Goal: Transaction & Acquisition: Book appointment/travel/reservation

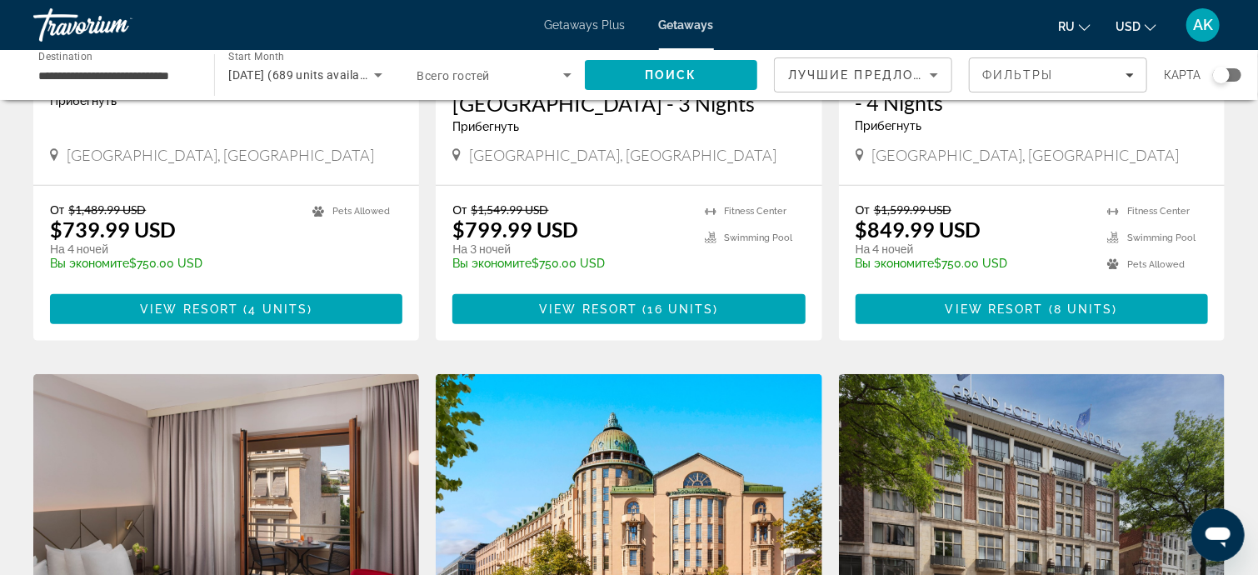
scroll to position [416, 0]
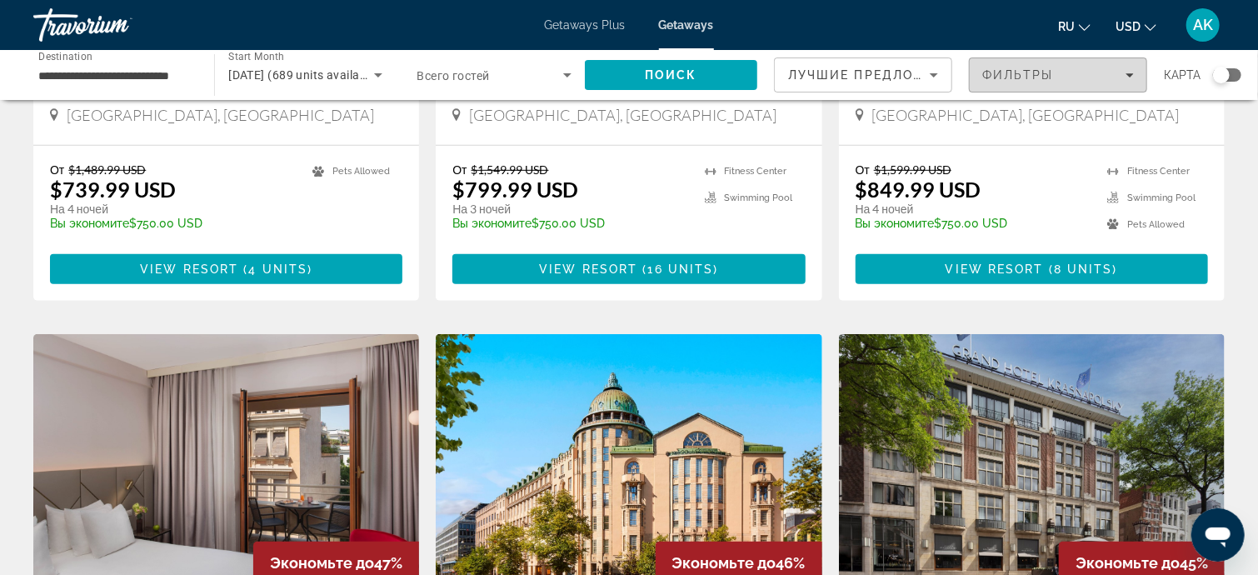
click at [1129, 72] on icon "Filters" at bounding box center [1129, 75] width 8 height 8
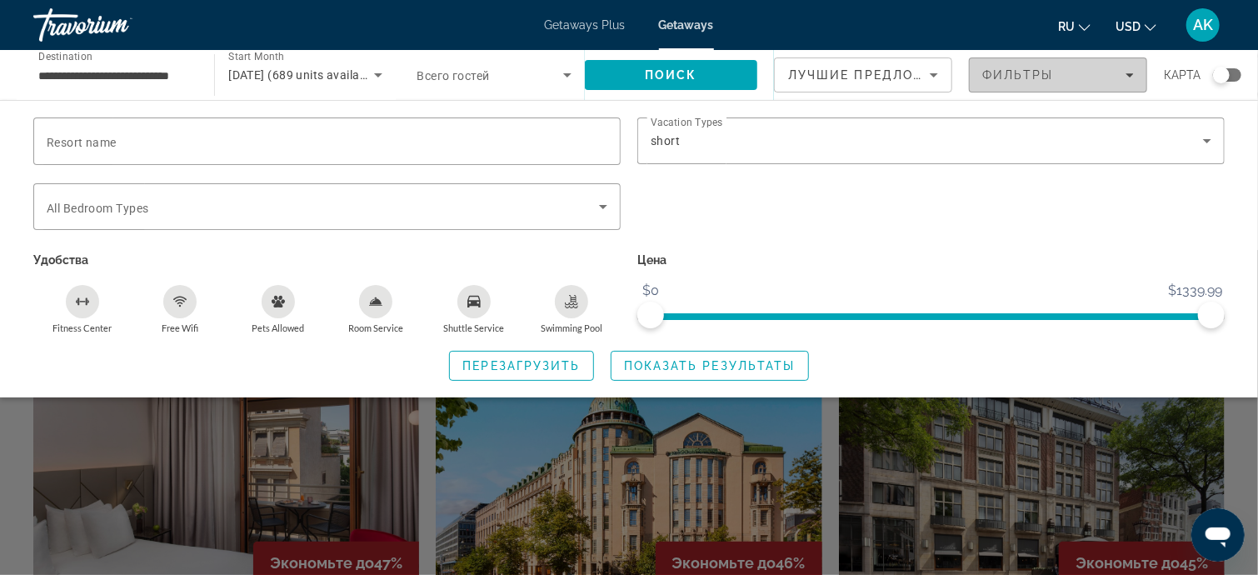
click at [1129, 72] on icon "Filters" at bounding box center [1129, 75] width 8 height 8
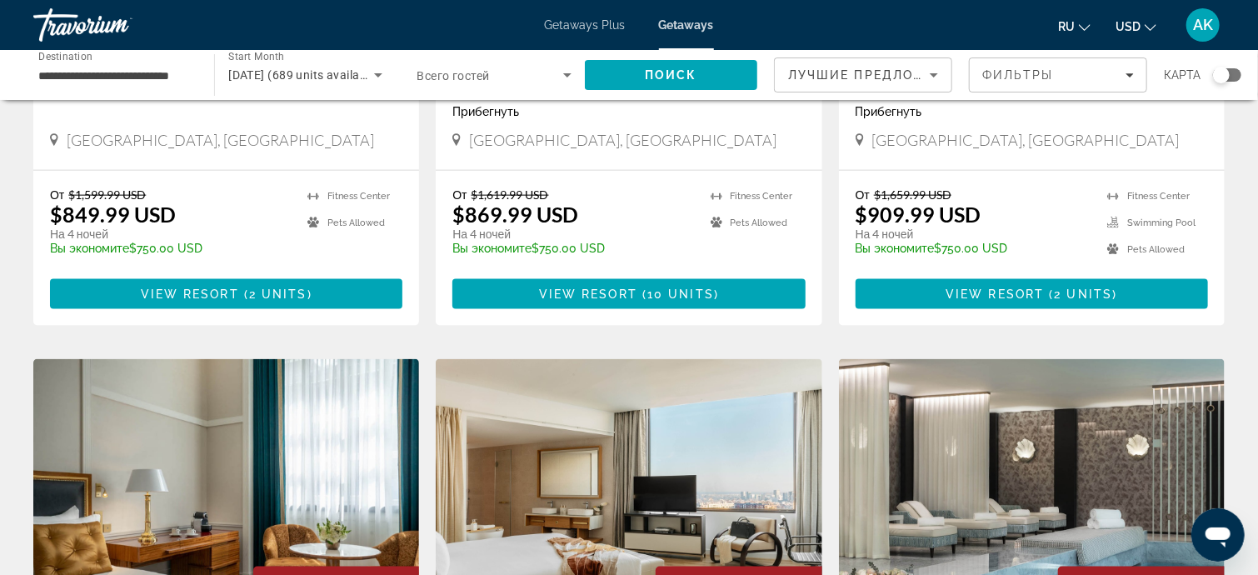
scroll to position [961, 0]
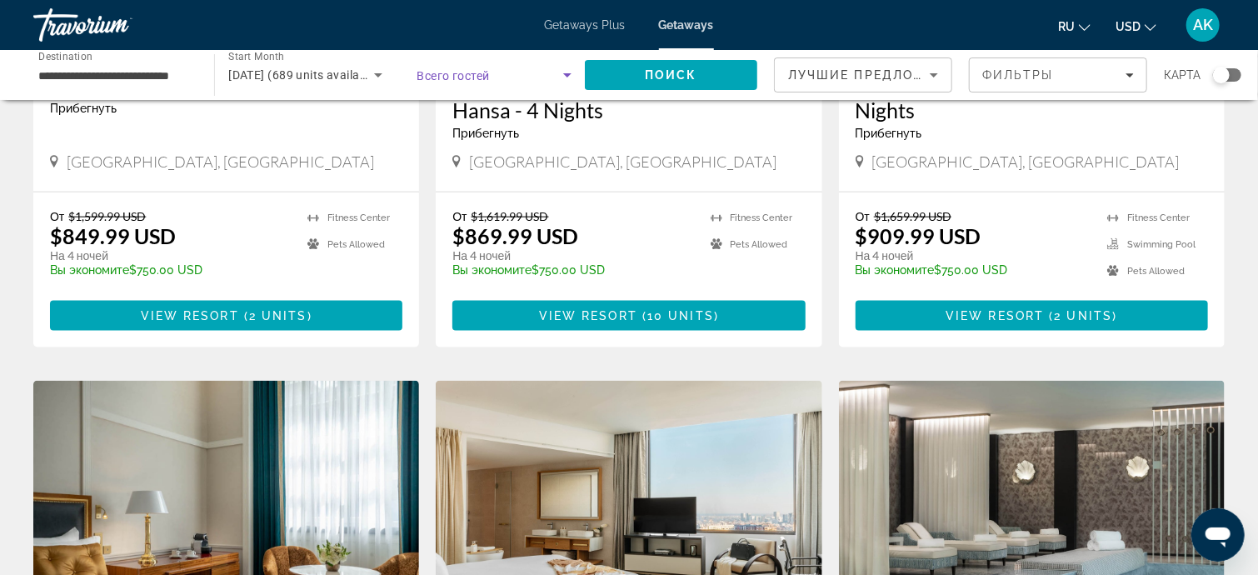
click at [565, 75] on icon "Search widget" at bounding box center [567, 75] width 20 height 20
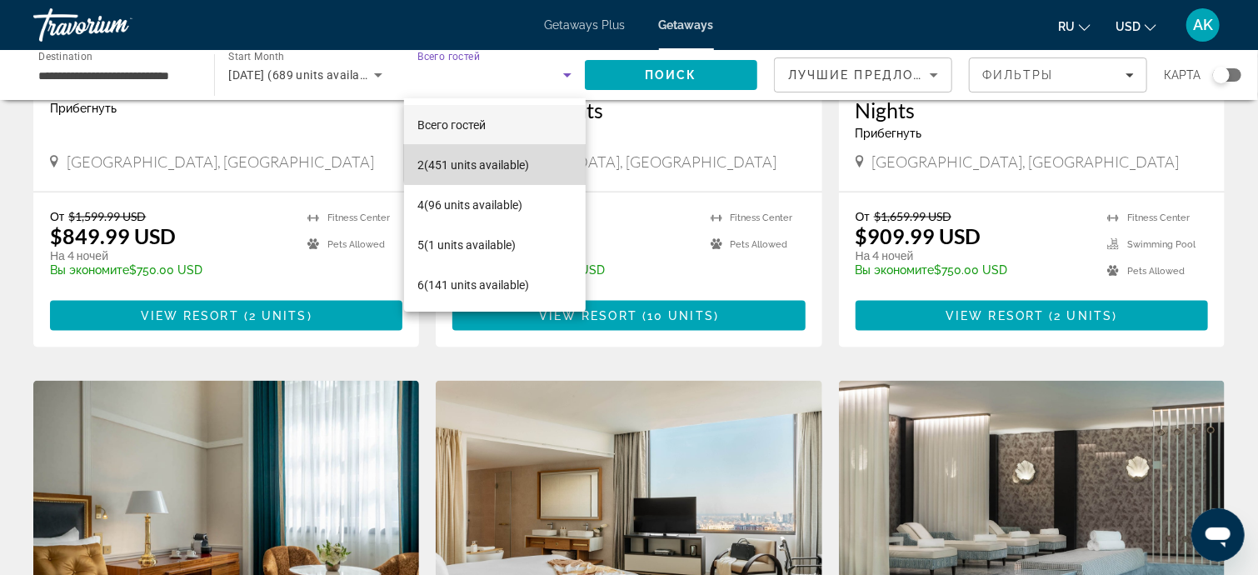
click at [501, 162] on span "2 (451 units available)" at bounding box center [473, 165] width 112 height 20
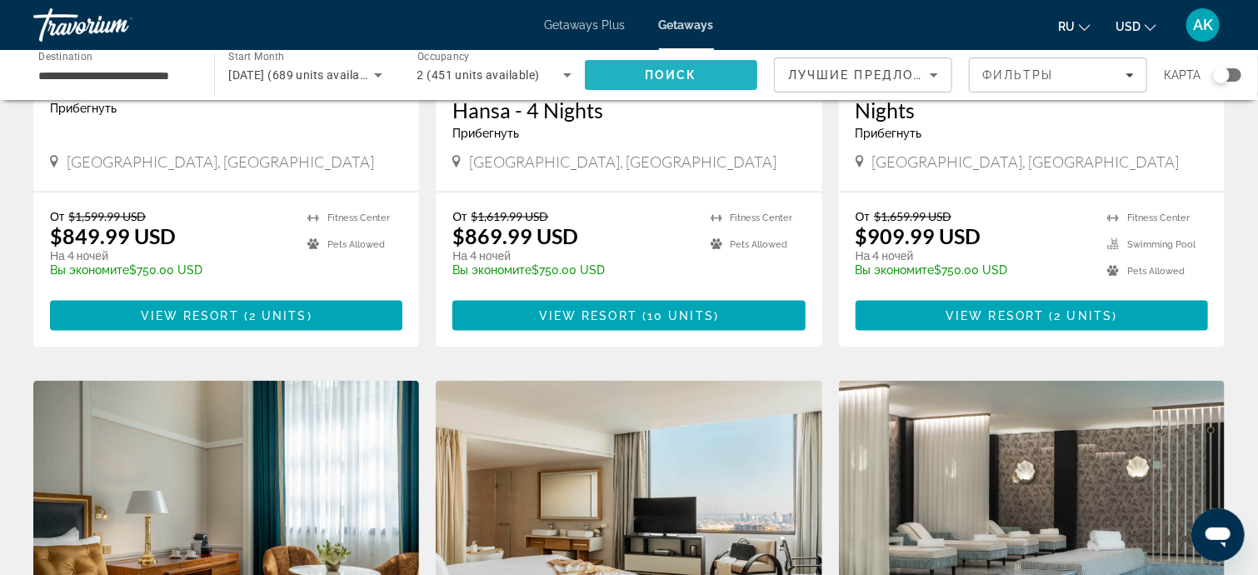
click at [672, 77] on span "Поиск" at bounding box center [671, 74] width 52 height 13
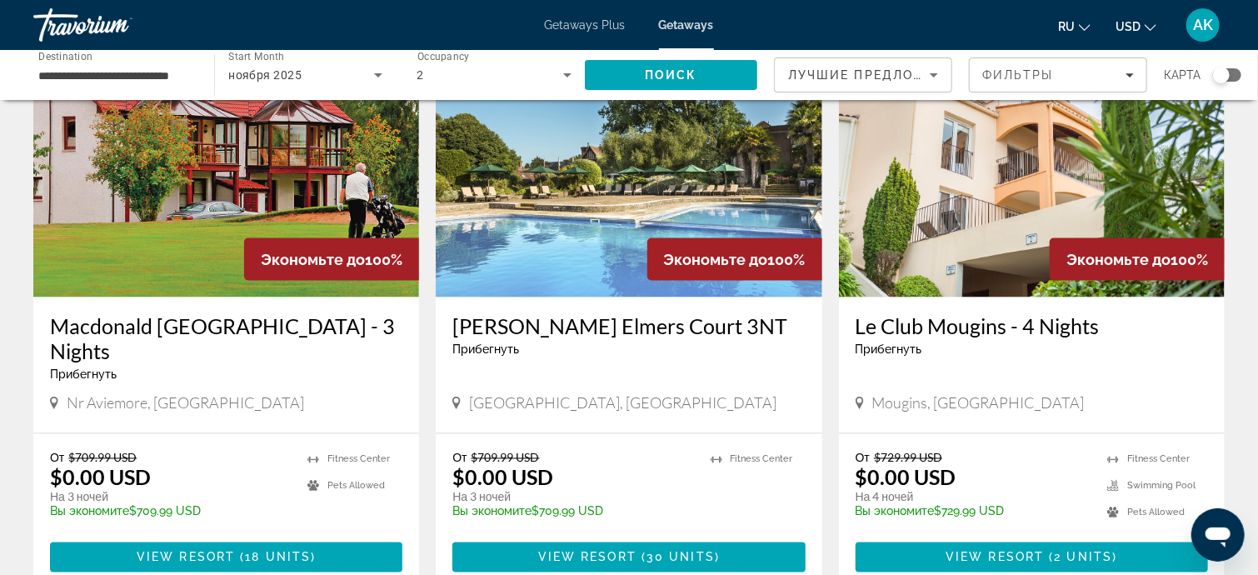
scroll to position [1333, 0]
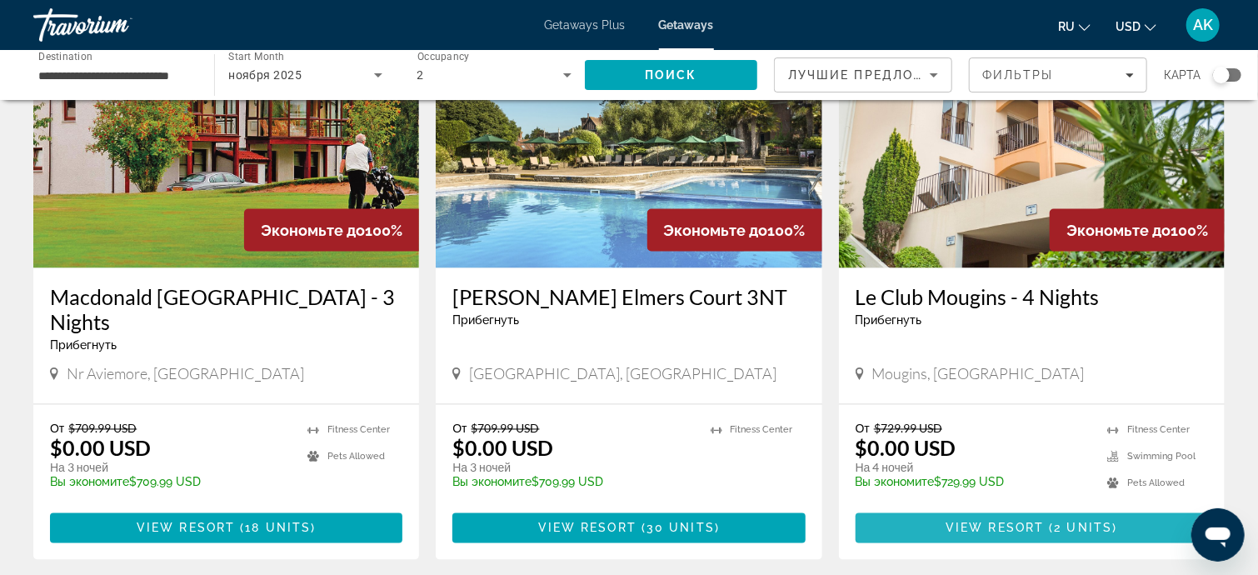
click at [1033, 521] on span "View Resort" at bounding box center [994, 527] width 98 height 13
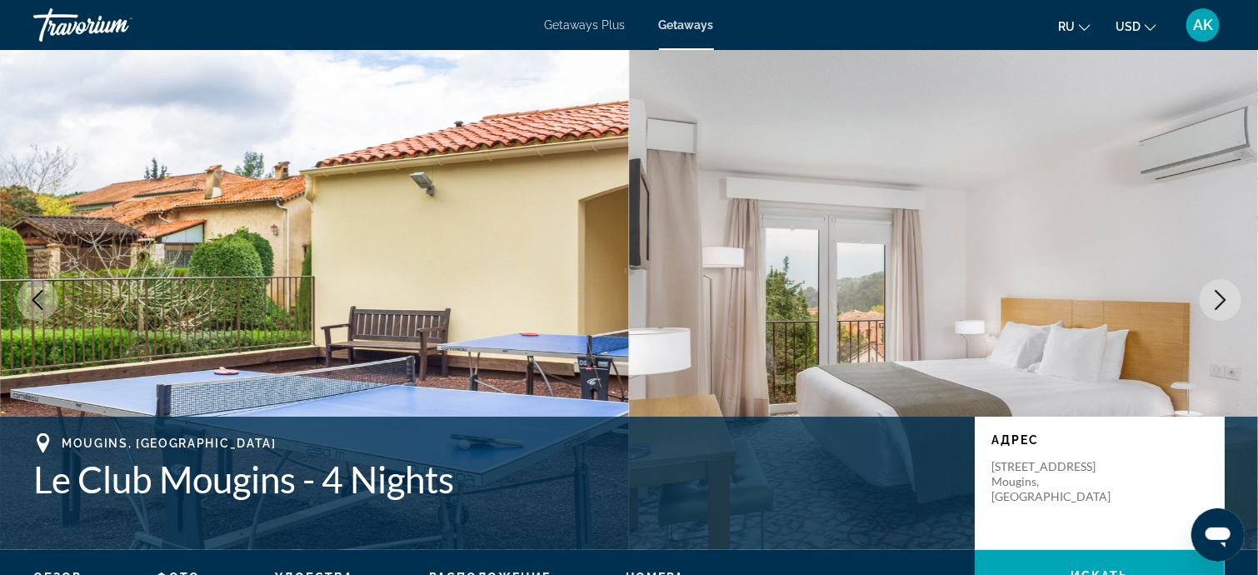
click at [1219, 296] on icon "Next image" at bounding box center [1220, 300] width 11 height 20
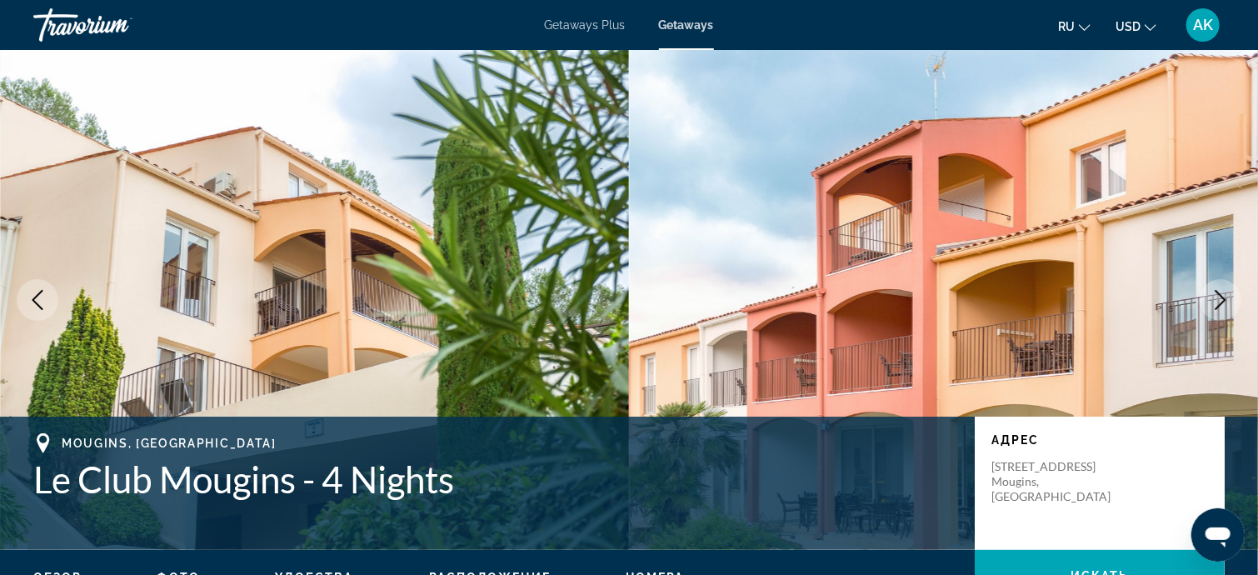
click at [1219, 296] on icon "Next image" at bounding box center [1220, 300] width 11 height 20
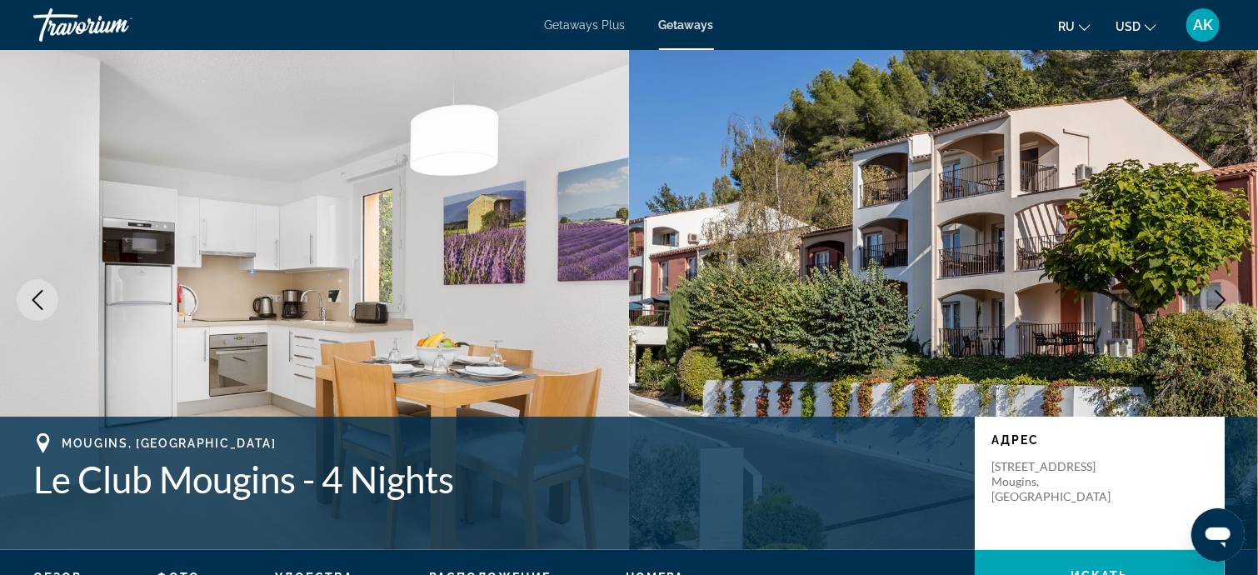
click at [1221, 294] on icon "Next image" at bounding box center [1220, 300] width 20 height 20
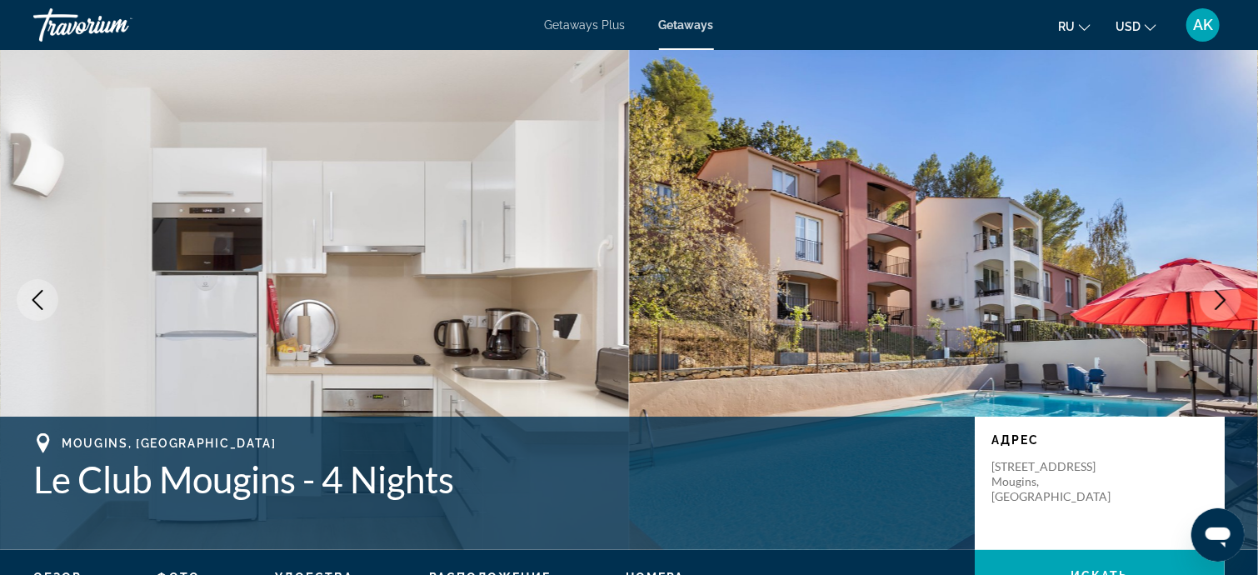
click at [1221, 294] on icon "Next image" at bounding box center [1220, 300] width 20 height 20
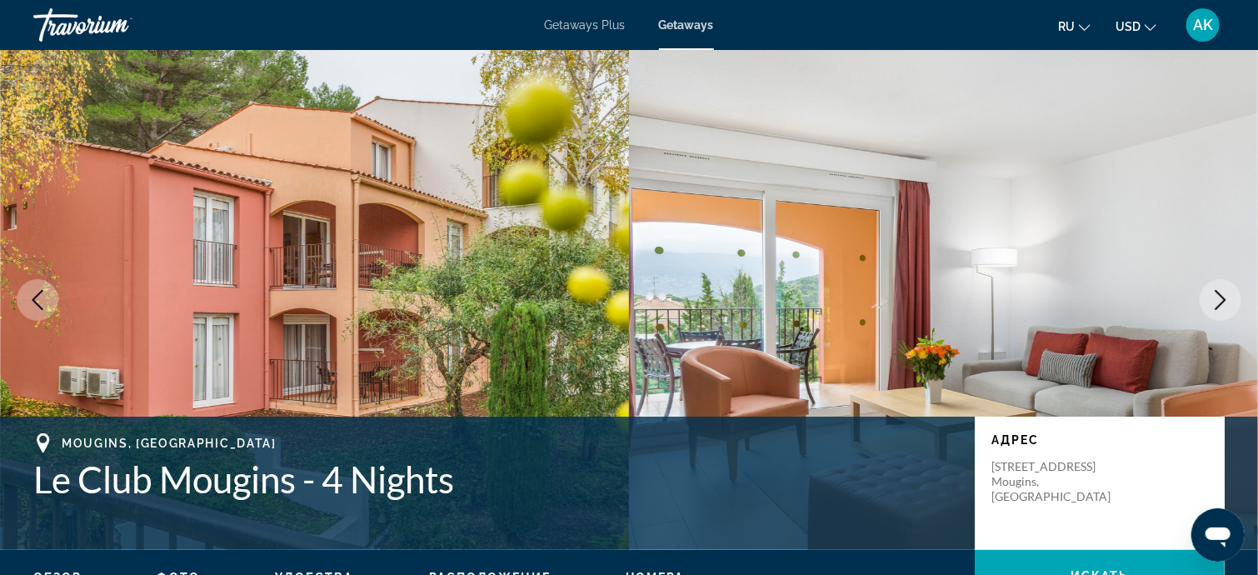
click at [1221, 294] on icon "Next image" at bounding box center [1220, 300] width 20 height 20
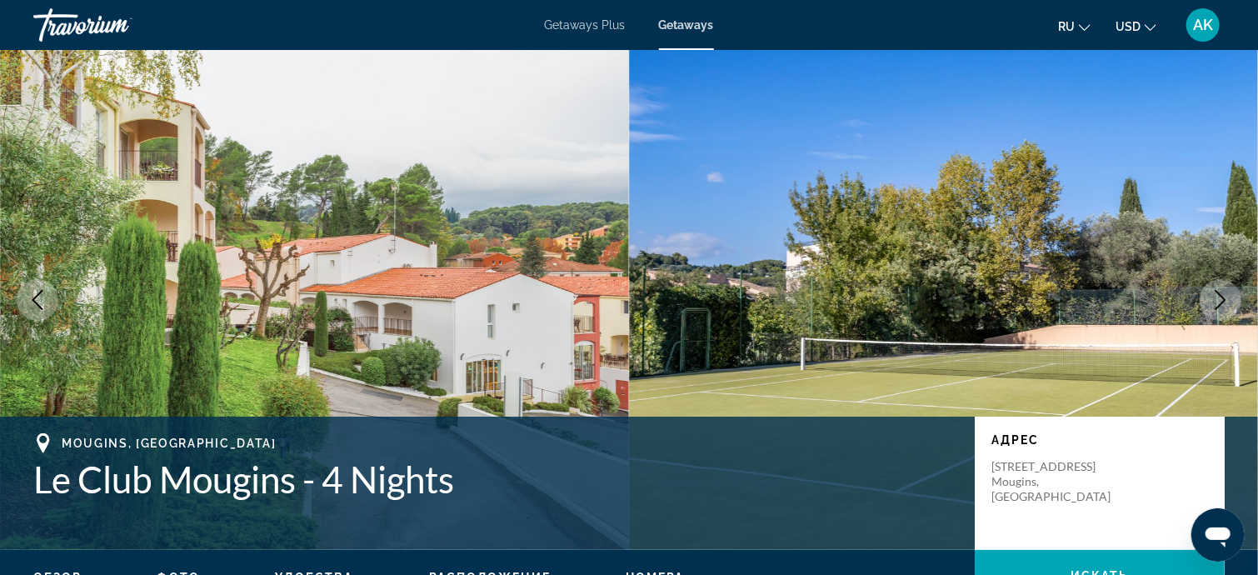
click at [1220, 292] on icon "Next image" at bounding box center [1220, 300] width 20 height 20
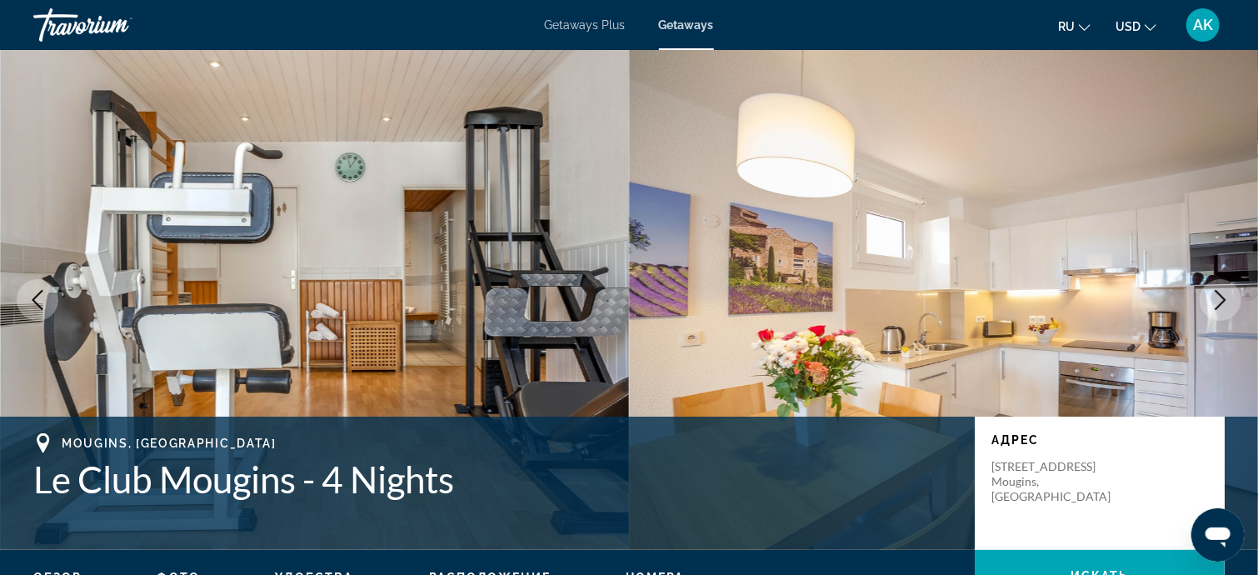
click at [1223, 292] on icon "Next image" at bounding box center [1220, 300] width 20 height 20
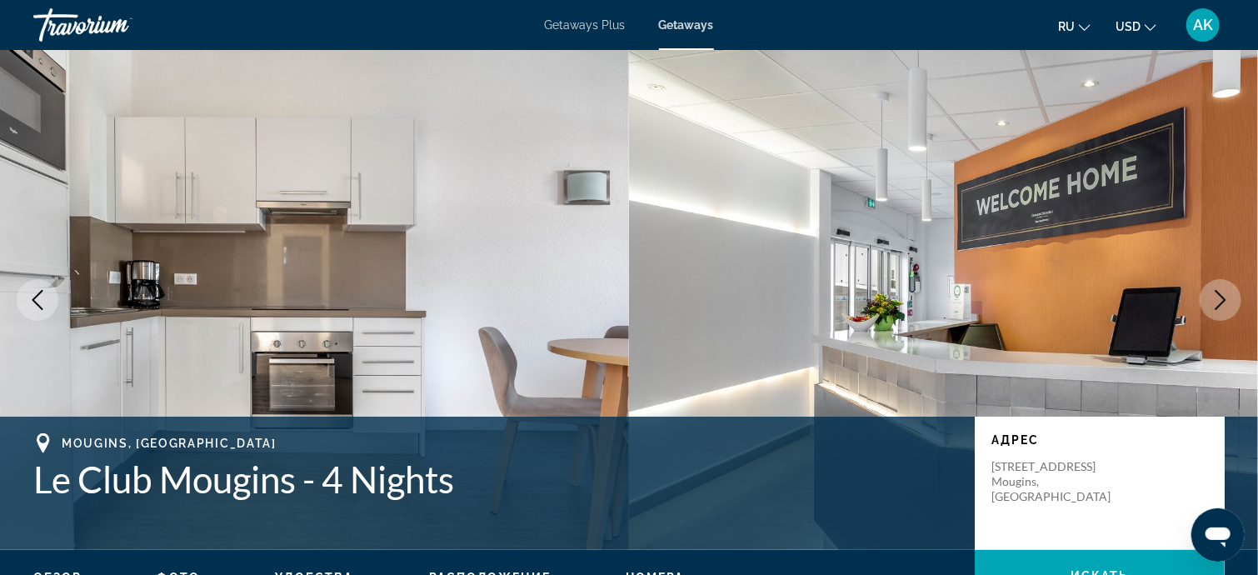
click at [1225, 291] on icon "Next image" at bounding box center [1220, 300] width 20 height 20
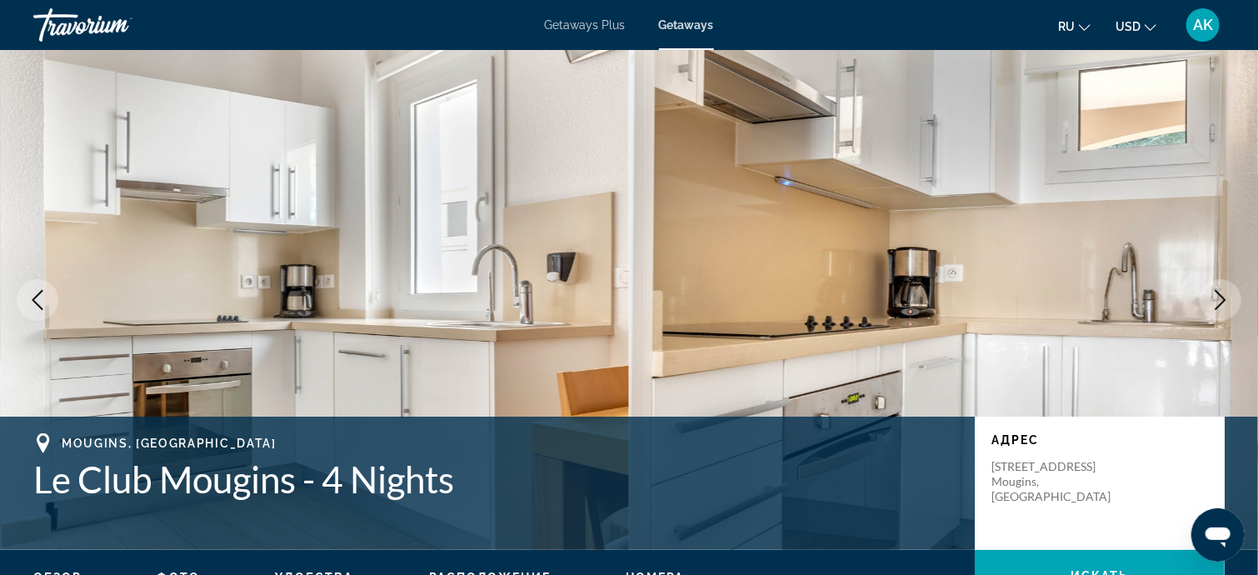
click at [1225, 291] on icon "Next image" at bounding box center [1220, 300] width 20 height 20
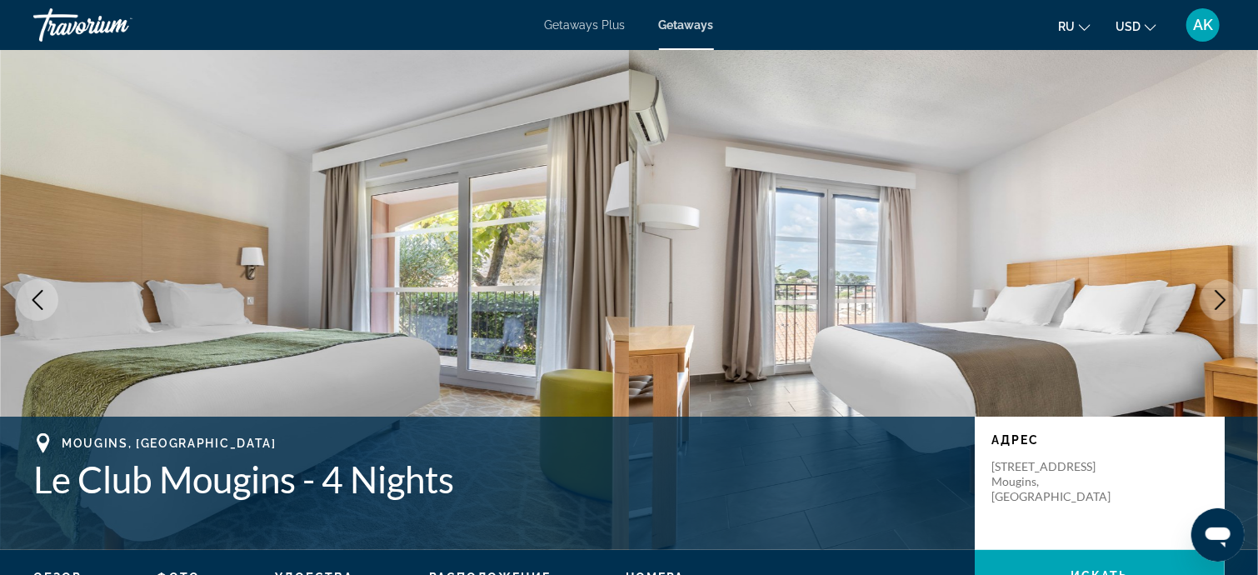
click at [1226, 291] on icon "Next image" at bounding box center [1220, 300] width 20 height 20
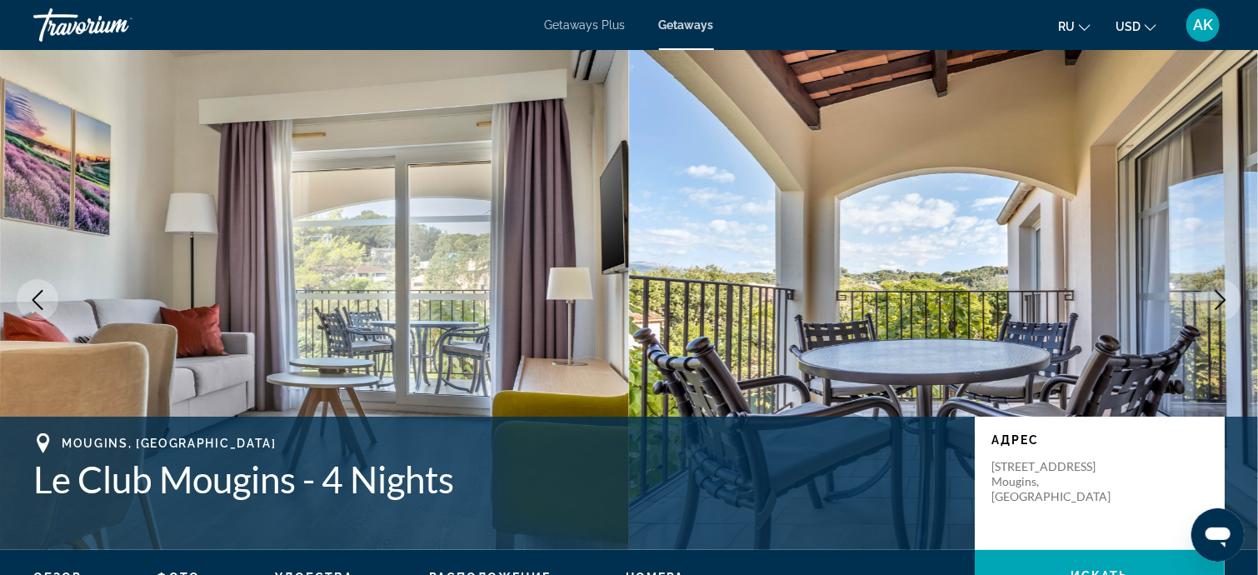
click at [1228, 290] on icon "Next image" at bounding box center [1220, 300] width 20 height 20
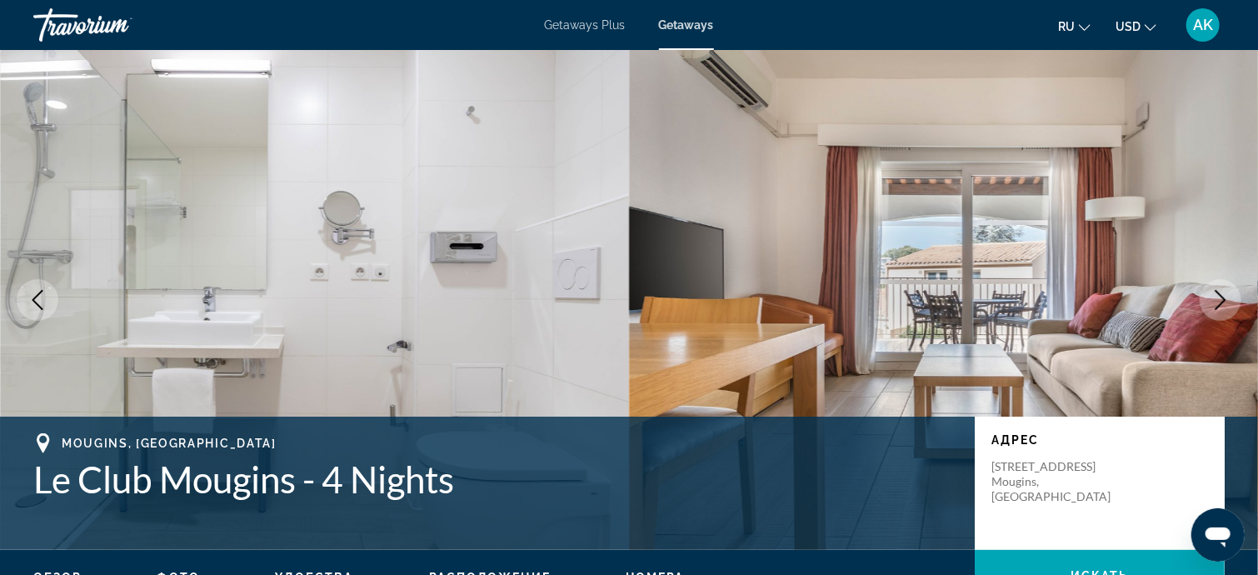
click at [1228, 290] on icon "Next image" at bounding box center [1220, 300] width 20 height 20
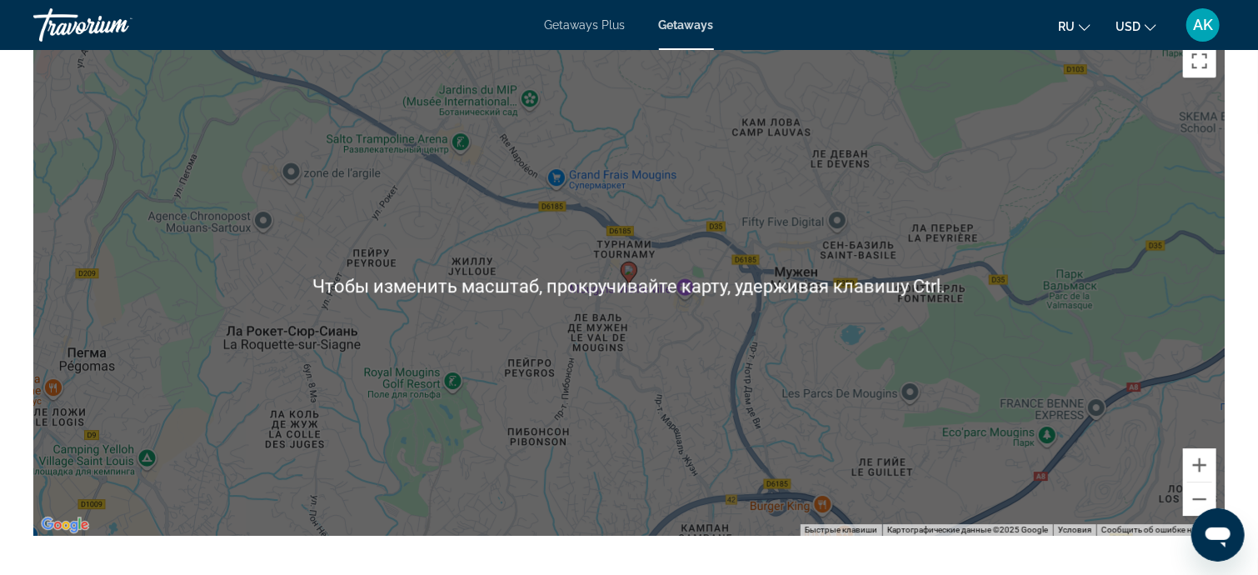
scroll to position [2499, 0]
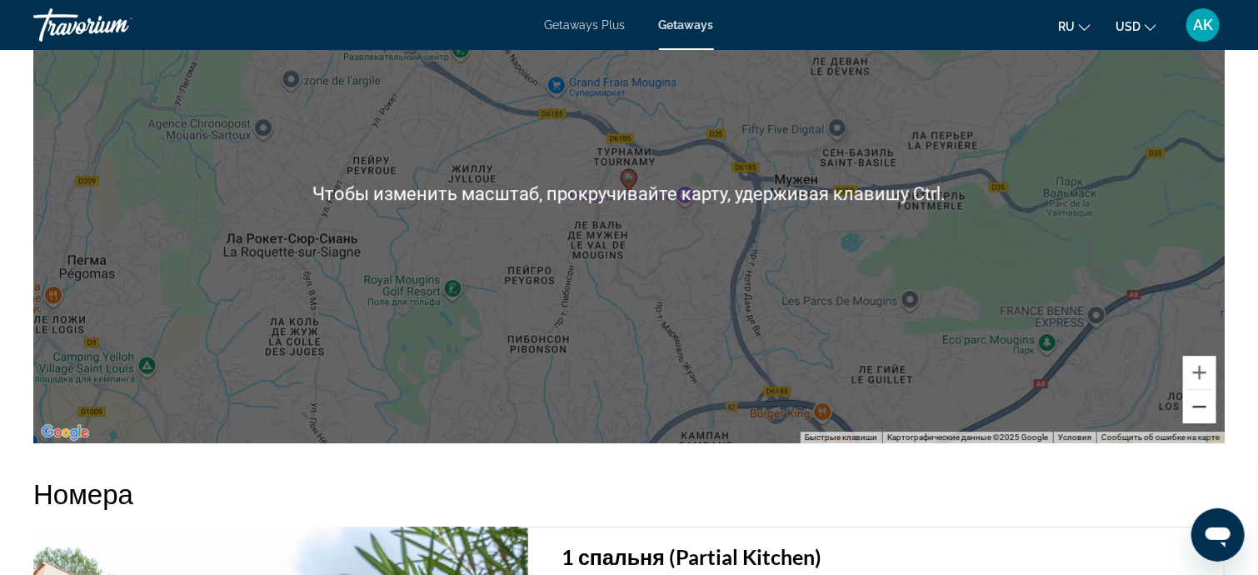
click at [1203, 400] on button "Уменьшить" at bounding box center [1199, 406] width 33 height 33
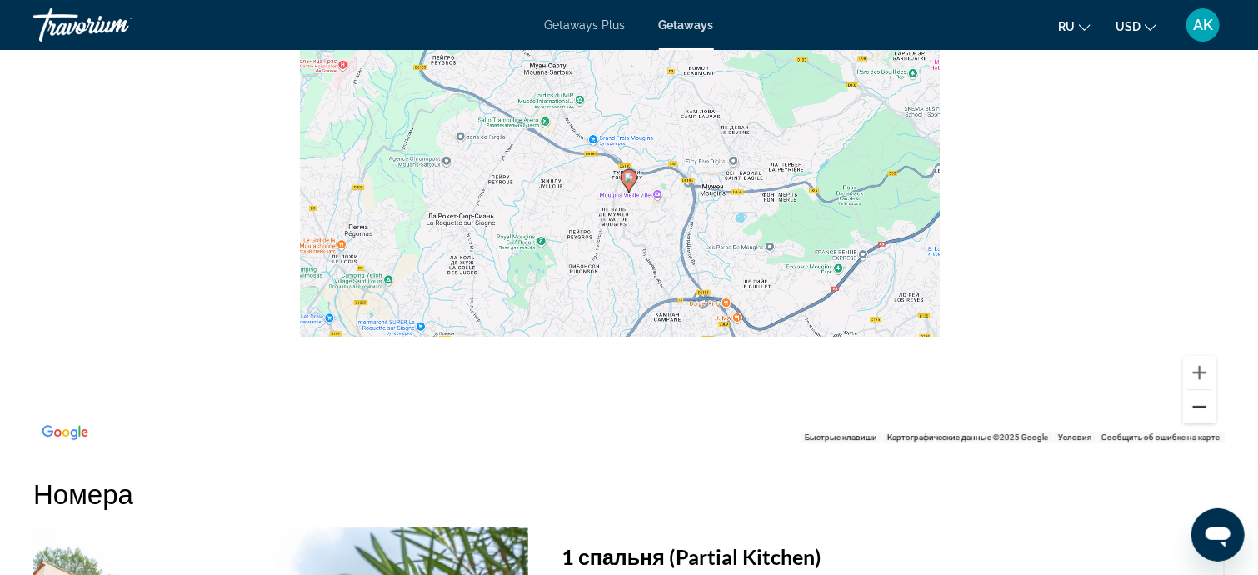
click at [1203, 400] on button "Уменьшить" at bounding box center [1199, 406] width 33 height 33
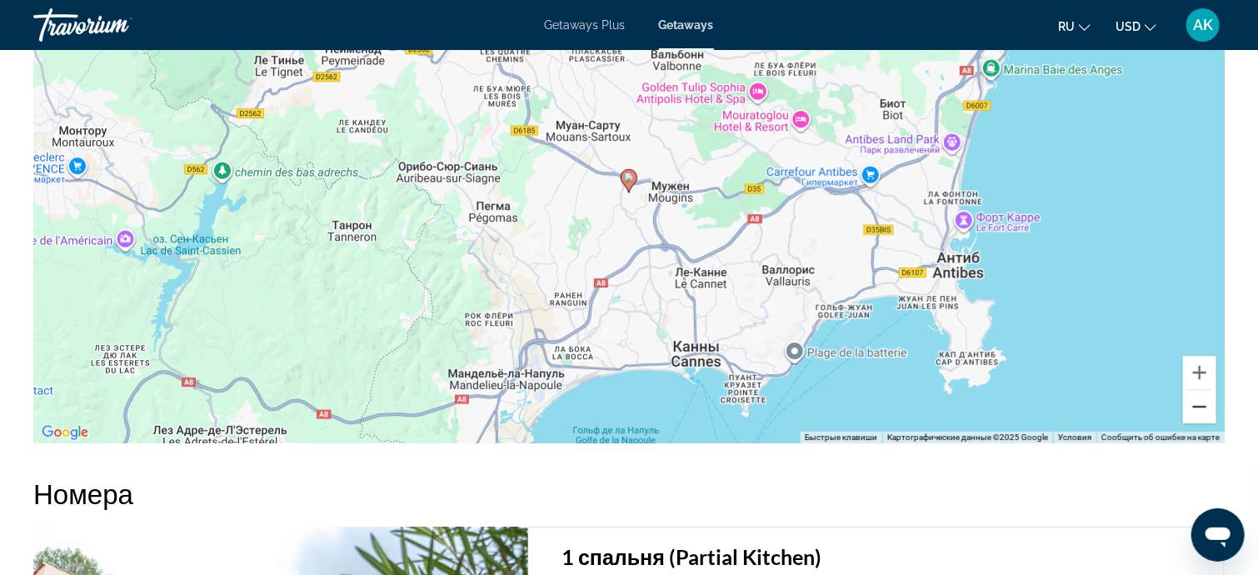
click at [1202, 400] on button "Уменьшить" at bounding box center [1199, 406] width 33 height 33
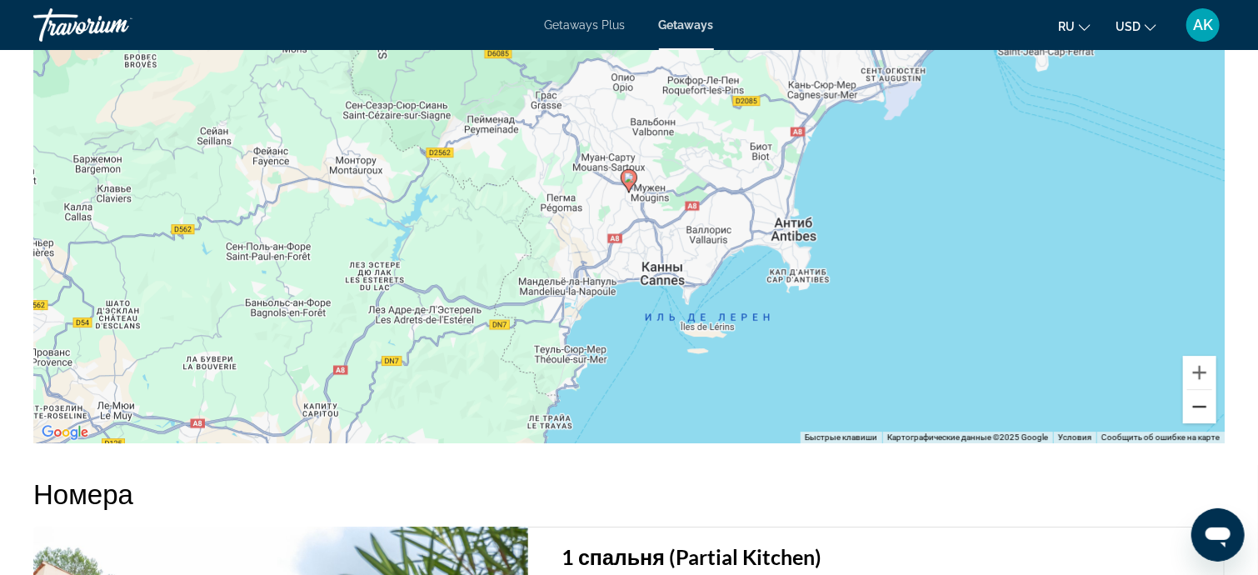
click at [1203, 402] on button "Уменьшить" at bounding box center [1199, 406] width 33 height 33
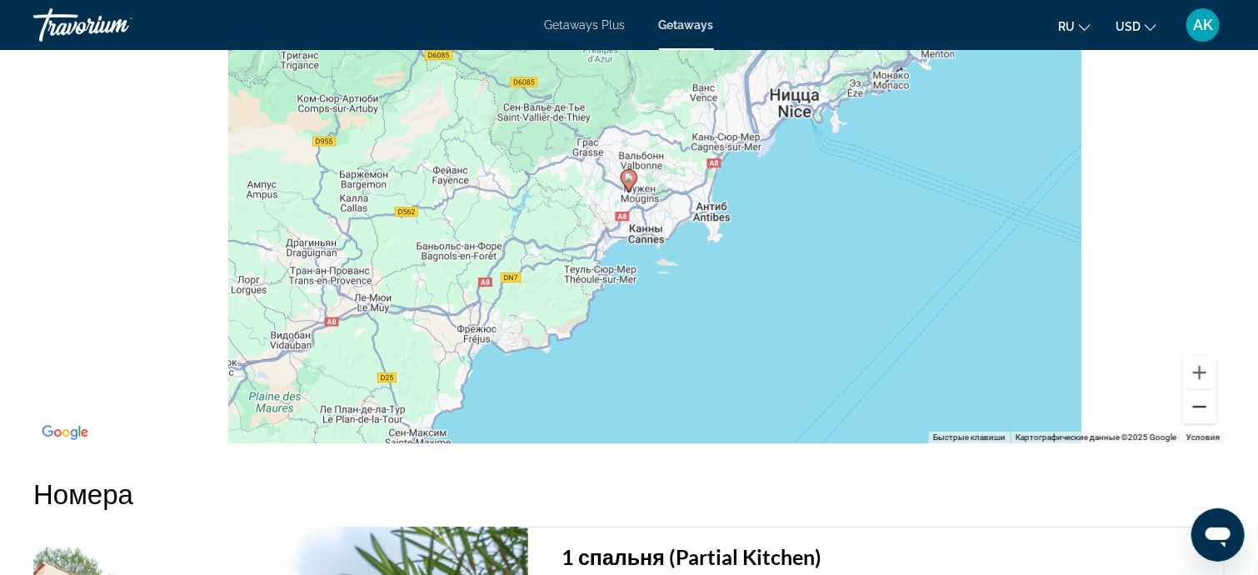
click at [1203, 402] on button "Уменьшить" at bounding box center [1199, 406] width 33 height 33
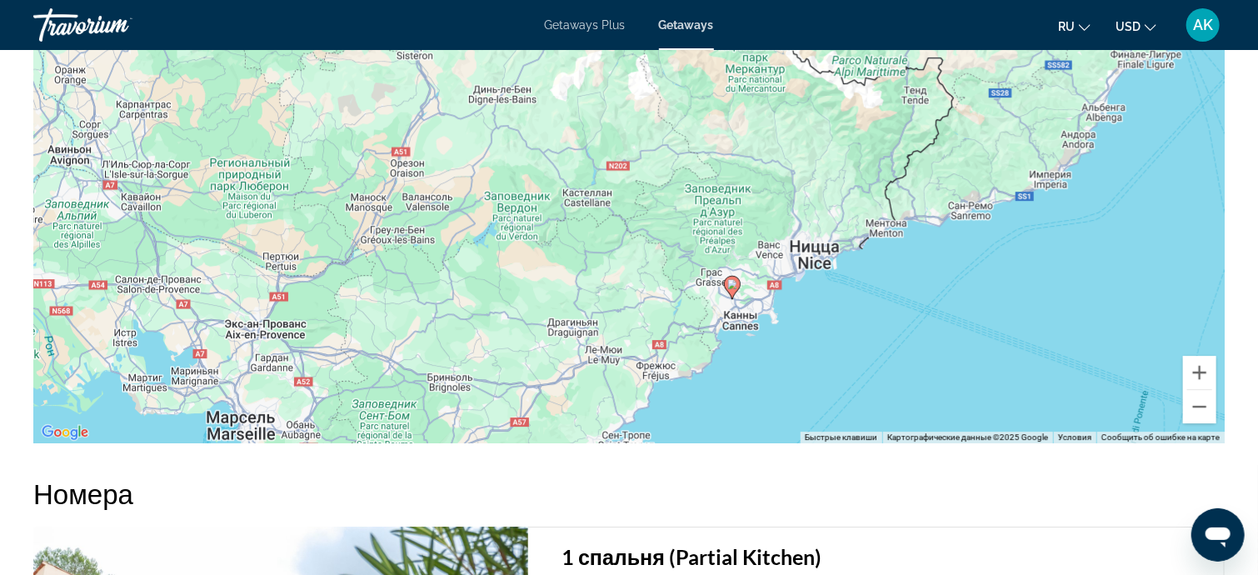
drag, startPoint x: 776, startPoint y: 189, endPoint x: 880, endPoint y: 302, distance: 153.2
click at [880, 302] on div "Чтобы активировать перетаскивание с помощью клавиатуры, нажмите Alt + Ввод. Пос…" at bounding box center [628, 193] width 1191 height 500
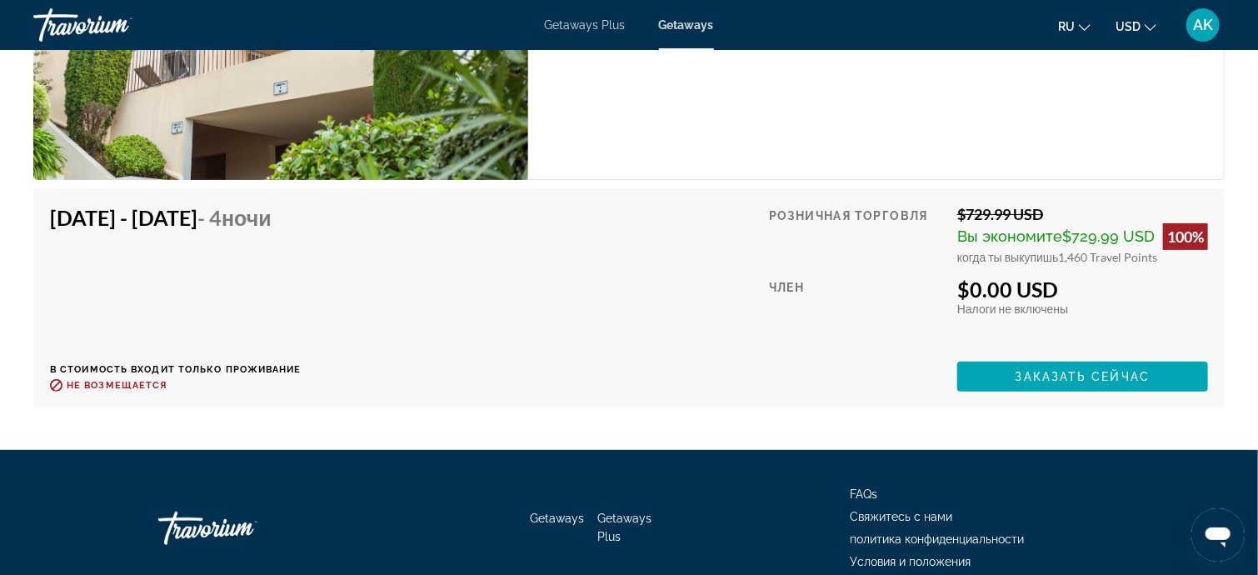
scroll to position [3248, 0]
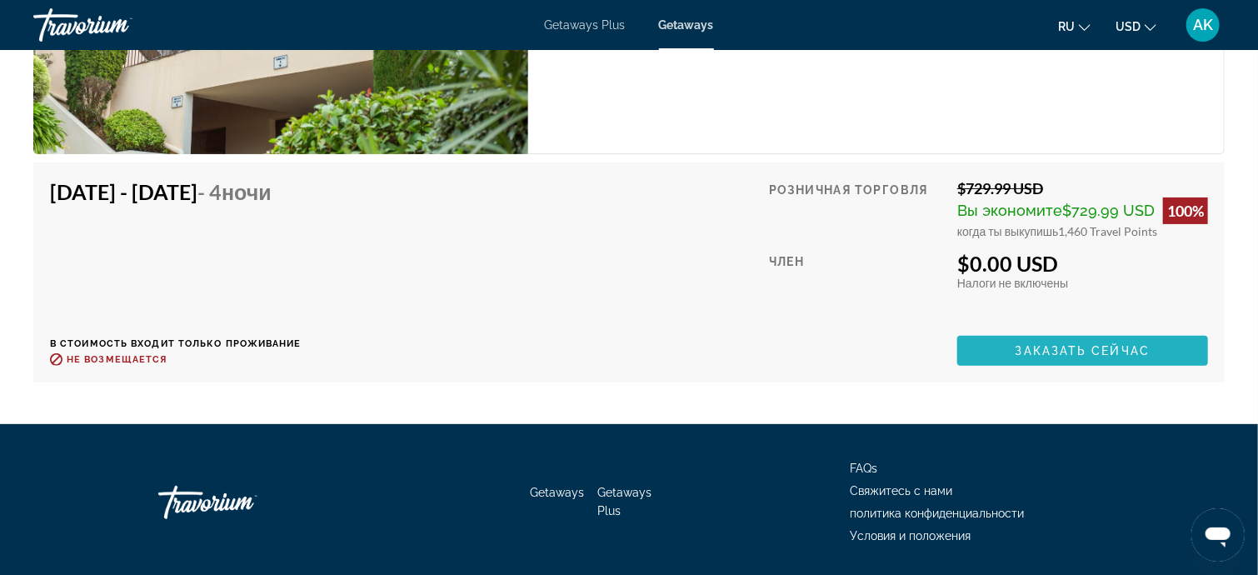
click at [1029, 346] on span "Заказать сейчас" at bounding box center [1082, 350] width 135 height 13
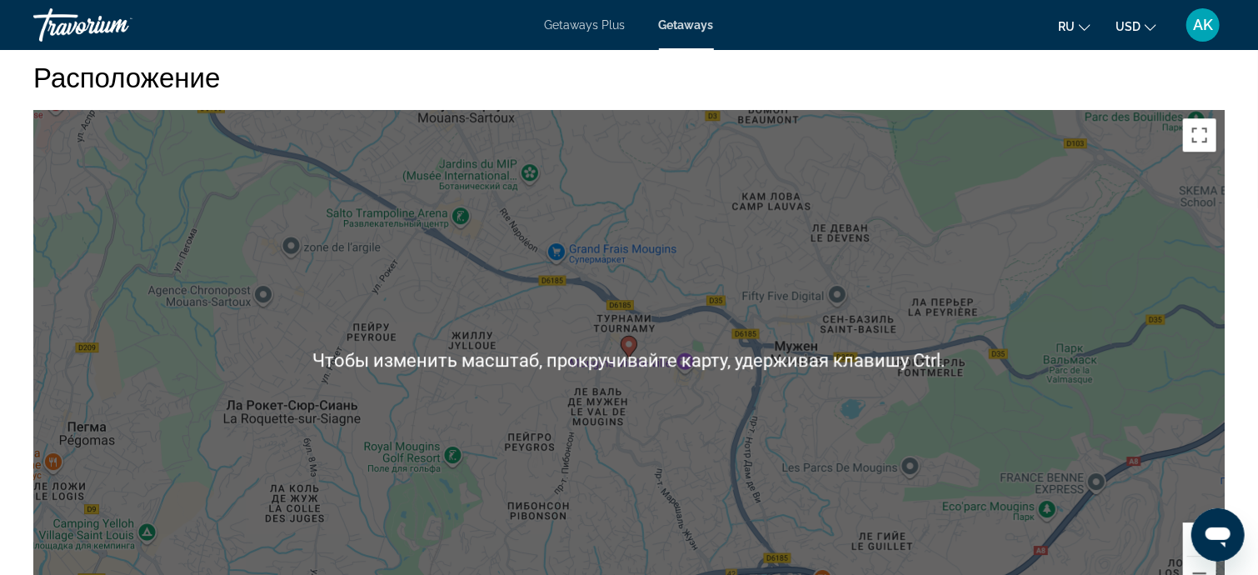
scroll to position [2415, 0]
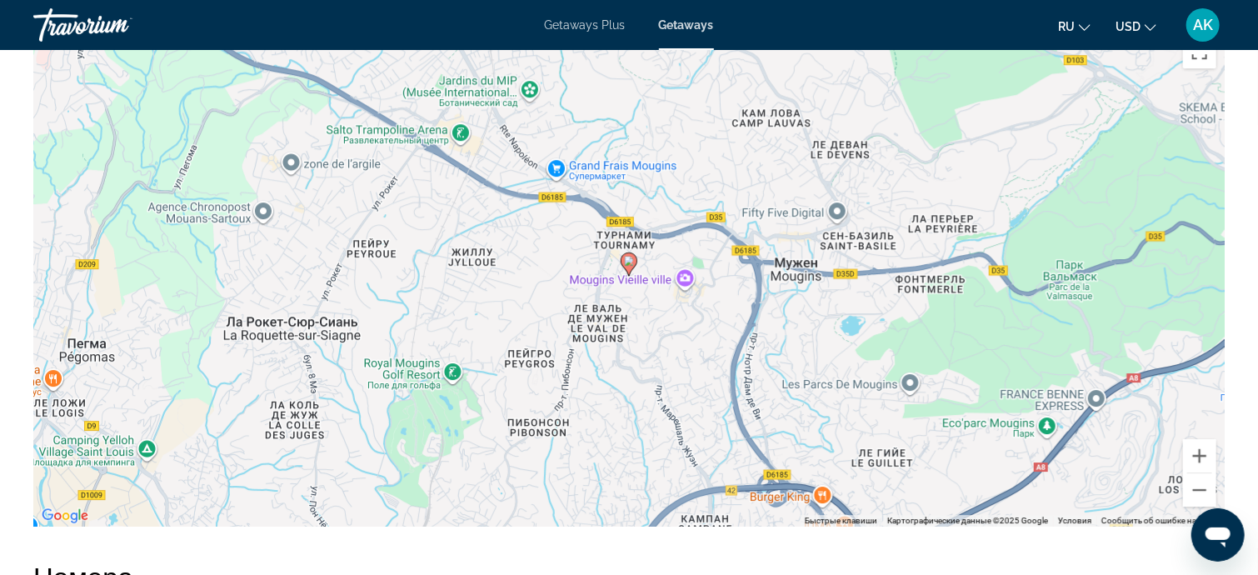
click at [705, 334] on div "Чтобы активировать перетаскивание с помощью клавиатуры, нажмите Alt + Ввод. Пос…" at bounding box center [628, 277] width 1191 height 500
click at [1201, 489] on button "Уменьшить" at bounding box center [1199, 489] width 33 height 33
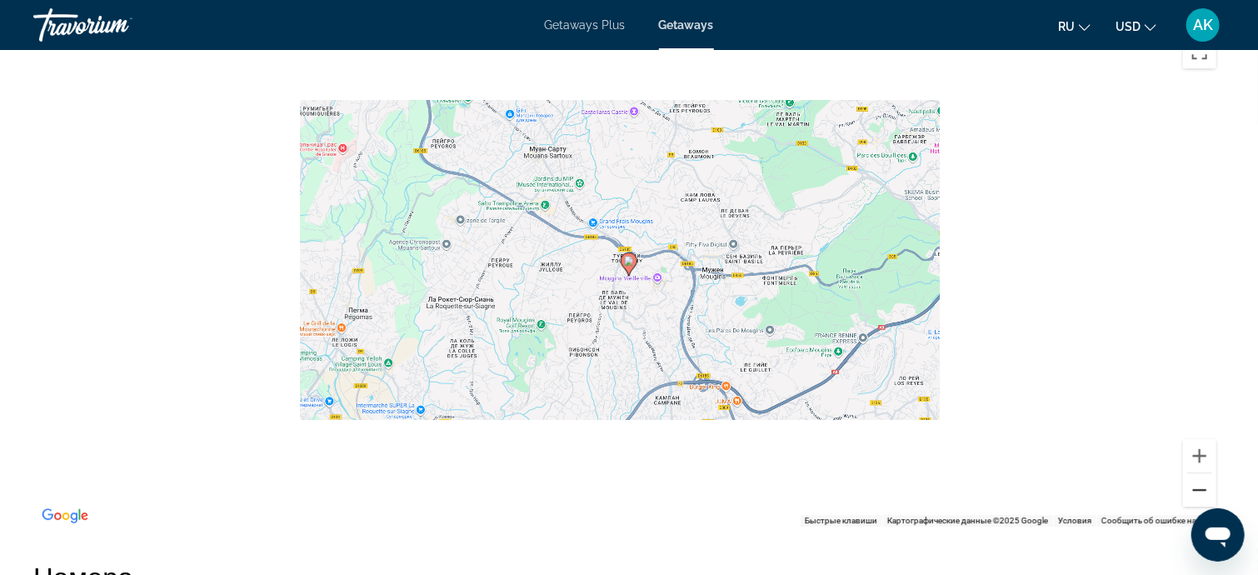
click at [1201, 489] on button "Уменьшить" at bounding box center [1199, 489] width 33 height 33
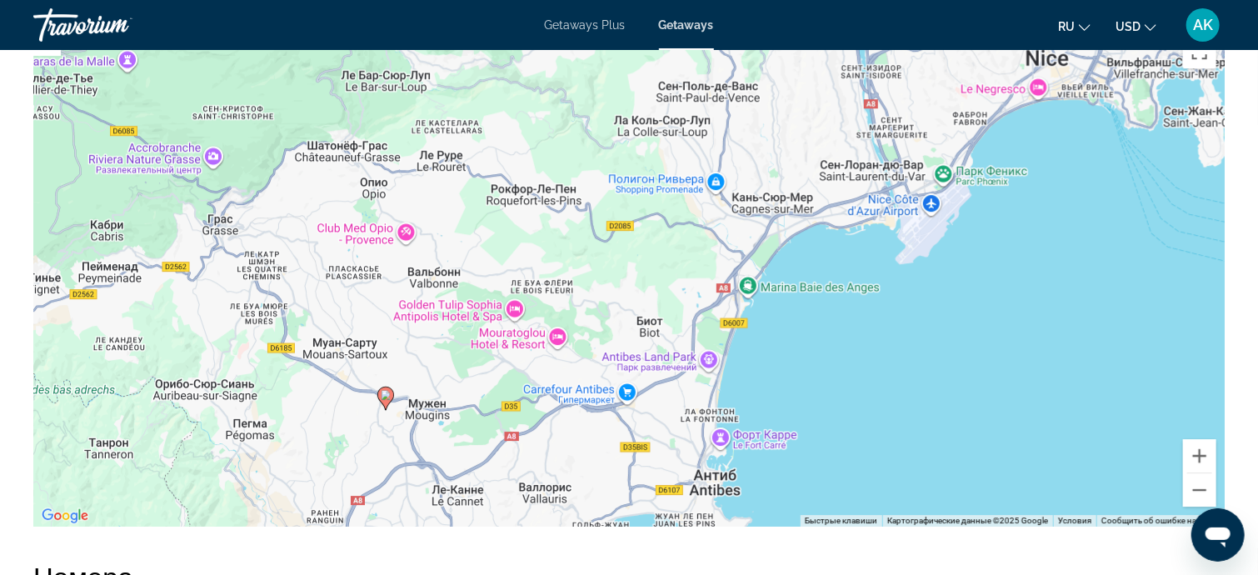
drag, startPoint x: 851, startPoint y: 302, endPoint x: 606, endPoint y: 438, distance: 280.4
click at [606, 438] on div "Чтобы активировать перетаскивание с помощью клавиатуры, нажмите Alt + Ввод. Пос…" at bounding box center [628, 277] width 1191 height 500
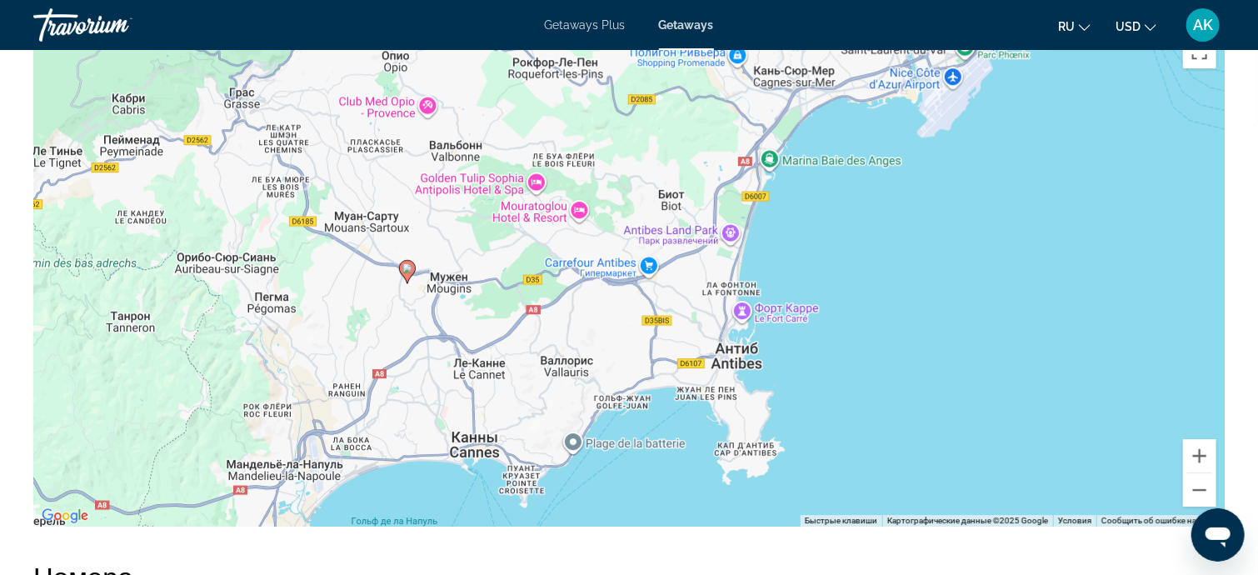
drag, startPoint x: 646, startPoint y: 450, endPoint x: 668, endPoint y: 320, distance: 131.7
click at [668, 320] on div "Чтобы активировать перетаскивание с помощью клавиатуры, нажмите Alt + Ввод. Пос…" at bounding box center [628, 277] width 1191 height 500
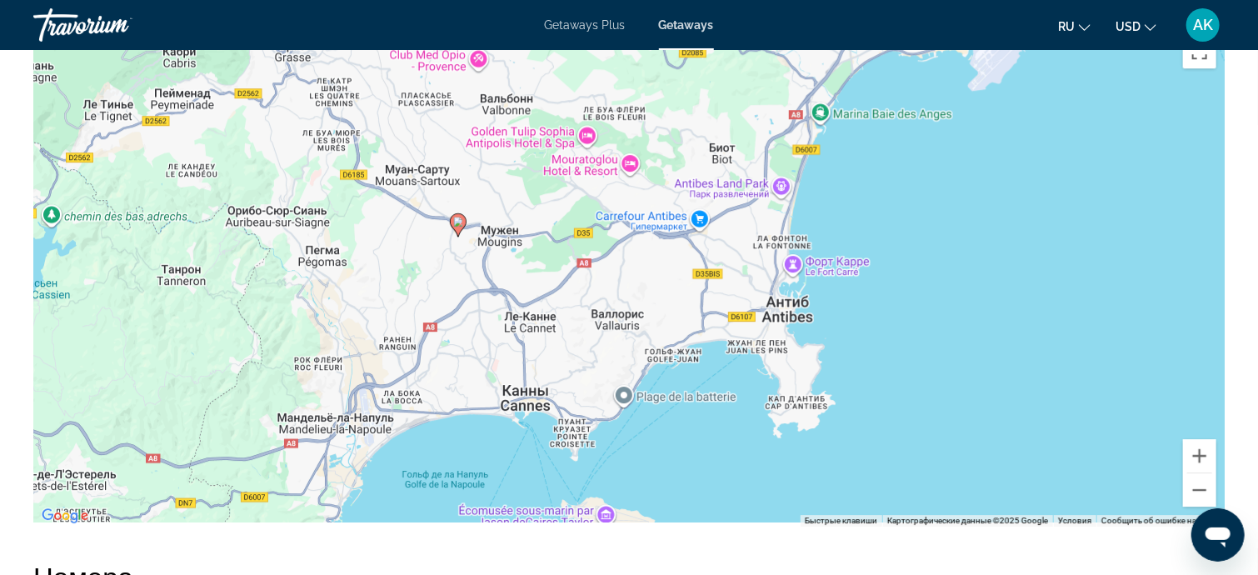
drag, startPoint x: 591, startPoint y: 415, endPoint x: 644, endPoint y: 362, distance: 74.8
click at [644, 362] on div "Чтобы активировать перетаскивание с помощью клавиатуры, нажмите Alt + Ввод. Пос…" at bounding box center [628, 277] width 1191 height 500
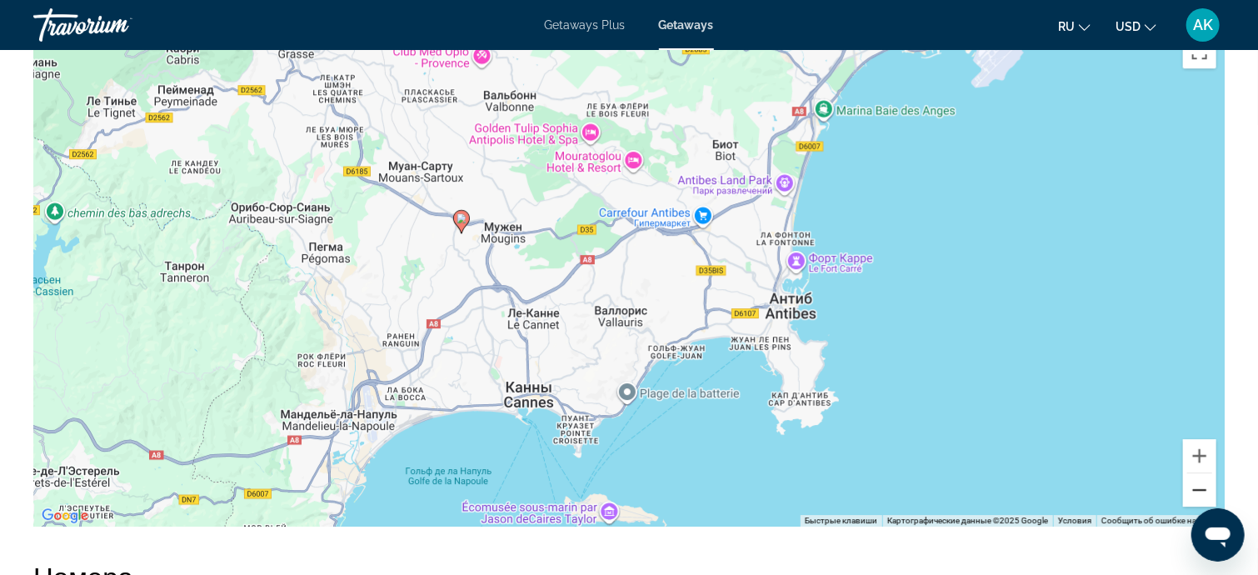
click at [1200, 487] on button "Уменьшить" at bounding box center [1199, 489] width 33 height 33
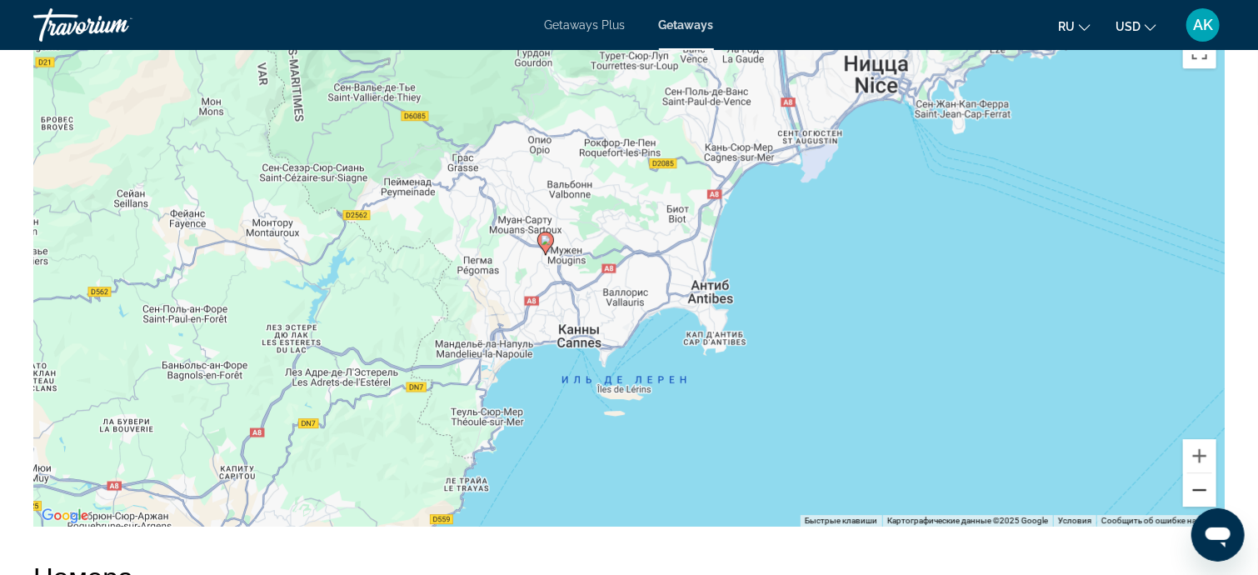
click at [1200, 487] on button "Уменьшить" at bounding box center [1199, 489] width 33 height 33
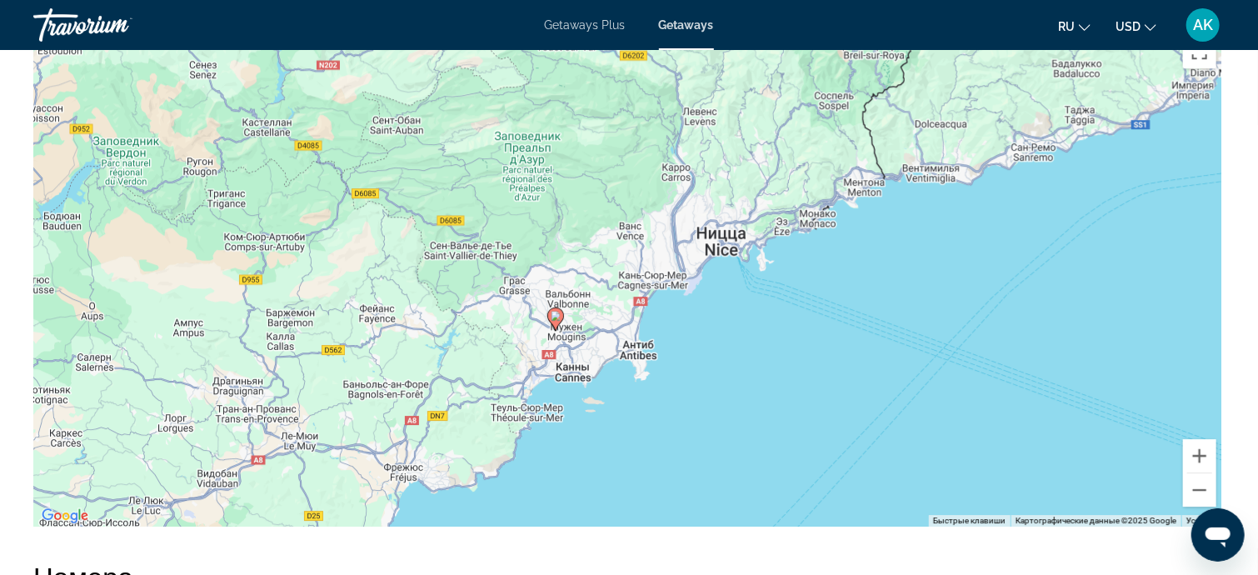
drag, startPoint x: 633, startPoint y: 257, endPoint x: 602, endPoint y: 327, distance: 76.5
click at [602, 327] on div "Чтобы активировать перетаскивание с помощью клавиатуры, нажмите Alt + Ввод. Пос…" at bounding box center [628, 277] width 1191 height 500
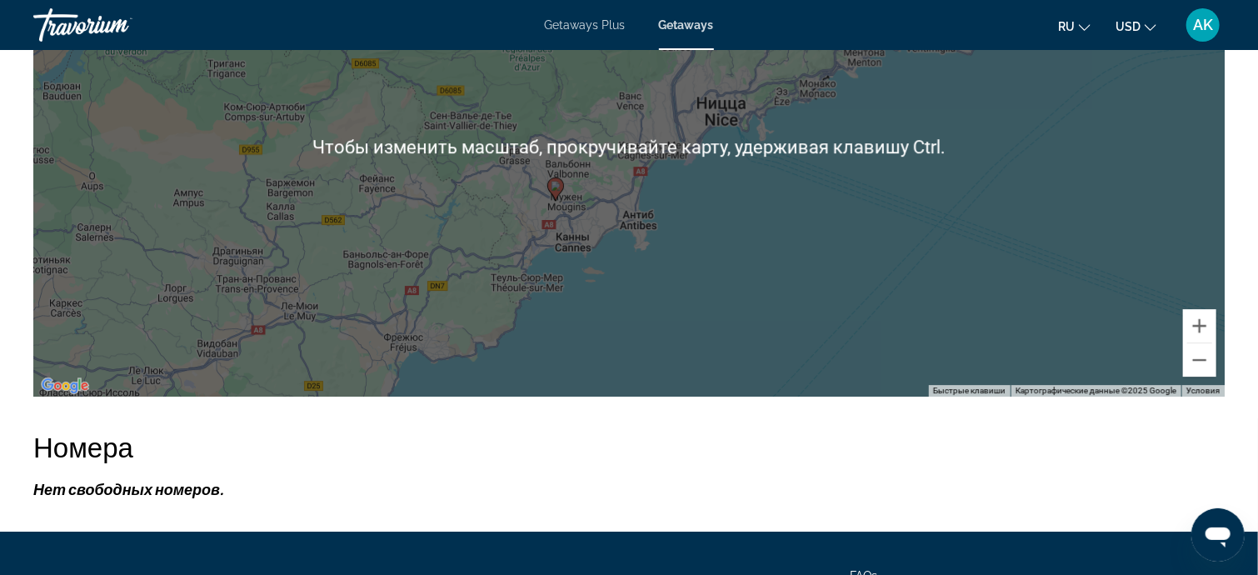
scroll to position [2582, 0]
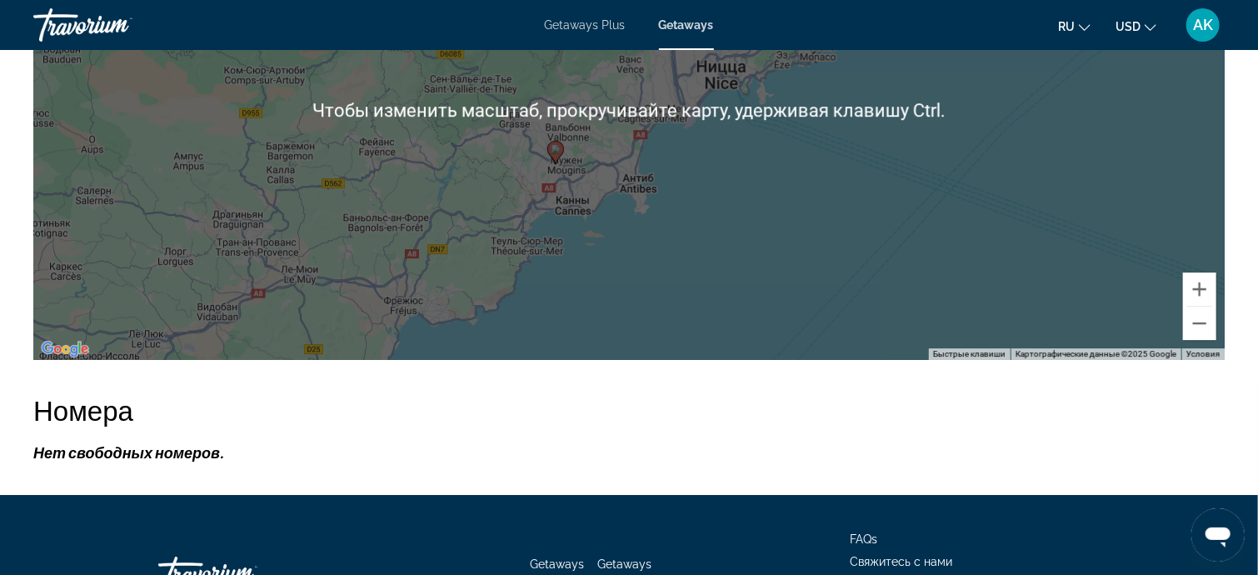
click at [680, 163] on div "Чтобы активировать перетаскивание с помощью клавиатуры, нажмите Alt + Ввод. Пос…" at bounding box center [628, 110] width 1191 height 500
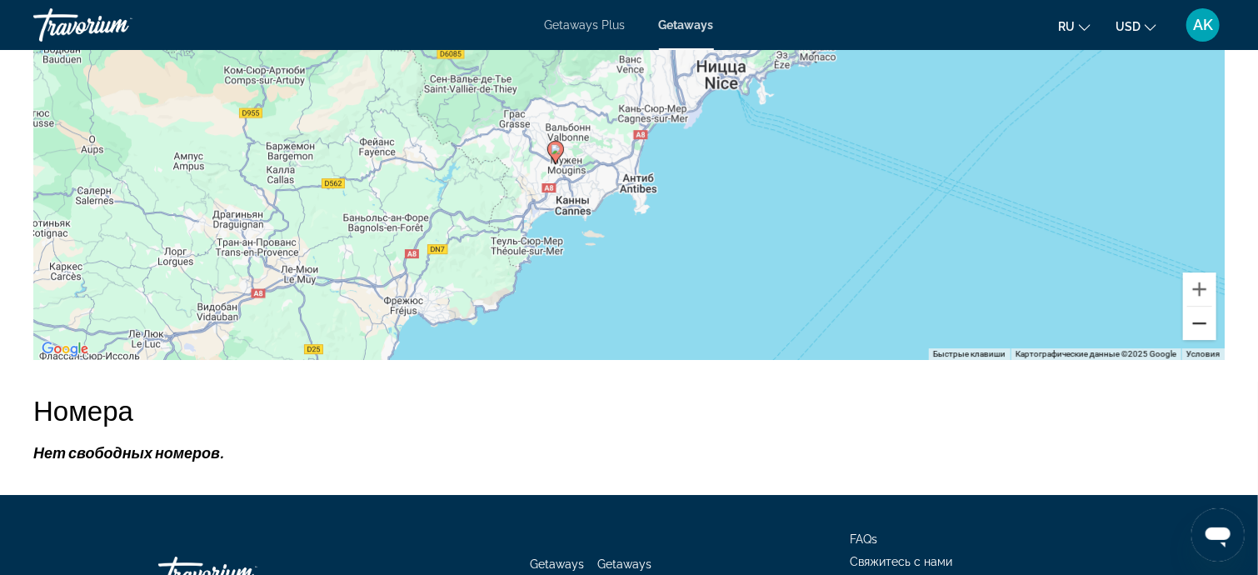
click at [1197, 319] on button "Уменьшить" at bounding box center [1199, 323] width 33 height 33
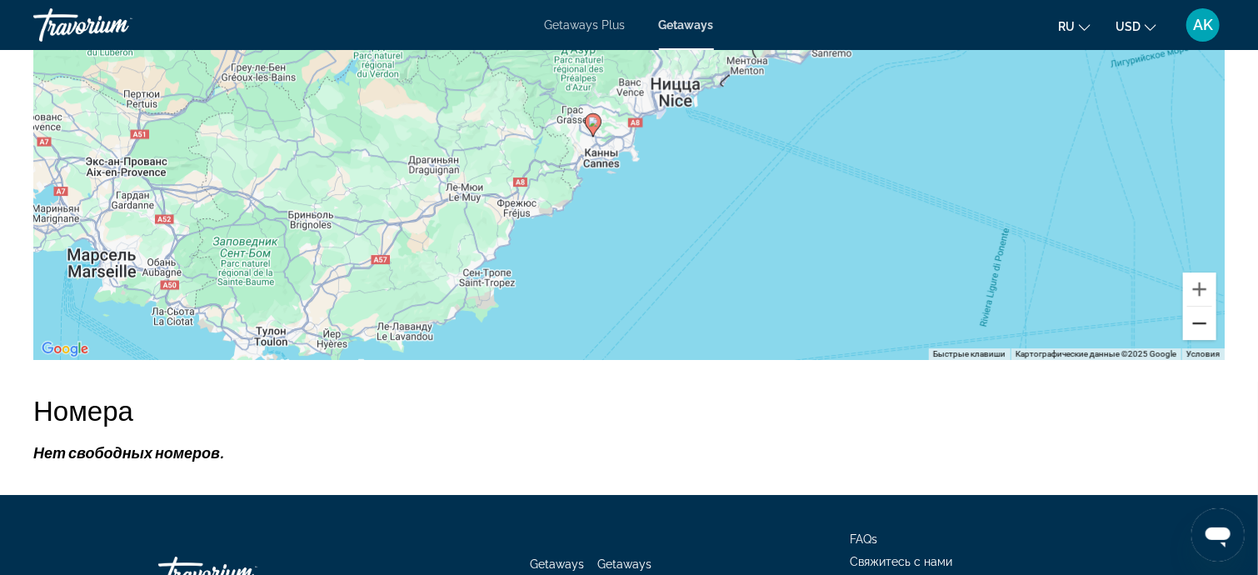
click at [1197, 319] on button "Уменьшить" at bounding box center [1199, 323] width 33 height 33
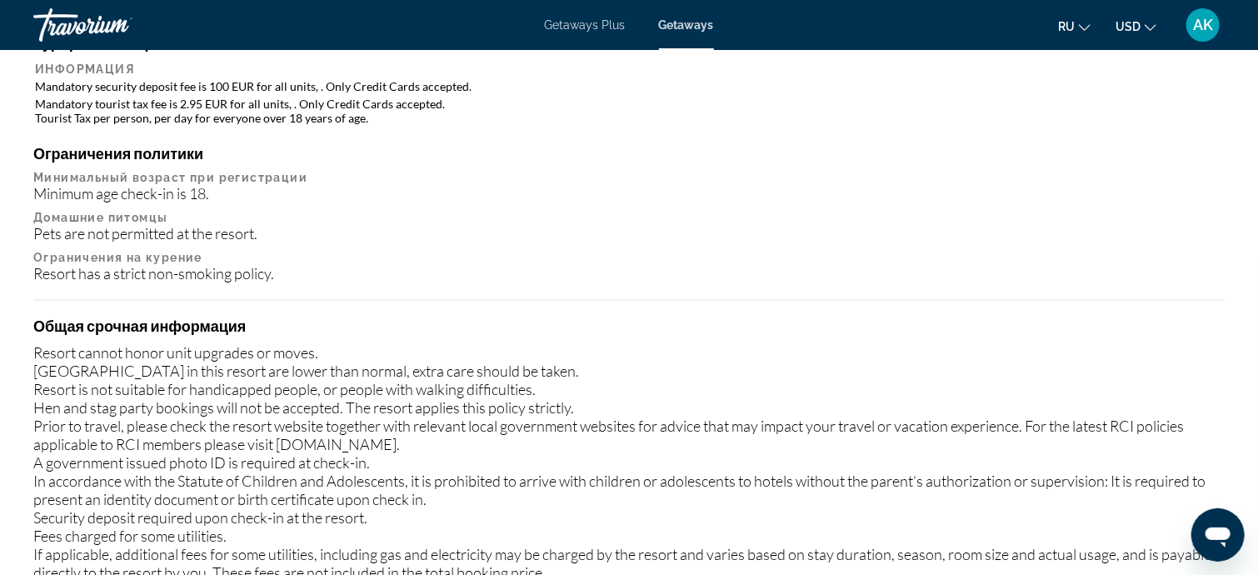
scroll to position [1621, 0]
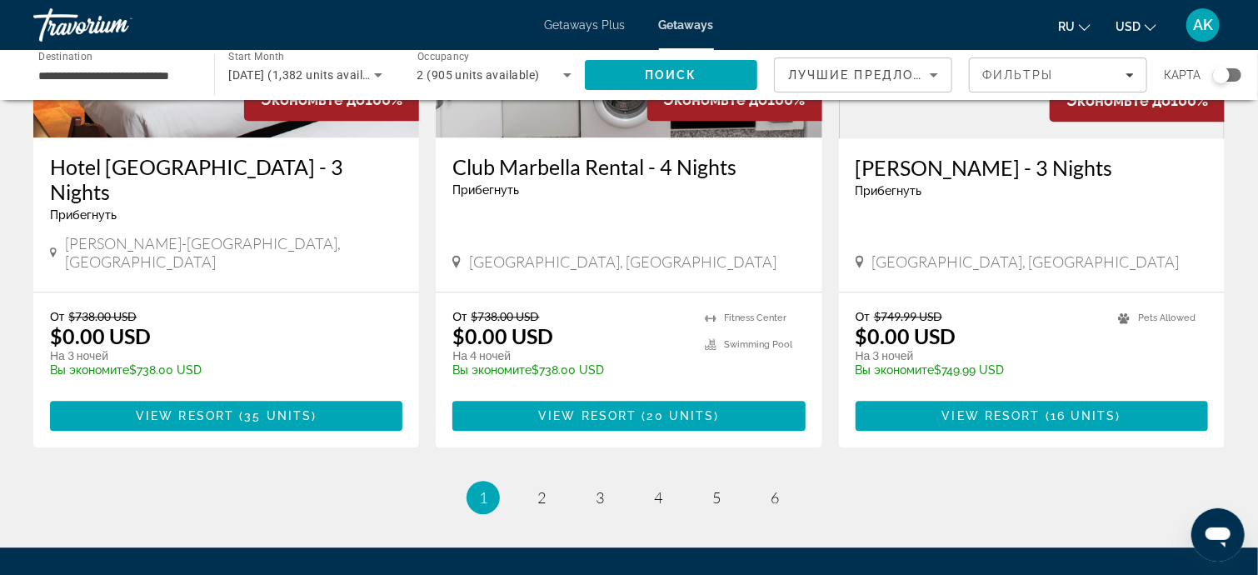
scroll to position [2082, 0]
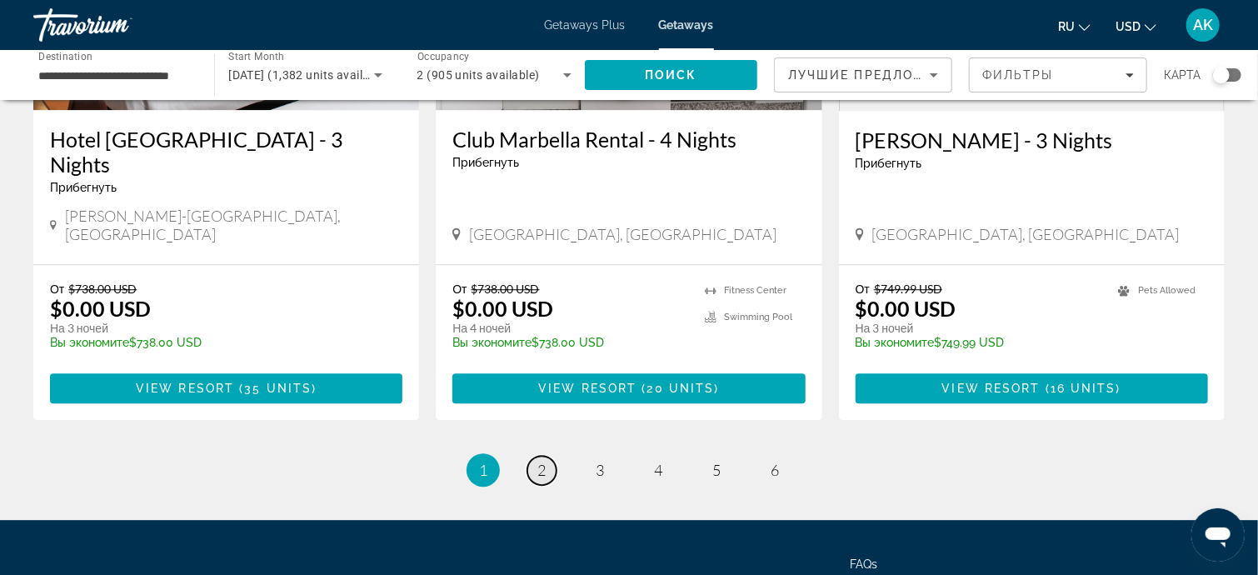
click at [546, 456] on link "page 2" at bounding box center [541, 470] width 29 height 29
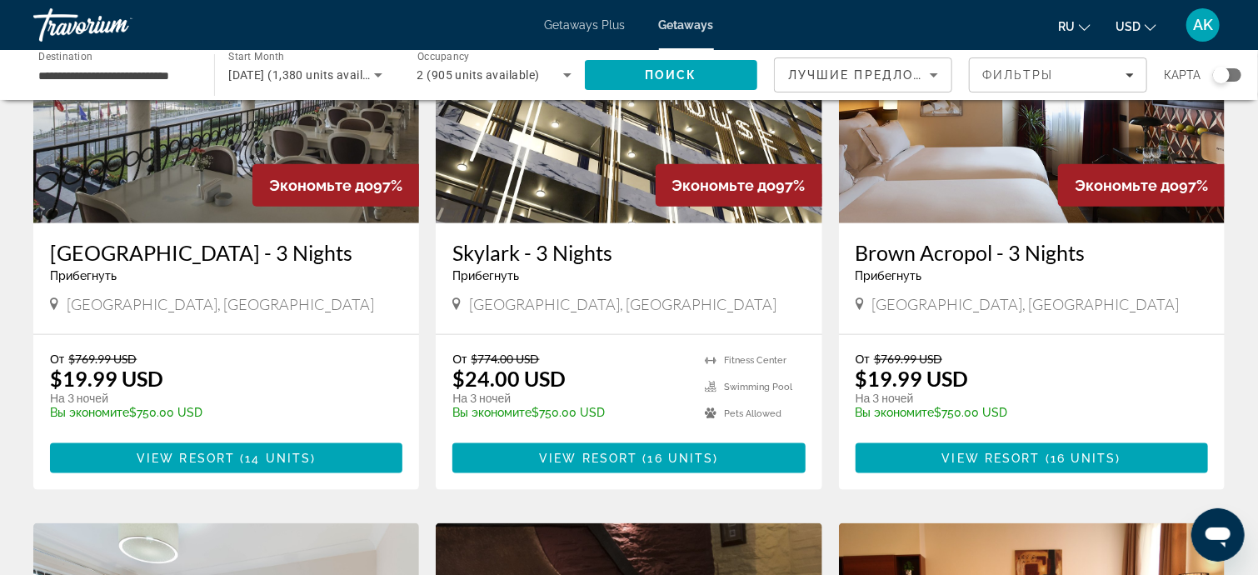
scroll to position [833, 0]
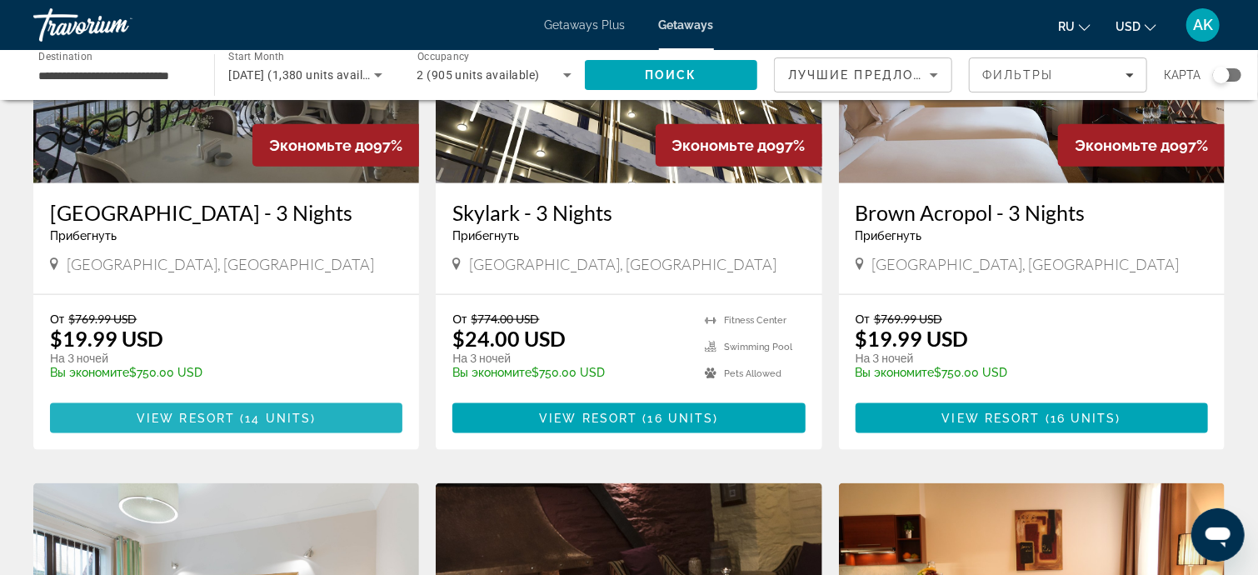
click at [287, 411] on span "14 units" at bounding box center [278, 417] width 66 height 13
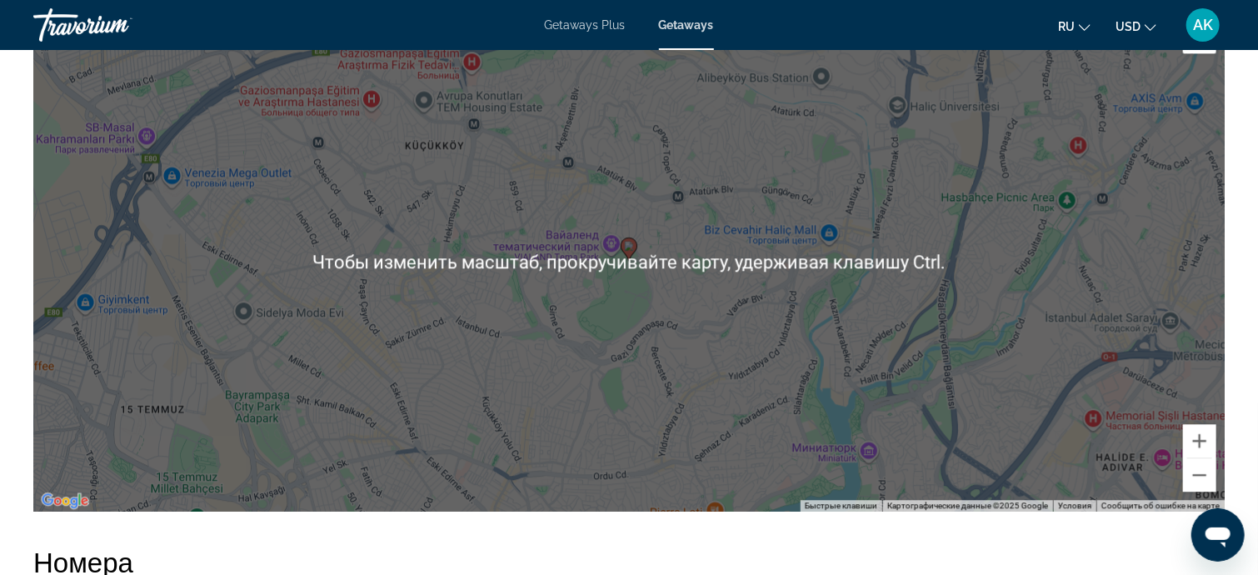
scroll to position [1999, 0]
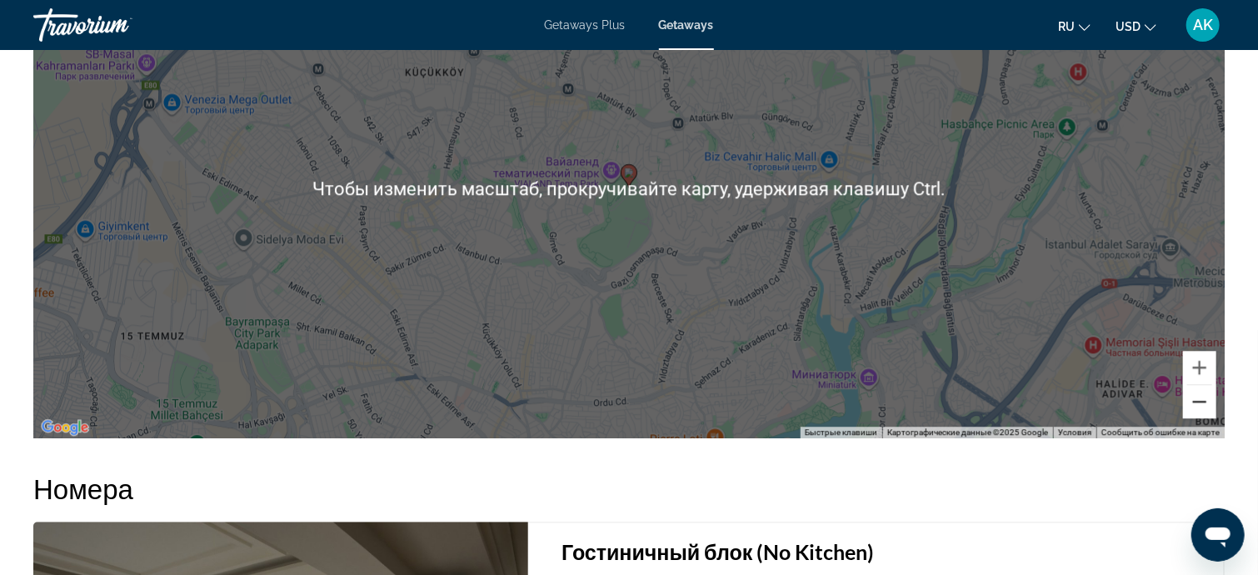
click at [1200, 397] on button "Уменьшить" at bounding box center [1199, 401] width 33 height 33
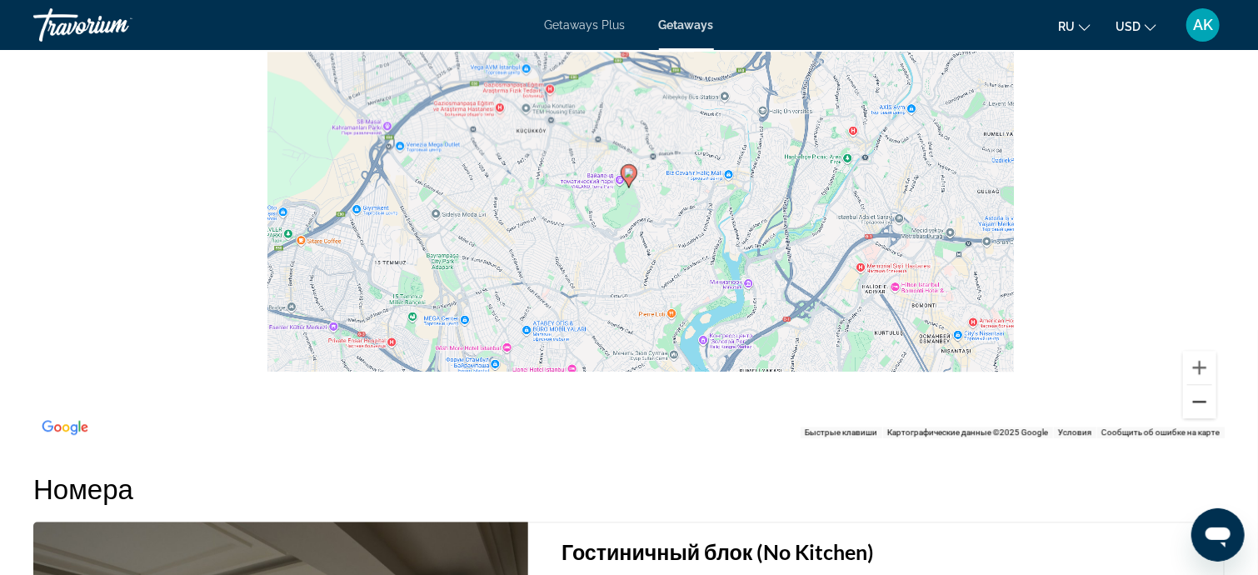
click at [1200, 397] on button "Уменьшить" at bounding box center [1199, 401] width 33 height 33
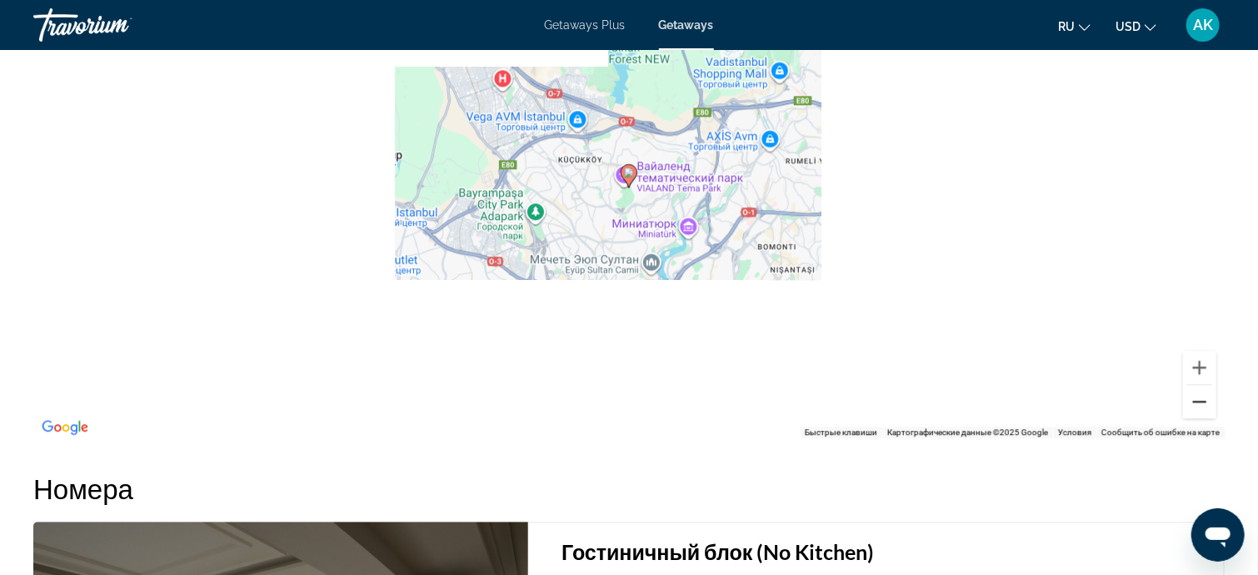
click at [1200, 397] on button "Уменьшить" at bounding box center [1199, 401] width 33 height 33
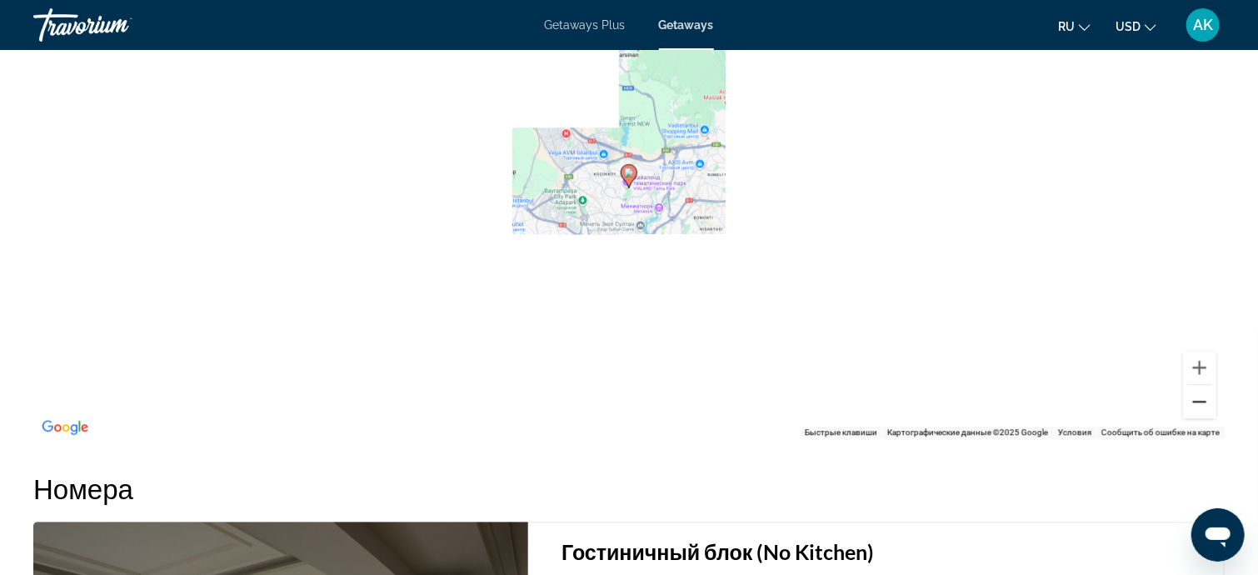
click at [1200, 397] on button "Уменьшить" at bounding box center [1199, 401] width 33 height 33
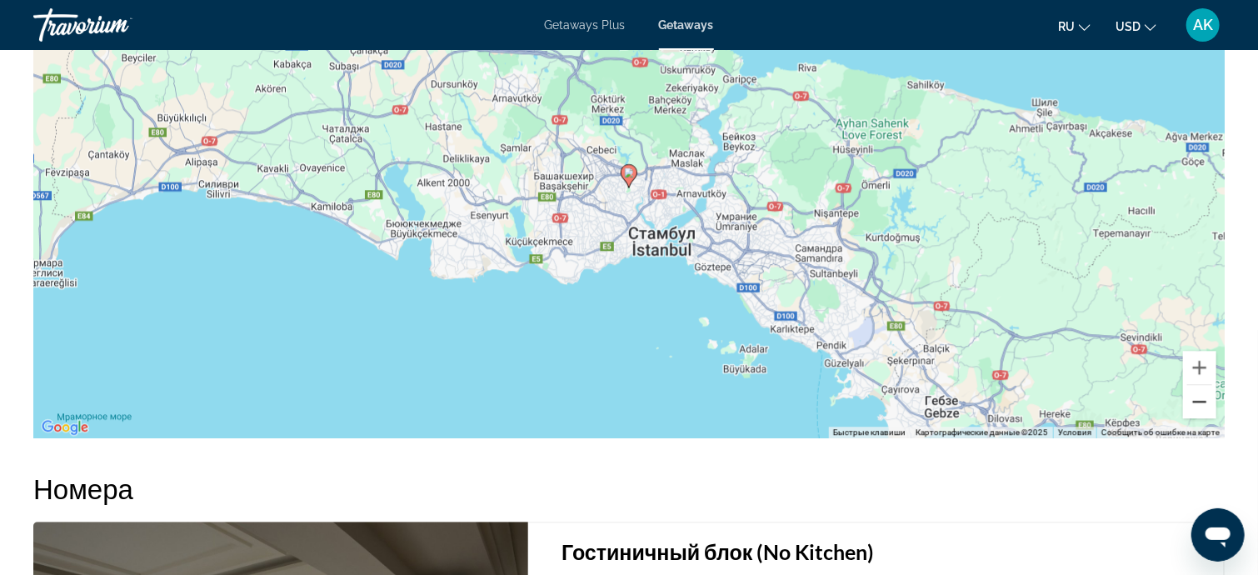
click at [1200, 397] on button "Уменьшить" at bounding box center [1199, 401] width 33 height 33
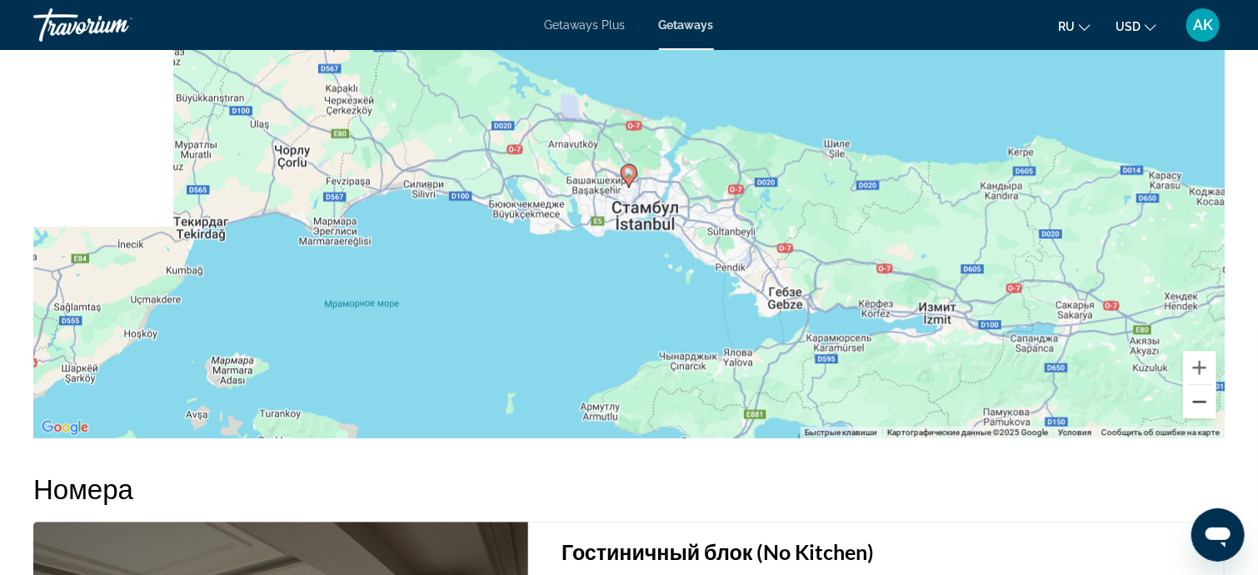
click at [1200, 397] on button "Уменьшить" at bounding box center [1199, 401] width 33 height 33
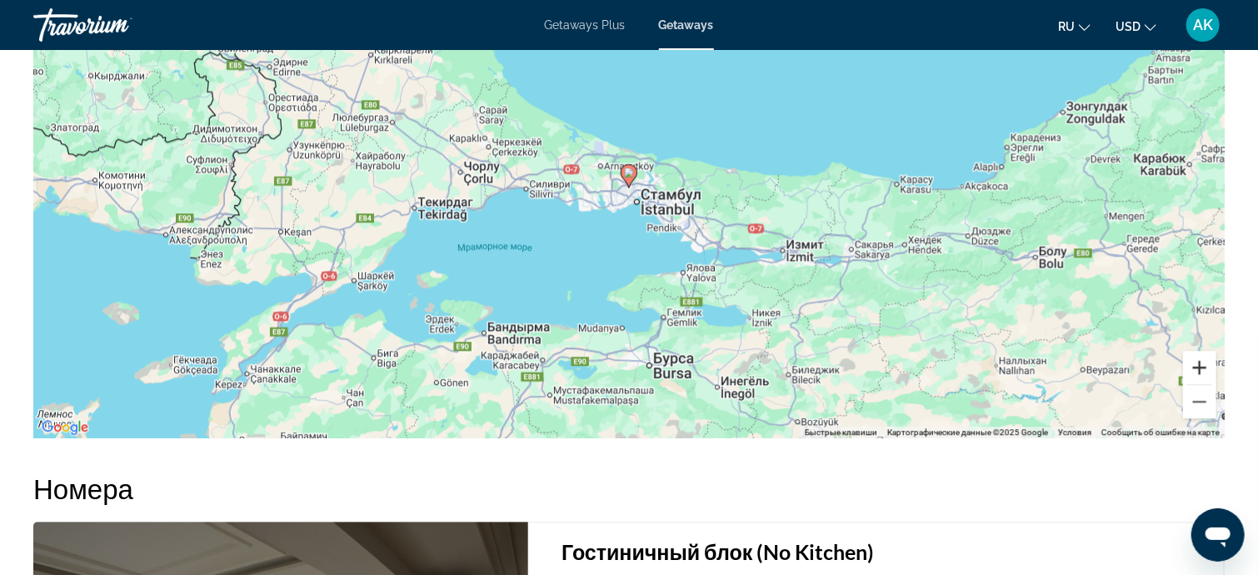
click at [1203, 361] on button "Увеличить" at bounding box center [1199, 367] width 33 height 33
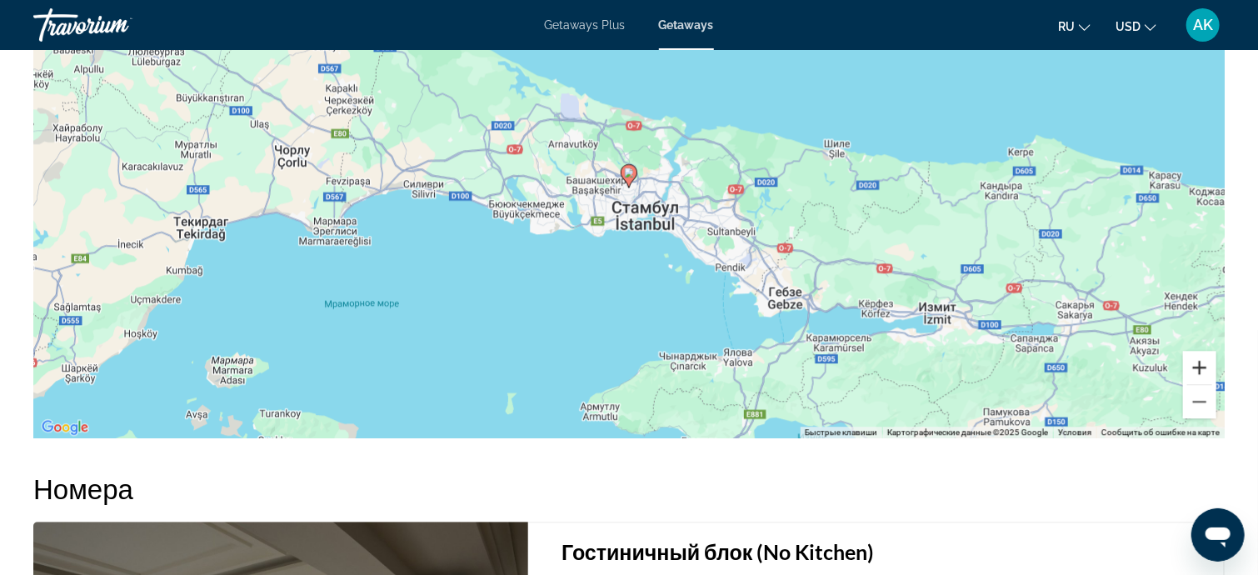
click at [1203, 361] on button "Увеличить" at bounding box center [1199, 367] width 33 height 33
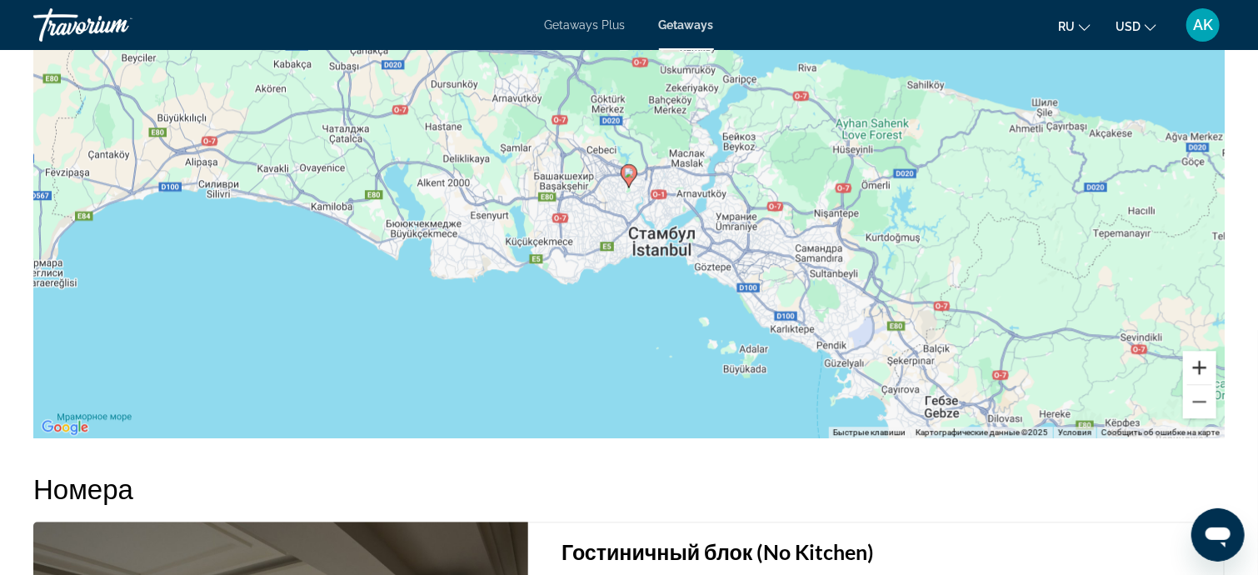
click at [1203, 361] on button "Увеличить" at bounding box center [1199, 367] width 33 height 33
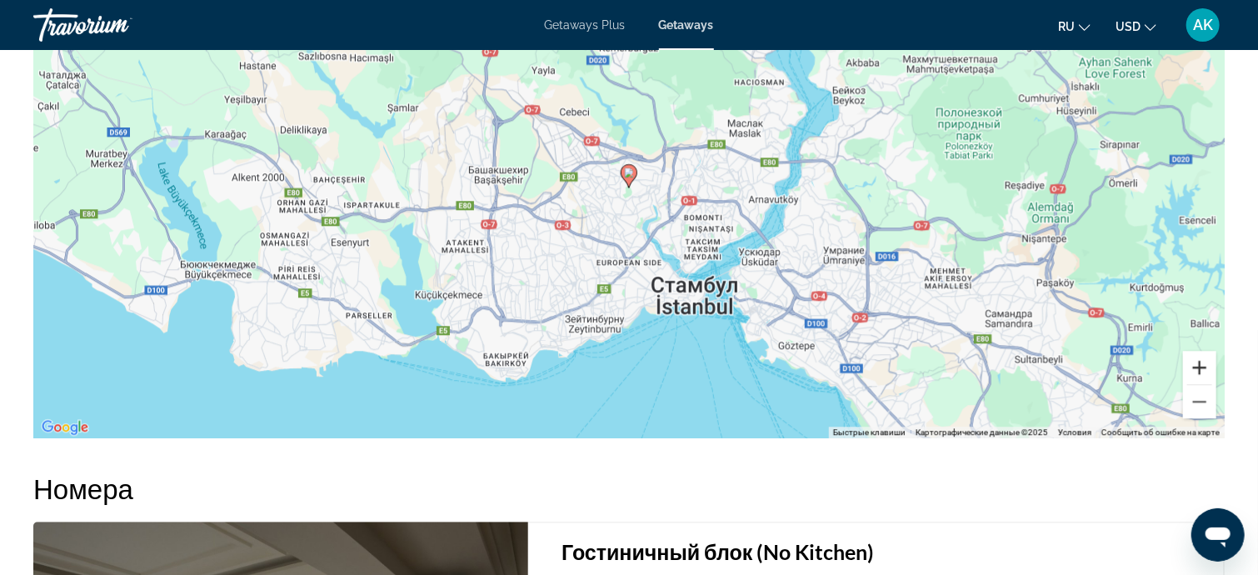
click at [1203, 361] on button "Увеличить" at bounding box center [1199, 367] width 33 height 33
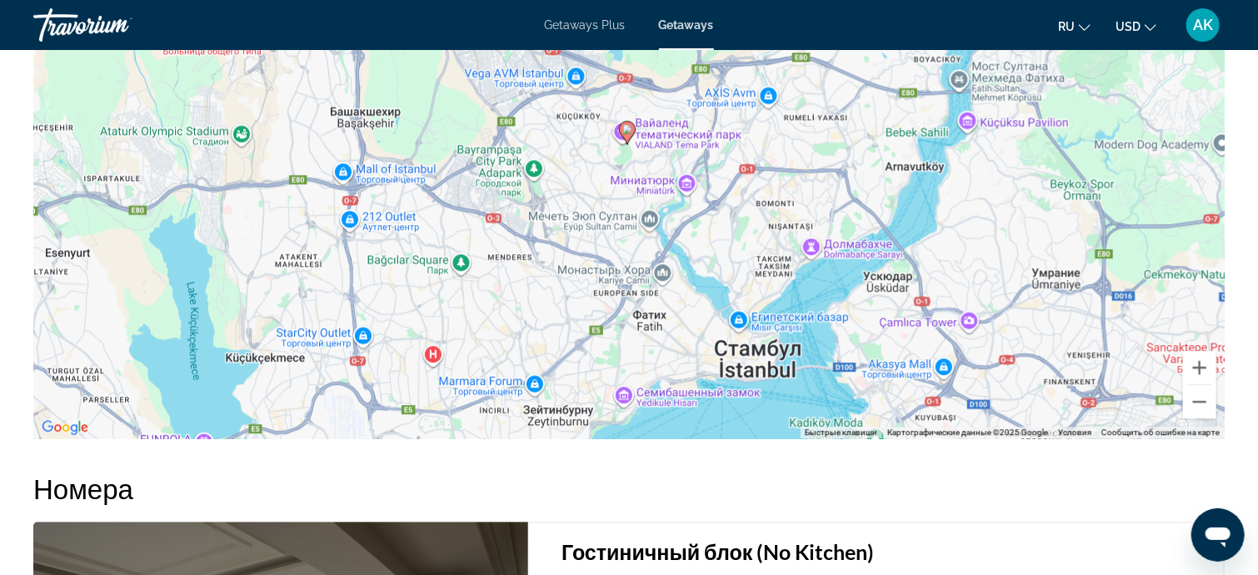
drag, startPoint x: 730, startPoint y: 309, endPoint x: 728, endPoint y: 262, distance: 46.7
click at [728, 262] on div "Чтобы активировать перетаскивание с помощью клавиатуры, нажмите Alt + Ввод. Пос…" at bounding box center [628, 188] width 1191 height 500
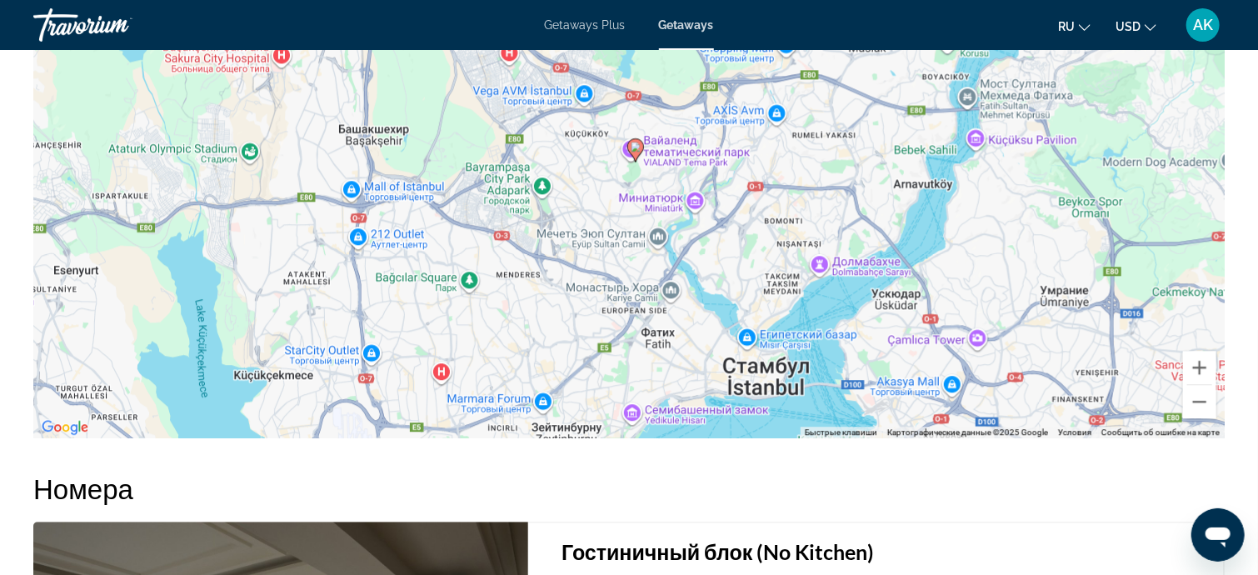
drag, startPoint x: 735, startPoint y: 219, endPoint x: 746, endPoint y: 239, distance: 22.7
click at [746, 239] on div "Чтобы активировать перетаскивание с помощью клавиатуры, нажмите Alt + Ввод. Пос…" at bounding box center [628, 188] width 1191 height 500
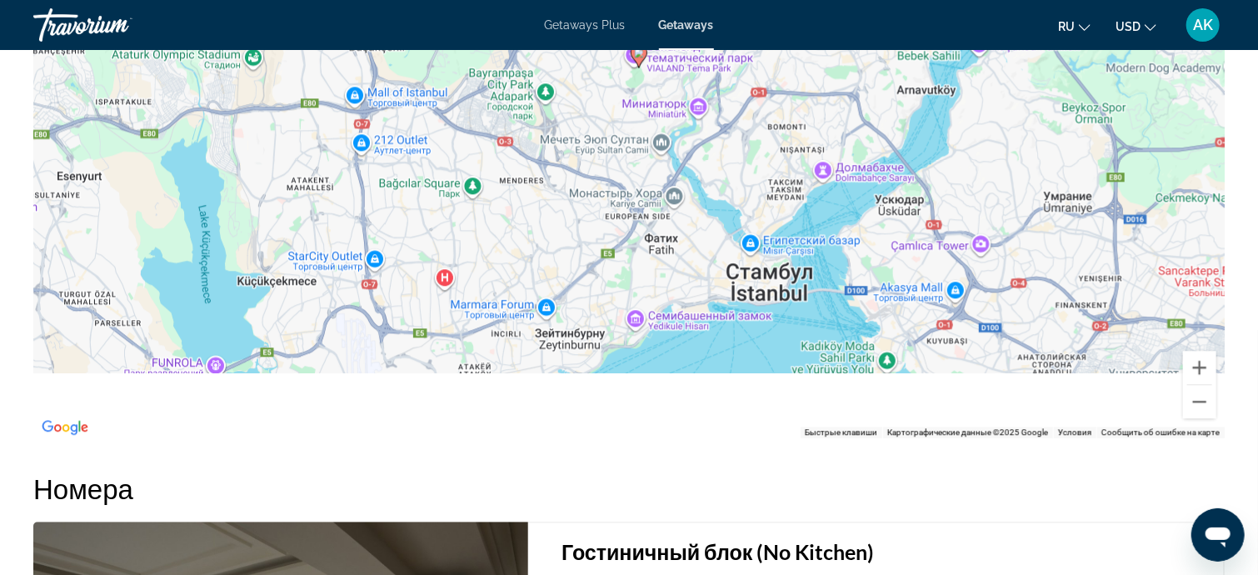
drag, startPoint x: 680, startPoint y: 377, endPoint x: 683, endPoint y: 282, distance: 95.8
click at [683, 282] on div "Чтобы активировать перетаскивание с помощью клавиатуры, нажмите Alt + Ввод. Пос…" at bounding box center [628, 188] width 1191 height 500
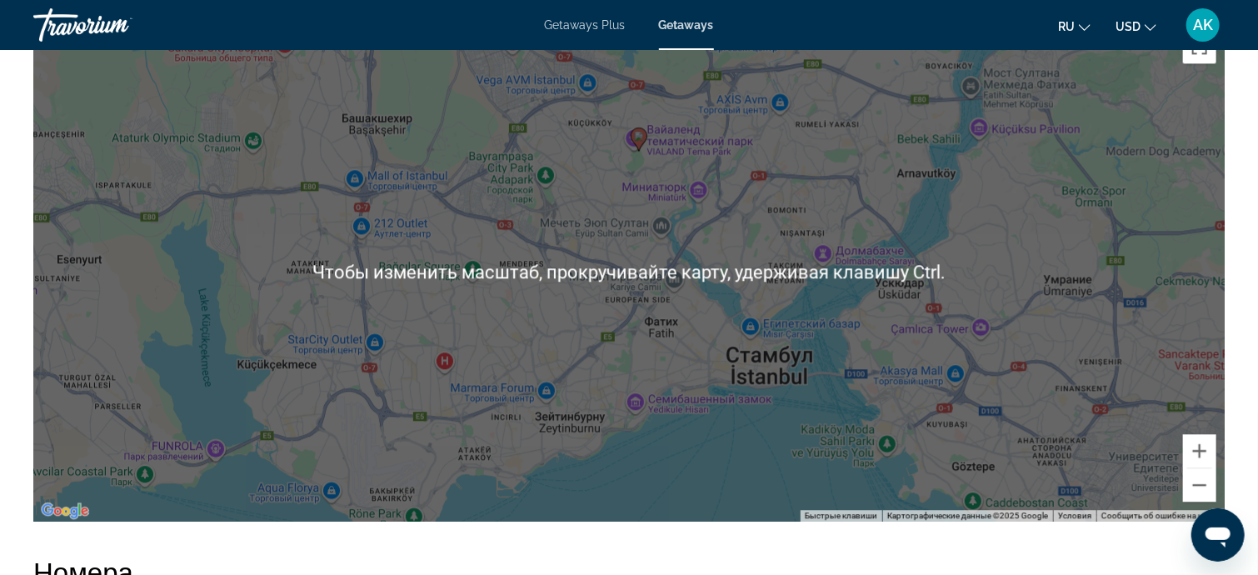
scroll to position [1933, 0]
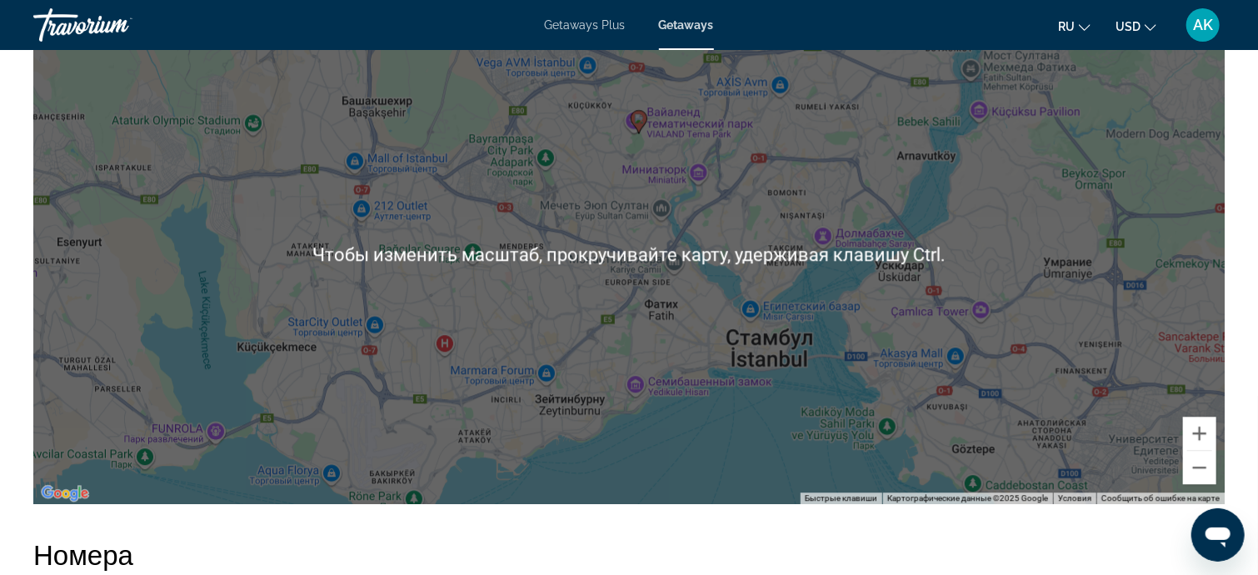
click at [847, 320] on div "Чтобы активировать перетаскивание с помощью клавиатуры, нажмите Alt + Ввод. Пос…" at bounding box center [628, 254] width 1191 height 500
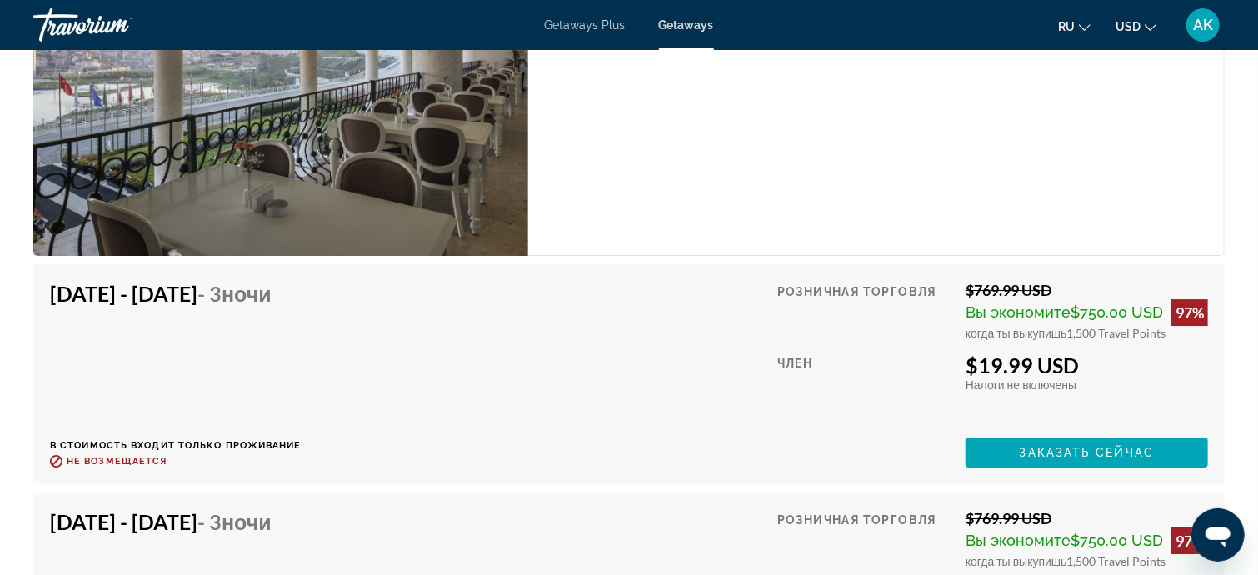
scroll to position [2683, 0]
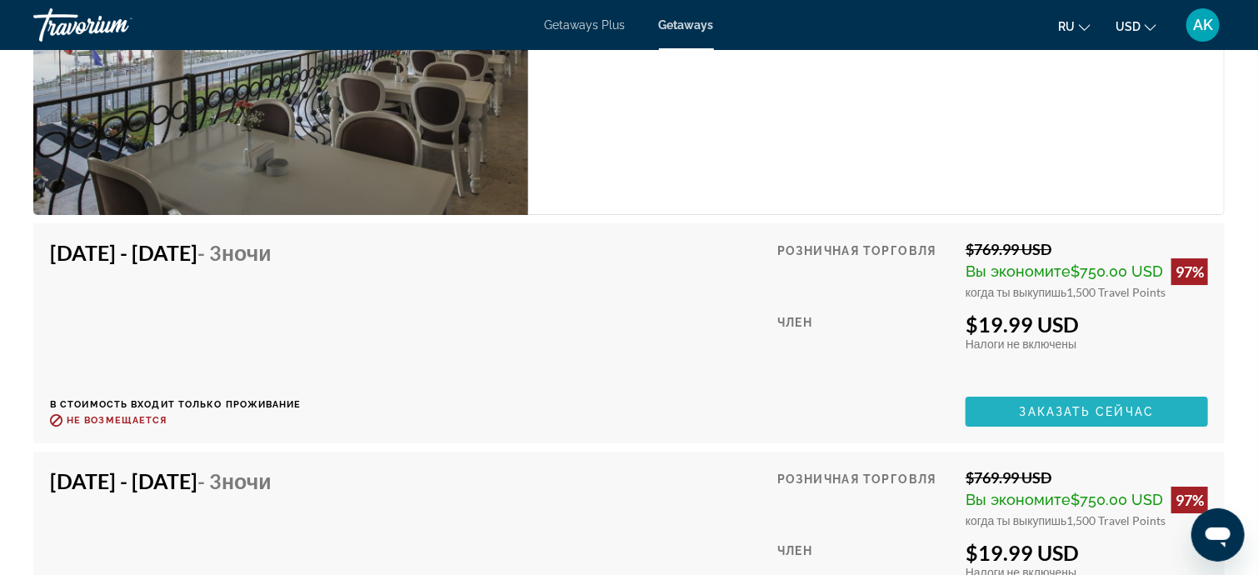
click at [1000, 401] on span "Main content" at bounding box center [1086, 411] width 242 height 40
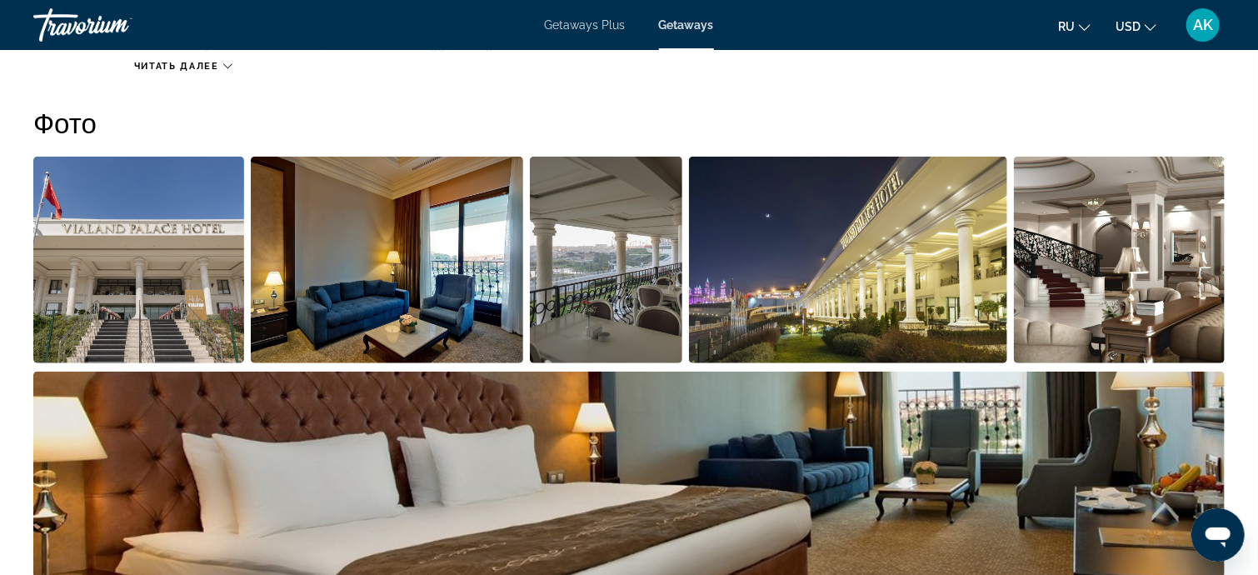
scroll to position [833, 0]
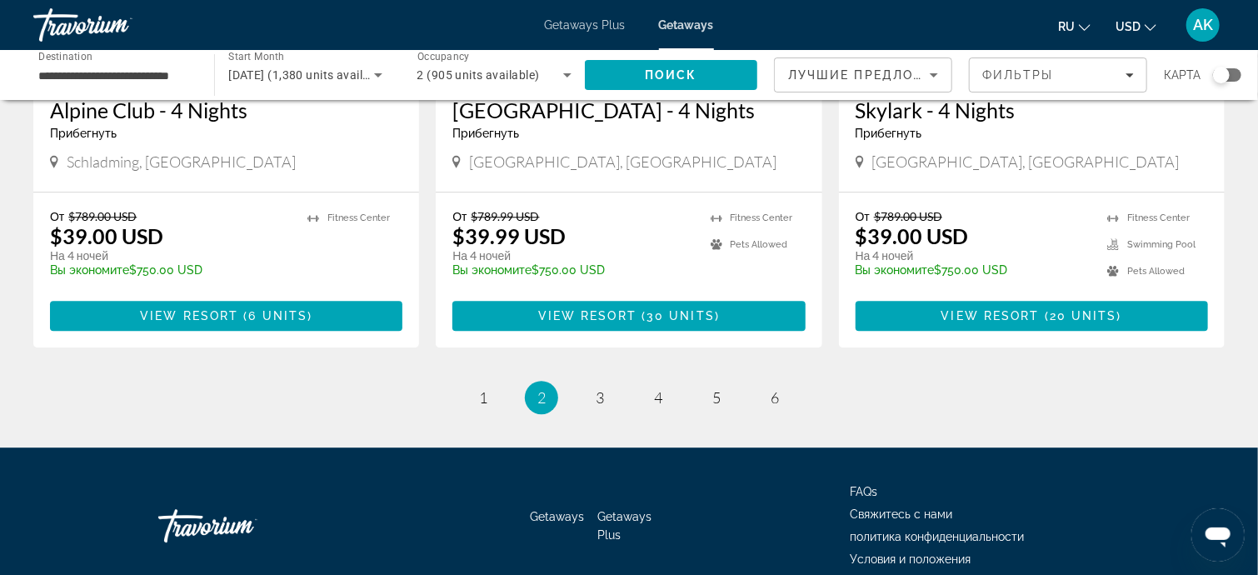
scroll to position [2166, 0]
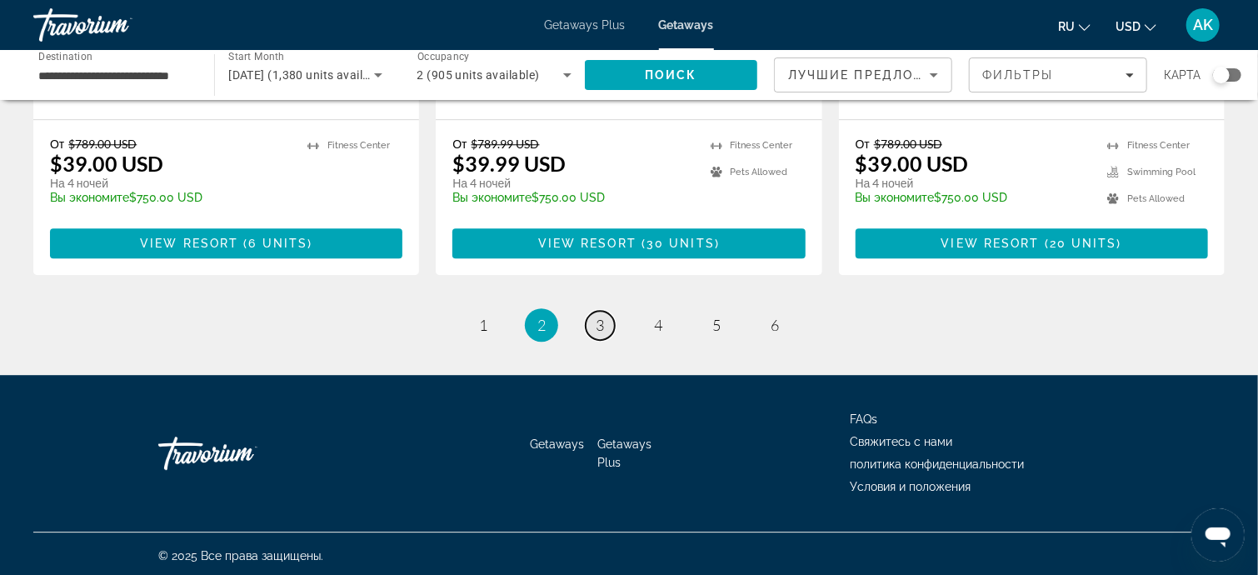
click at [598, 320] on span "3" at bounding box center [600, 325] width 8 height 18
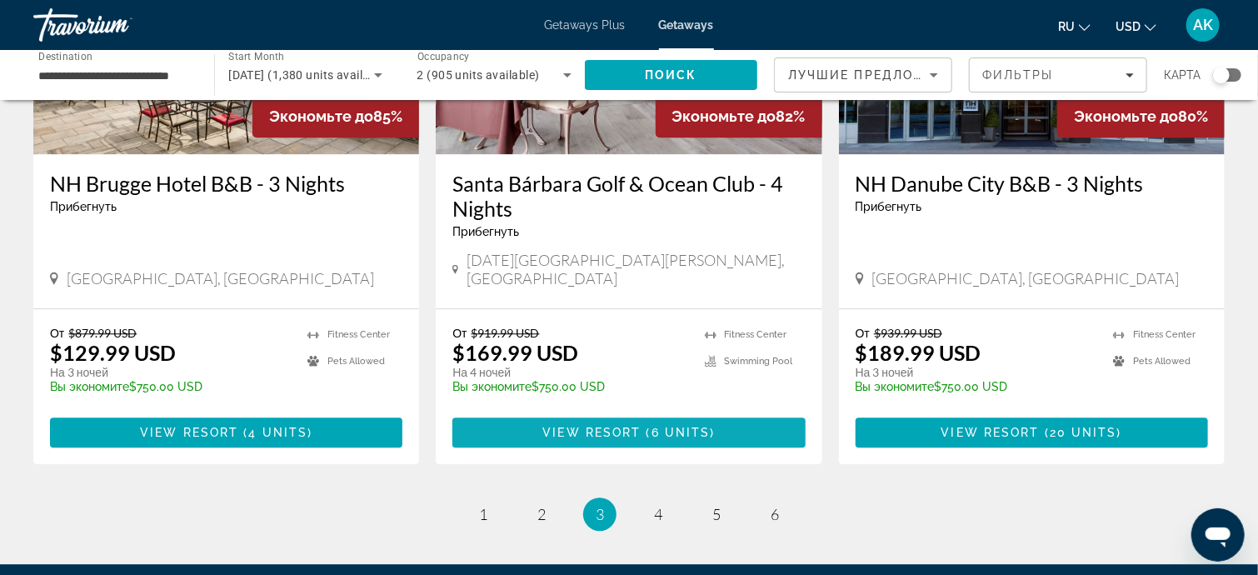
scroll to position [1999, 0]
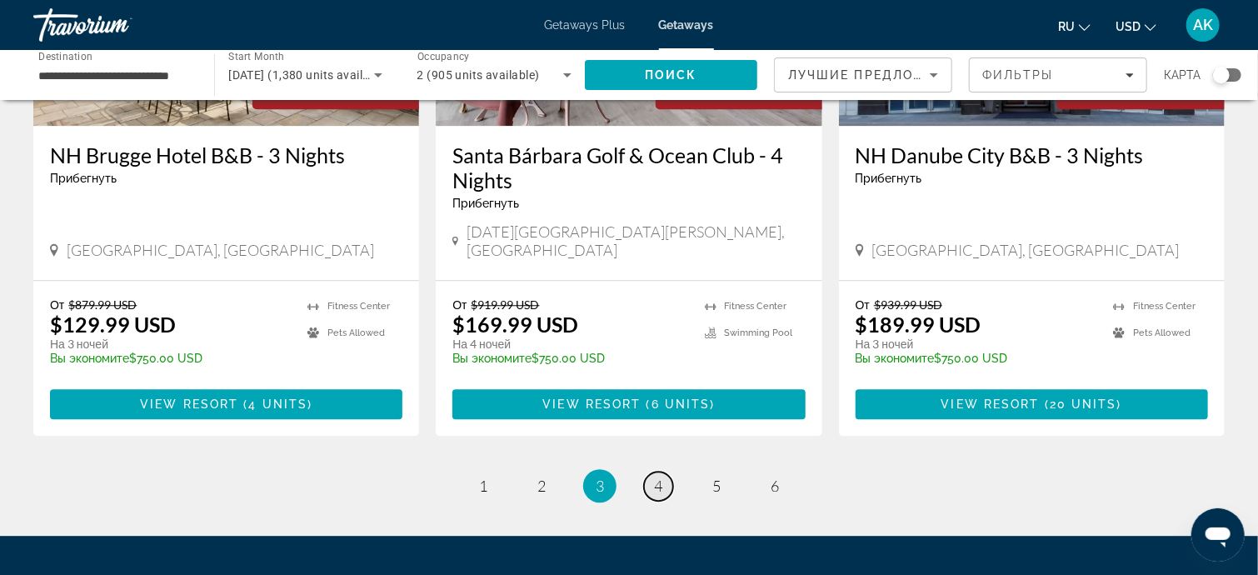
click at [656, 476] on span "4" at bounding box center [658, 485] width 8 height 18
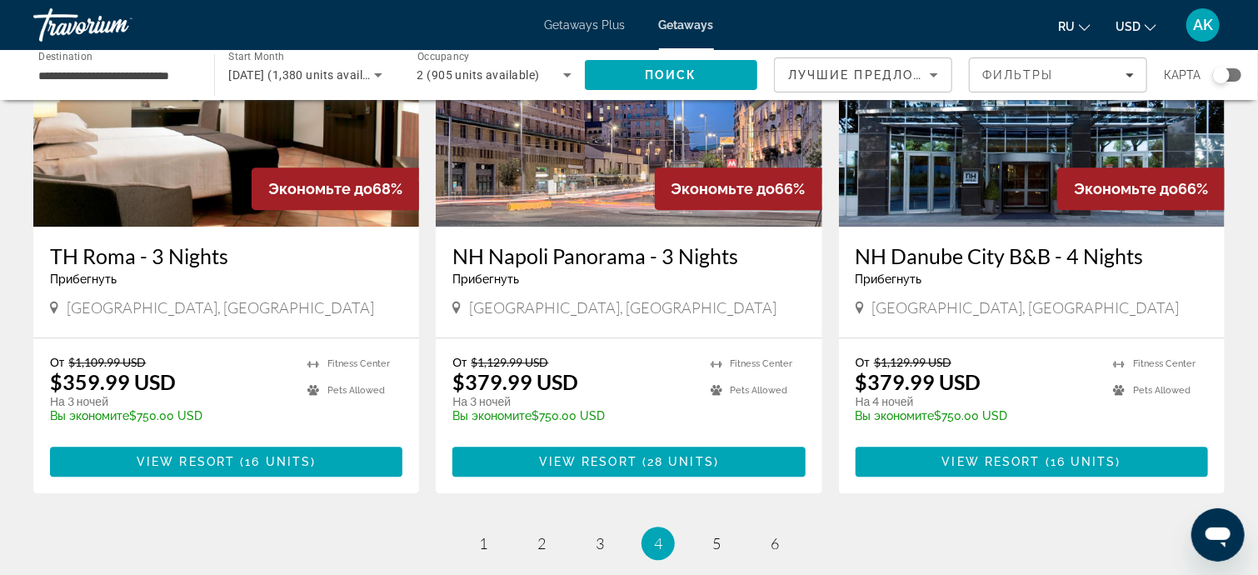
scroll to position [1999, 0]
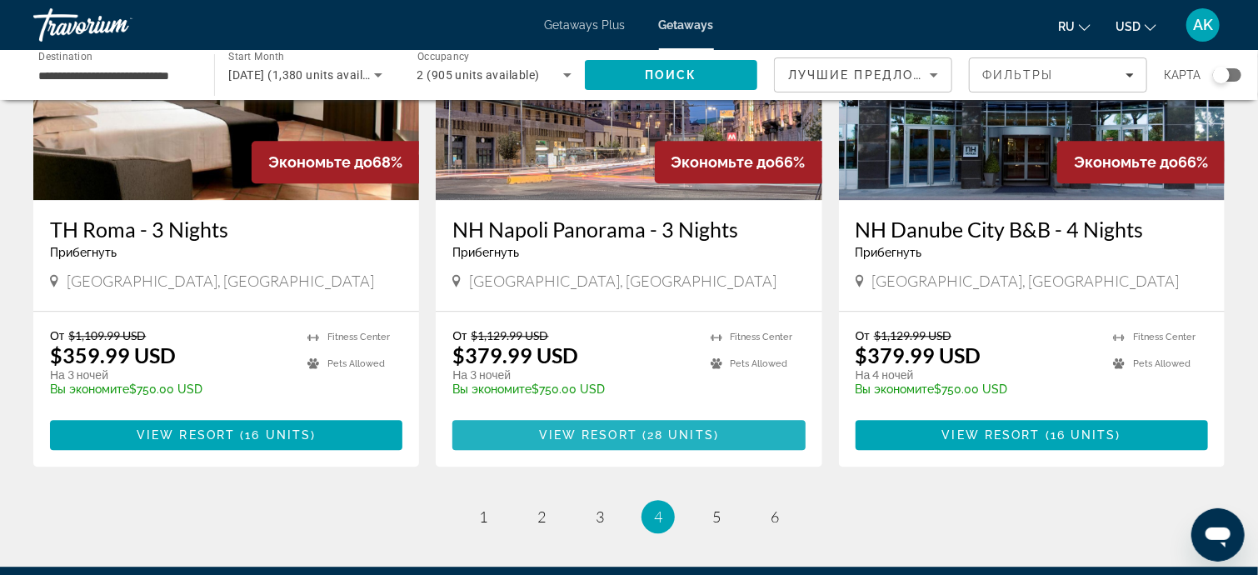
click at [600, 428] on span "View Resort" at bounding box center [588, 434] width 98 height 13
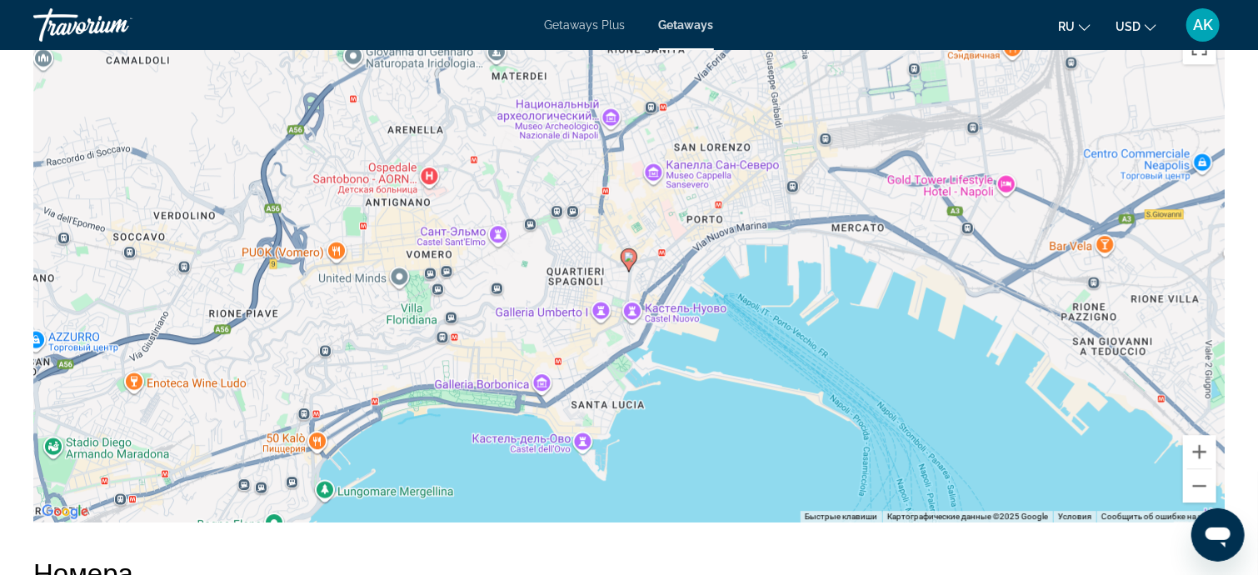
scroll to position [2082, 0]
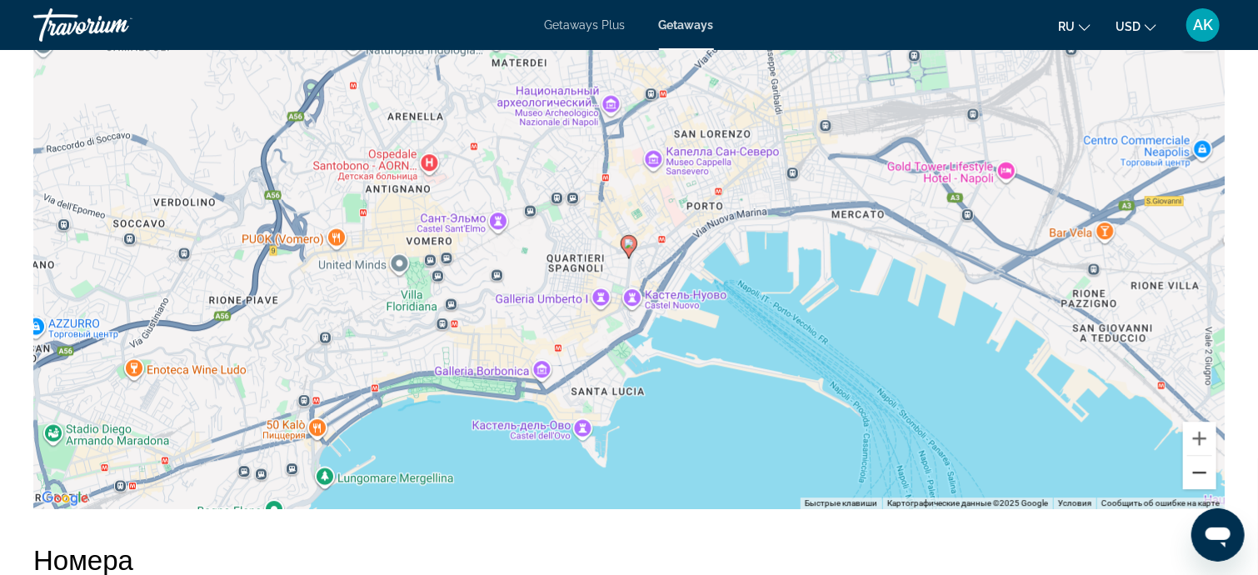
click at [1193, 474] on button "Уменьшить" at bounding box center [1199, 472] width 33 height 33
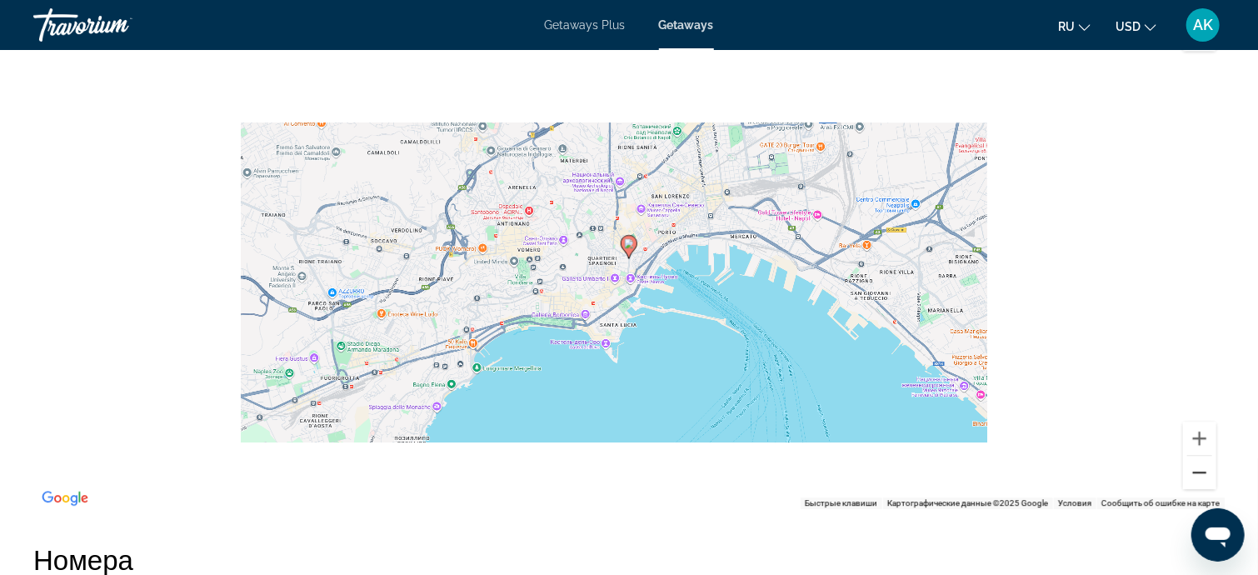
click at [1193, 474] on button "Уменьшить" at bounding box center [1199, 472] width 33 height 33
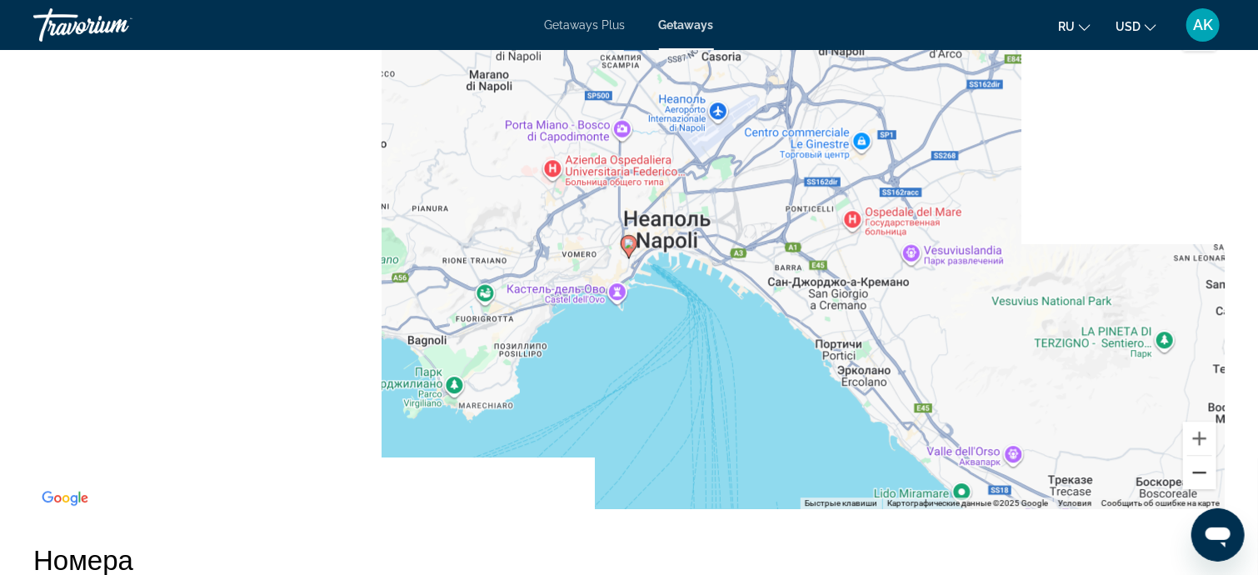
click at [1193, 474] on button "Уменьшить" at bounding box center [1199, 472] width 33 height 33
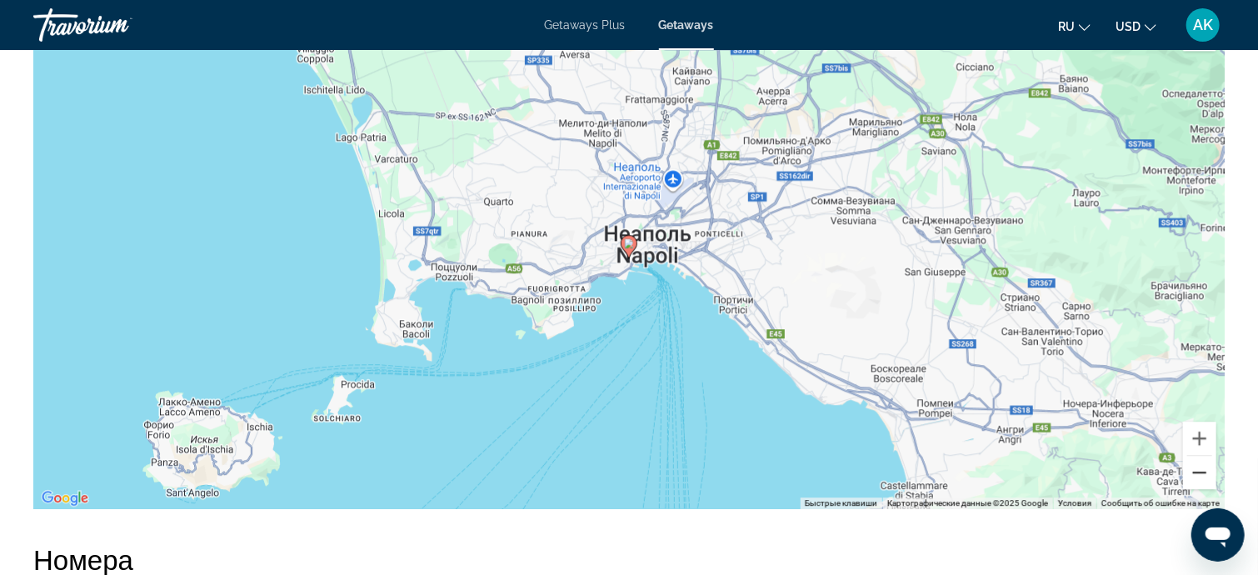
click at [1204, 471] on button "Уменьшить" at bounding box center [1199, 472] width 33 height 33
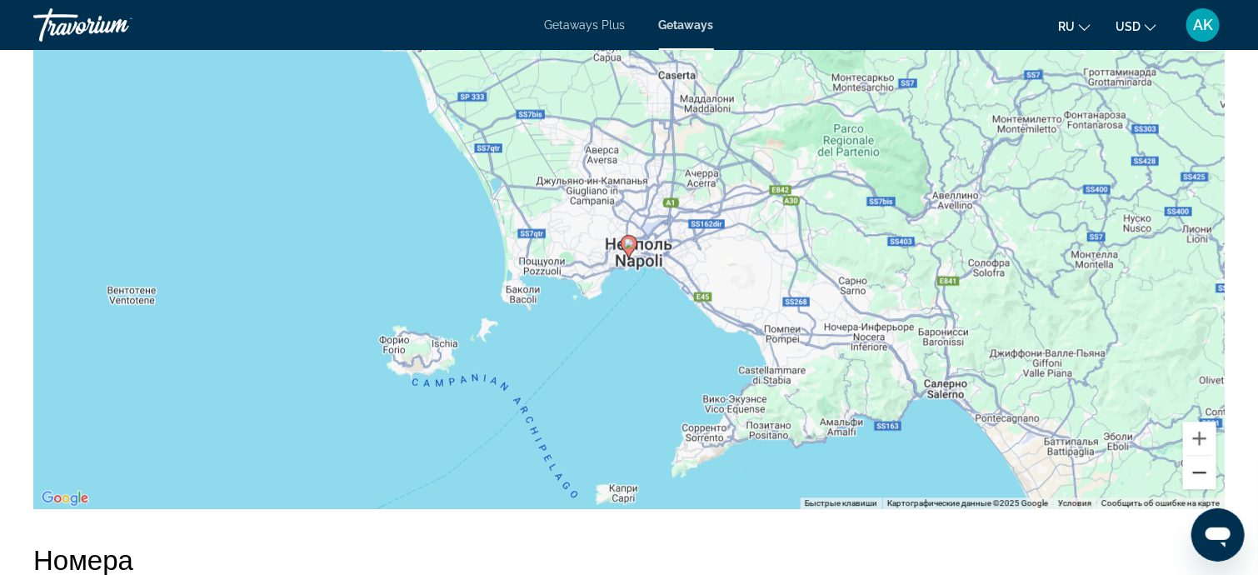
click at [1204, 471] on button "Уменьшить" at bounding box center [1199, 472] width 33 height 33
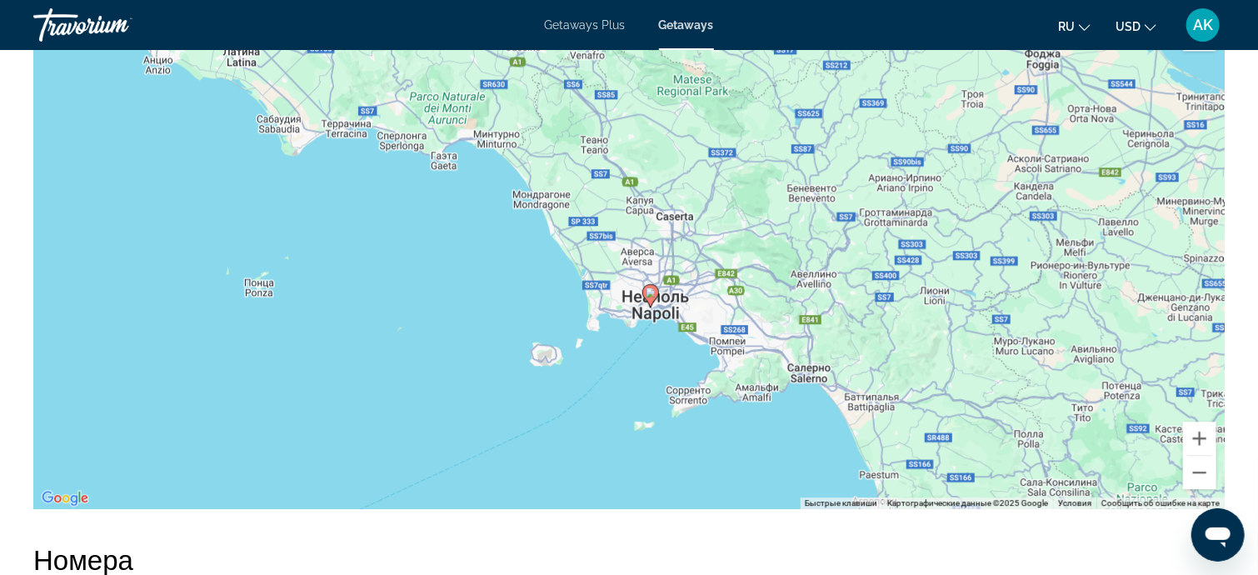
drag, startPoint x: 854, startPoint y: 262, endPoint x: 875, endPoint y: 315, distance: 57.5
click at [875, 315] on div "Чтобы активировать перетаскивание с помощью клавиатуры, нажмите Alt + Ввод. Пос…" at bounding box center [628, 259] width 1191 height 500
click at [1206, 436] on button "Увеличить" at bounding box center [1199, 437] width 33 height 33
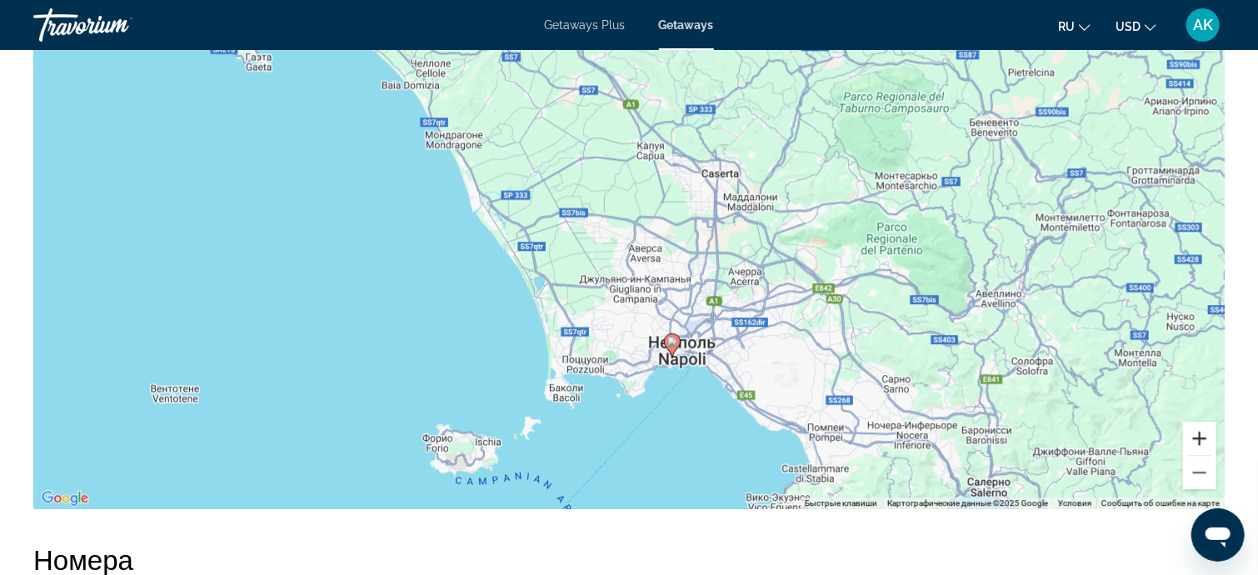
click at [1206, 436] on button "Увеличить" at bounding box center [1199, 437] width 33 height 33
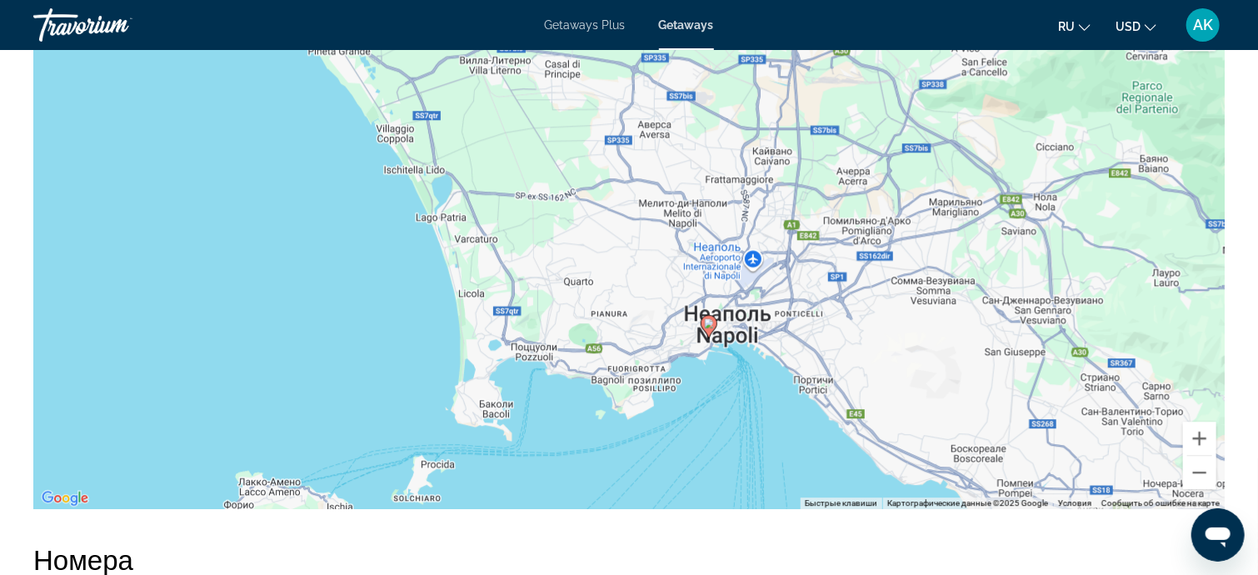
drag, startPoint x: 776, startPoint y: 413, endPoint x: 770, endPoint y: 296, distance: 117.6
click at [770, 299] on div "Чтобы активировать перетаскивание с помощью клавиатуры, нажмите Alt + Ввод. Пос…" at bounding box center [628, 259] width 1191 height 500
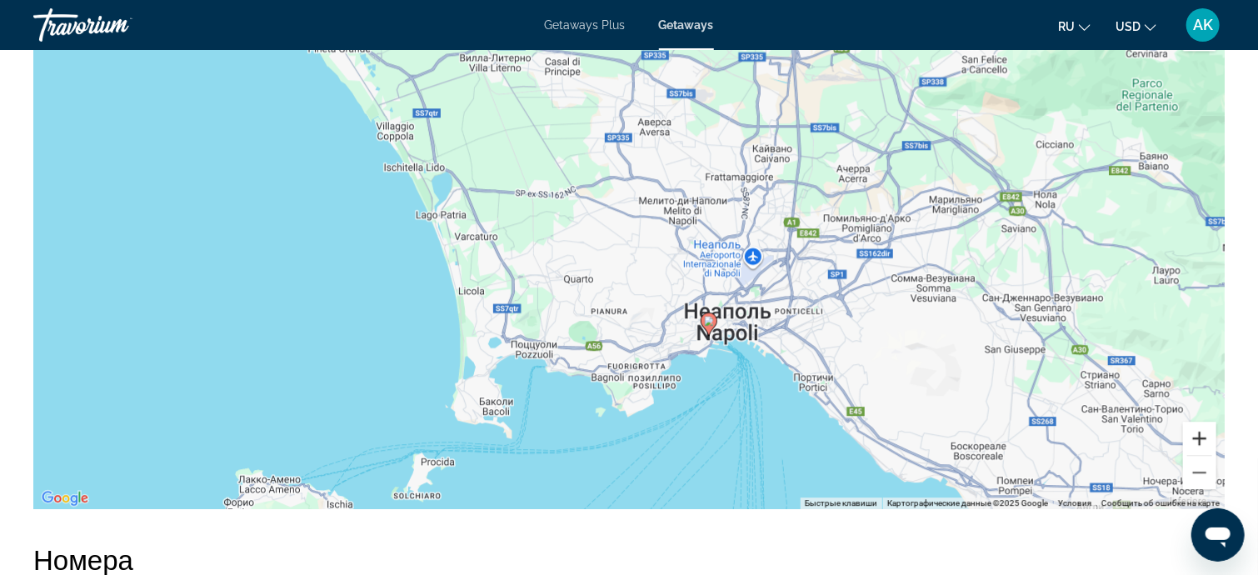
click at [1204, 440] on button "Увеличить" at bounding box center [1199, 437] width 33 height 33
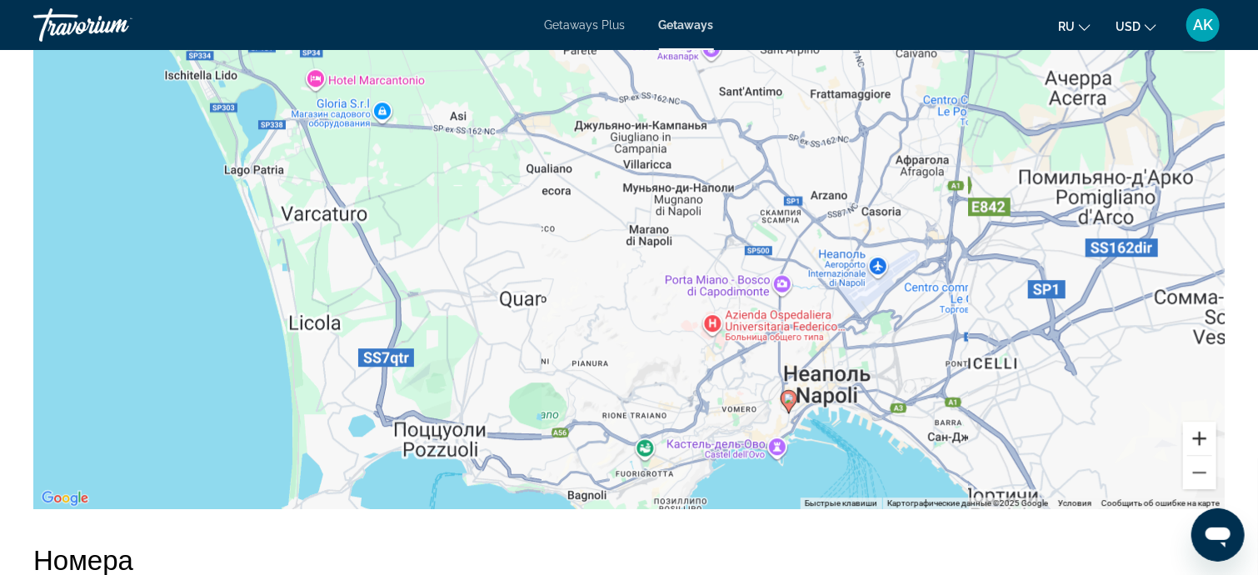
click at [1204, 440] on button "Увеличить" at bounding box center [1199, 437] width 33 height 33
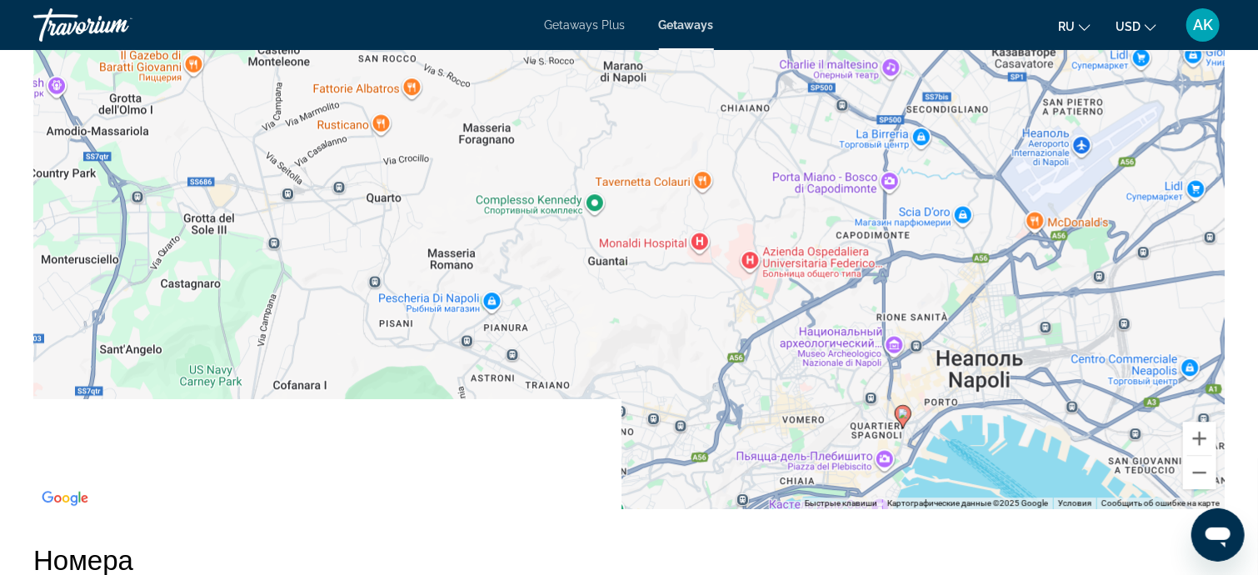
drag, startPoint x: 828, startPoint y: 442, endPoint x: 780, endPoint y: 296, distance: 154.1
click at [780, 296] on div "Чтобы активировать перетаскивание с помощью клавиатуры, нажмите Alt + Ввод. Пос…" at bounding box center [628, 259] width 1191 height 500
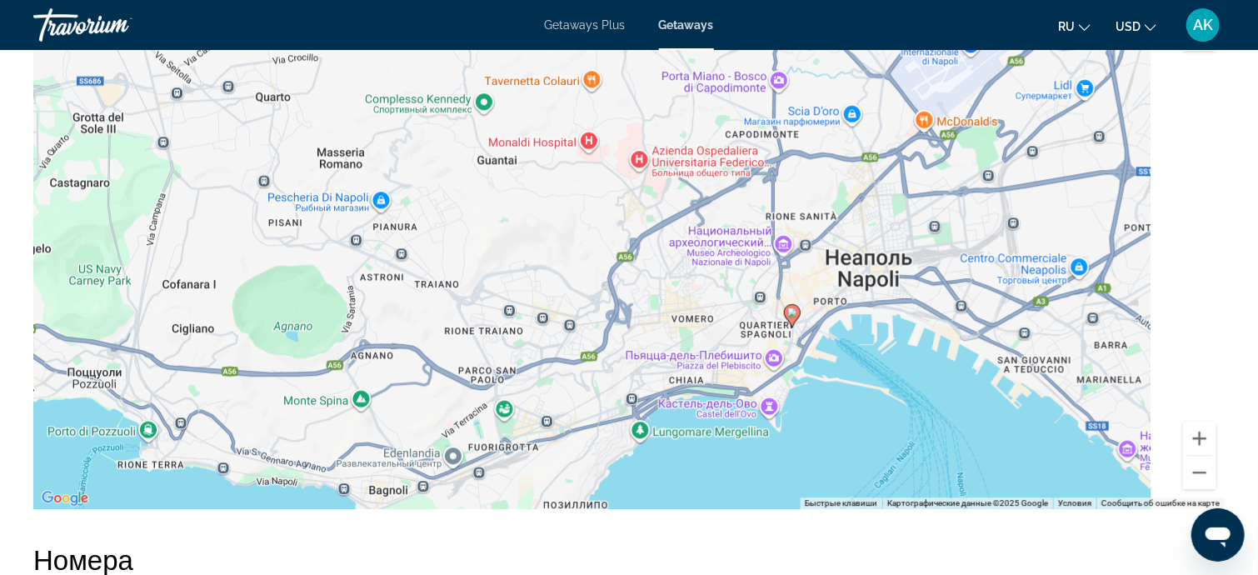
drag, startPoint x: 880, startPoint y: 455, endPoint x: 770, endPoint y: 361, distance: 144.8
click at [770, 361] on div "Чтобы активировать перетаскивание с помощью клавиатуры, нажмите Alt + Ввод. Пос…" at bounding box center [628, 259] width 1191 height 500
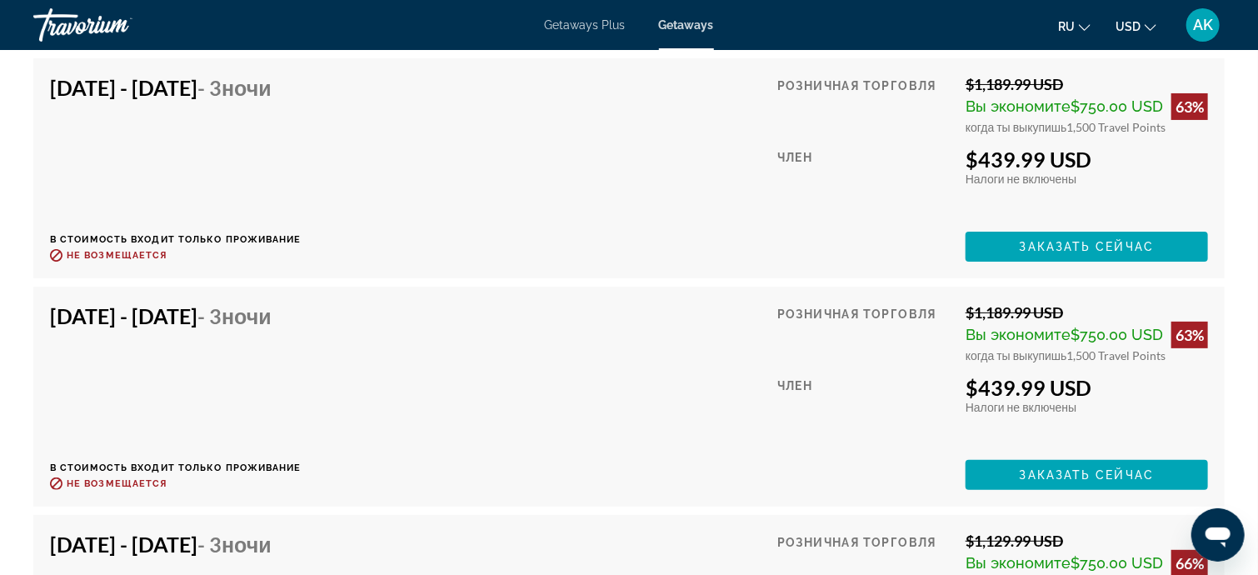
scroll to position [3165, 0]
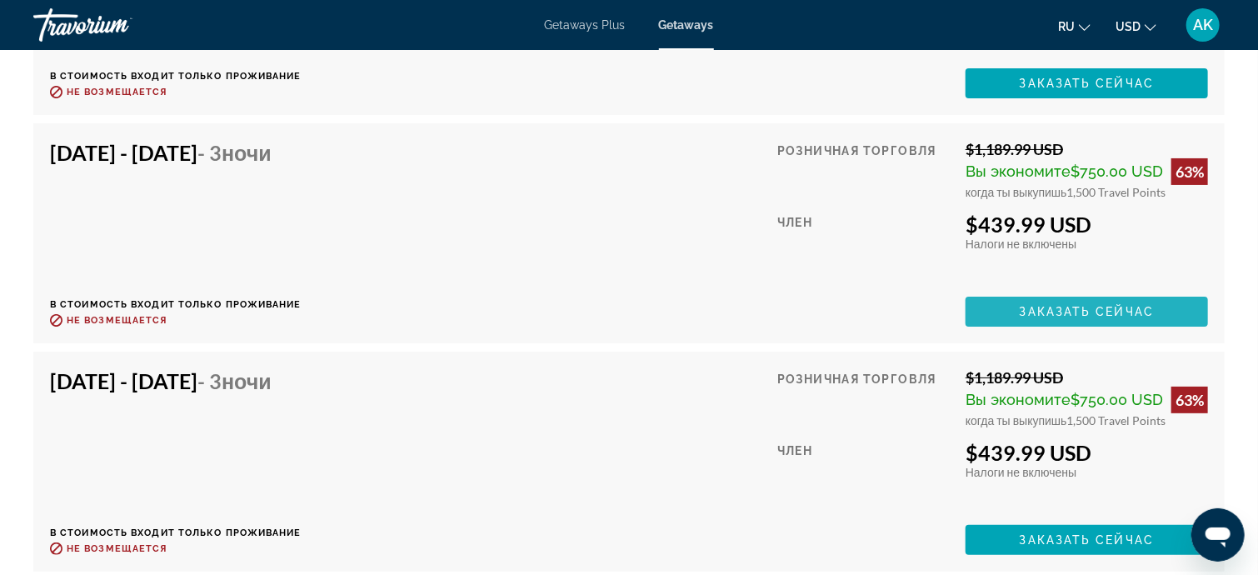
click at [1045, 312] on span "Заказать сейчас" at bounding box center [1086, 311] width 135 height 13
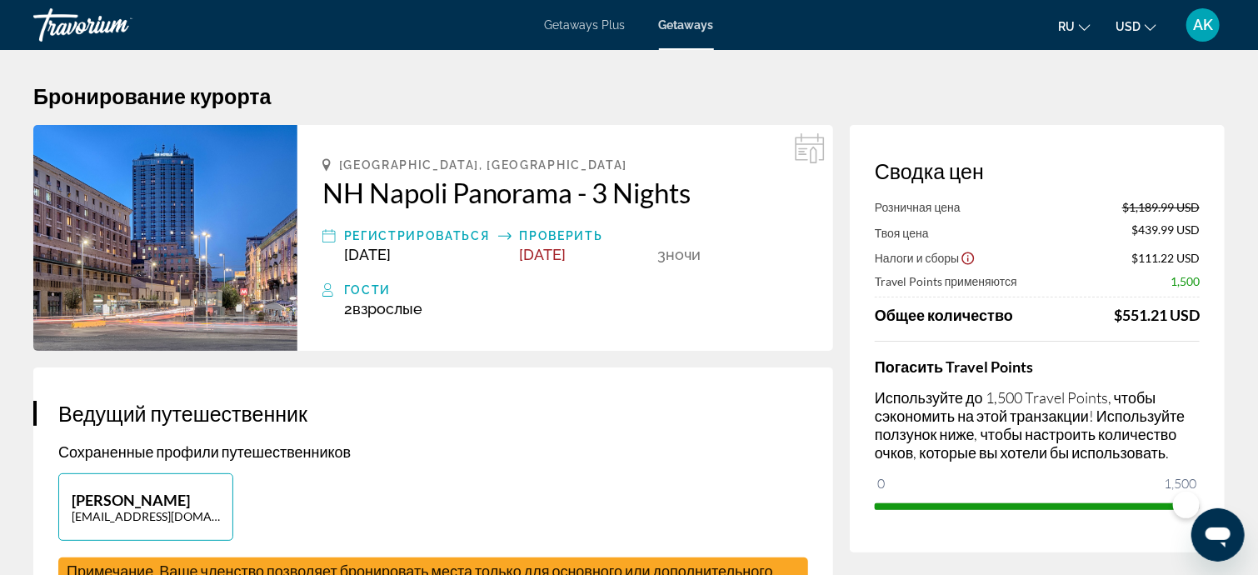
click at [544, 252] on span "[DATE]" at bounding box center [543, 254] width 47 height 17
click at [609, 405] on h3 "Ведущий путешественник" at bounding box center [433, 413] width 750 height 25
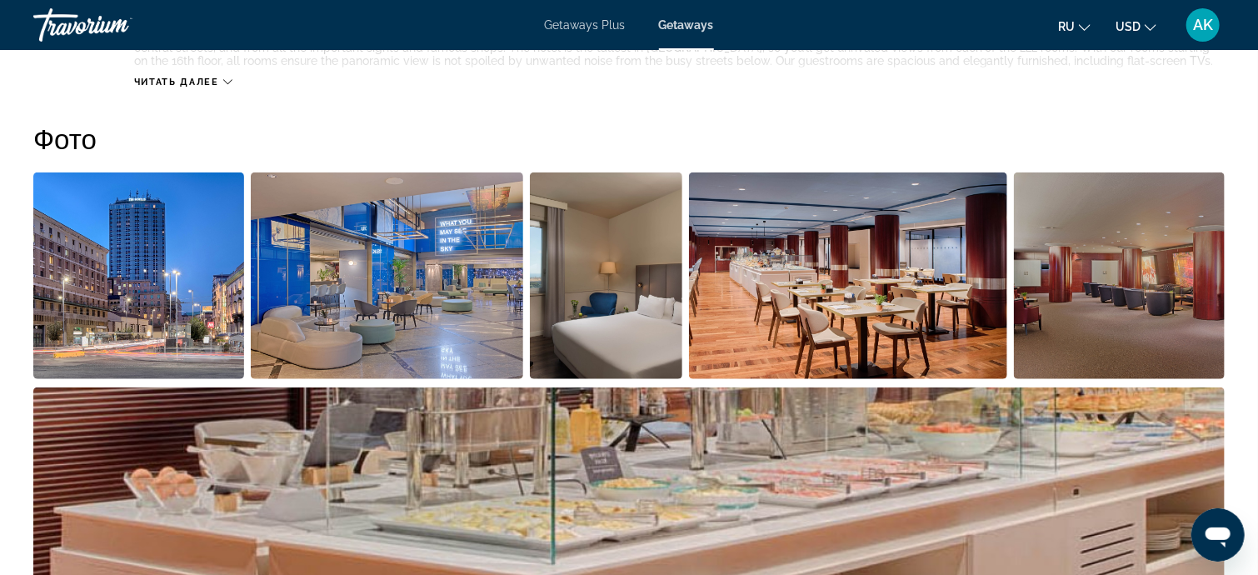
scroll to position [750, 0]
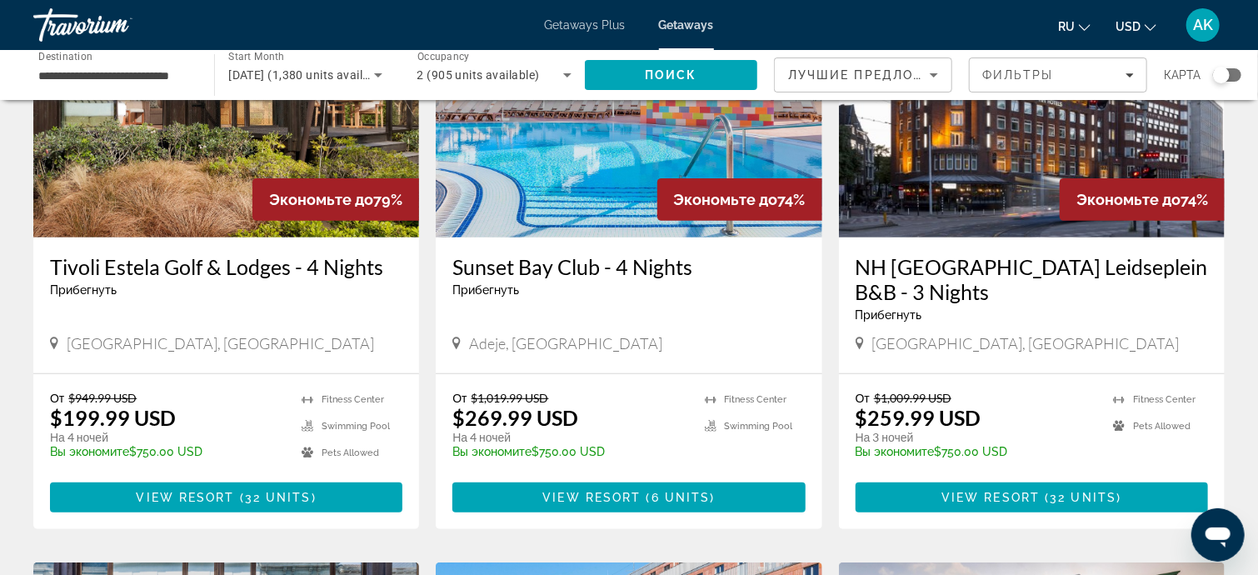
scroll to position [250, 0]
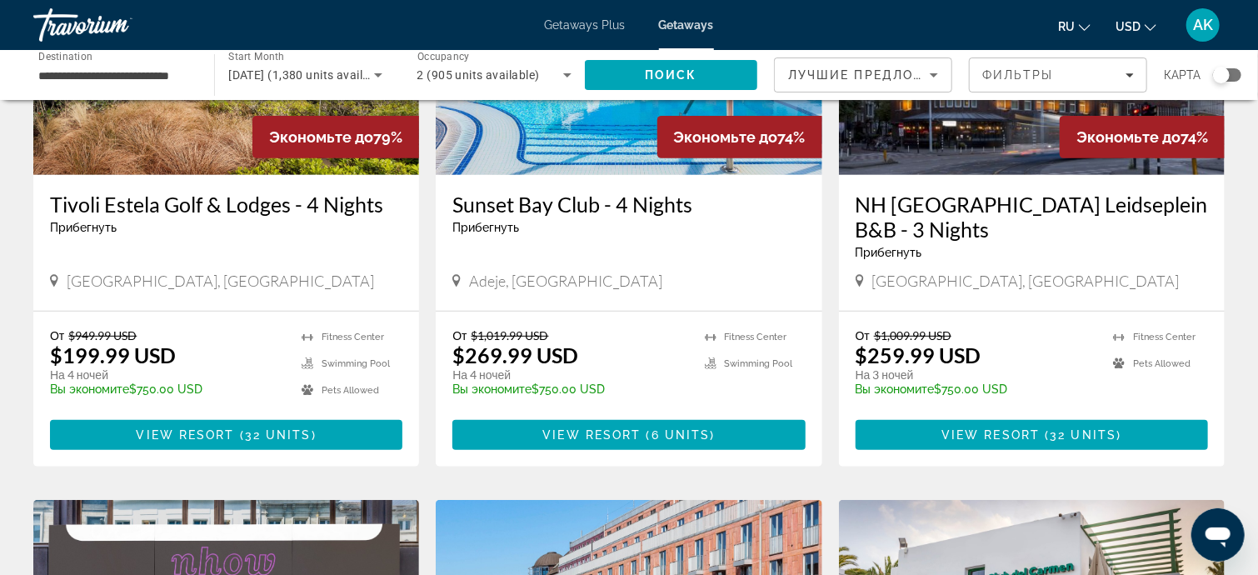
click at [1149, 24] on icon "Change currency" at bounding box center [1150, 28] width 12 height 12
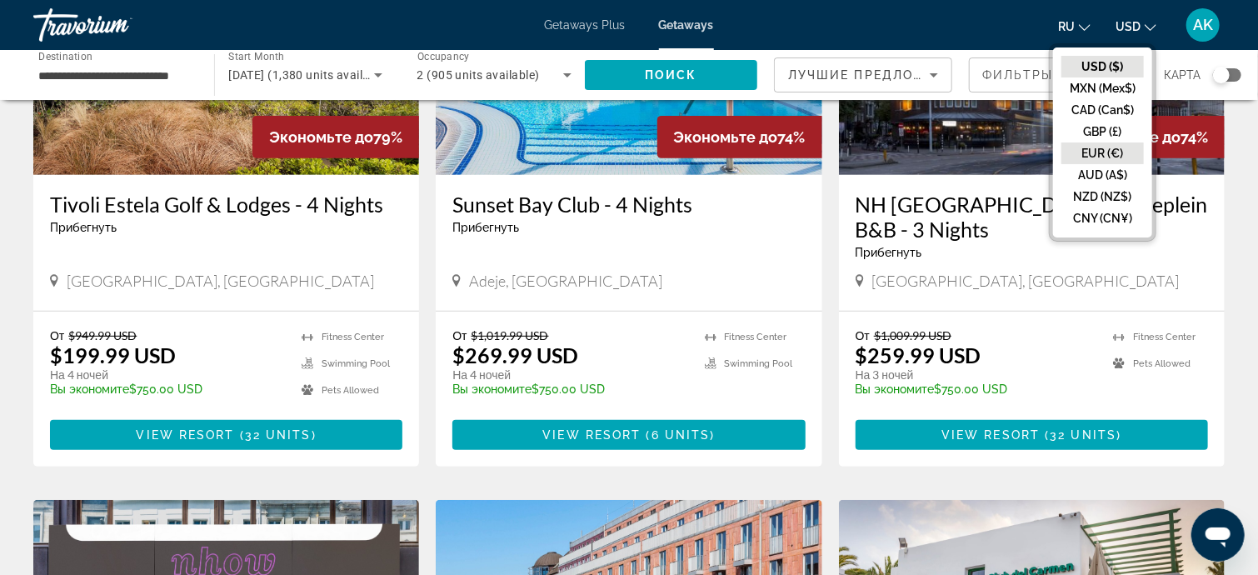
click at [1106, 147] on button "EUR (€)" at bounding box center [1102, 153] width 82 height 22
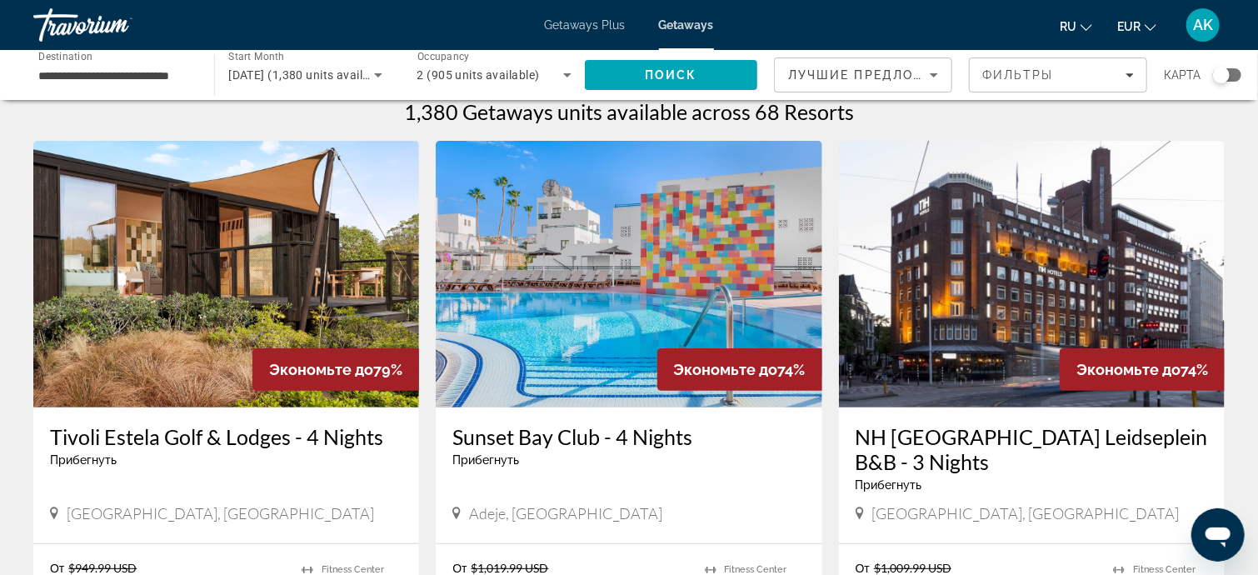
scroll to position [0, 0]
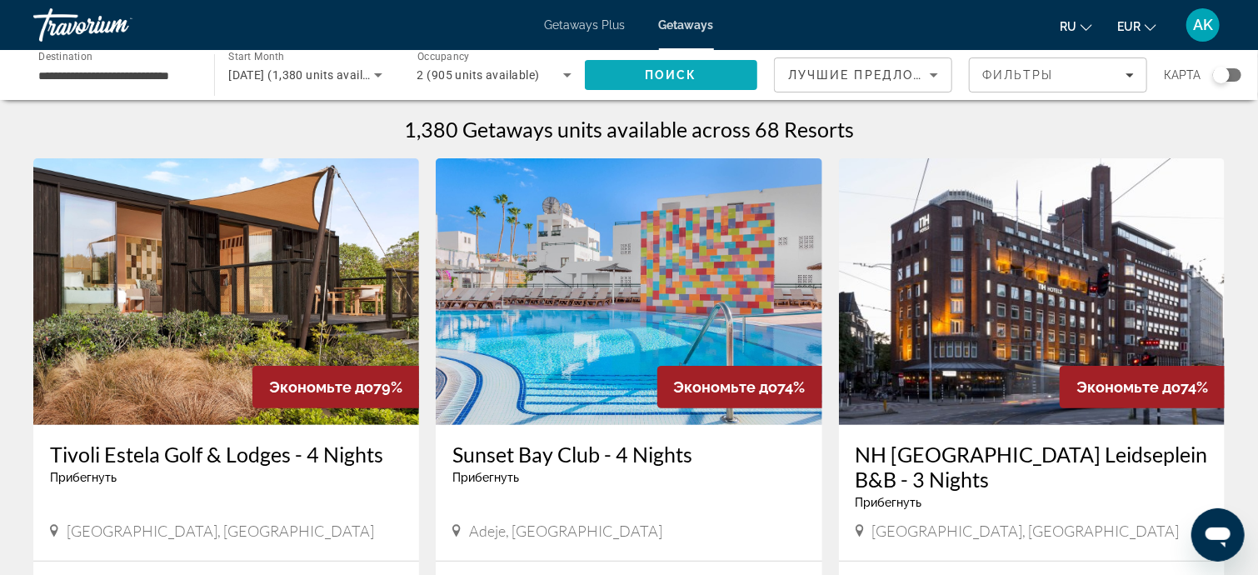
click at [695, 68] on span "Поиск" at bounding box center [671, 74] width 52 height 13
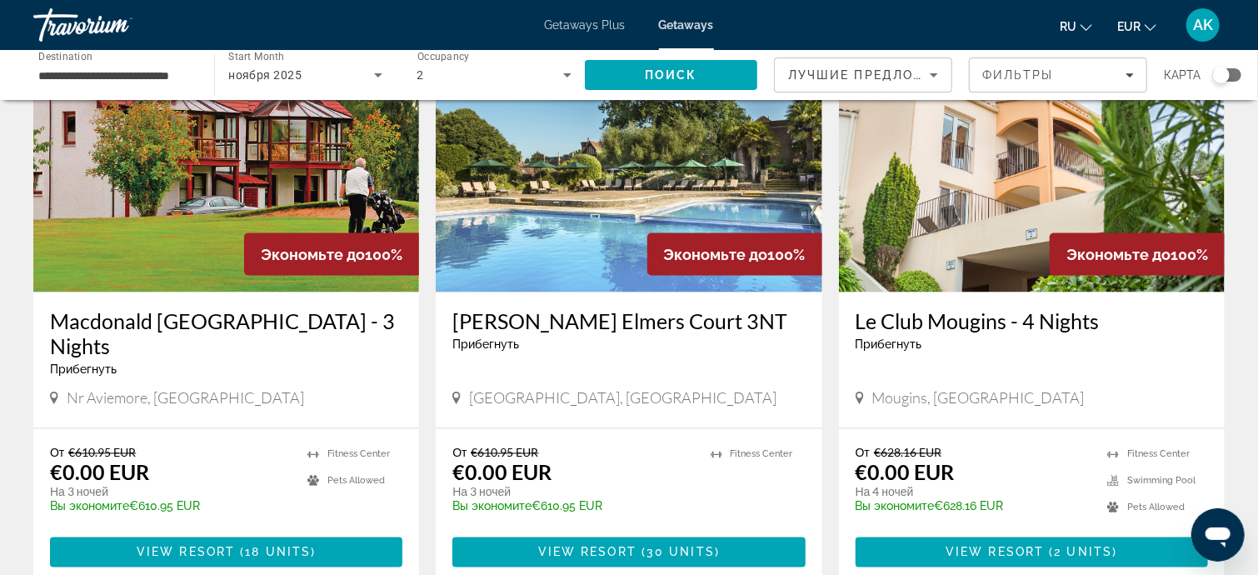
scroll to position [1333, 0]
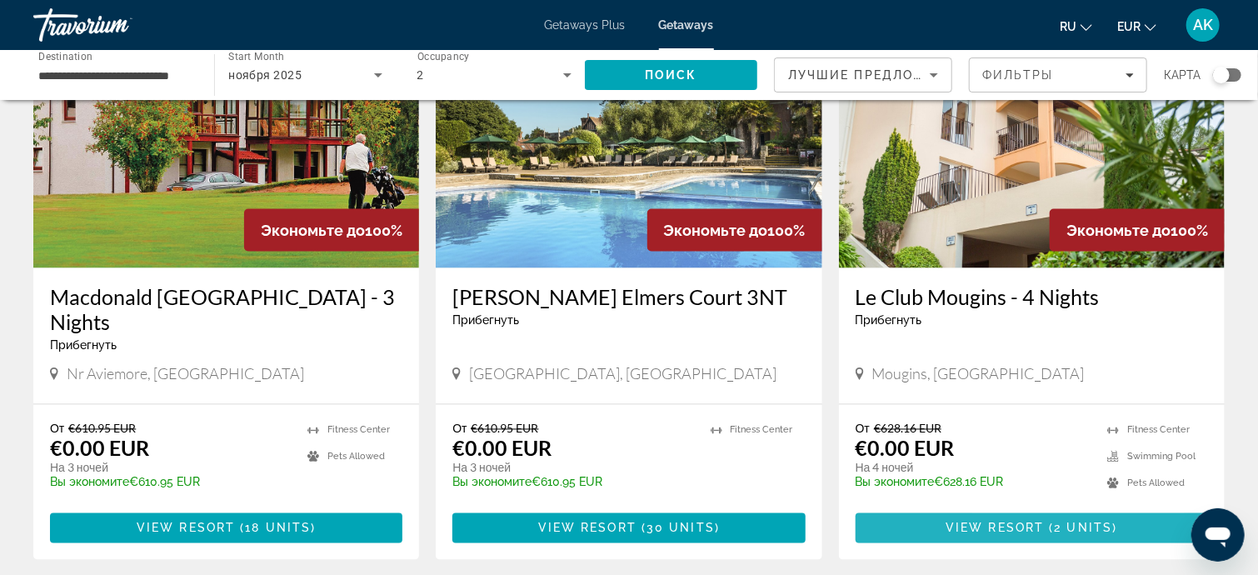
click at [985, 521] on span "View Resort" at bounding box center [994, 527] width 98 height 13
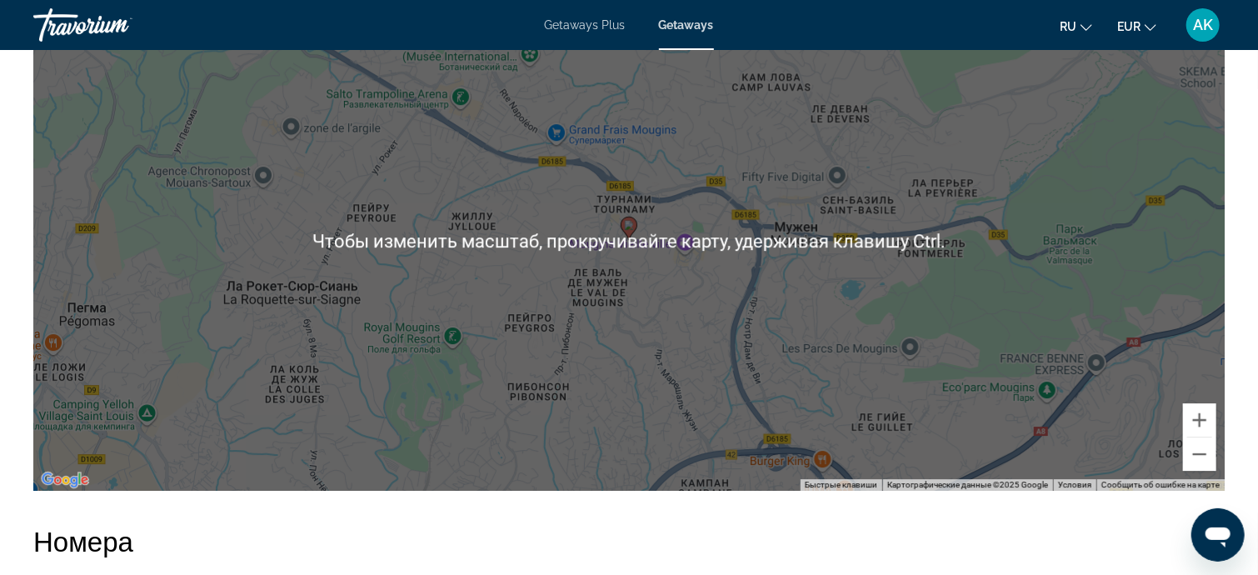
scroll to position [2537, 0]
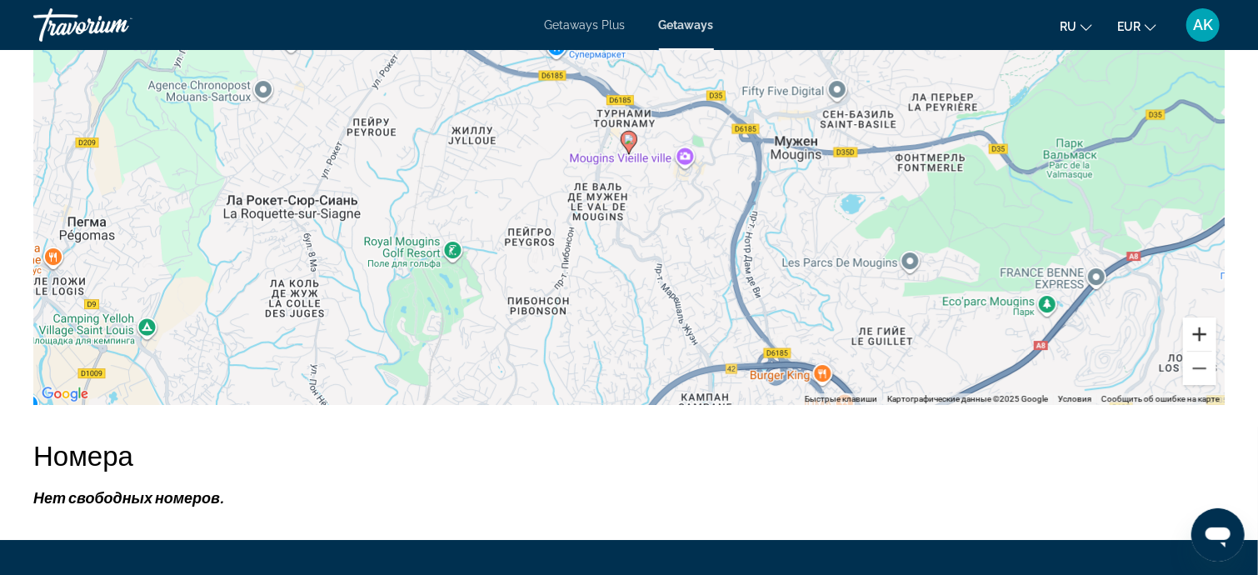
click at [1198, 329] on button "Увеличить" at bounding box center [1199, 333] width 33 height 33
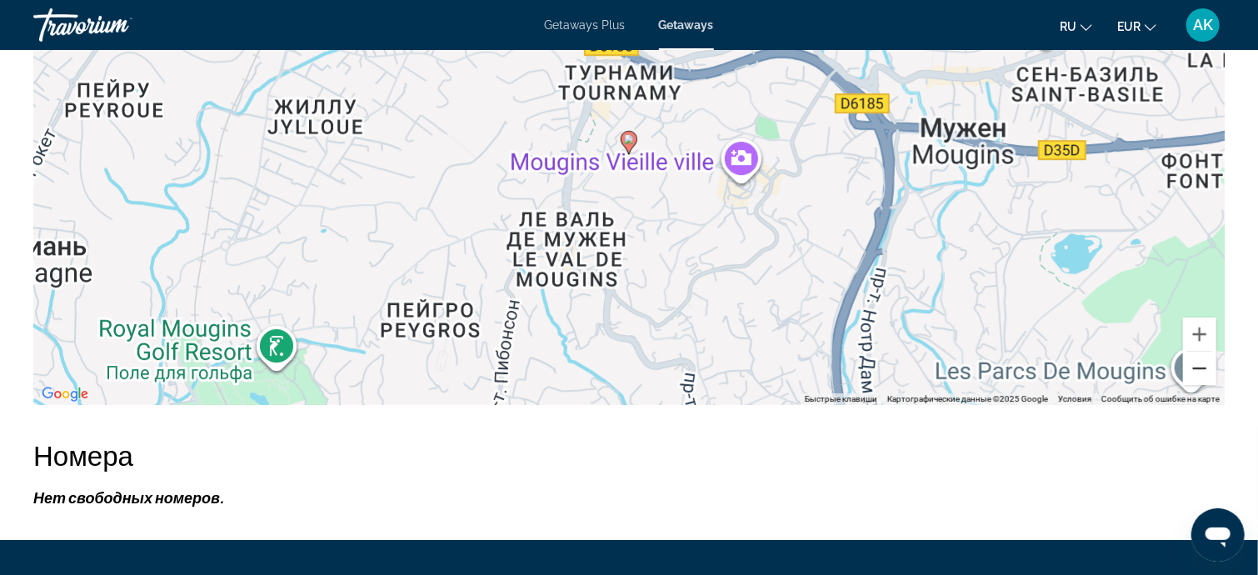
click at [1199, 369] on button "Уменьшить" at bounding box center [1199, 367] width 33 height 33
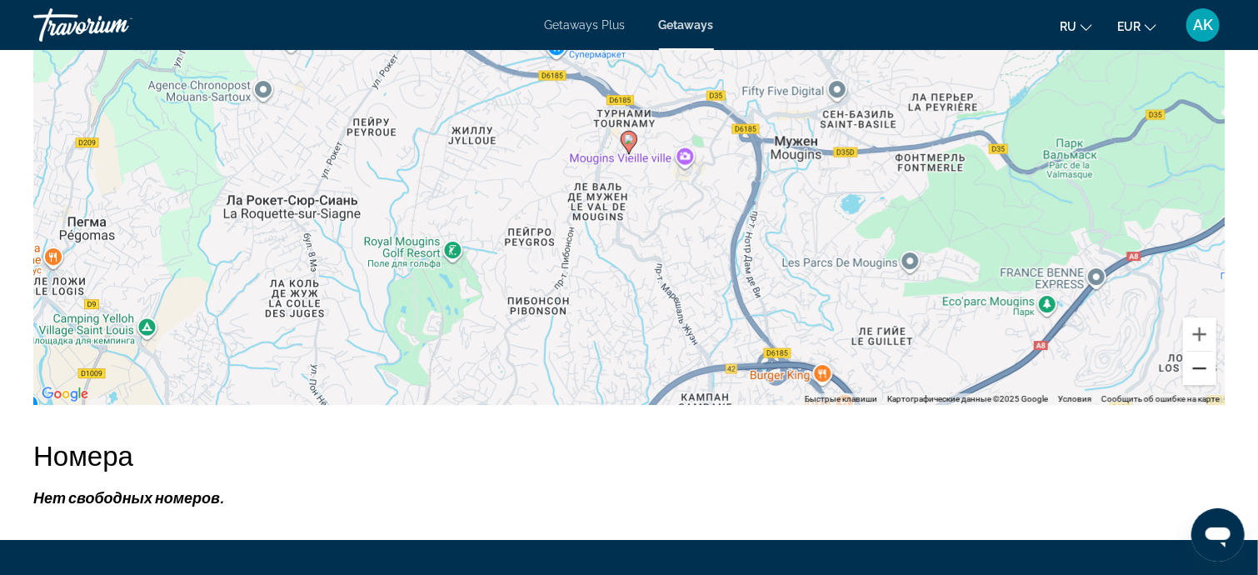
click at [1197, 366] on button "Уменьшить" at bounding box center [1199, 367] width 33 height 33
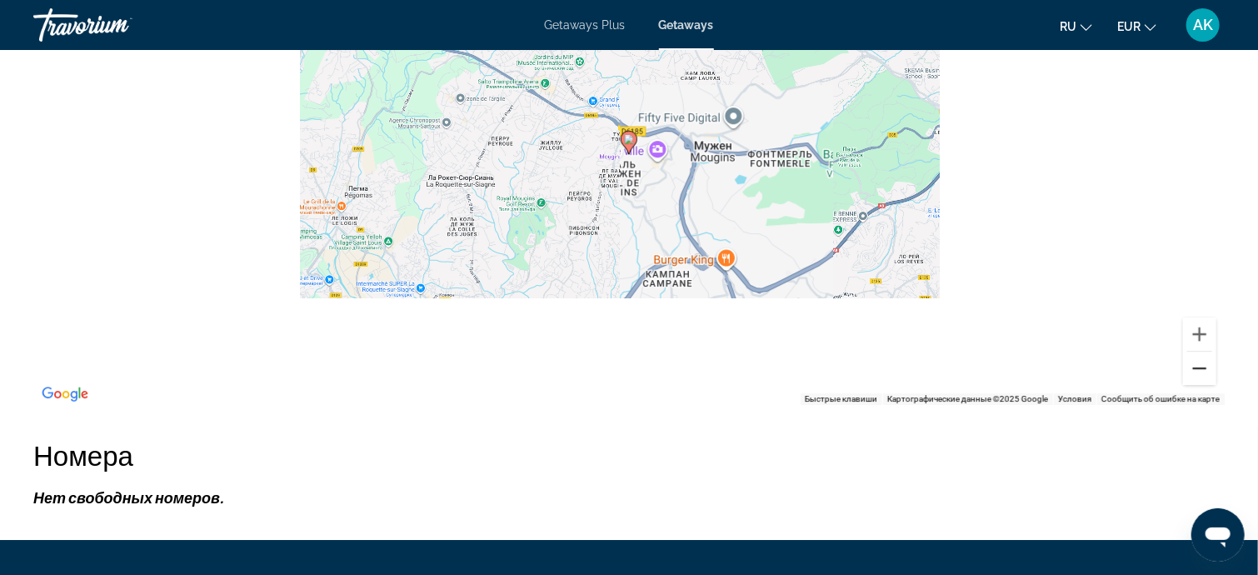
click at [1197, 366] on button "Уменьшить" at bounding box center [1199, 367] width 33 height 33
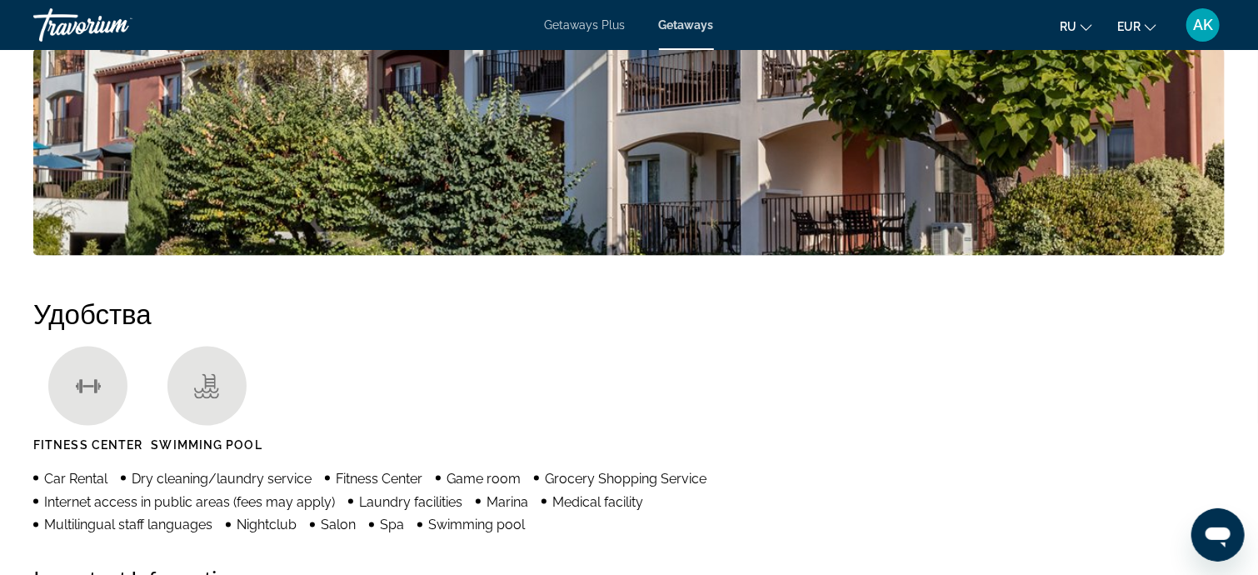
scroll to position [788, 0]
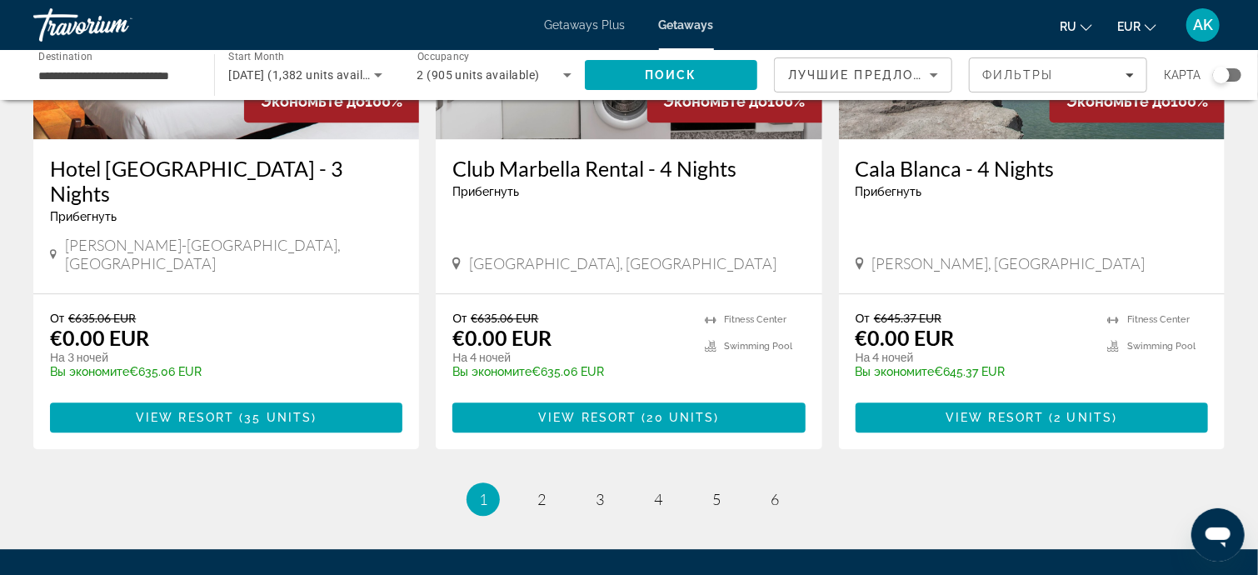
scroll to position [2082, 0]
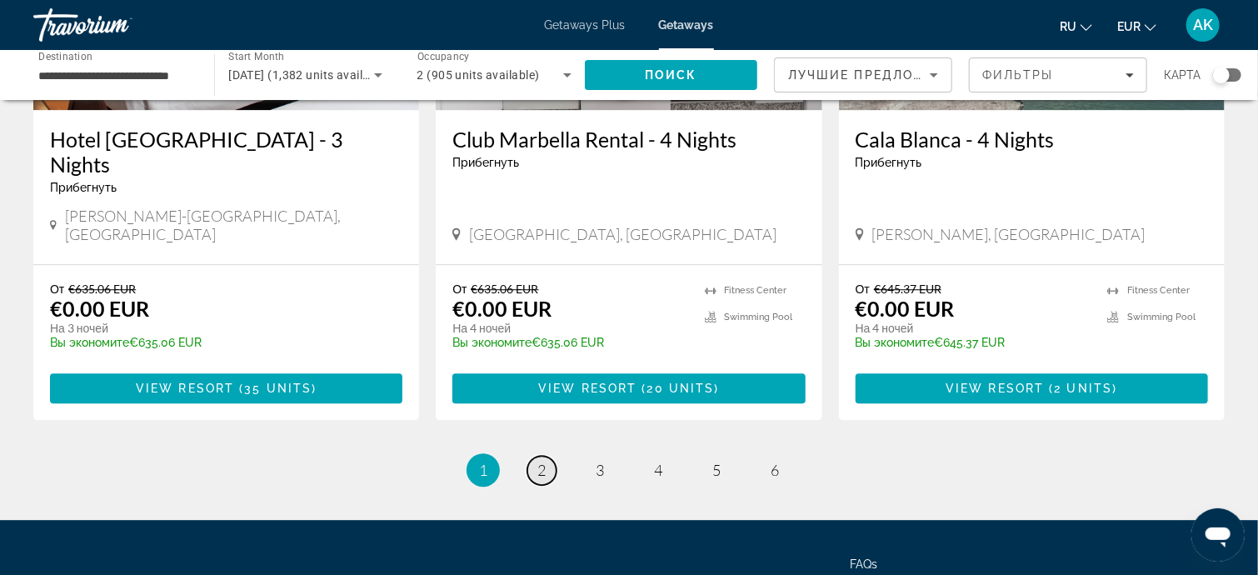
click at [550, 456] on link "page 2" at bounding box center [541, 470] width 29 height 29
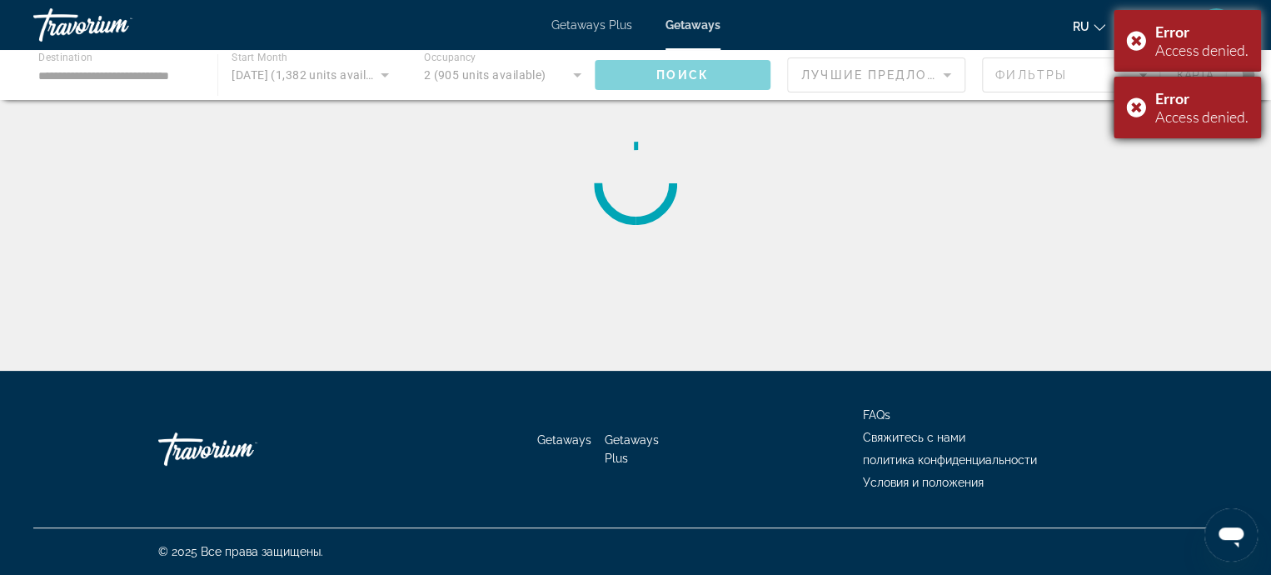
click at [1130, 102] on div "Error Access denied." at bounding box center [1187, 108] width 147 height 62
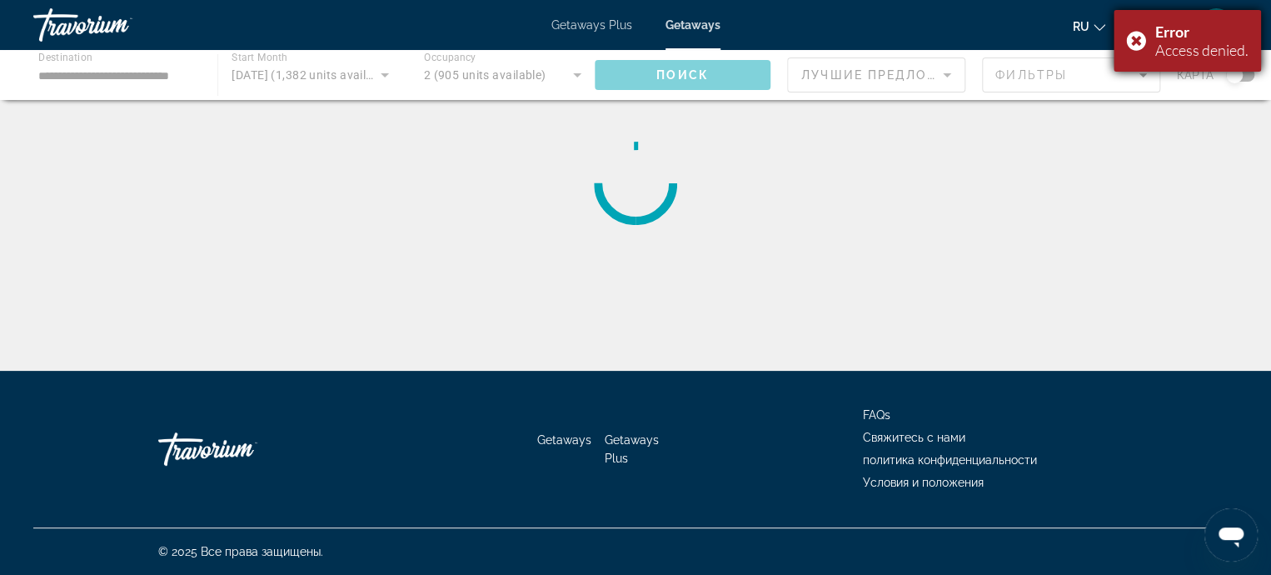
click at [1133, 33] on div "Error Access denied." at bounding box center [1187, 41] width 147 height 62
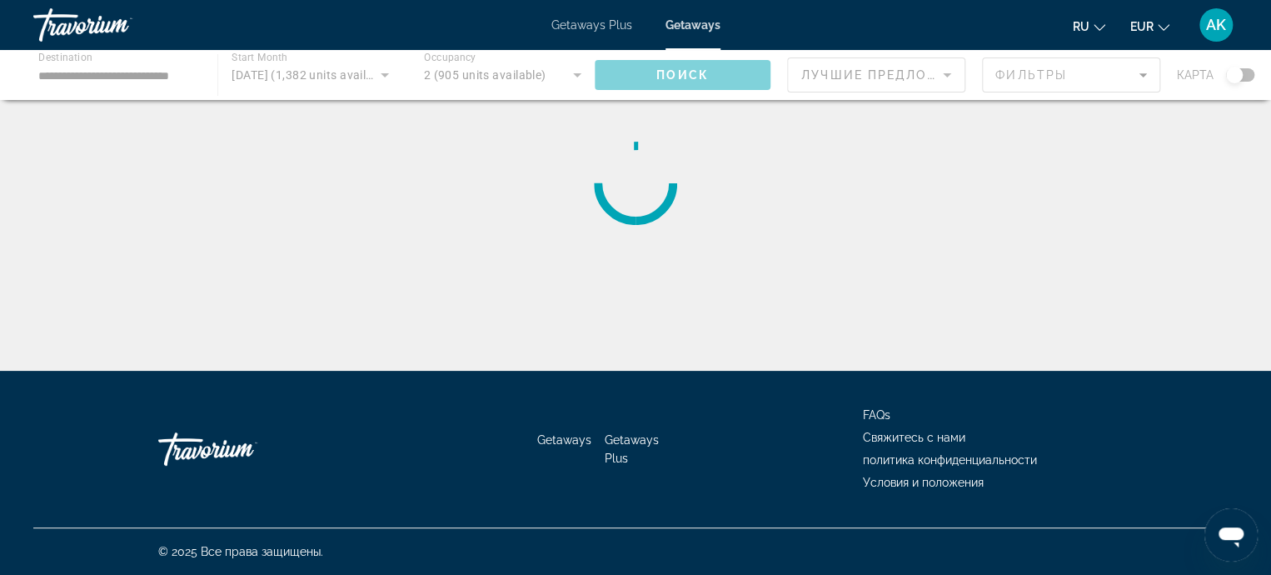
click at [1213, 22] on span "AK" at bounding box center [1216, 25] width 20 height 17
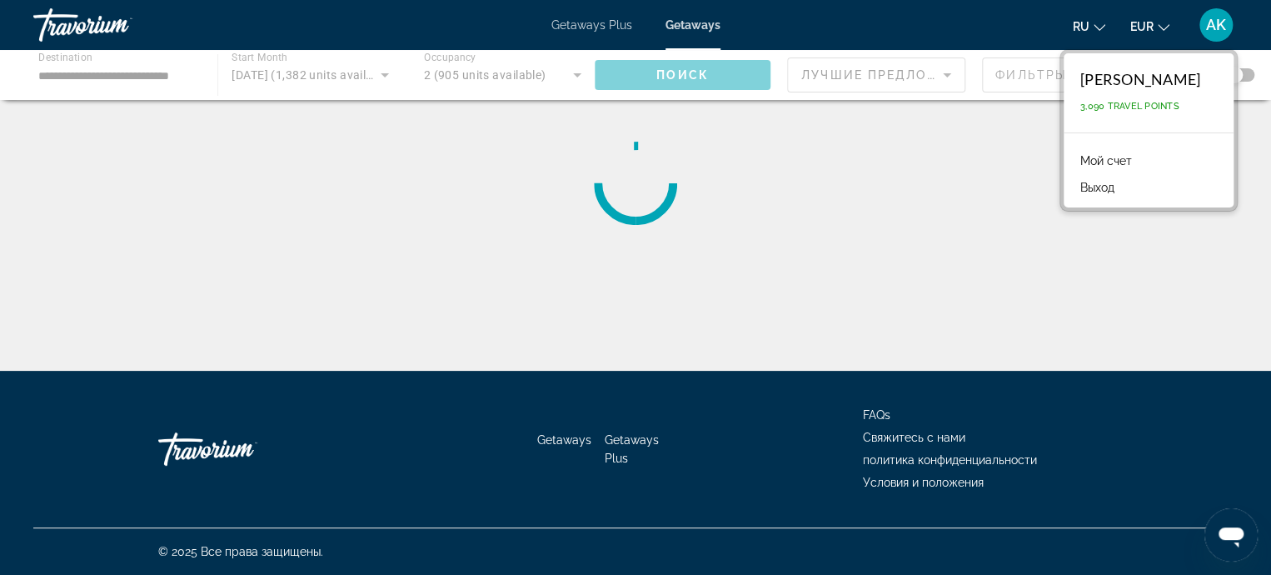
click at [1140, 160] on link "Мой счет" at bounding box center [1106, 161] width 68 height 22
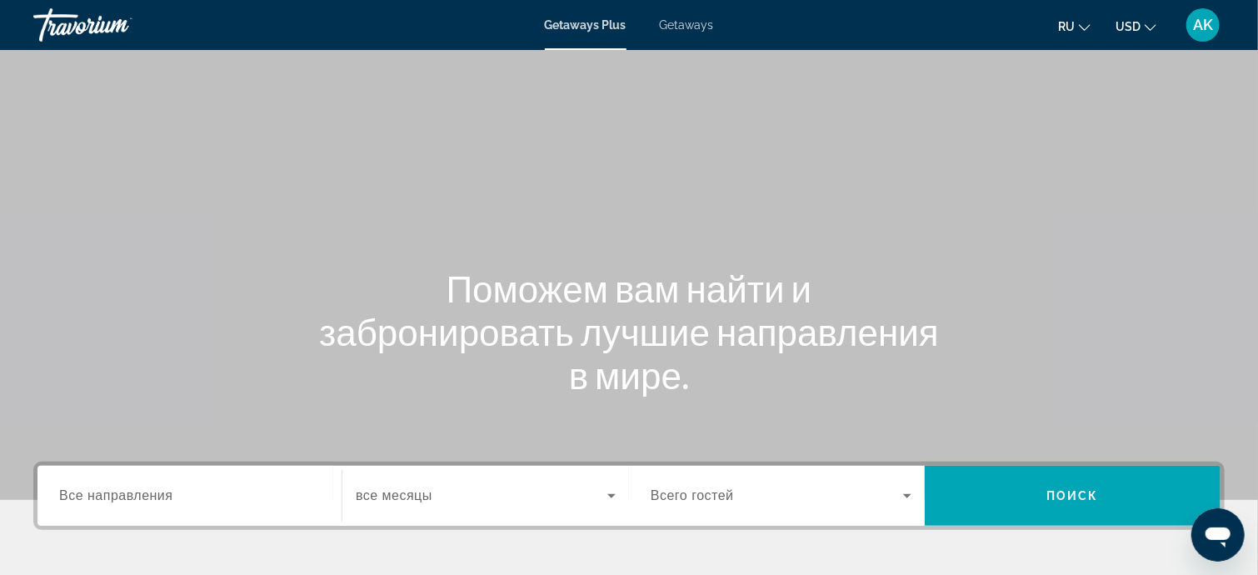
click at [684, 23] on span "Getaways" at bounding box center [687, 24] width 54 height 13
click at [185, 493] on input "Destination Все направления" at bounding box center [189, 496] width 261 height 20
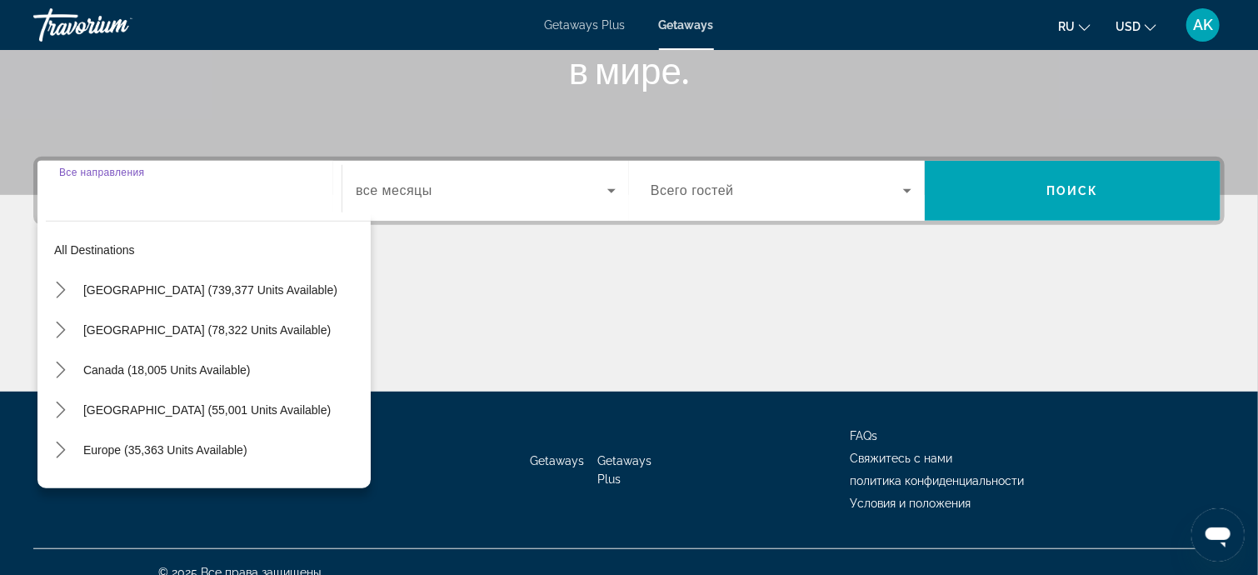
scroll to position [325, 0]
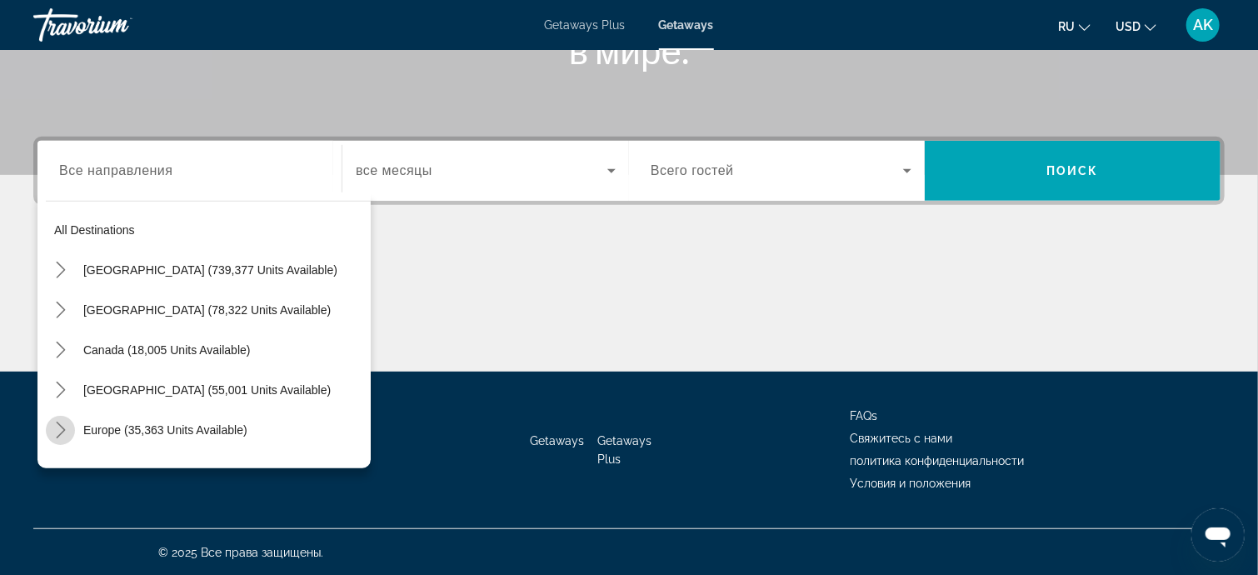
click at [63, 430] on icon "Toggle Europe (35,363 units available) submenu" at bounding box center [60, 429] width 9 height 17
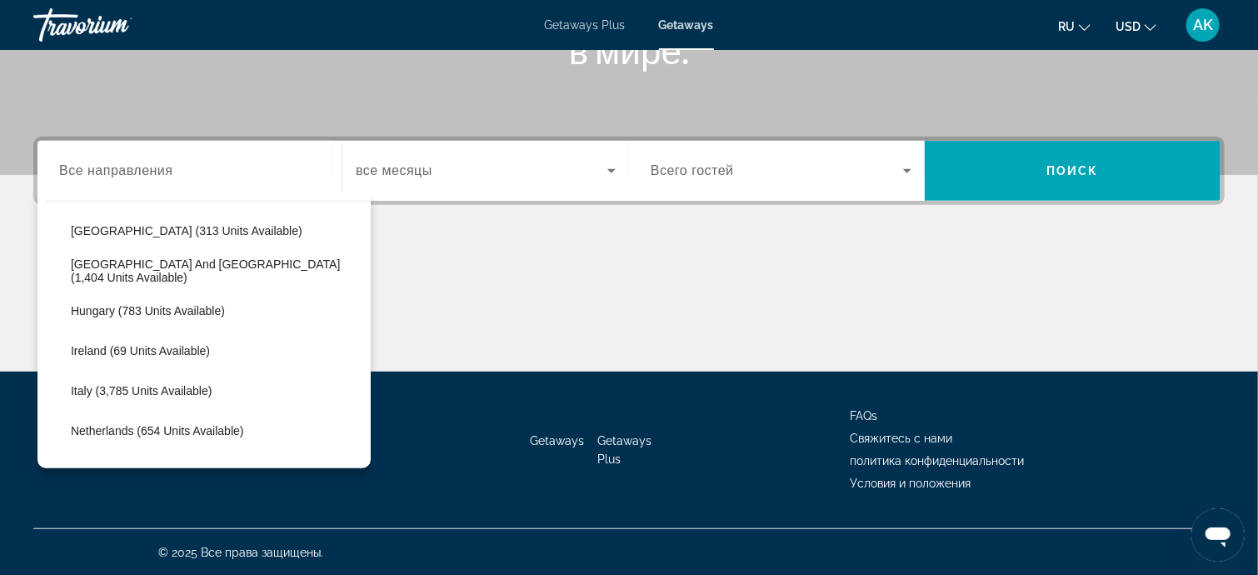
scroll to position [541, 0]
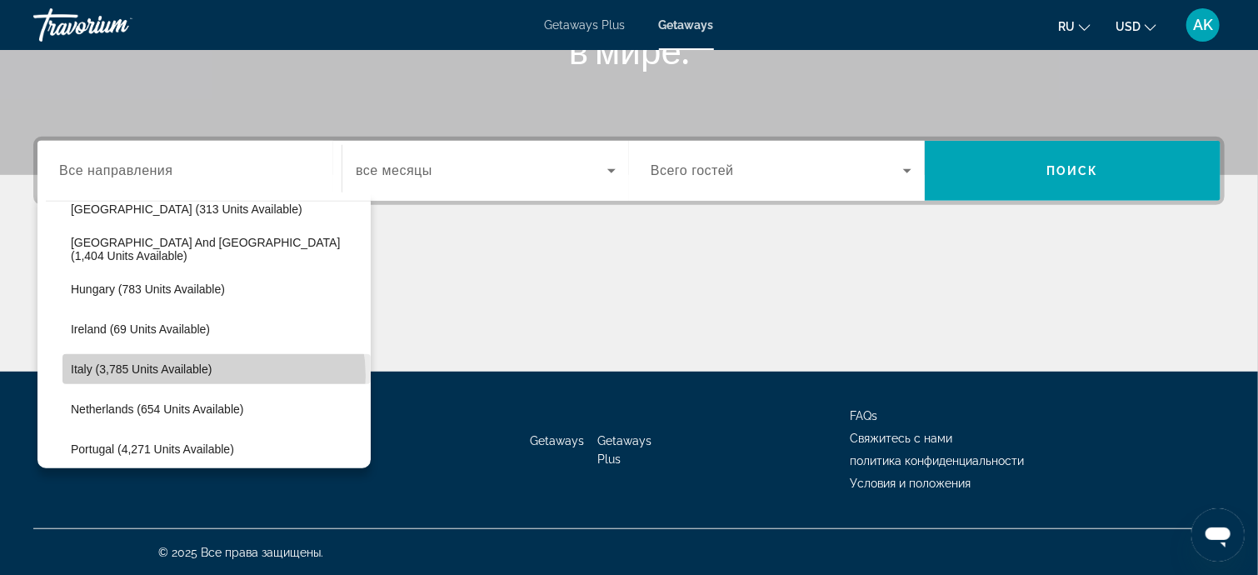
click at [213, 375] on span "Select destination: Italy (3,785 units available)" at bounding box center [216, 369] width 308 height 40
type input "**********"
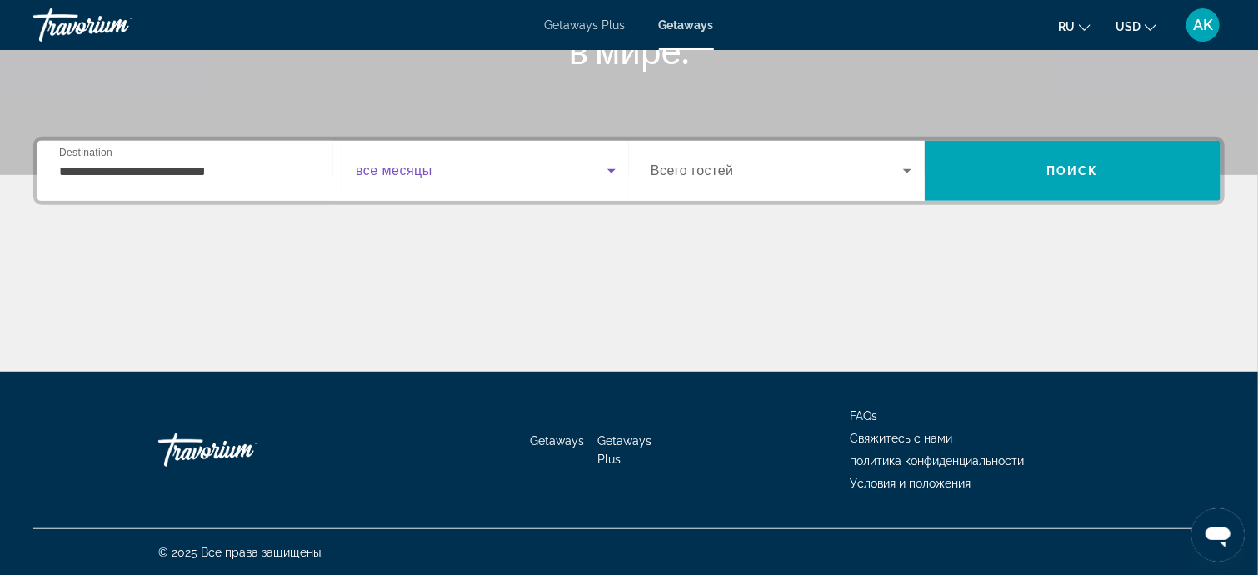
click at [610, 170] on icon "Search widget" at bounding box center [611, 171] width 8 height 4
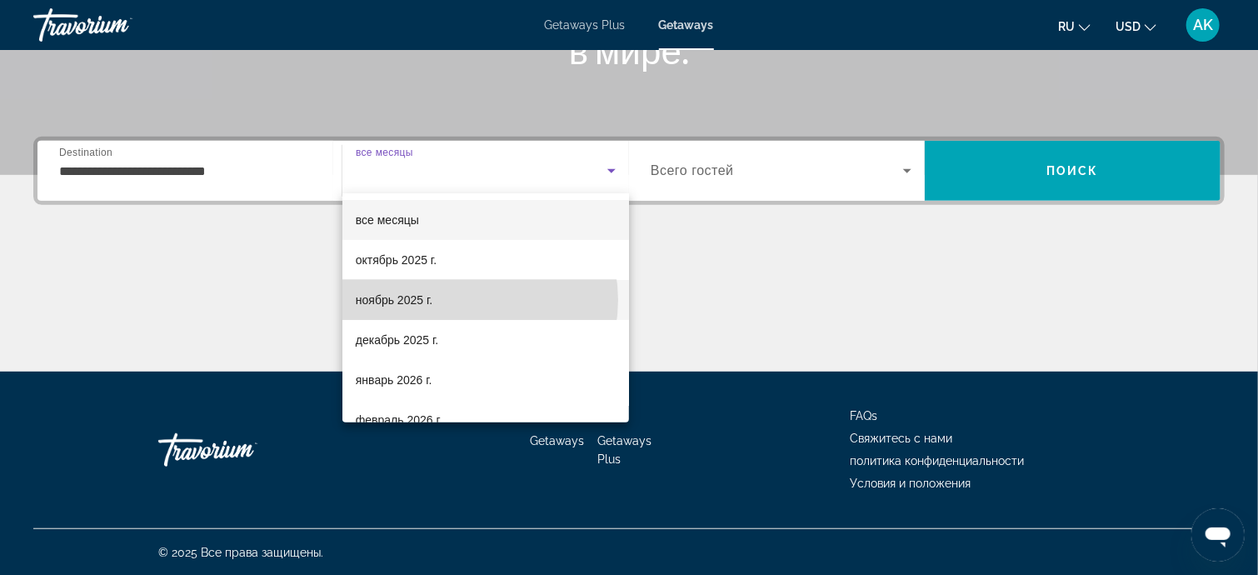
click at [469, 300] on mat-option "ноябрь 2025 г." at bounding box center [485, 300] width 287 height 40
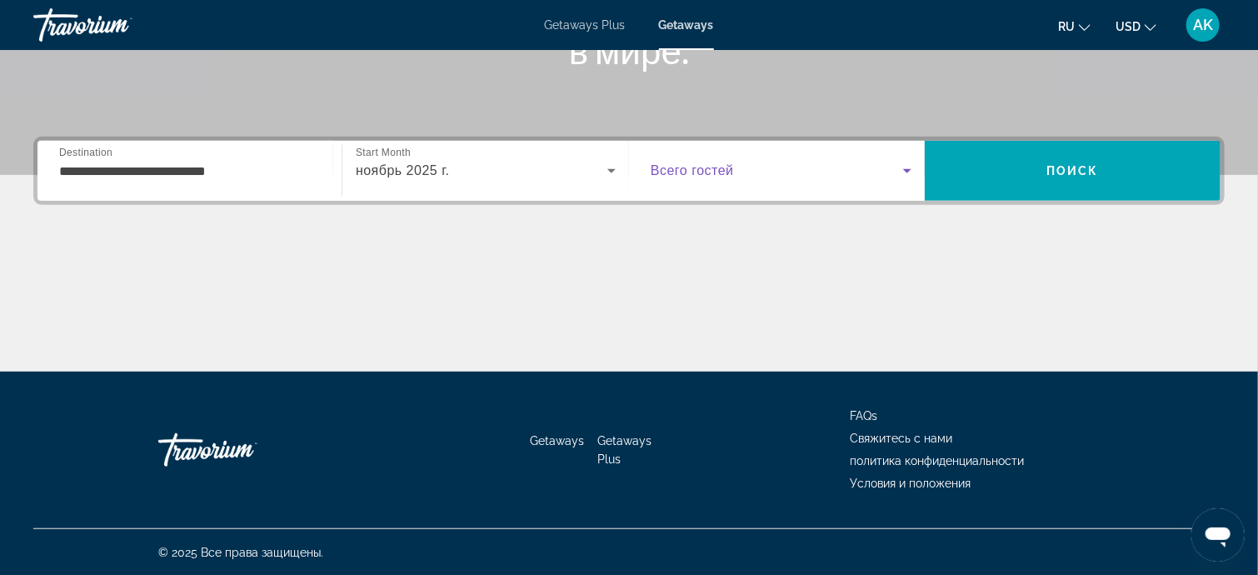
click at [905, 168] on icon "Search widget" at bounding box center [907, 171] width 20 height 20
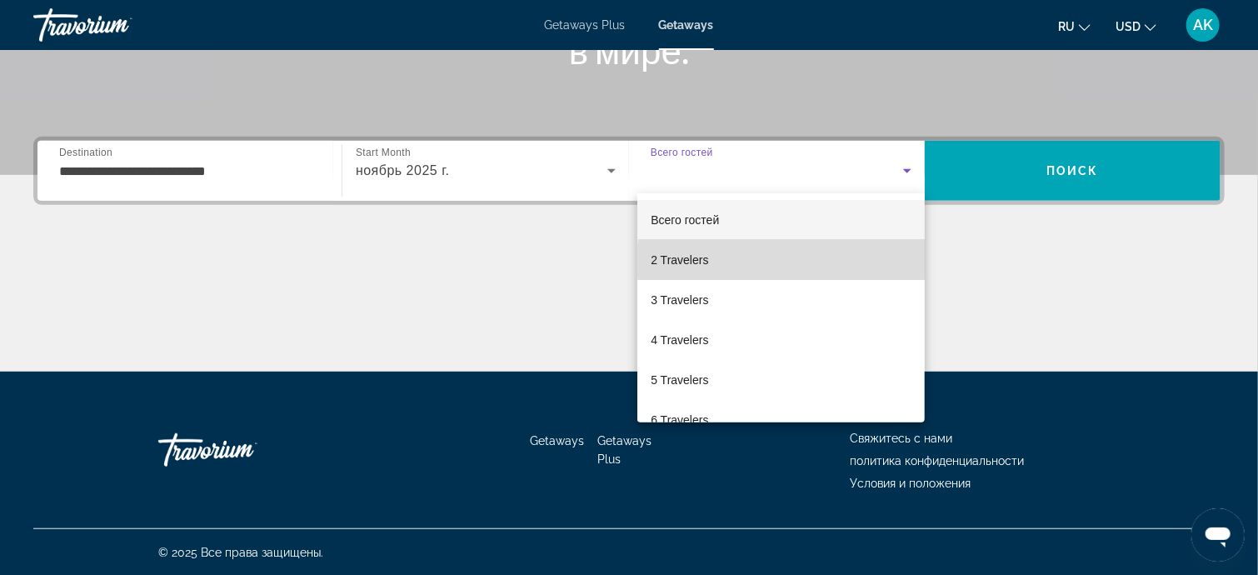
click at [793, 261] on mat-option "2 Travelers" at bounding box center [780, 260] width 287 height 40
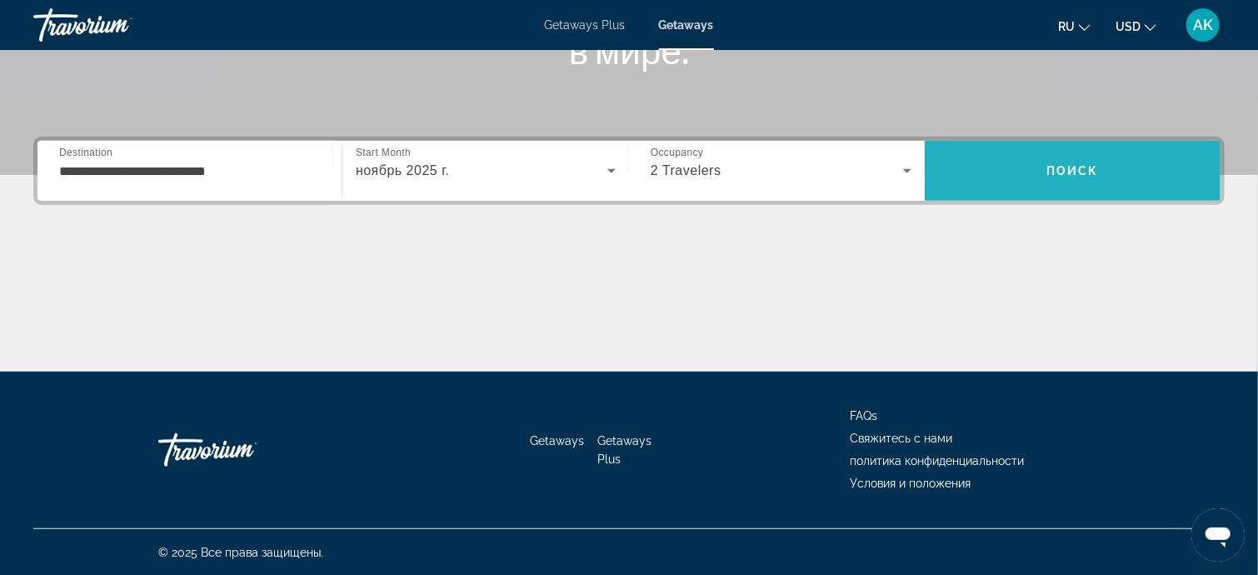
click at [1063, 162] on span "Search" at bounding box center [1073, 171] width 296 height 40
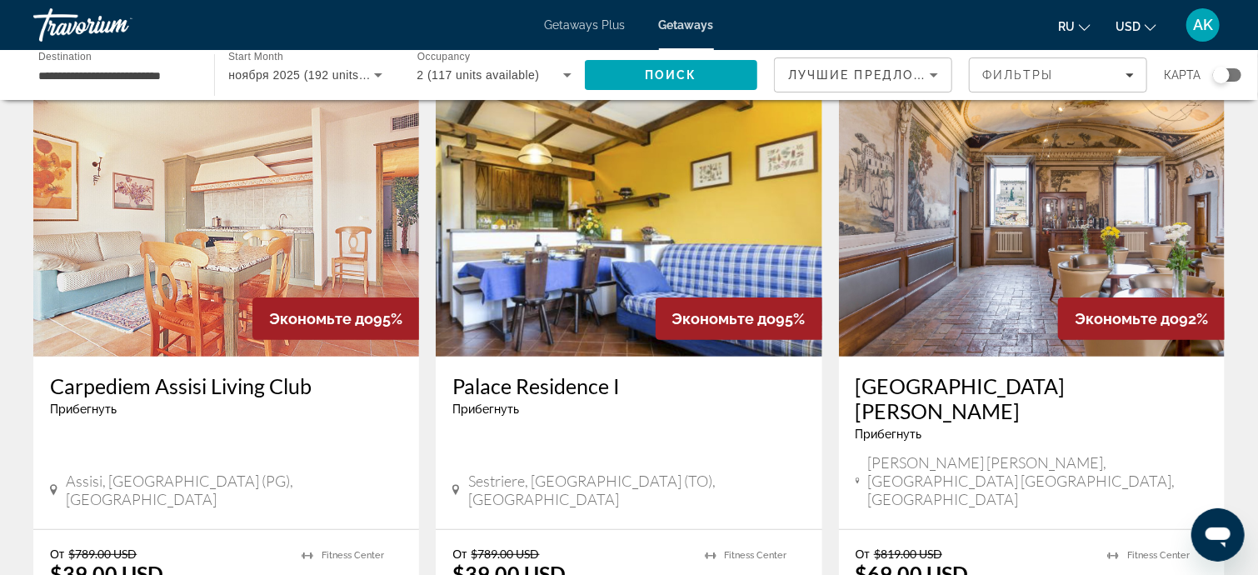
scroll to position [167, 0]
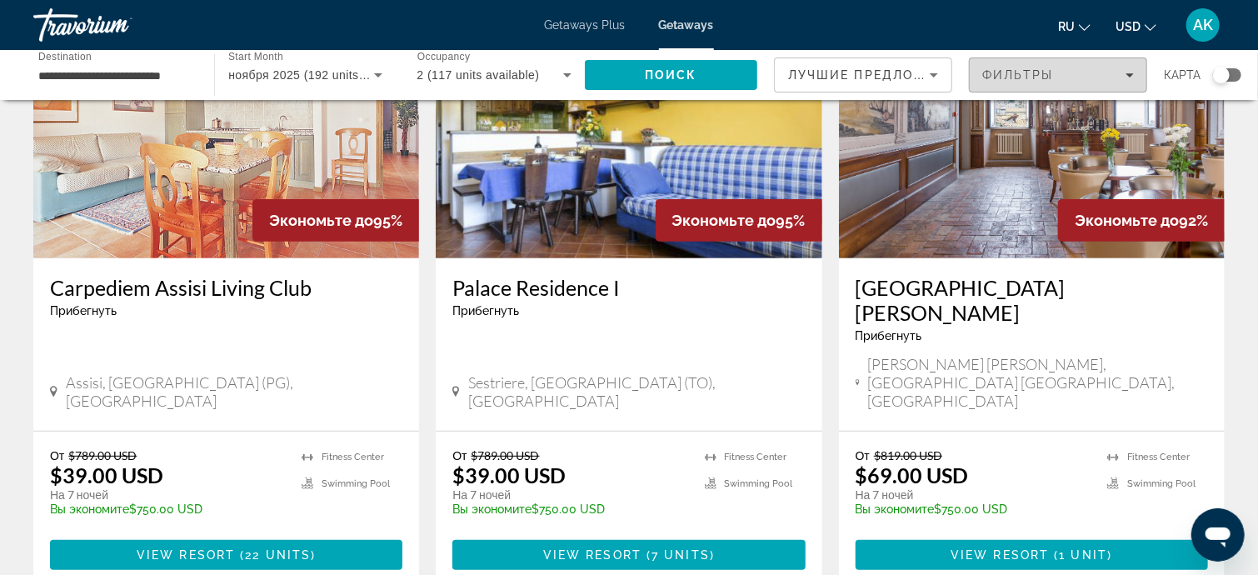
click at [1126, 74] on icon "Filters" at bounding box center [1129, 75] width 8 height 8
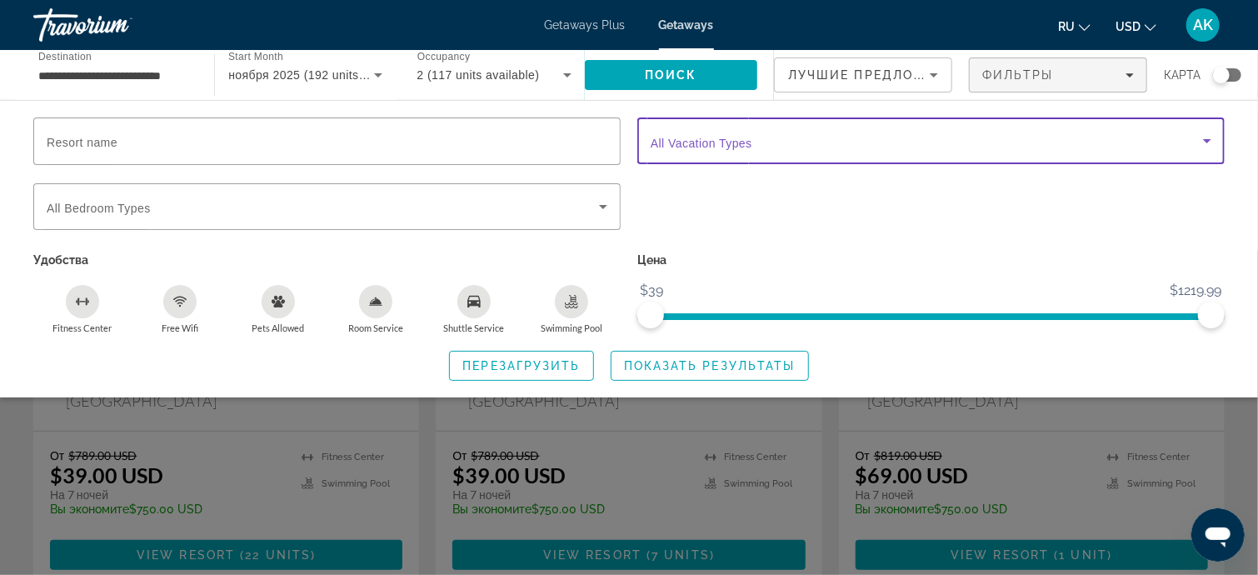
click at [1212, 140] on icon "Search widget" at bounding box center [1207, 141] width 20 height 20
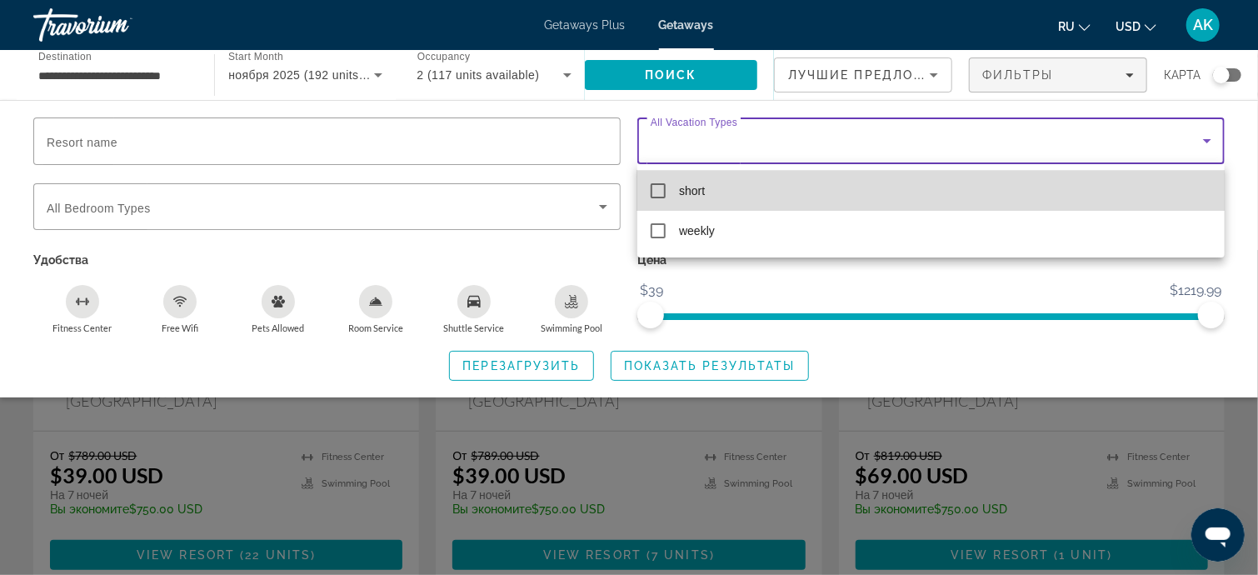
click at [661, 192] on mat-pseudo-checkbox at bounding box center [658, 190] width 15 height 15
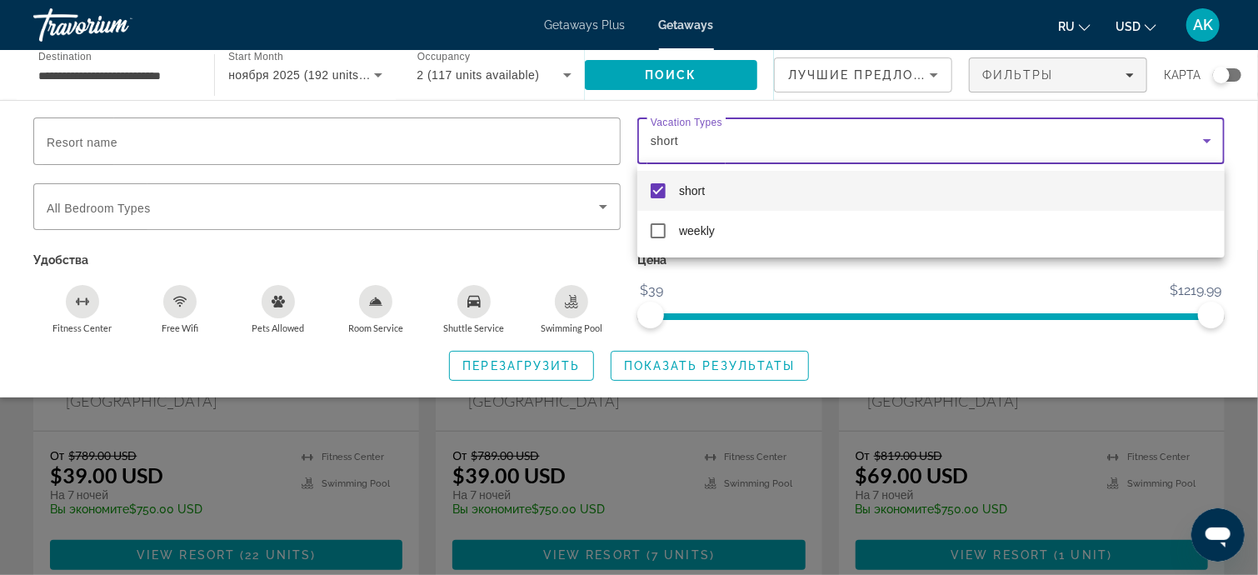
click at [746, 267] on div at bounding box center [629, 287] width 1258 height 575
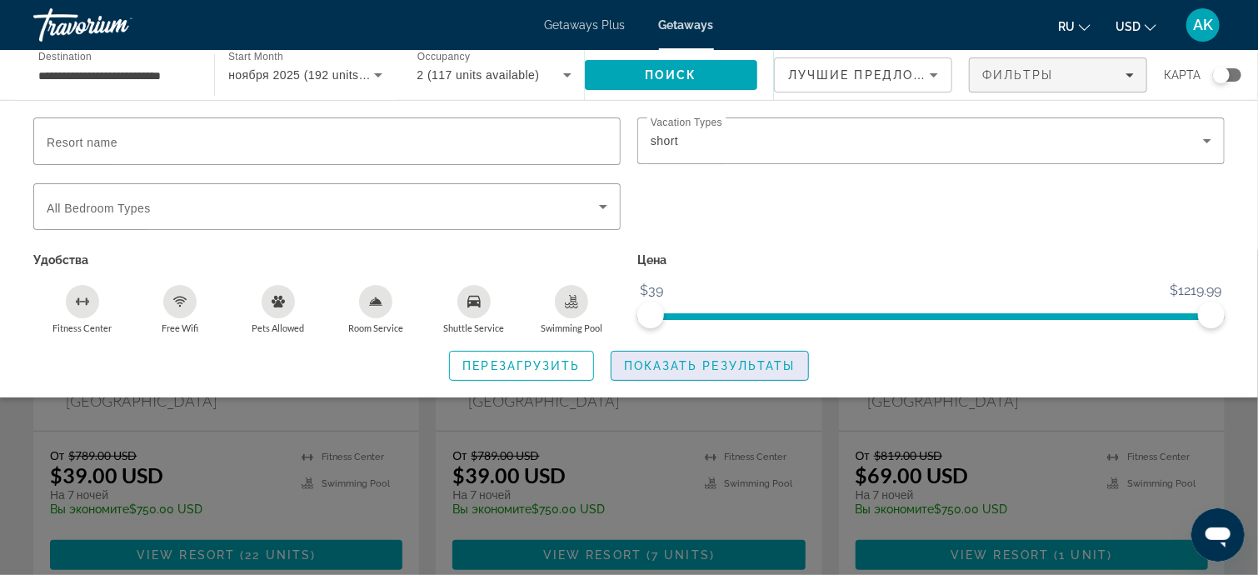
click at [710, 359] on span "Показать результаты" at bounding box center [710, 365] width 172 height 13
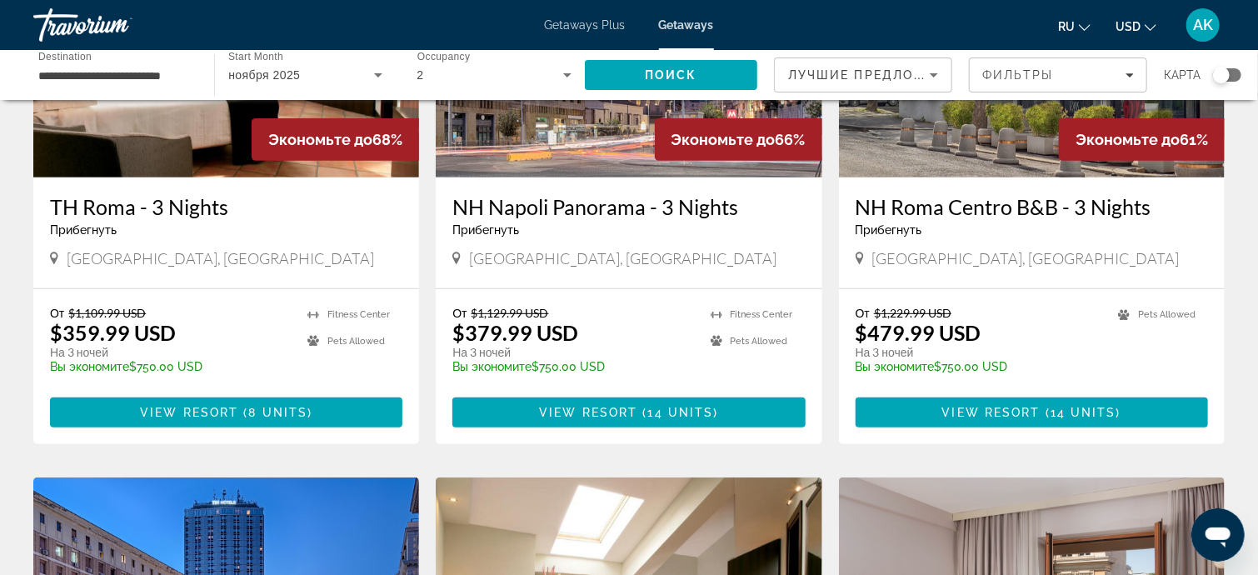
scroll to position [250, 0]
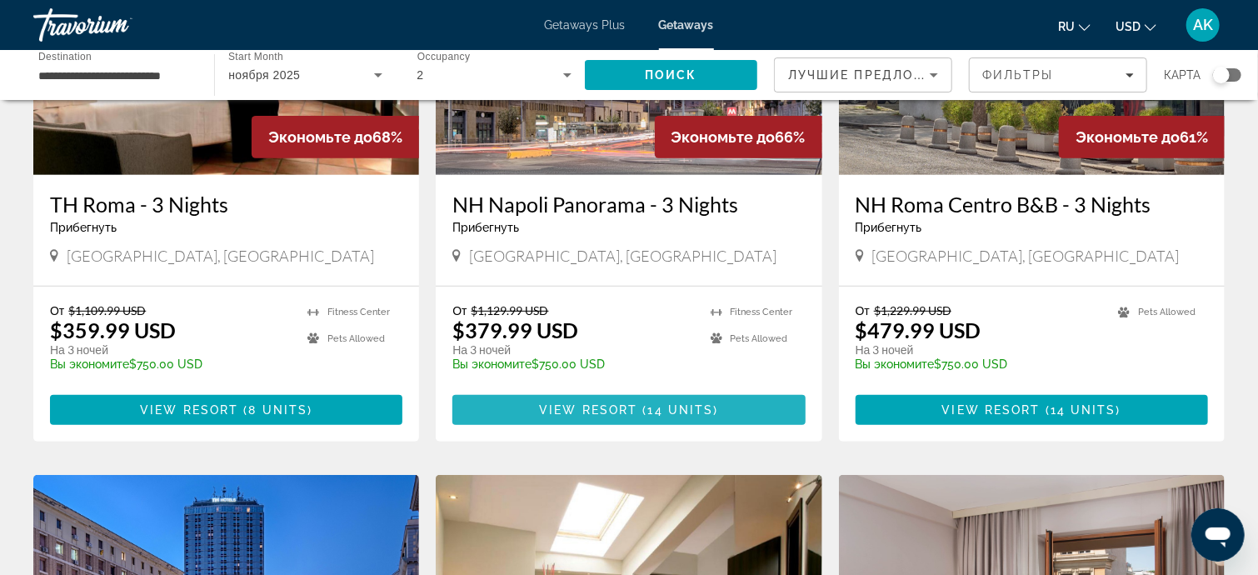
click at [623, 409] on span "View Resort" at bounding box center [588, 409] width 98 height 13
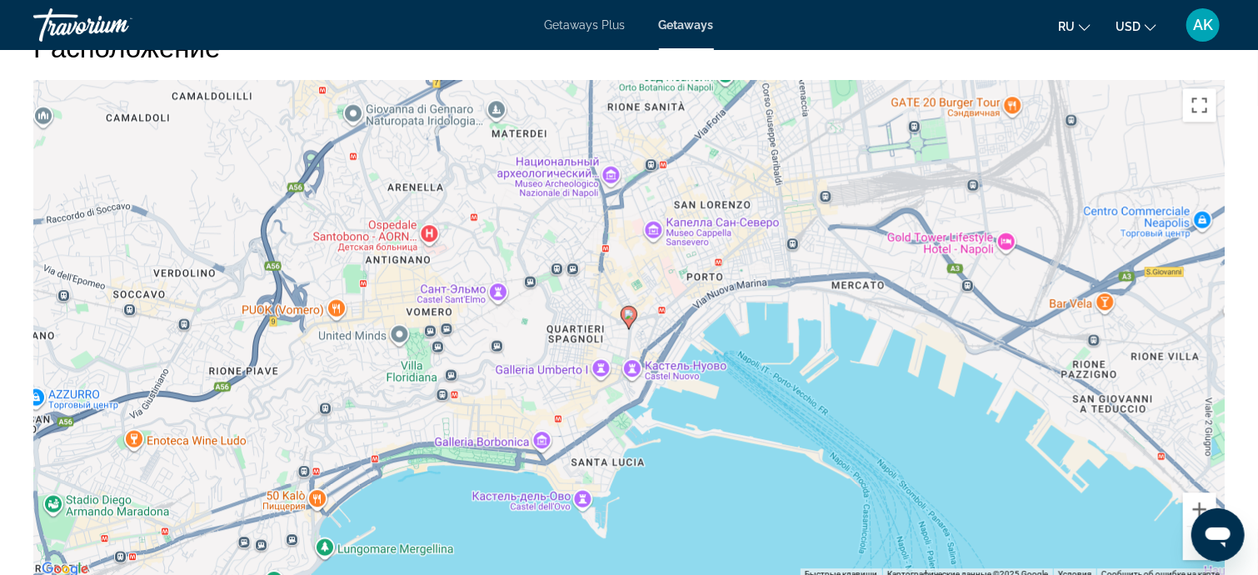
scroll to position [1999, 0]
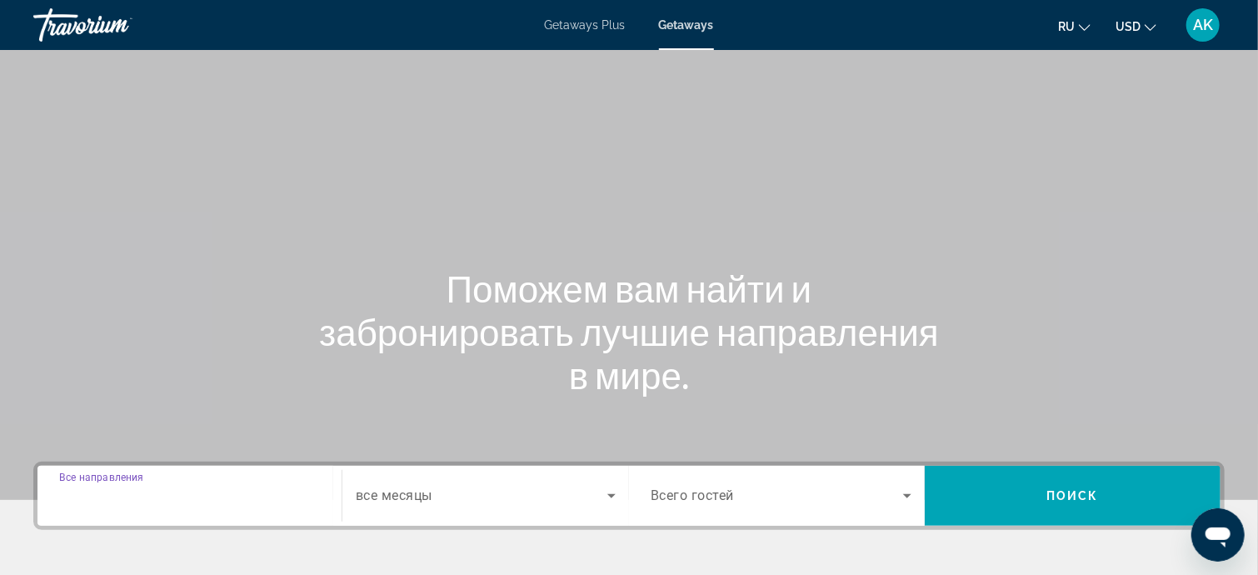
click at [175, 500] on input "Destination Все направления" at bounding box center [189, 496] width 261 height 20
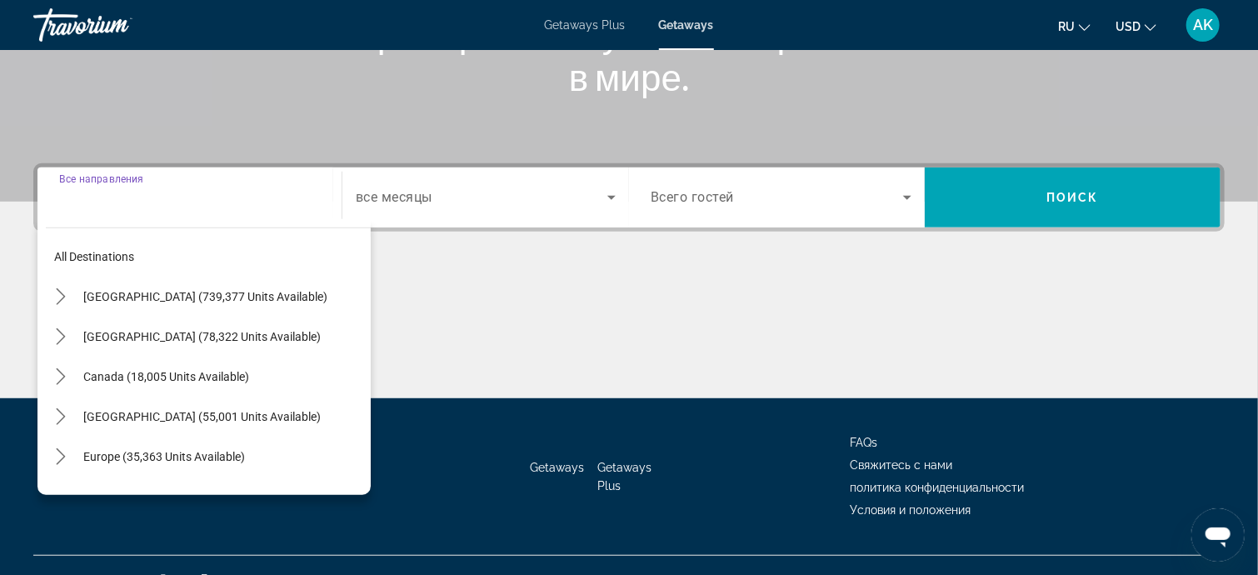
scroll to position [325, 0]
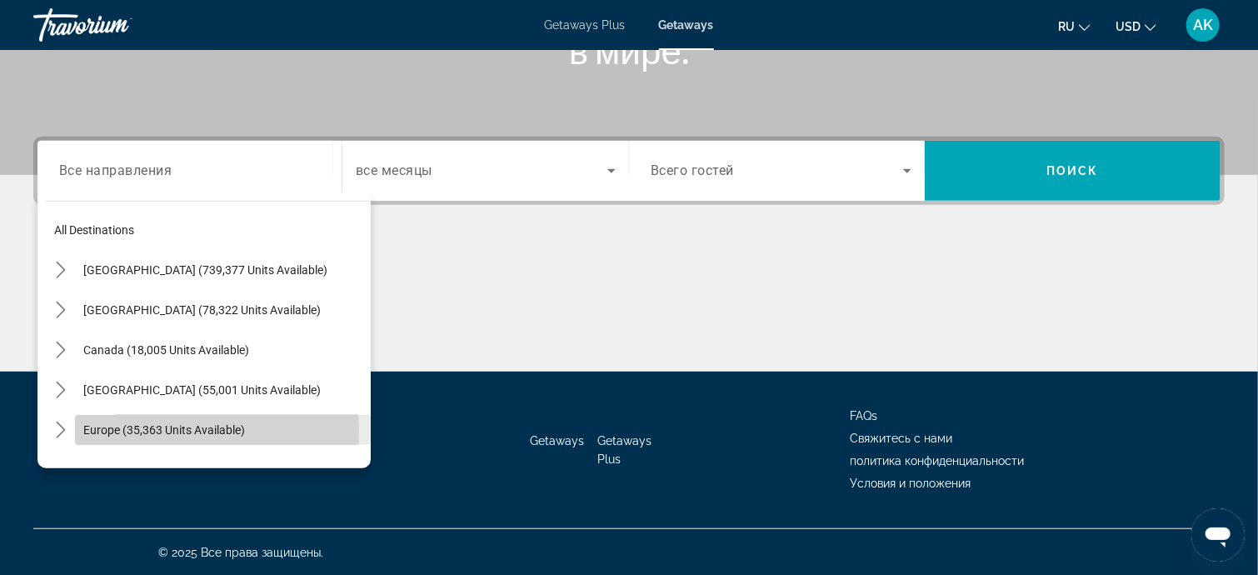
click at [129, 433] on span "Europe (35,363 units available)" at bounding box center [164, 429] width 162 height 13
type input "**********"
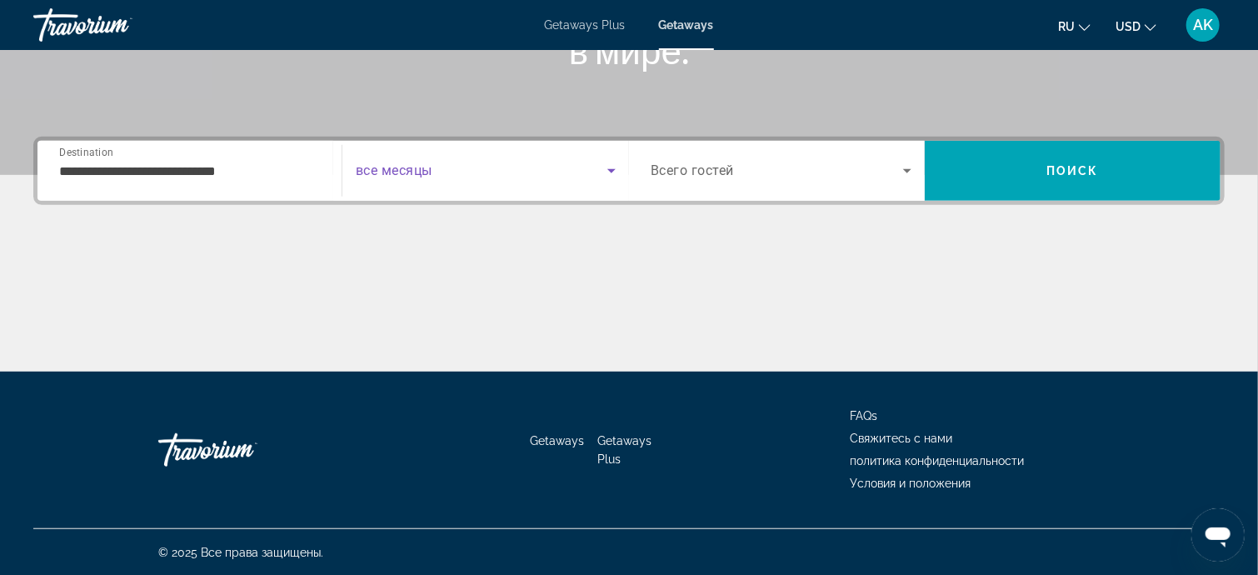
click at [605, 169] on icon "Search widget" at bounding box center [611, 171] width 20 height 20
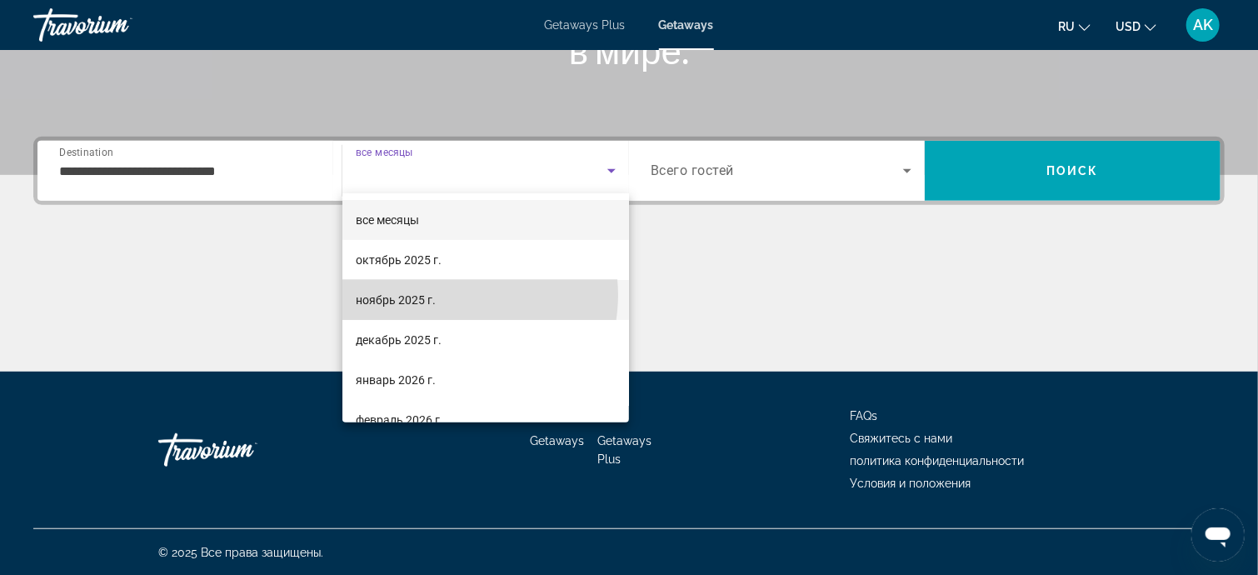
click at [456, 295] on mat-option "ноябрь 2025 г." at bounding box center [485, 300] width 287 height 40
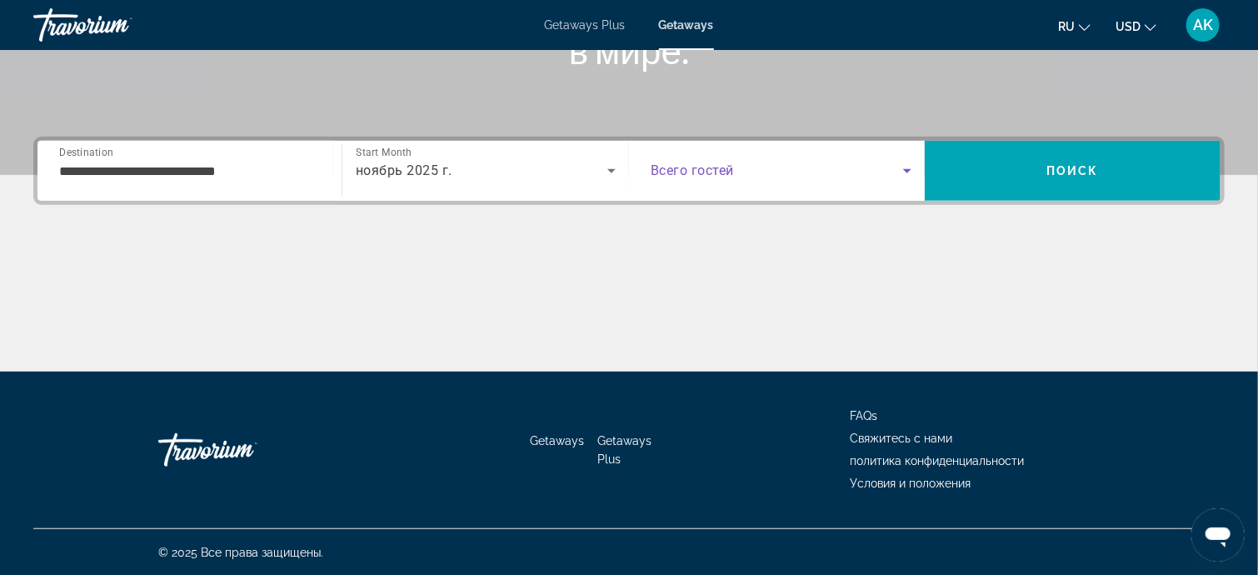
click at [905, 167] on icon "Search widget" at bounding box center [907, 171] width 20 height 20
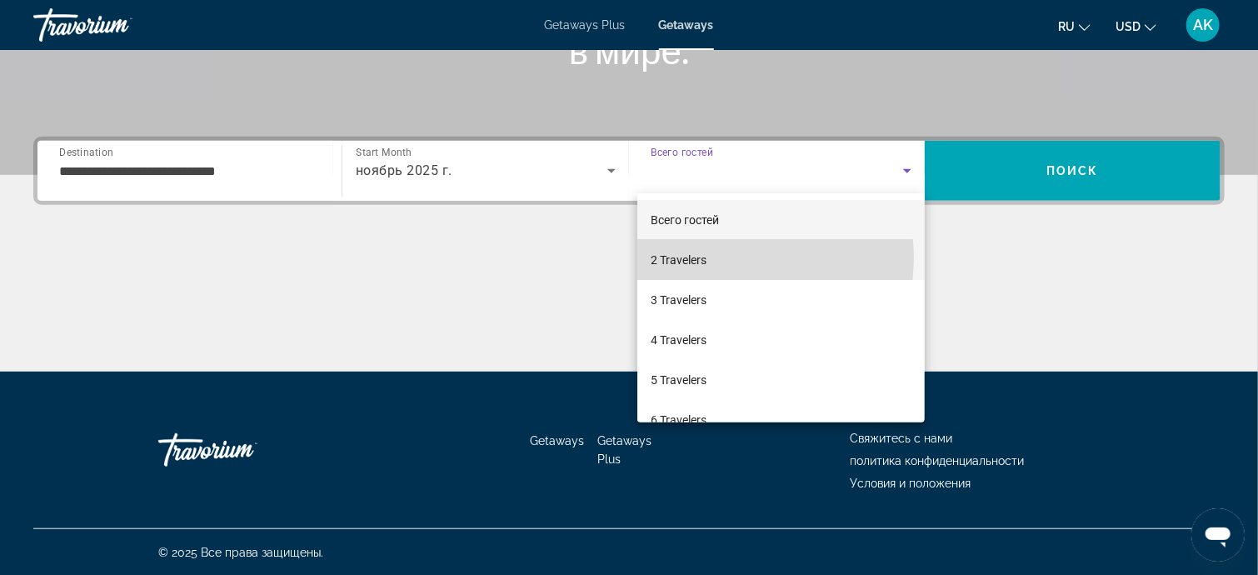
click at [738, 257] on mat-option "2 Travelers" at bounding box center [780, 260] width 287 height 40
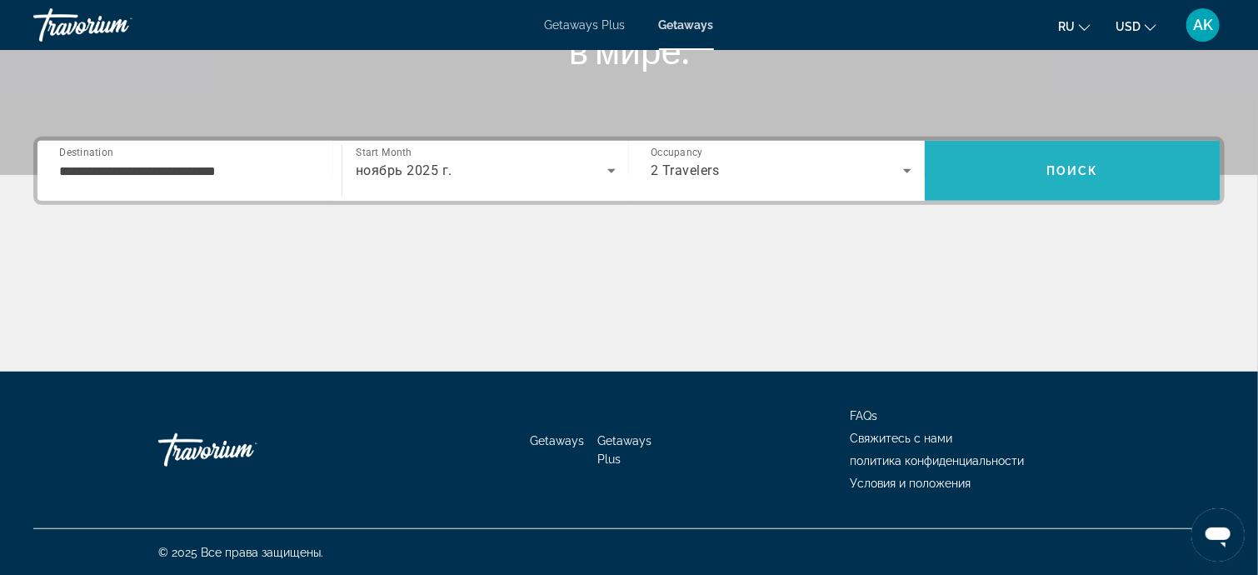
click at [1084, 158] on span "Search" at bounding box center [1073, 171] width 296 height 40
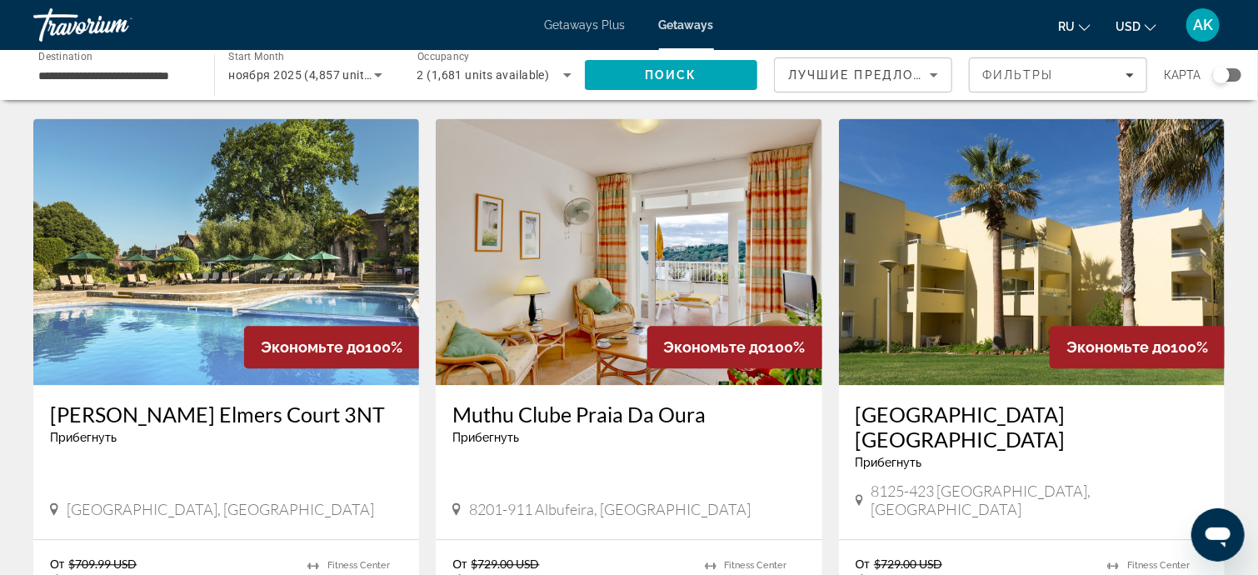
scroll to position [1832, 0]
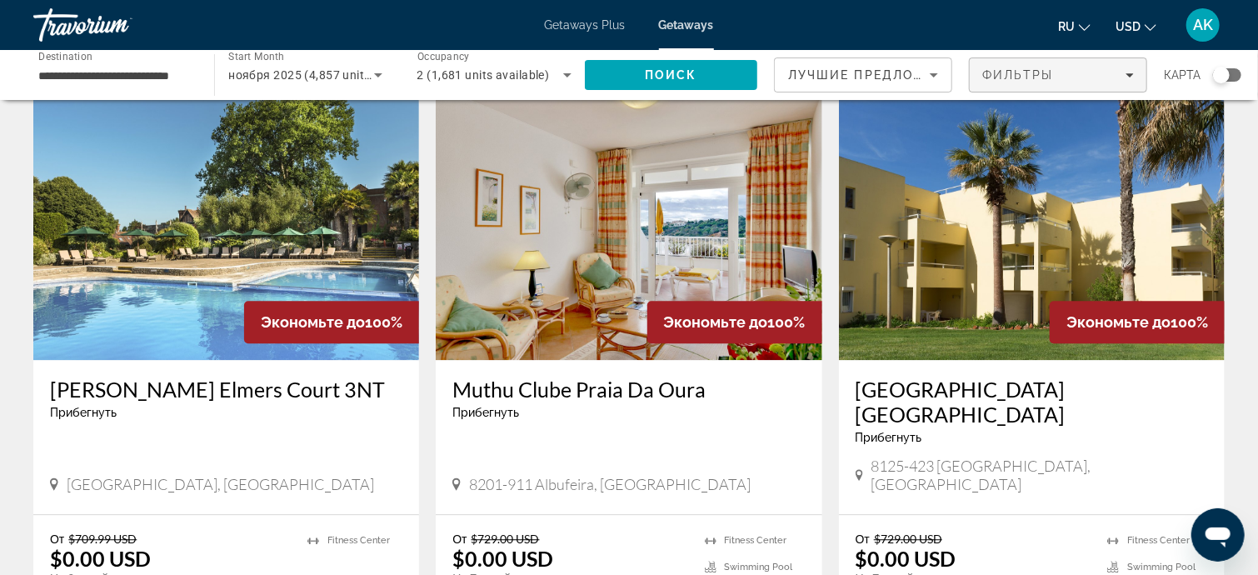
click at [1129, 72] on icon "Filters" at bounding box center [1129, 75] width 8 height 8
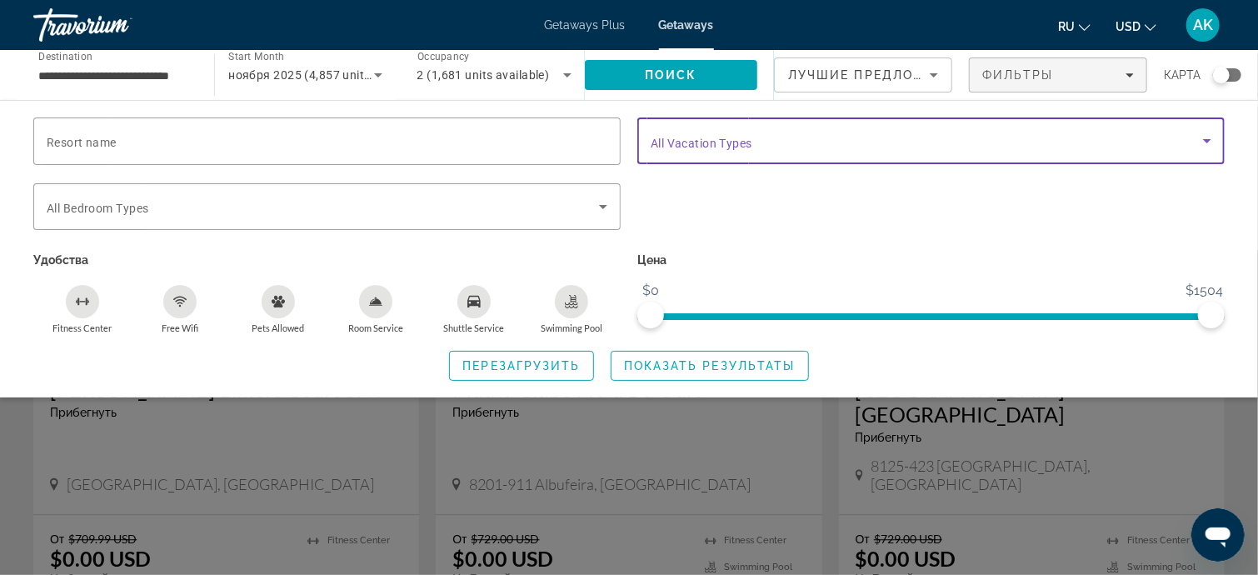
click at [1204, 143] on icon "Search widget" at bounding box center [1207, 141] width 20 height 20
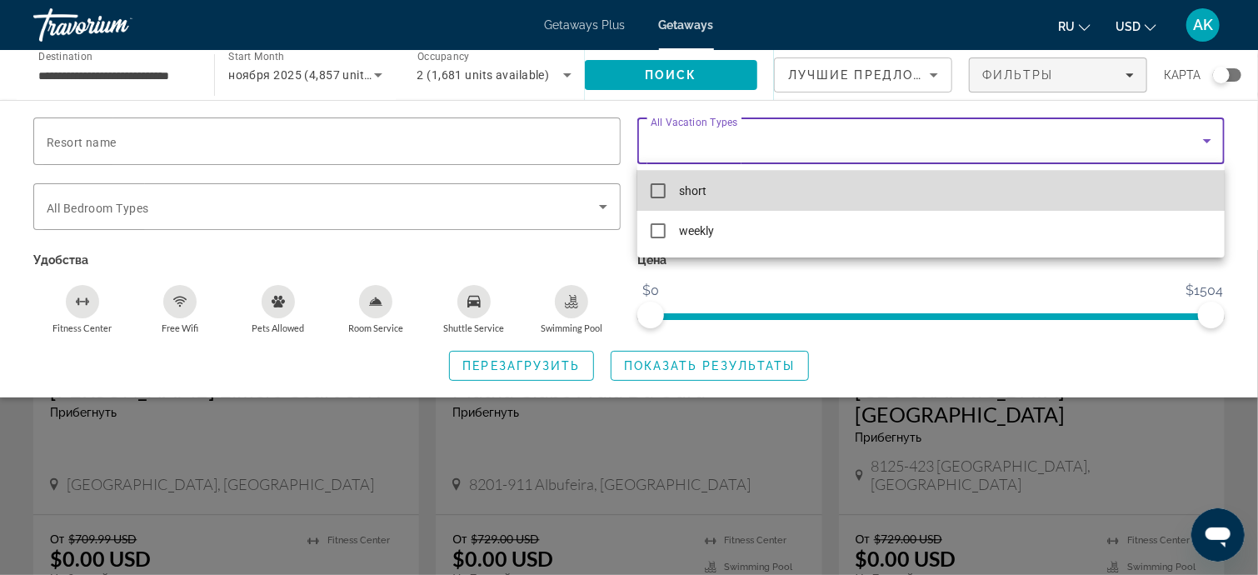
click at [664, 191] on mat-pseudo-checkbox at bounding box center [658, 190] width 15 height 15
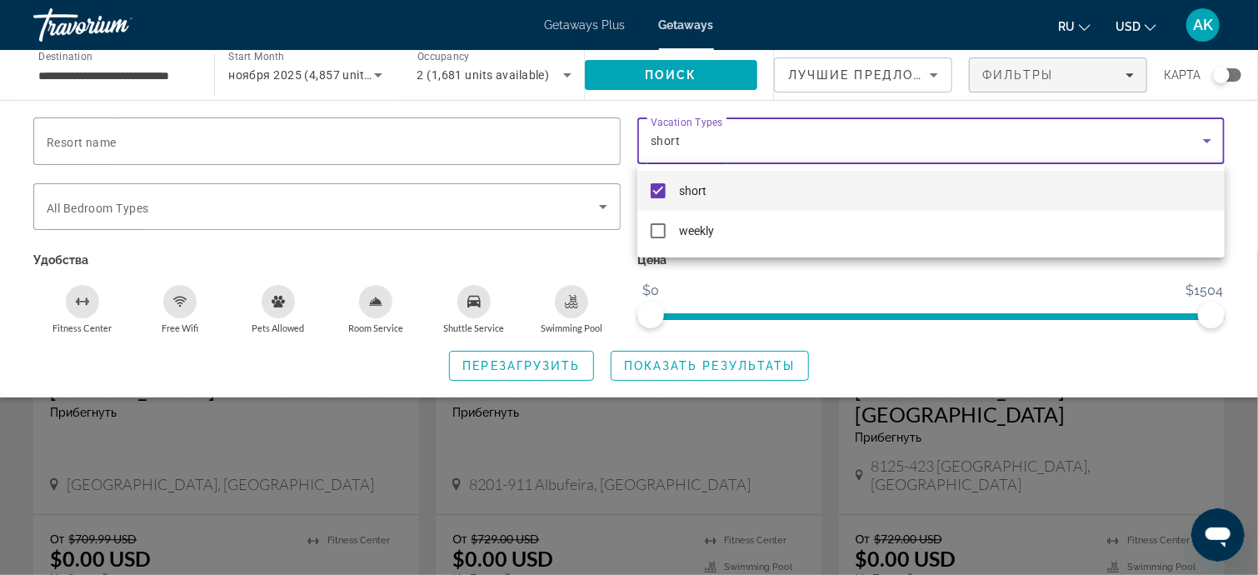
click at [673, 69] on div at bounding box center [629, 287] width 1258 height 575
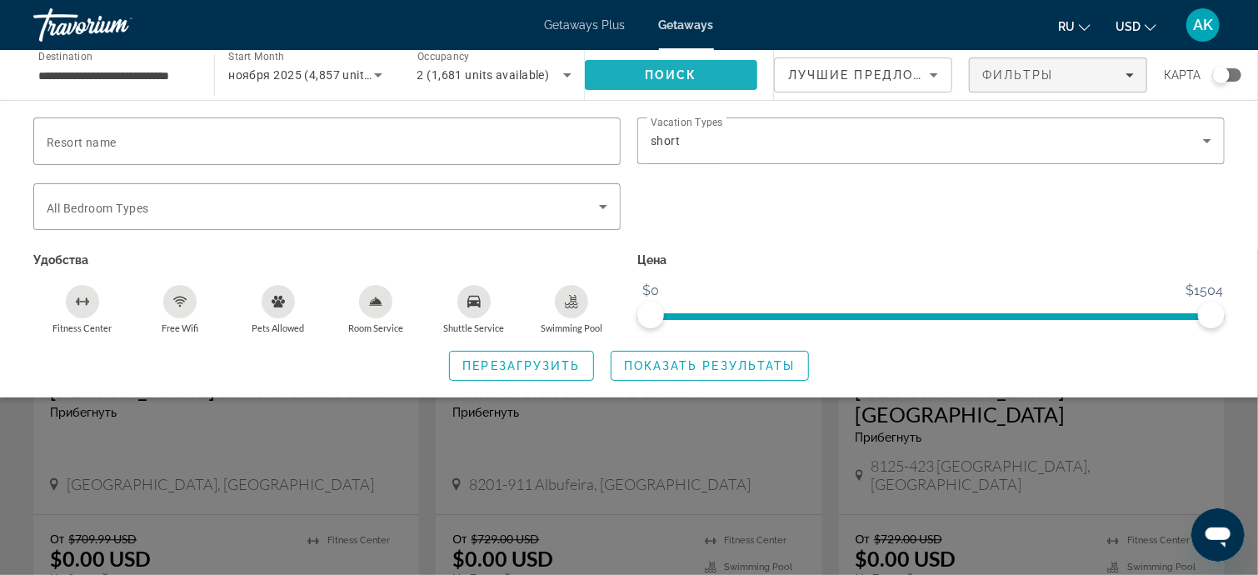
click at [673, 69] on span "Поиск" at bounding box center [671, 74] width 52 height 13
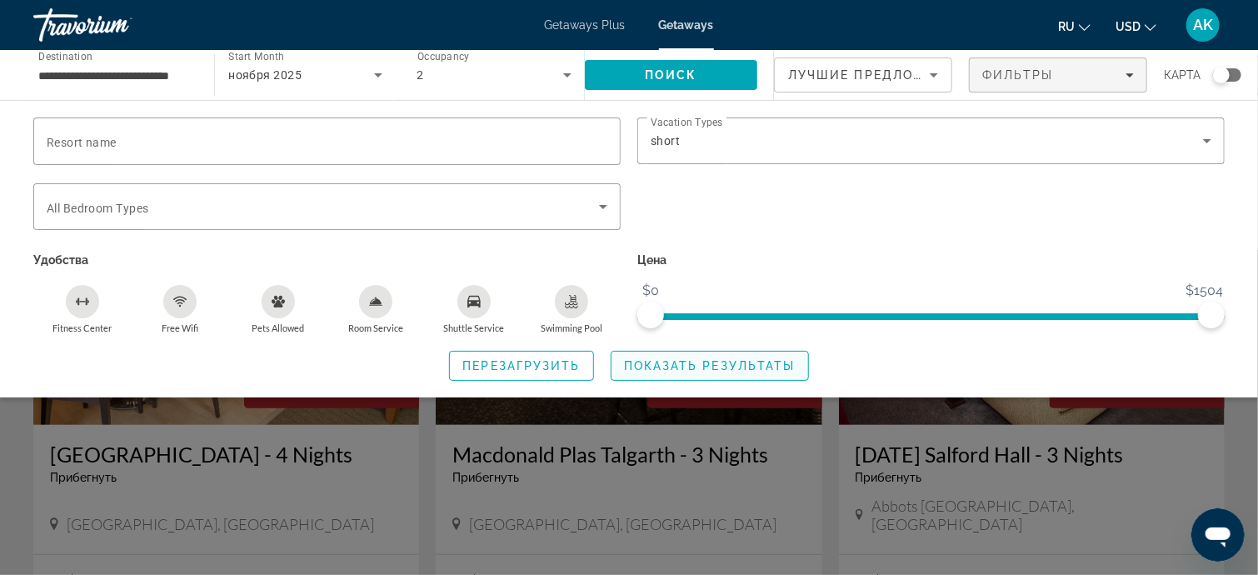
click at [693, 362] on span "Показать результаты" at bounding box center [710, 365] width 172 height 13
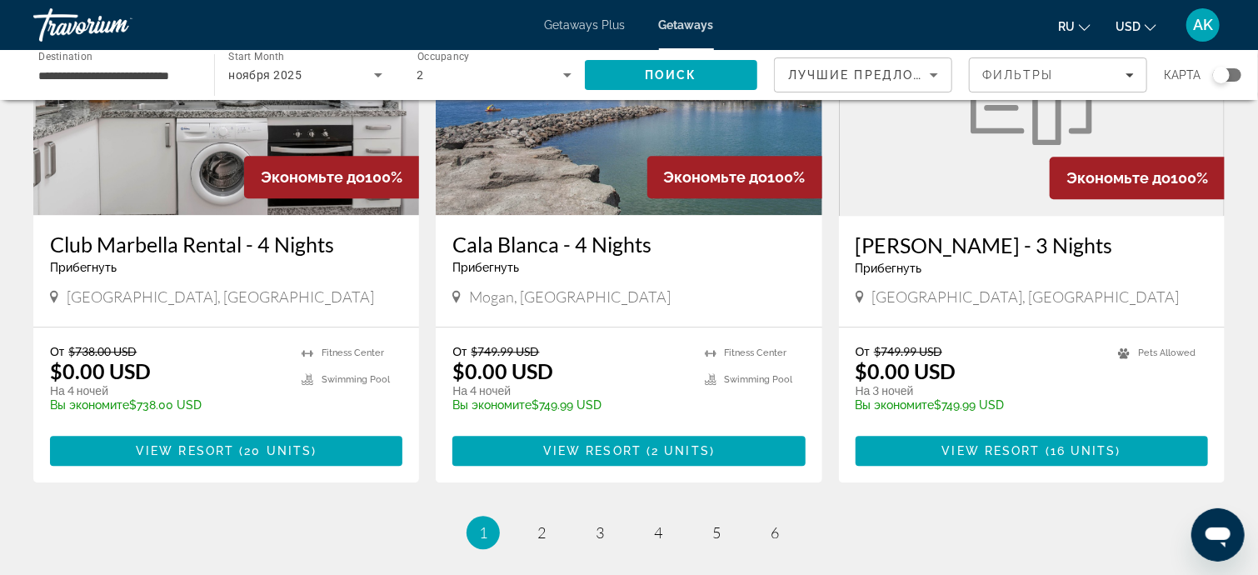
scroll to position [1999, 0]
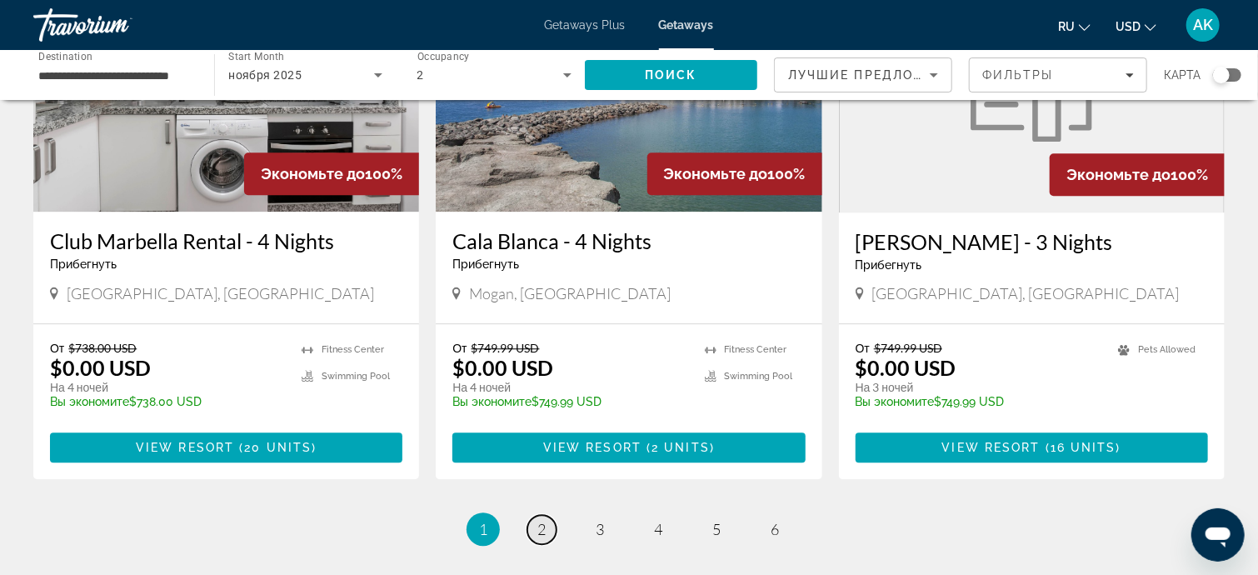
click at [539, 520] on span "2" at bounding box center [541, 529] width 8 height 18
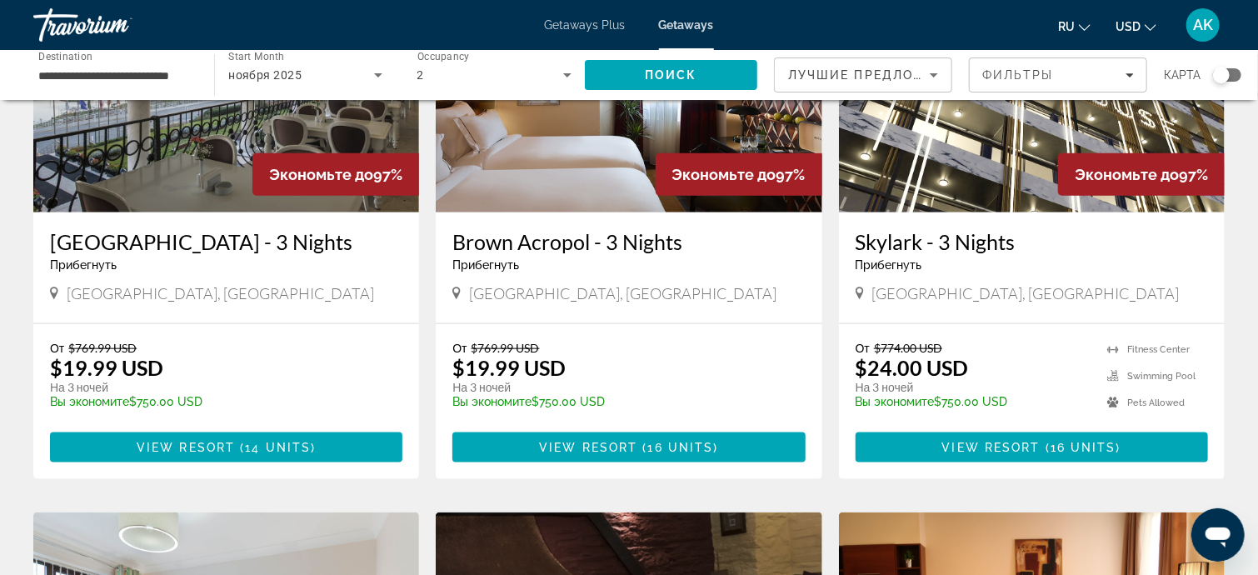
scroll to position [833, 0]
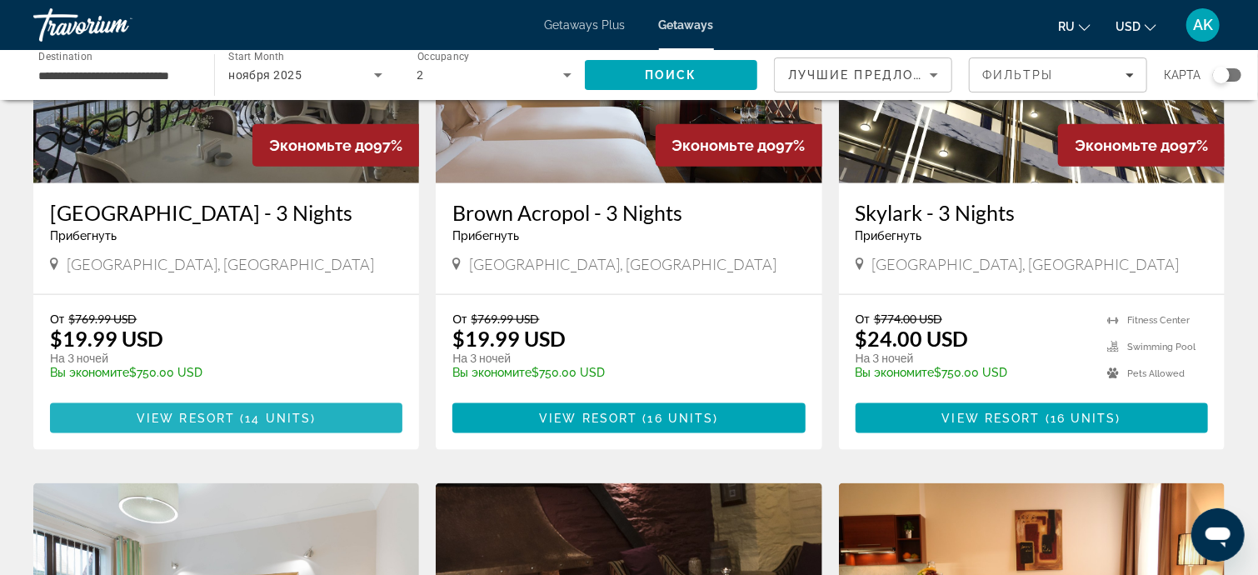
click at [277, 411] on span "14 units" at bounding box center [278, 417] width 66 height 13
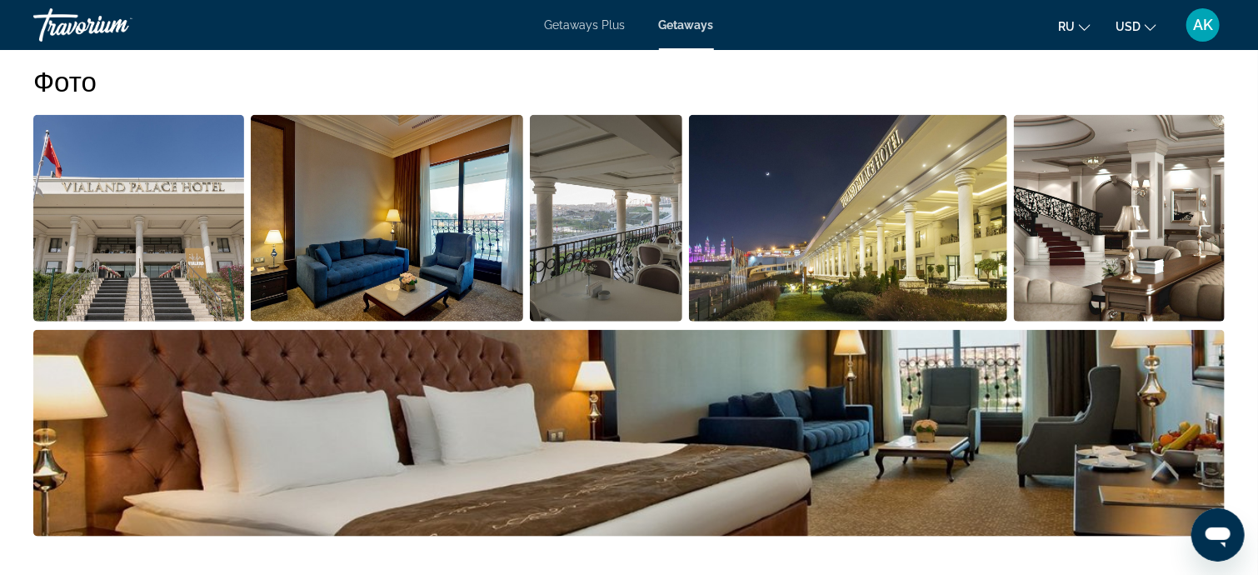
scroll to position [750, 0]
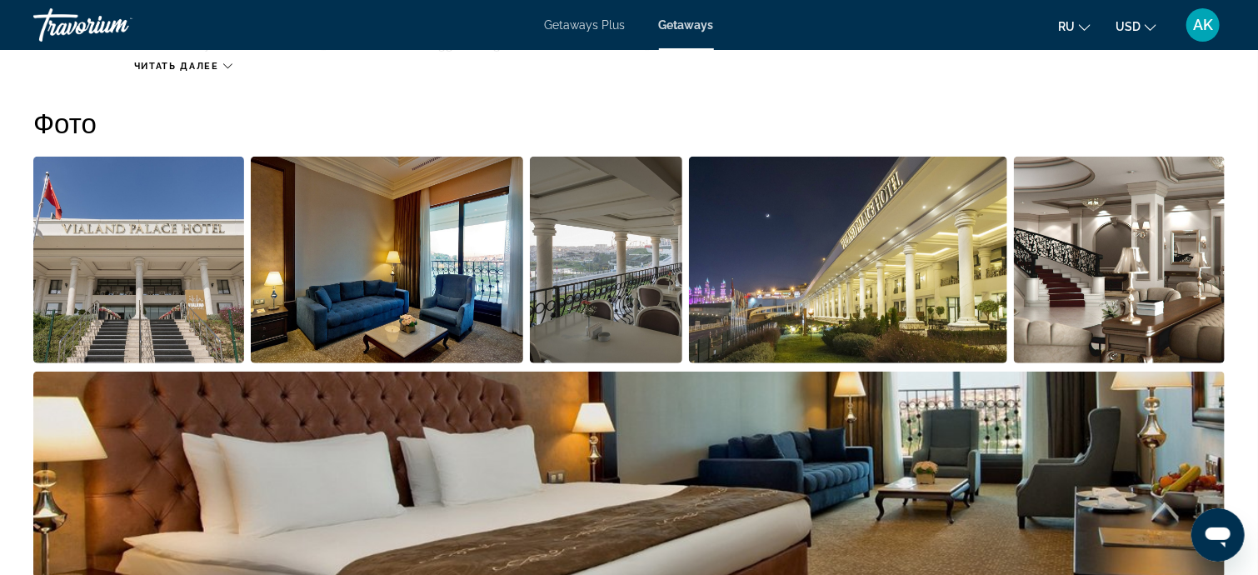
click at [347, 288] on img "Open full-screen image slider" at bounding box center [387, 260] width 273 height 207
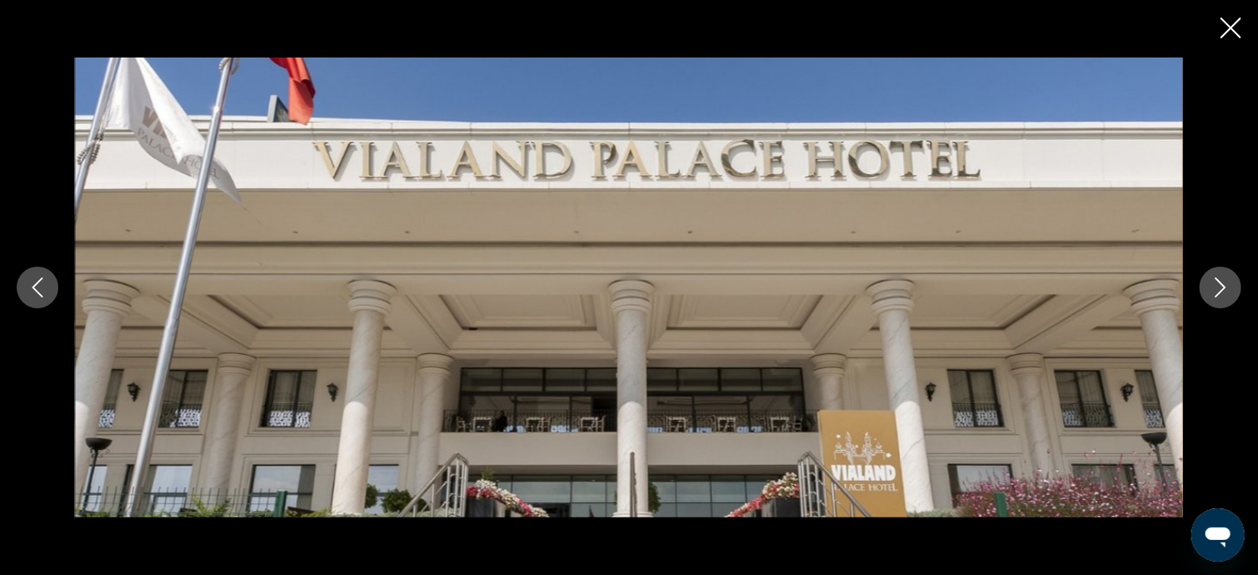
click at [1210, 289] on icon "Next image" at bounding box center [1220, 287] width 20 height 20
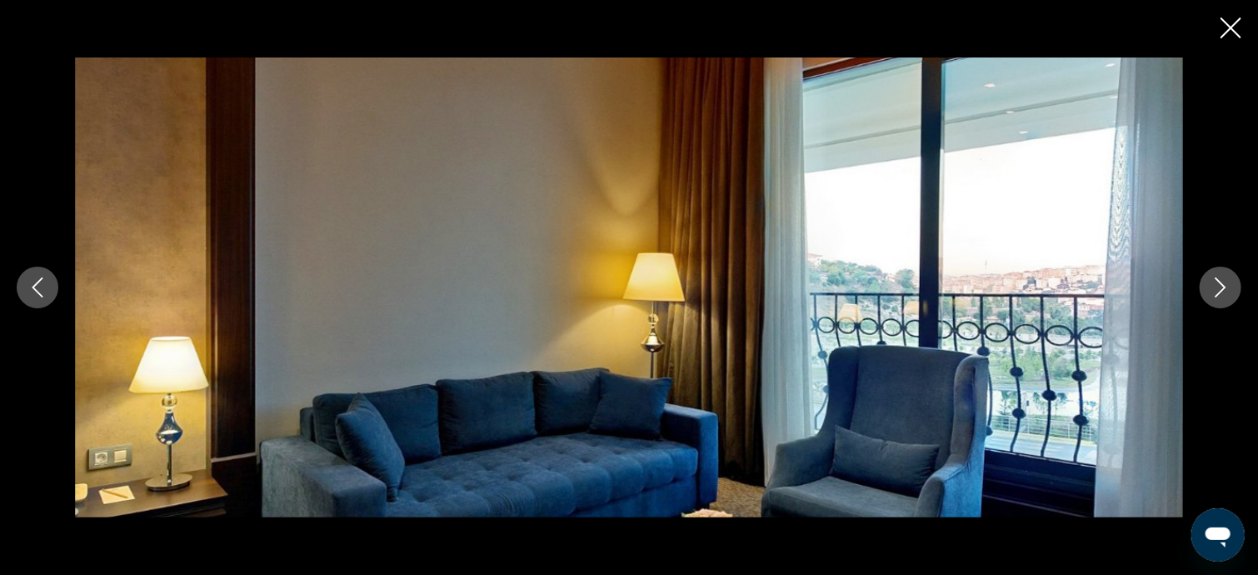
click at [1210, 289] on icon "Next image" at bounding box center [1220, 287] width 20 height 20
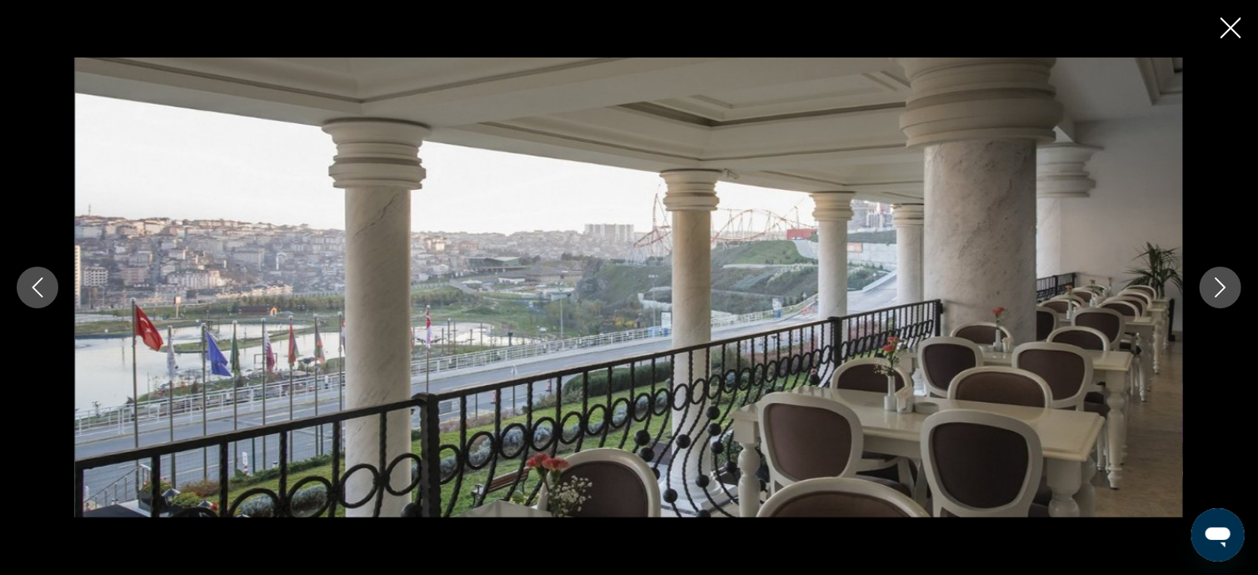
click at [1211, 289] on icon "Next image" at bounding box center [1220, 287] width 20 height 20
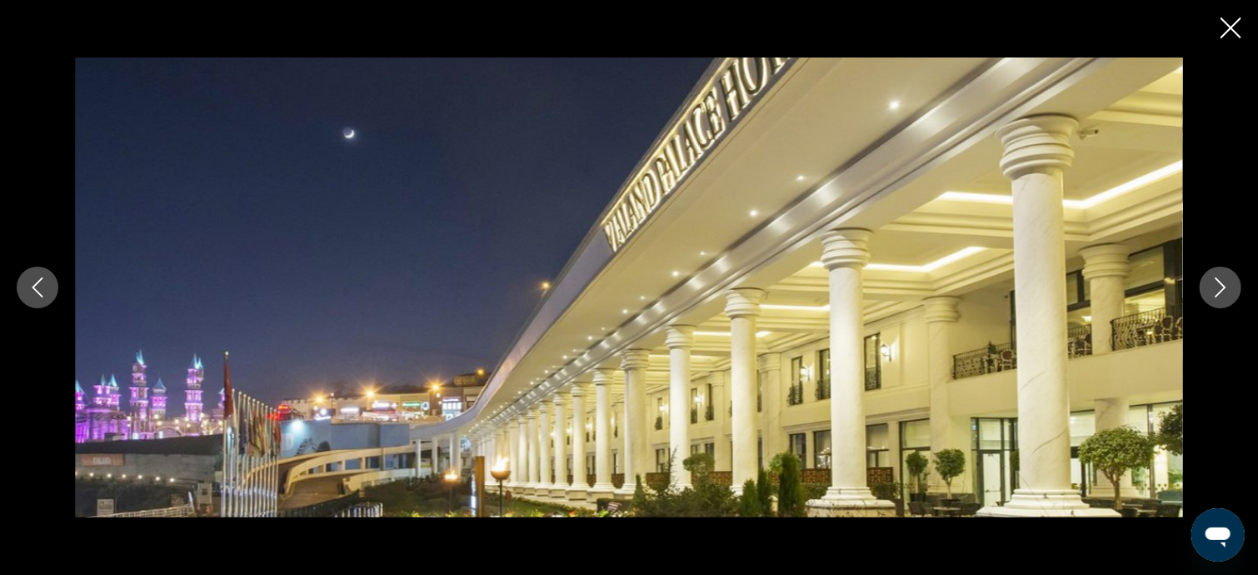
click at [1211, 292] on icon "Next image" at bounding box center [1220, 287] width 20 height 20
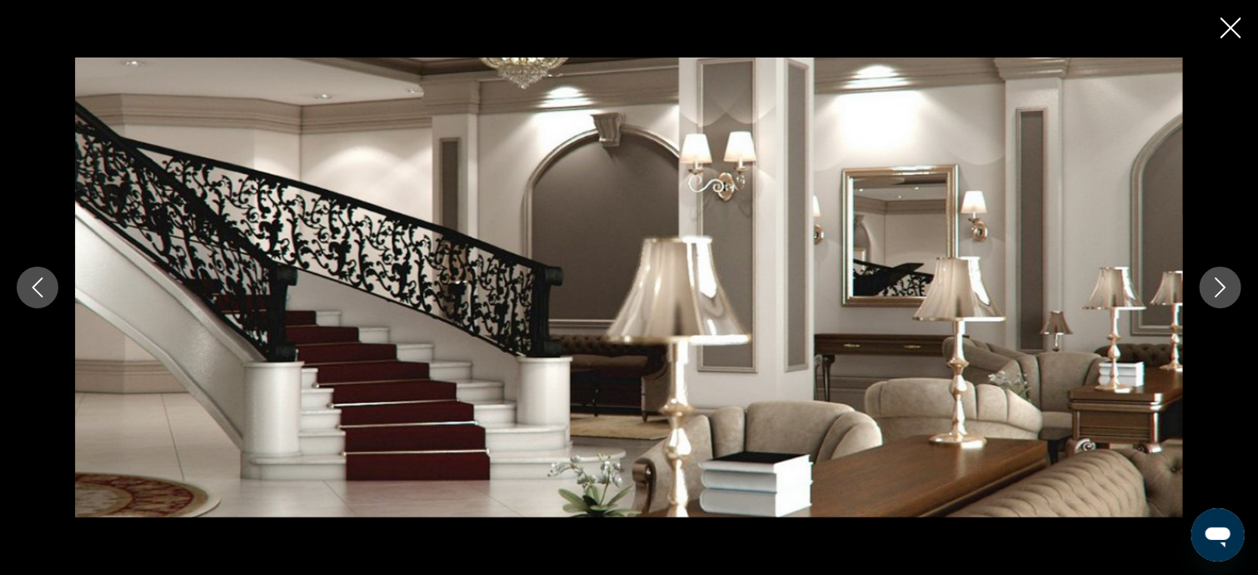
click at [1210, 294] on icon "Next image" at bounding box center [1220, 287] width 20 height 20
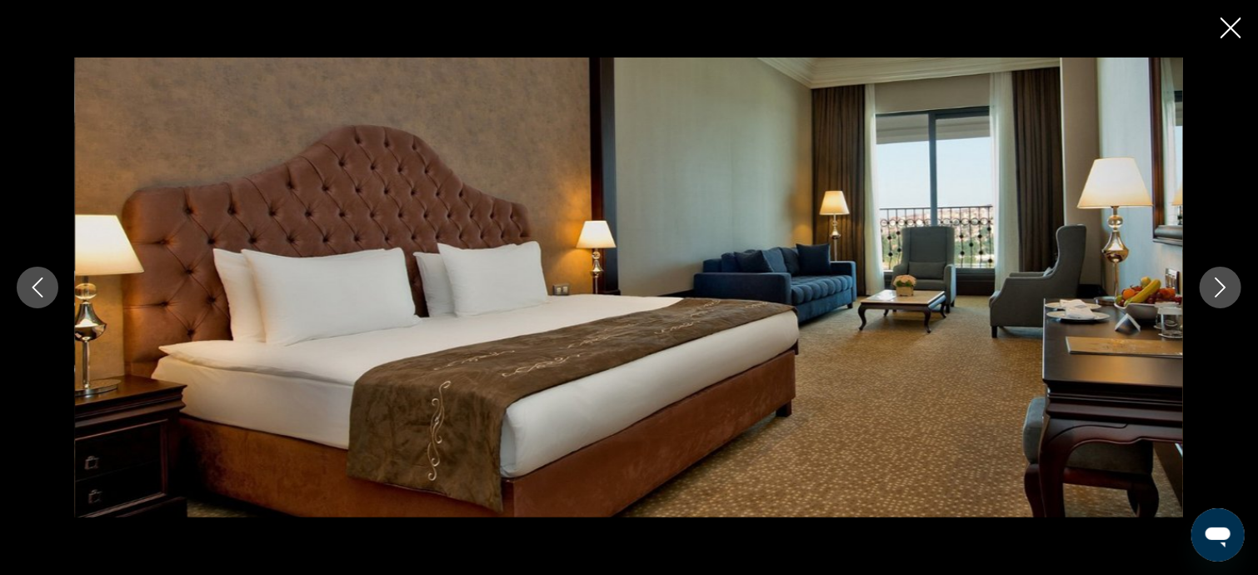
click at [1210, 296] on icon "Next image" at bounding box center [1220, 287] width 20 height 20
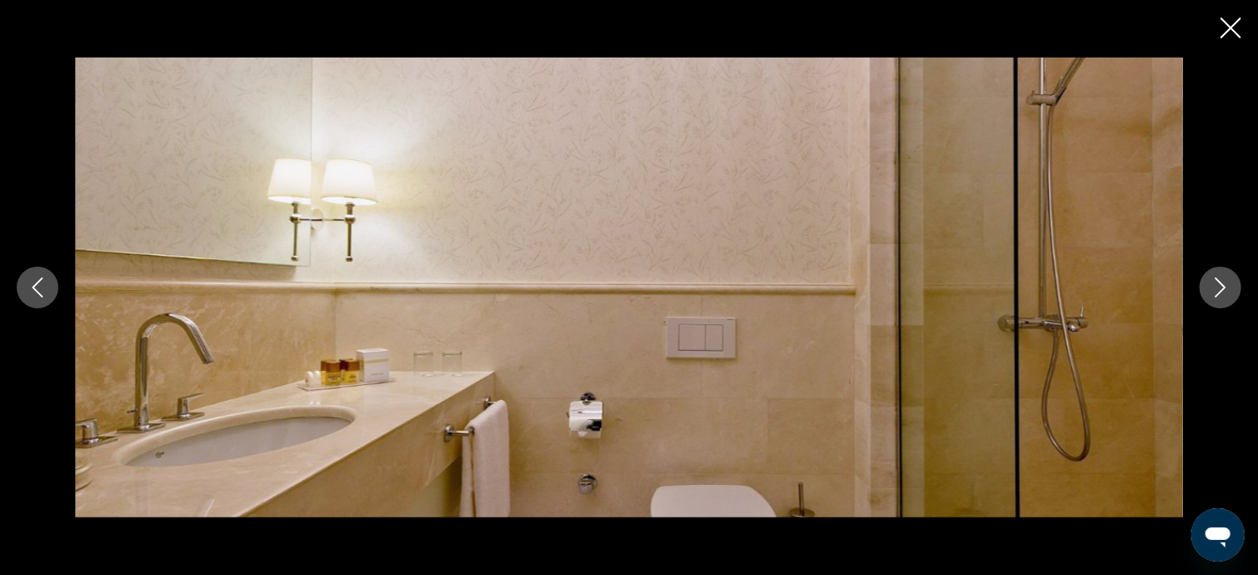
click at [1210, 296] on icon "Next image" at bounding box center [1220, 287] width 20 height 20
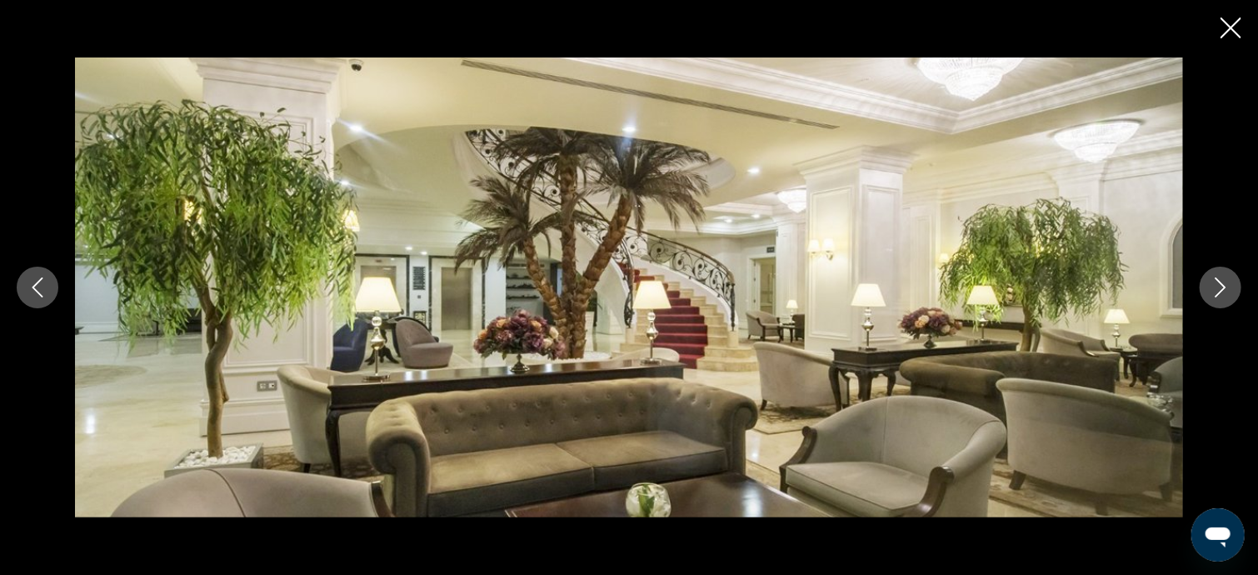
click at [1209, 298] on button "Next image" at bounding box center [1220, 288] width 42 height 42
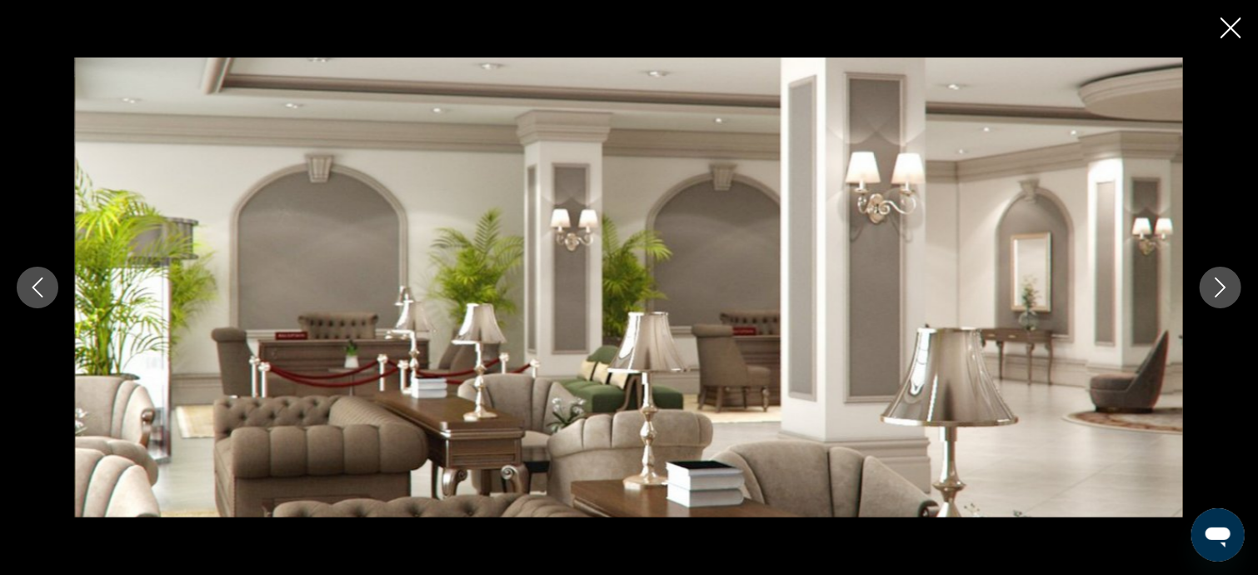
click at [1209, 302] on button "Next image" at bounding box center [1220, 288] width 42 height 42
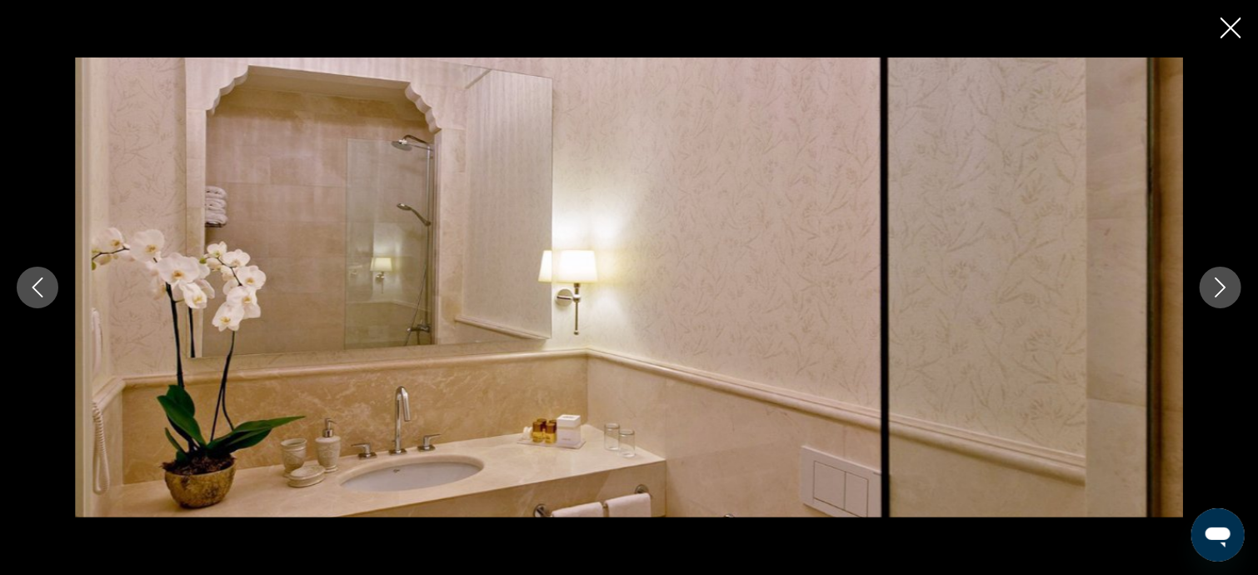
click at [1208, 305] on div "prev next" at bounding box center [629, 287] width 1258 height 460
click at [1213, 292] on icon "Next image" at bounding box center [1220, 287] width 20 height 20
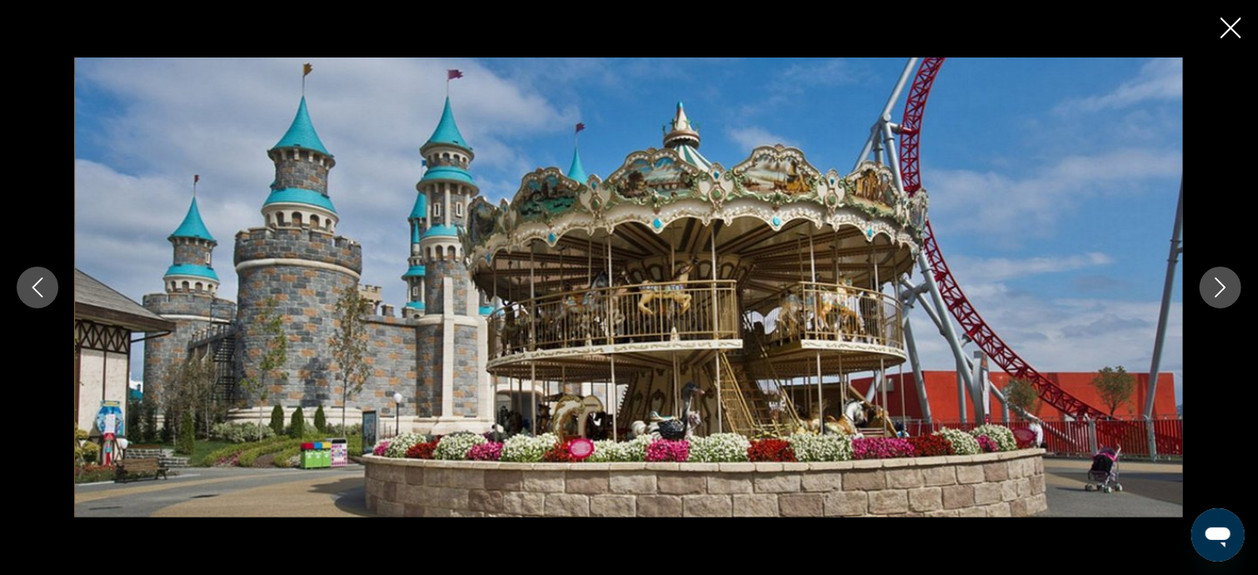
click at [1226, 277] on icon "Next image" at bounding box center [1220, 287] width 20 height 20
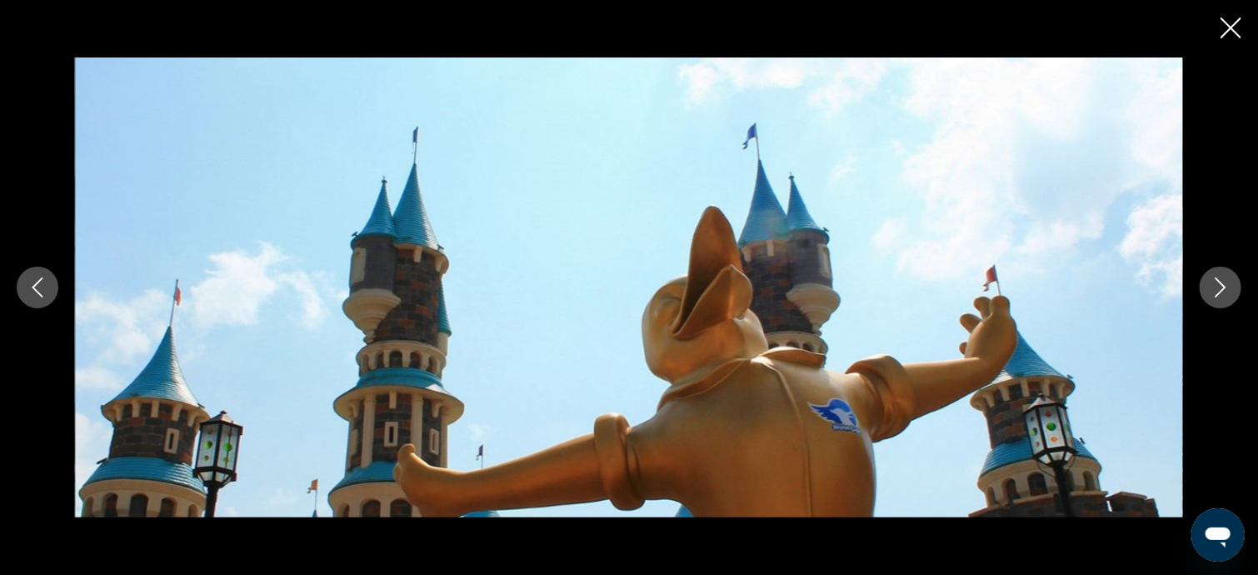
click at [1226, 277] on icon "Next image" at bounding box center [1220, 287] width 20 height 20
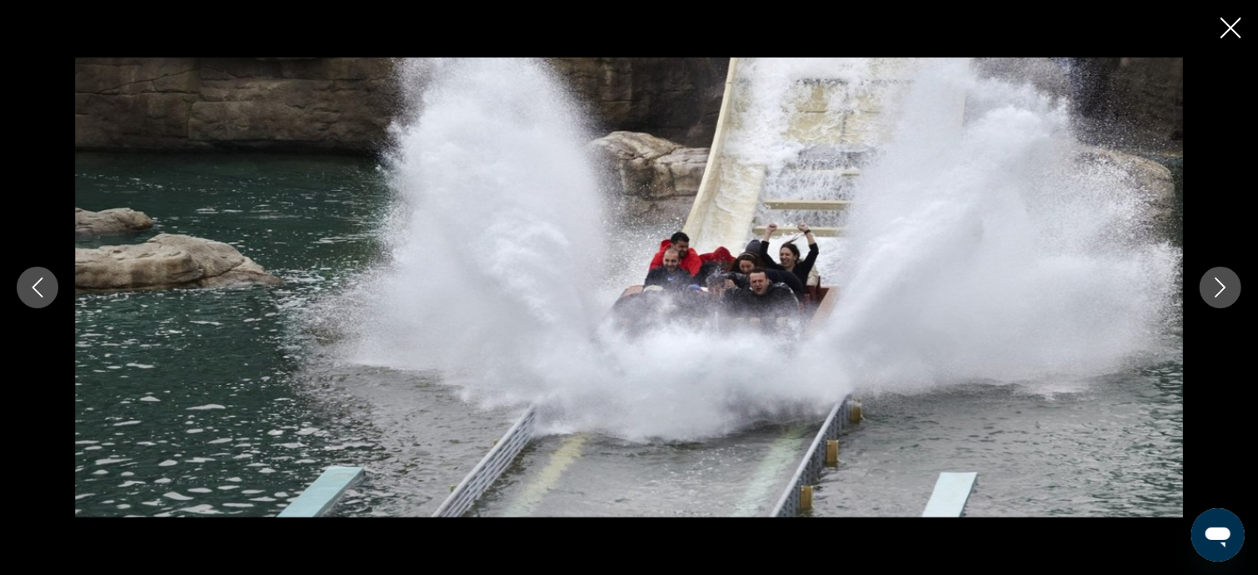
click at [1226, 277] on icon "Next image" at bounding box center [1220, 287] width 20 height 20
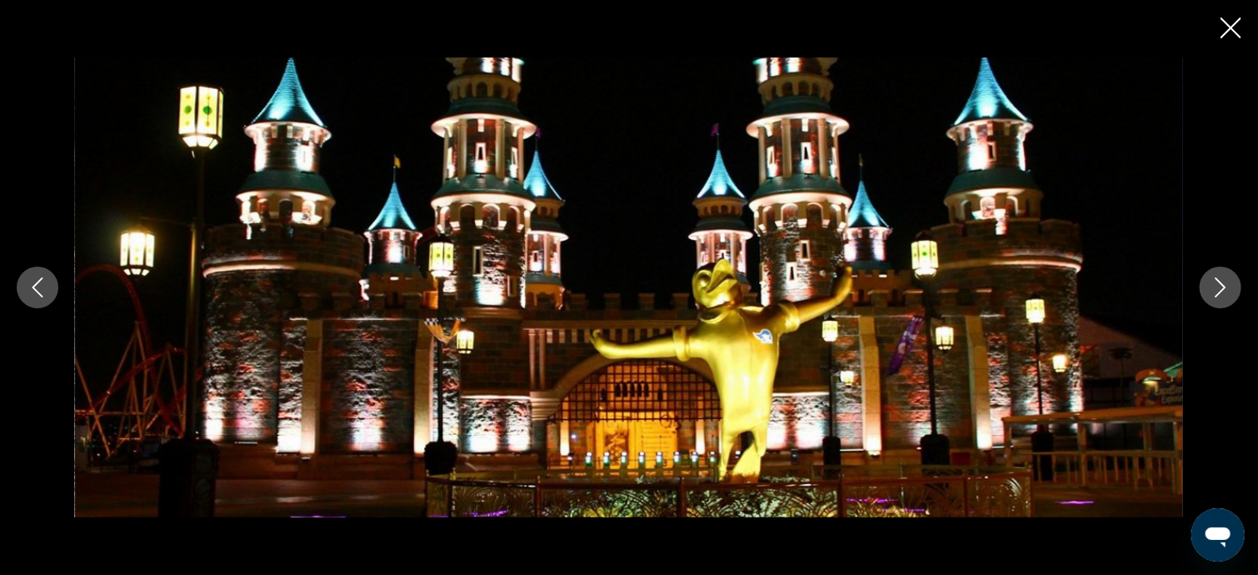
click at [1221, 285] on icon "Next image" at bounding box center [1220, 287] width 20 height 20
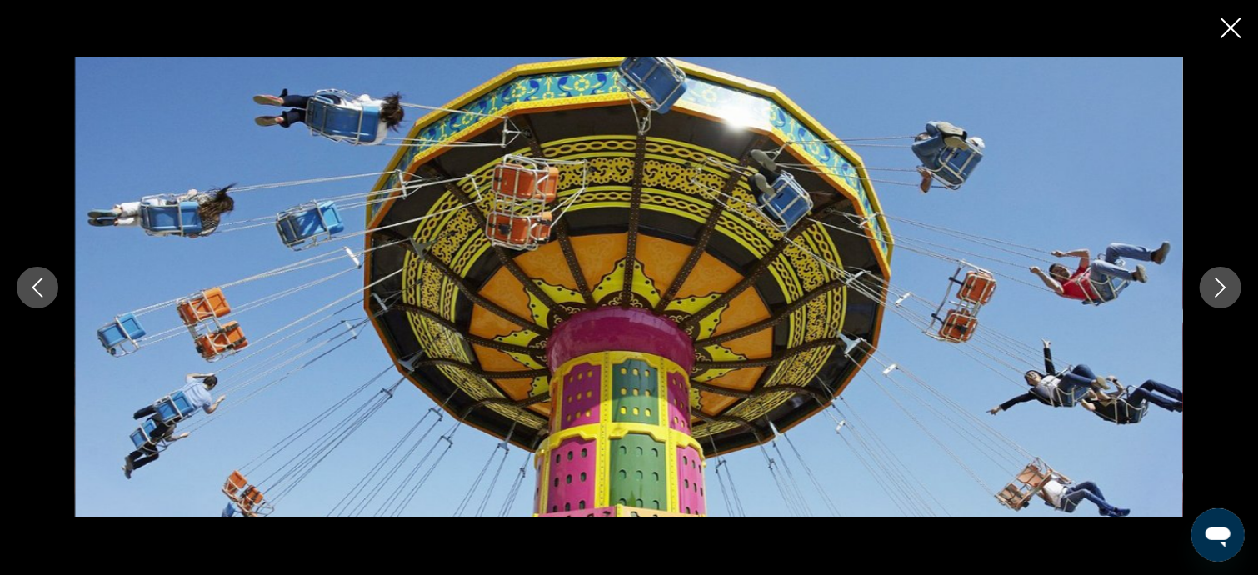
click at [1221, 285] on icon "Next image" at bounding box center [1220, 287] width 20 height 20
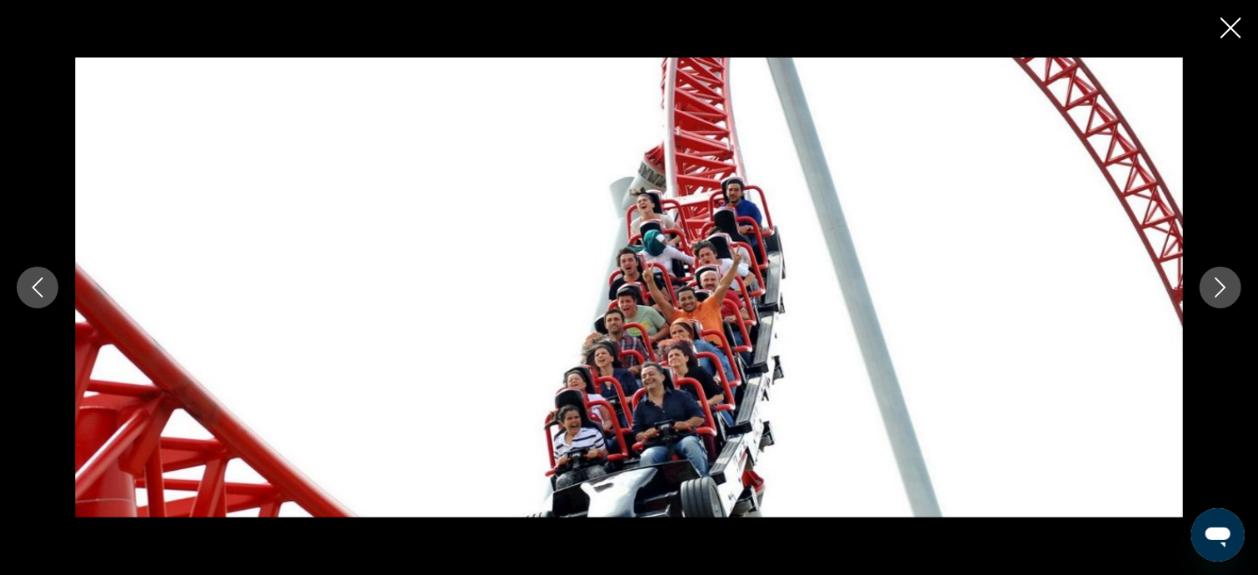
click at [1221, 285] on icon "Next image" at bounding box center [1220, 287] width 20 height 20
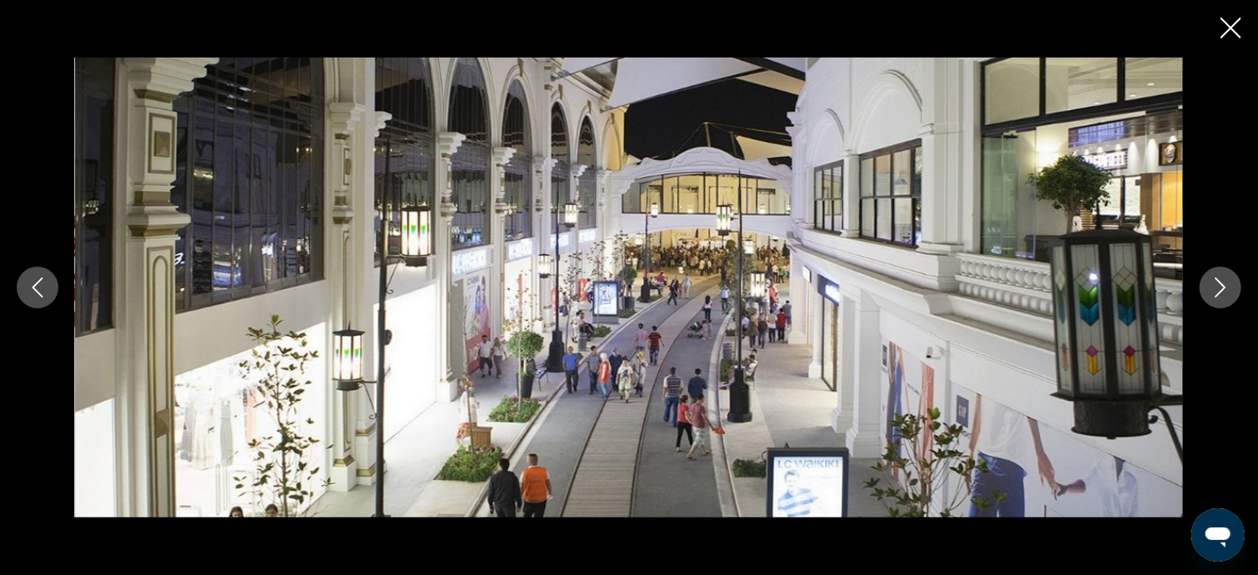
click at [1221, 286] on icon "Next image" at bounding box center [1220, 287] width 20 height 20
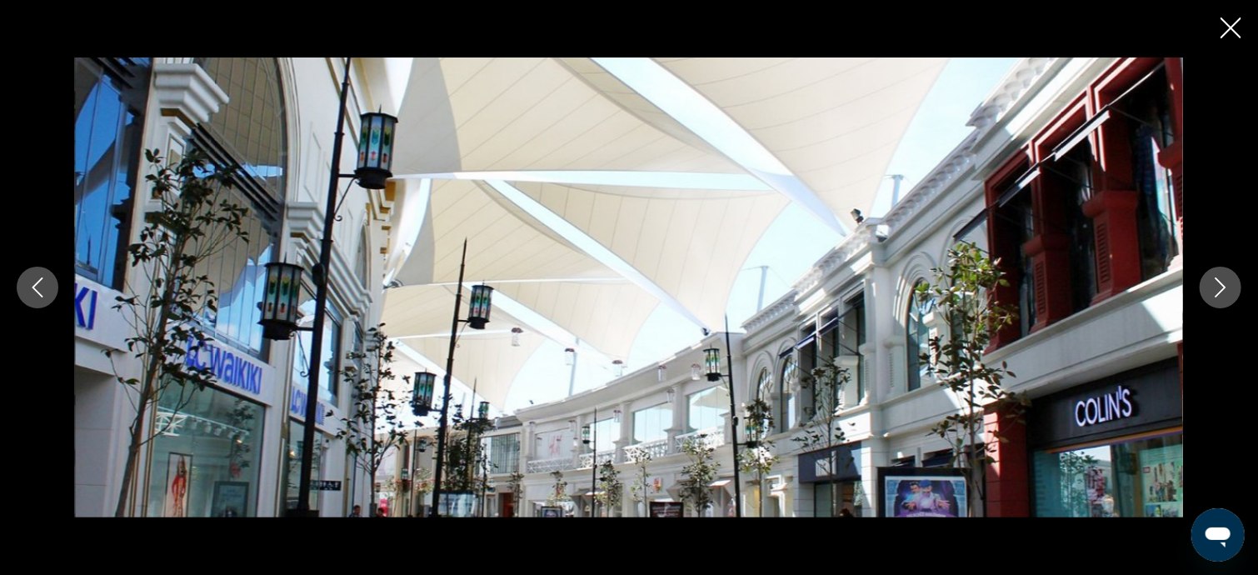
click at [1221, 286] on icon "Next image" at bounding box center [1220, 287] width 20 height 20
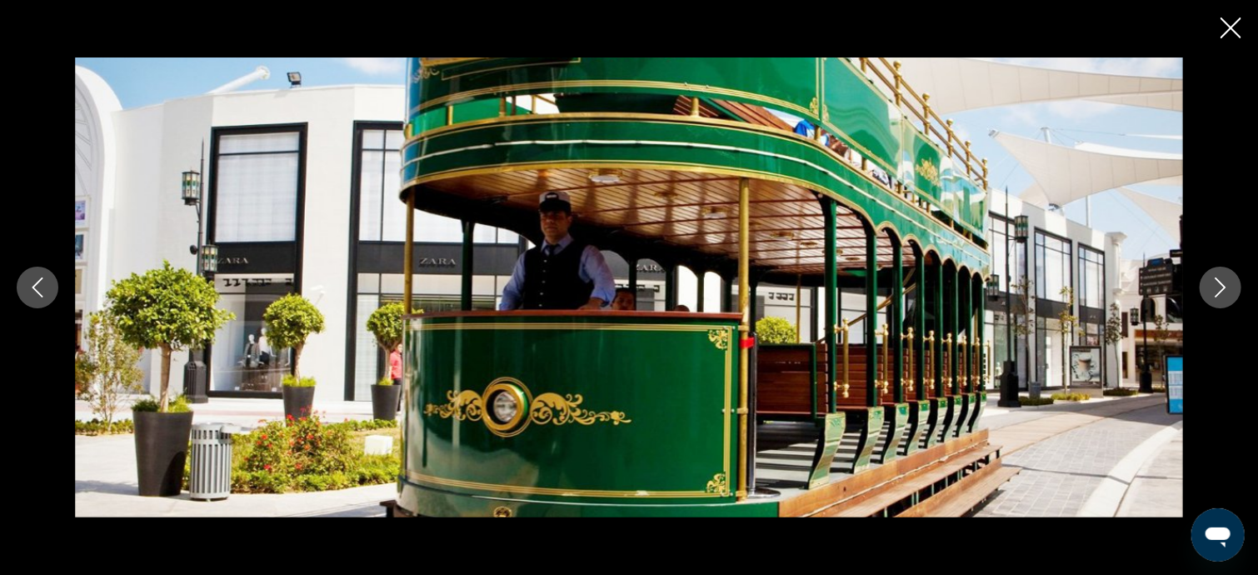
click at [1221, 286] on icon "Next image" at bounding box center [1220, 287] width 20 height 20
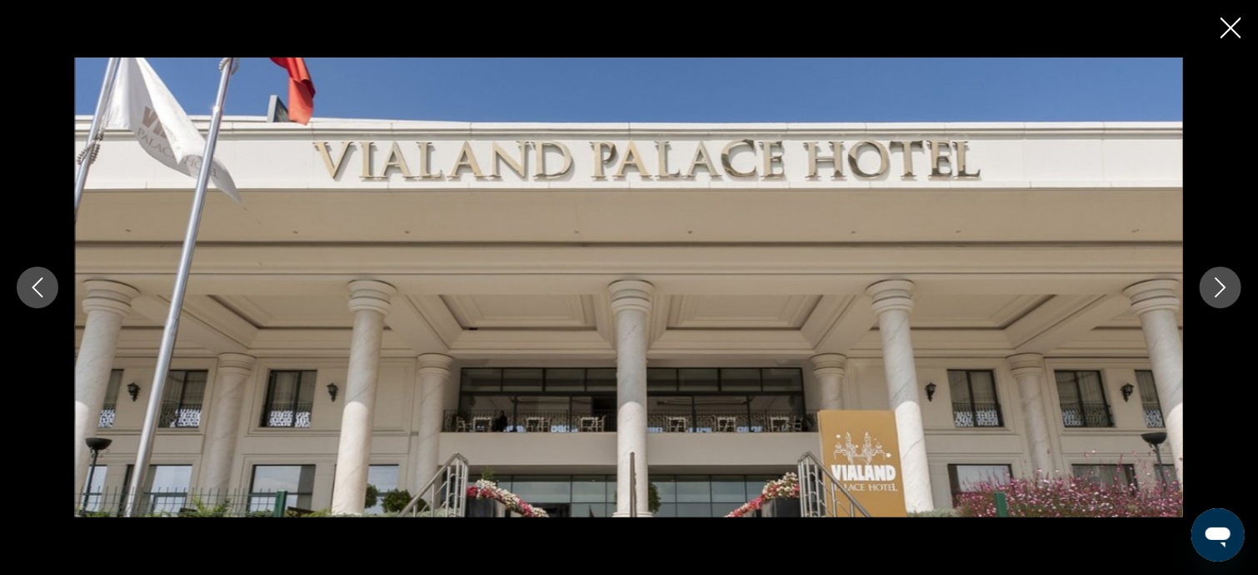
click at [1221, 286] on icon "Next image" at bounding box center [1220, 287] width 20 height 20
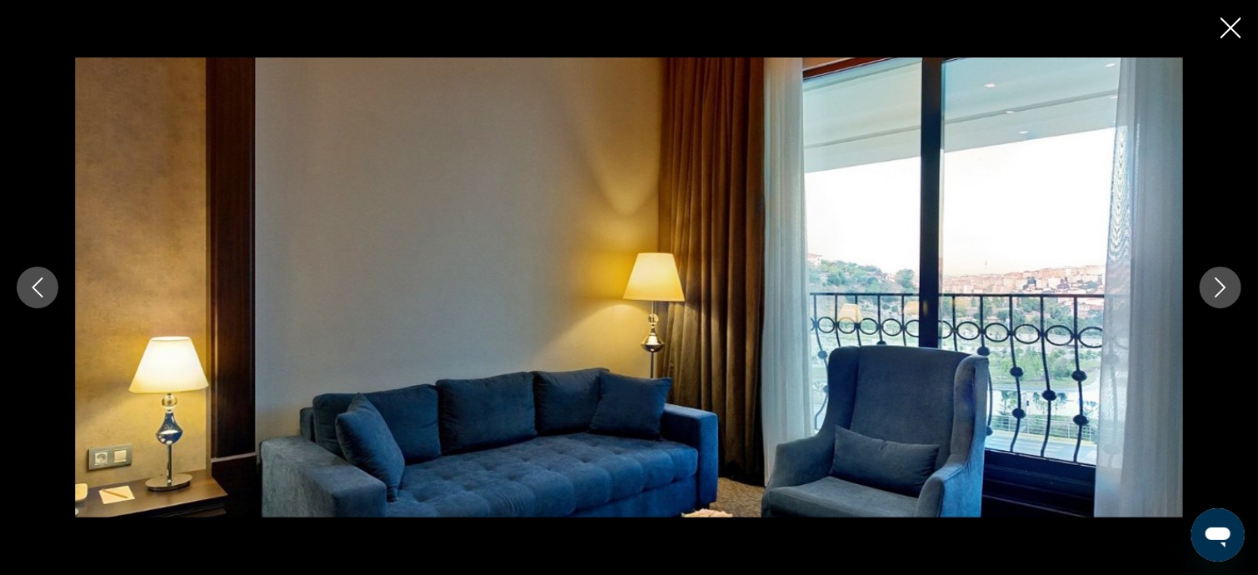
click at [1221, 286] on icon "Next image" at bounding box center [1220, 287] width 20 height 20
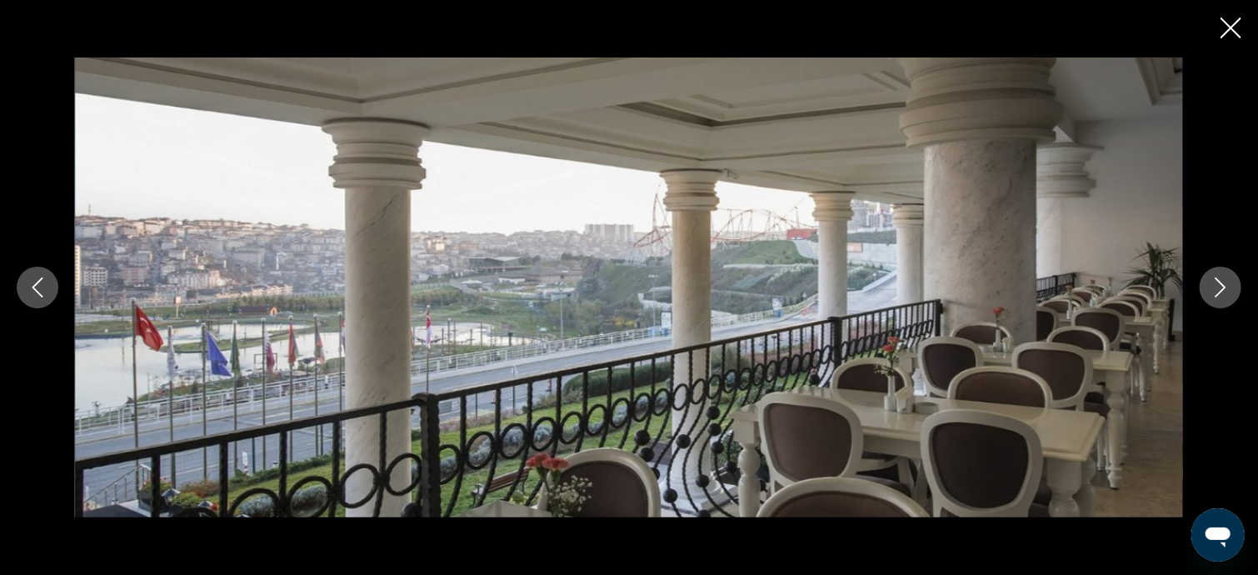
click at [1231, 26] on icon "Close slideshow" at bounding box center [1230, 27] width 21 height 21
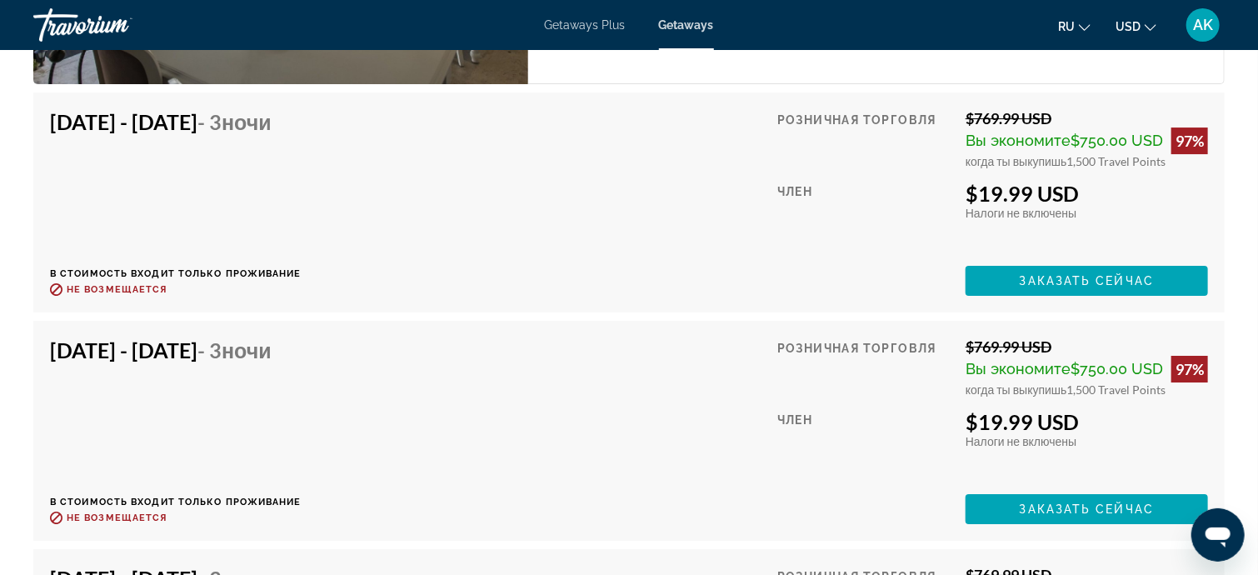
scroll to position [2832, 0]
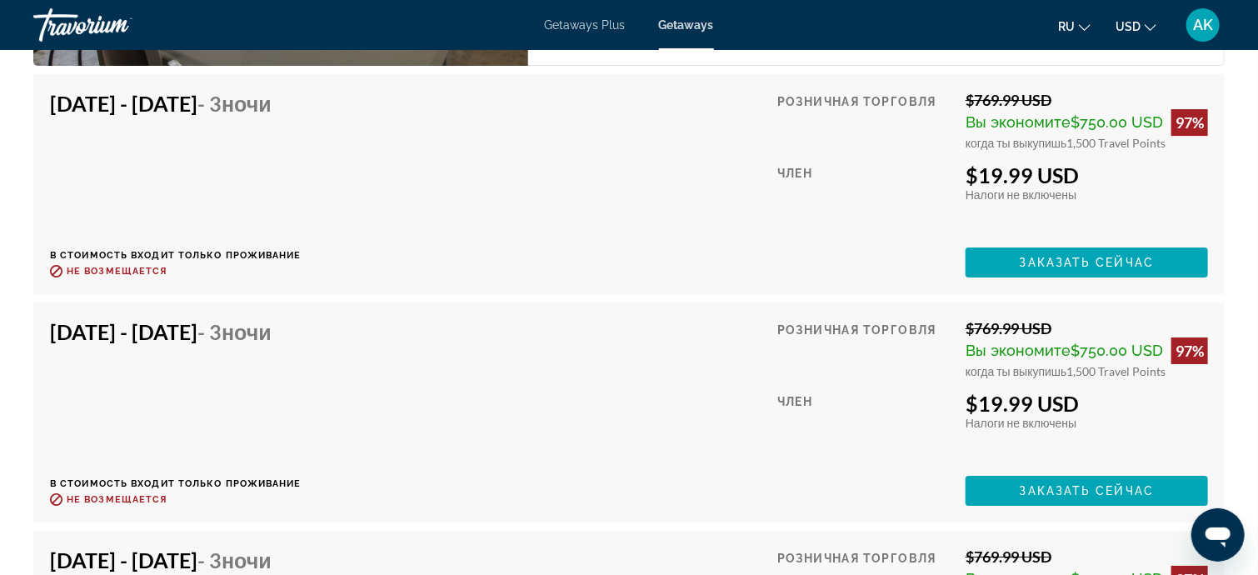
click at [227, 409] on div "Nov 13, 2025 - Nov 16, 2025 - 3 ночи В стоимость входит только проживание Возвр…" at bounding box center [176, 412] width 252 height 187
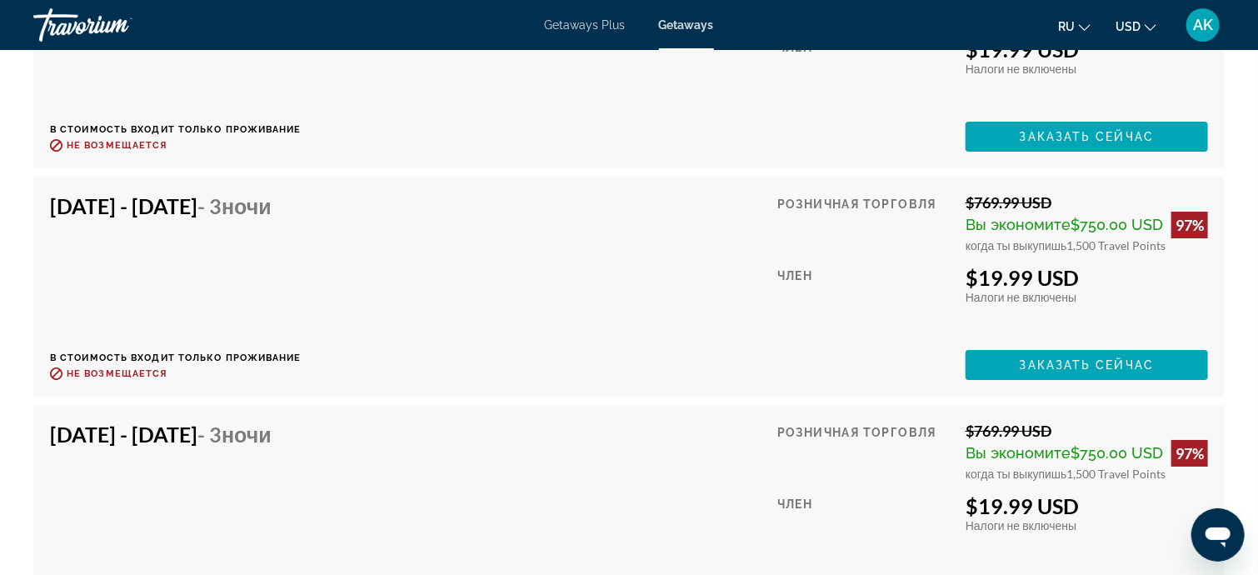
scroll to position [2730, 0]
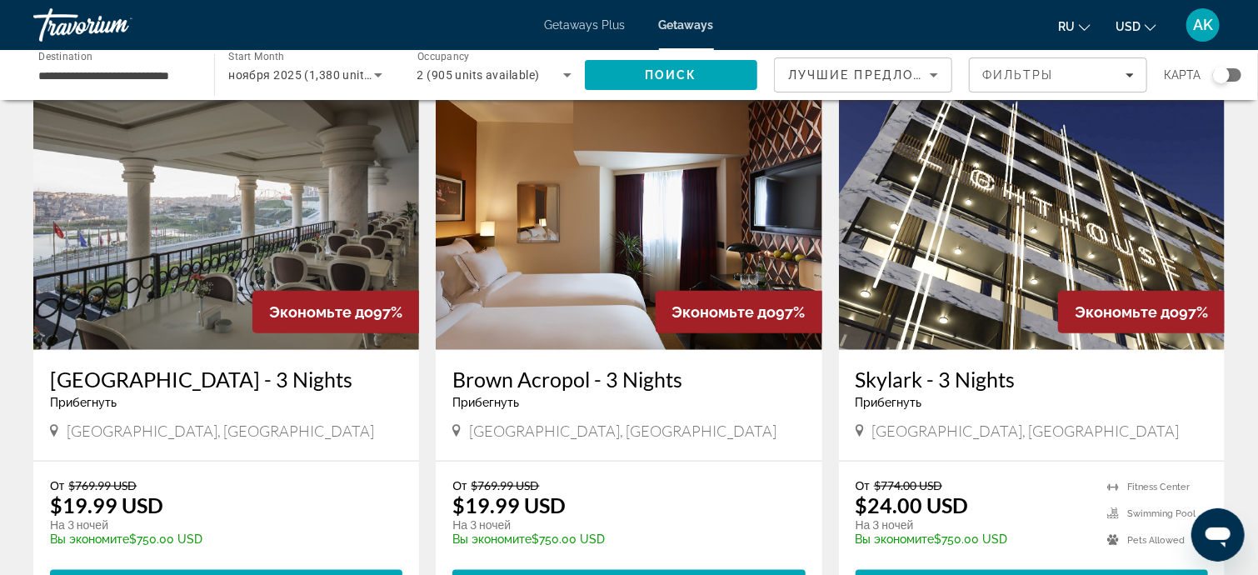
scroll to position [750, 0]
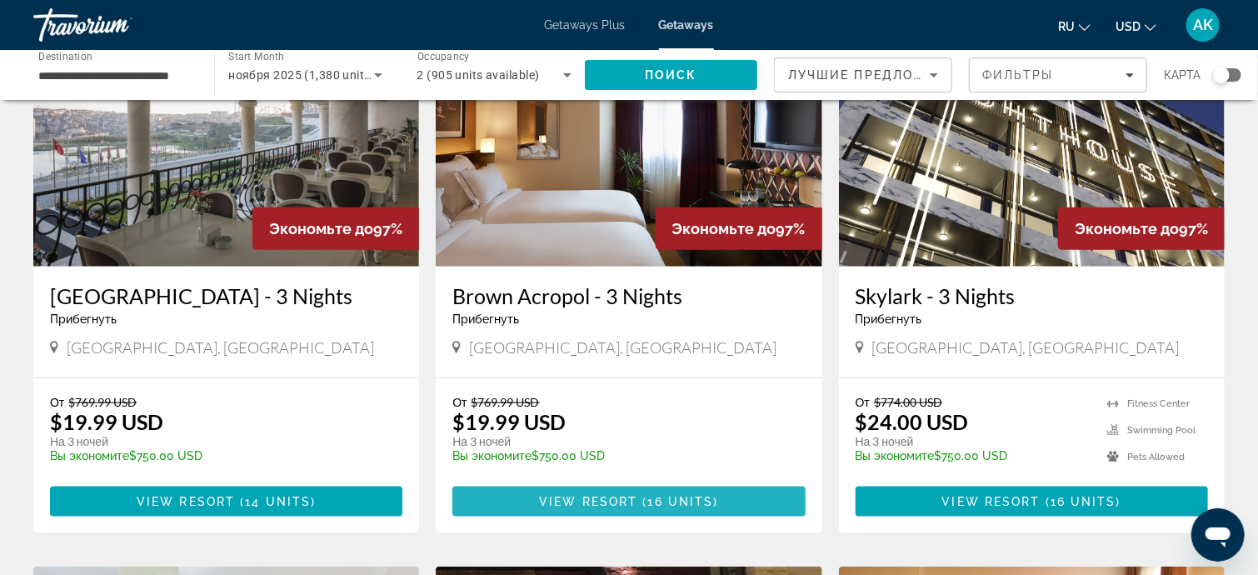
click at [638, 481] on span "Main content" at bounding box center [628, 501] width 352 height 40
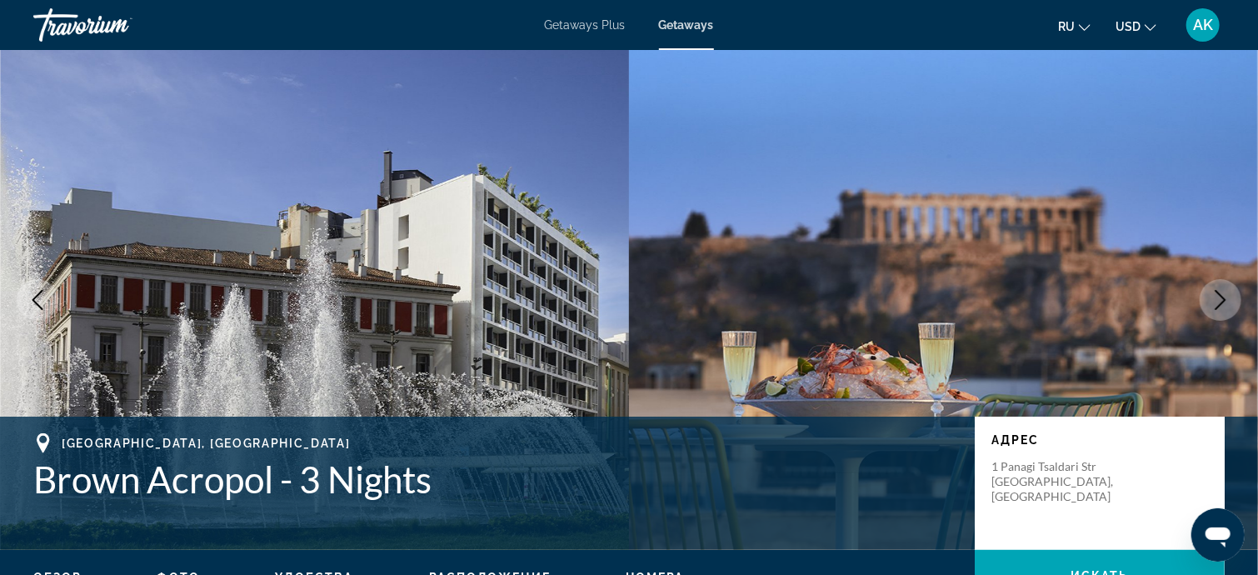
click at [1215, 297] on icon "Next image" at bounding box center [1220, 300] width 20 height 20
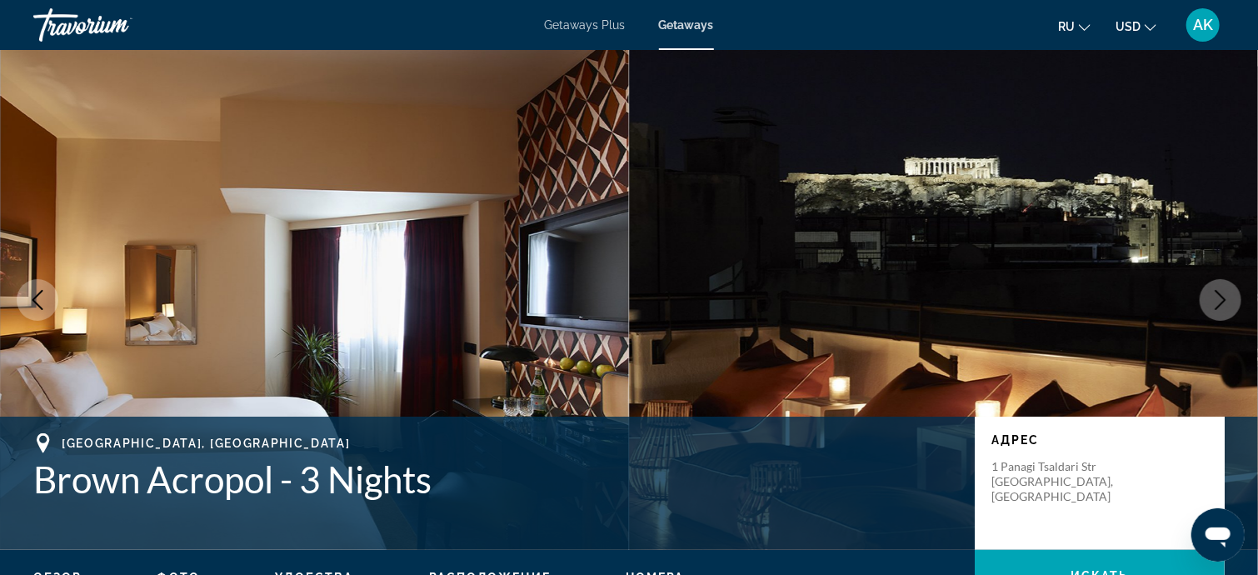
click at [1214, 298] on icon "Next image" at bounding box center [1220, 300] width 20 height 20
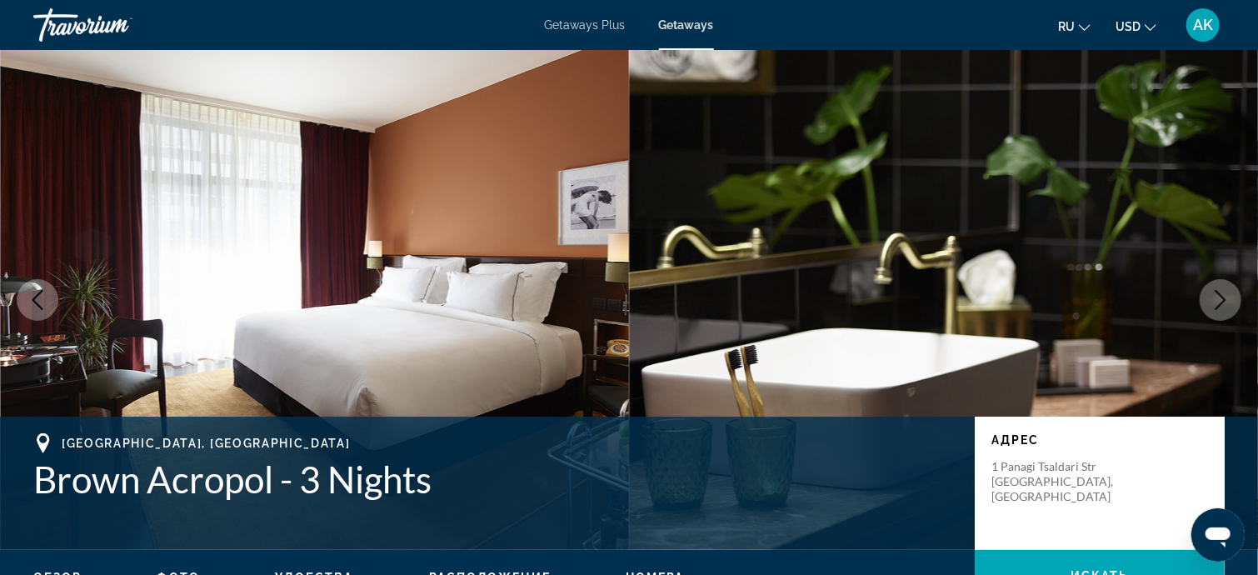
click at [1214, 298] on icon "Next image" at bounding box center [1220, 300] width 20 height 20
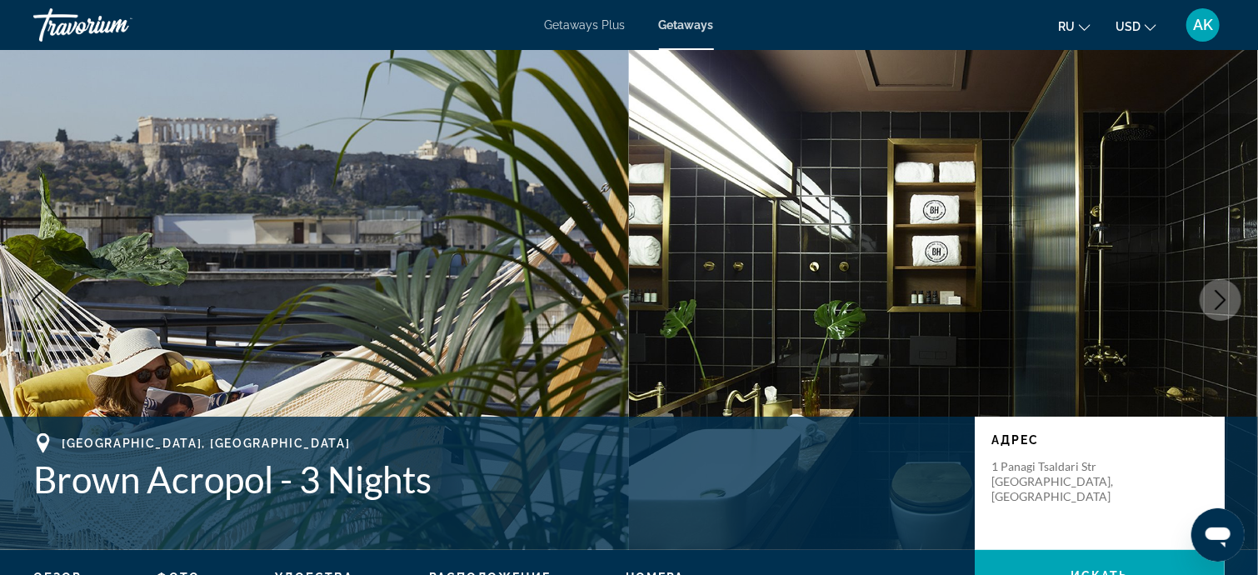
click at [1214, 298] on icon "Next image" at bounding box center [1220, 300] width 20 height 20
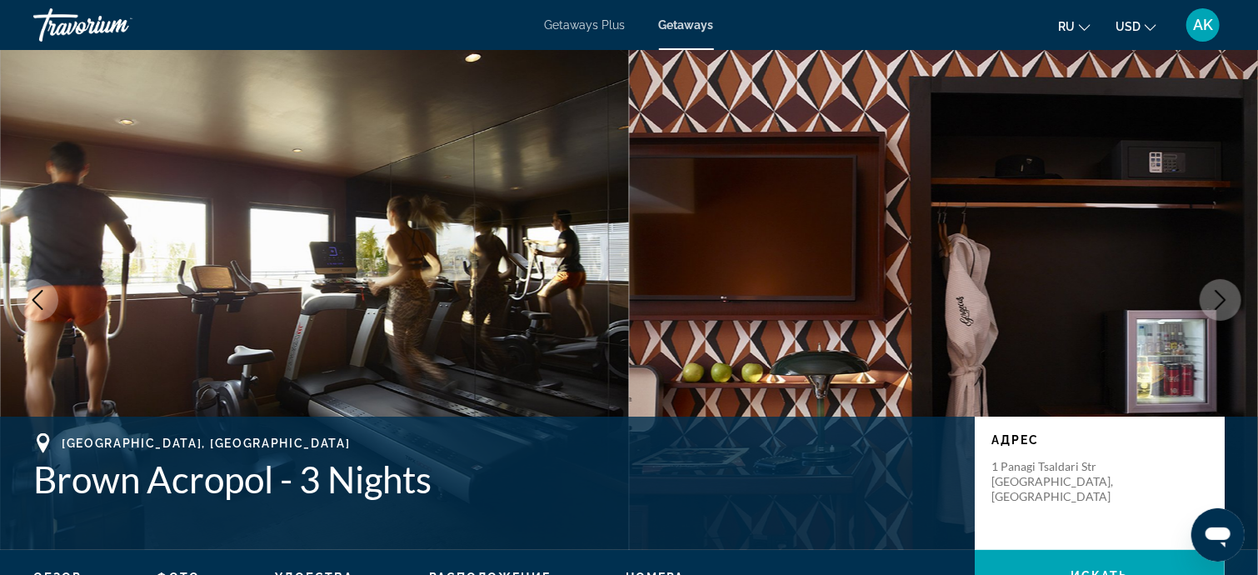
click at [1118, 249] on img "Main content" at bounding box center [943, 300] width 629 height 500
click at [1217, 287] on button "Next image" at bounding box center [1220, 300] width 42 height 42
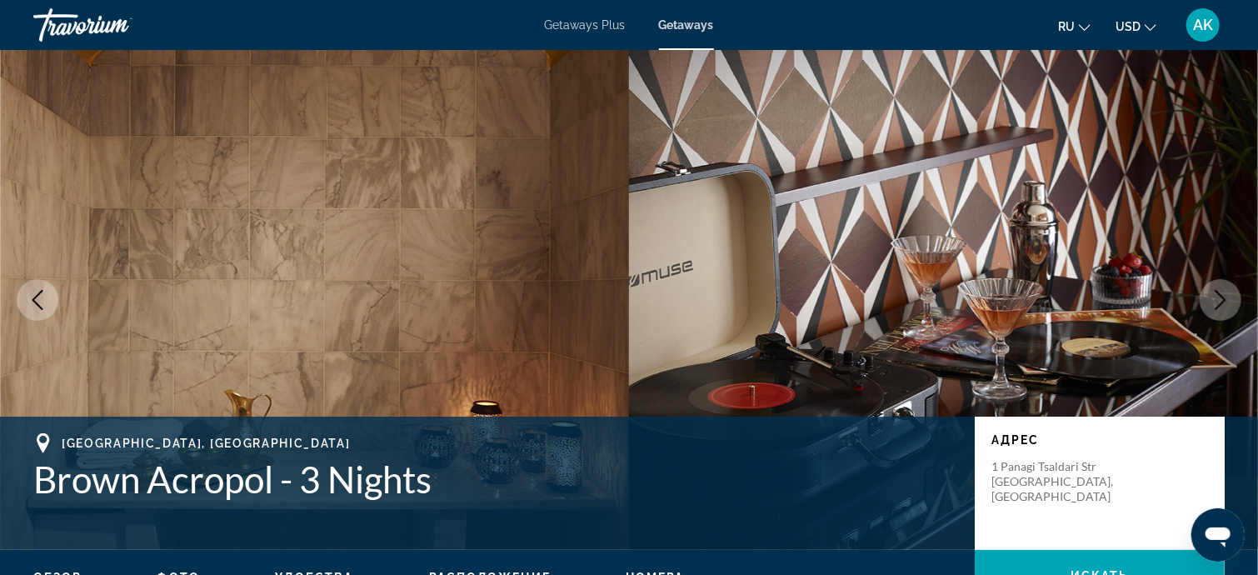
click at [1222, 296] on icon "Next image" at bounding box center [1220, 300] width 11 height 20
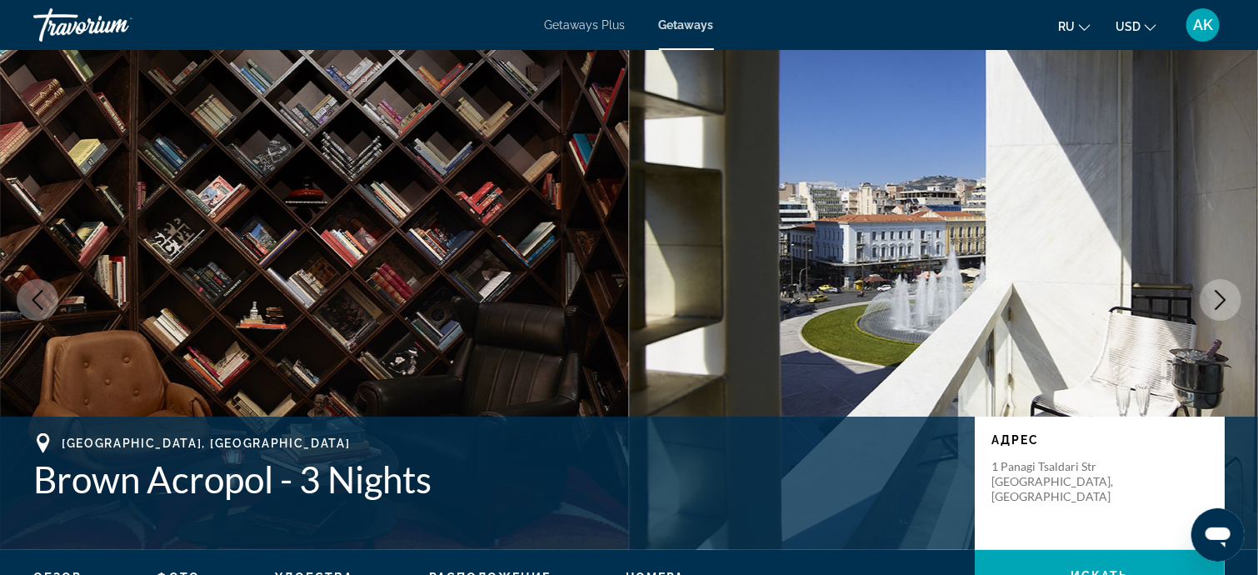
click at [1226, 297] on icon "Next image" at bounding box center [1220, 300] width 20 height 20
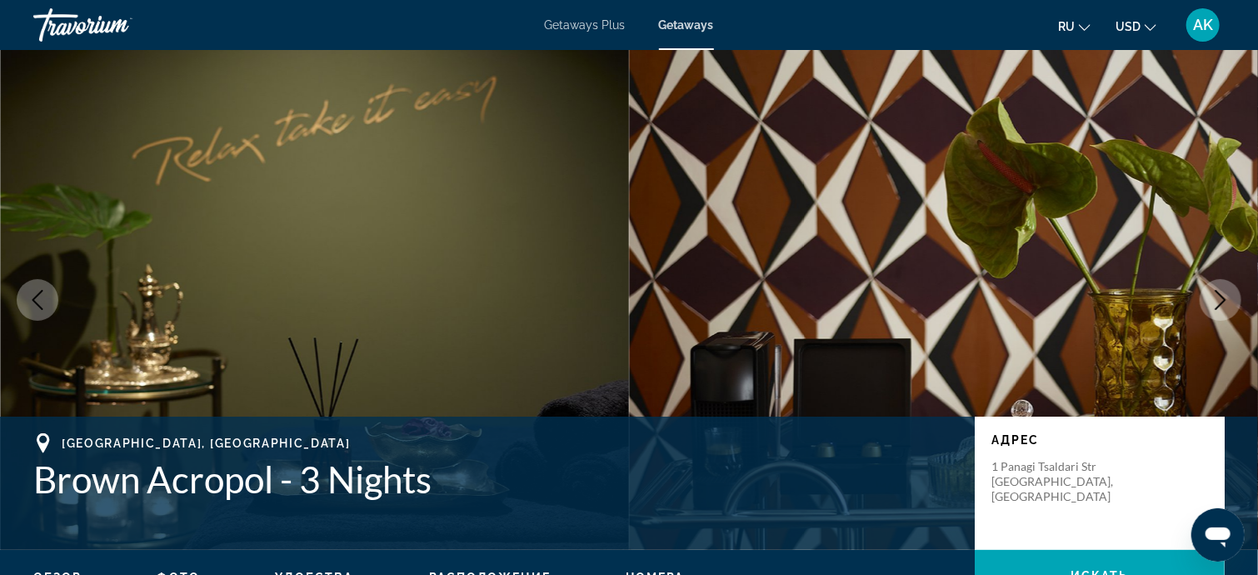
click at [1226, 297] on icon "Next image" at bounding box center [1220, 300] width 20 height 20
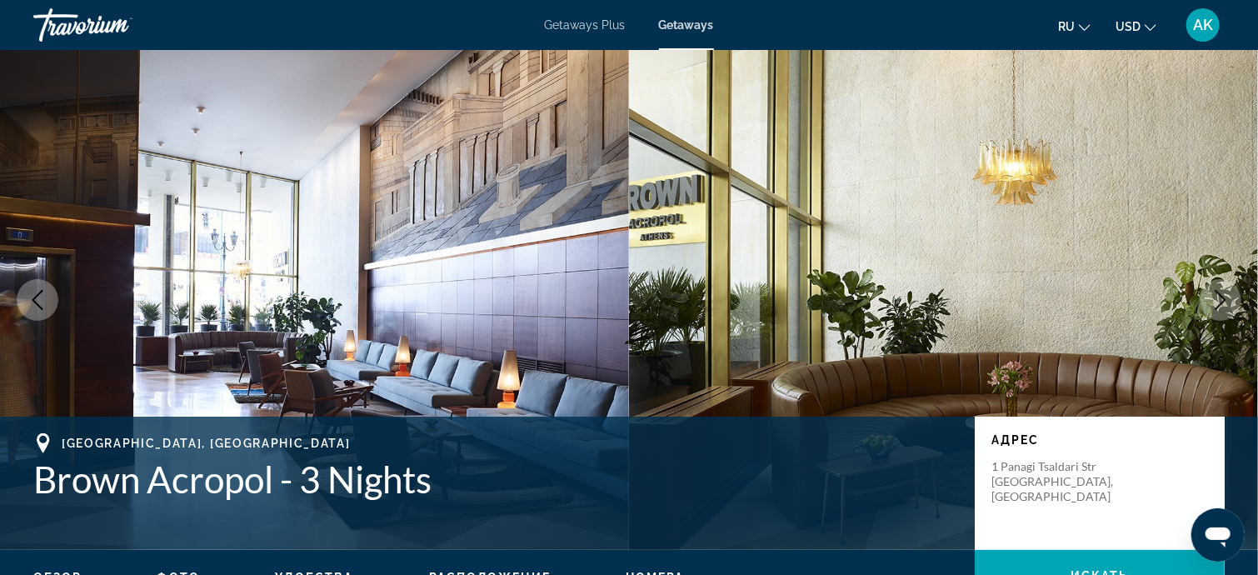
click at [1222, 288] on button "Next image" at bounding box center [1220, 300] width 42 height 42
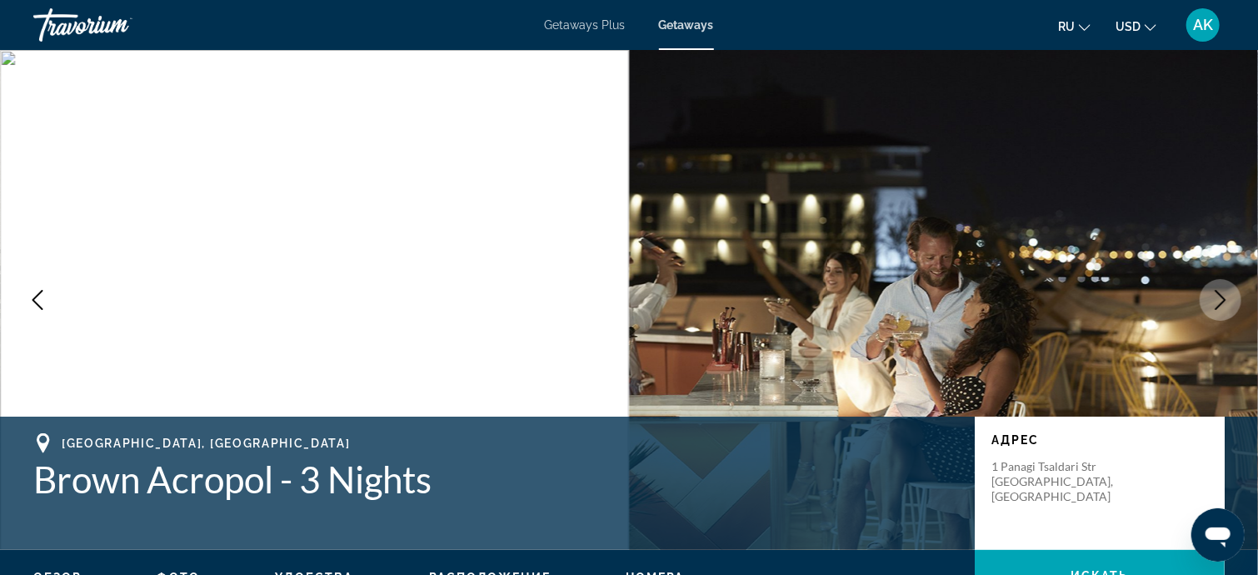
click at [1226, 307] on icon "Next image" at bounding box center [1220, 300] width 20 height 20
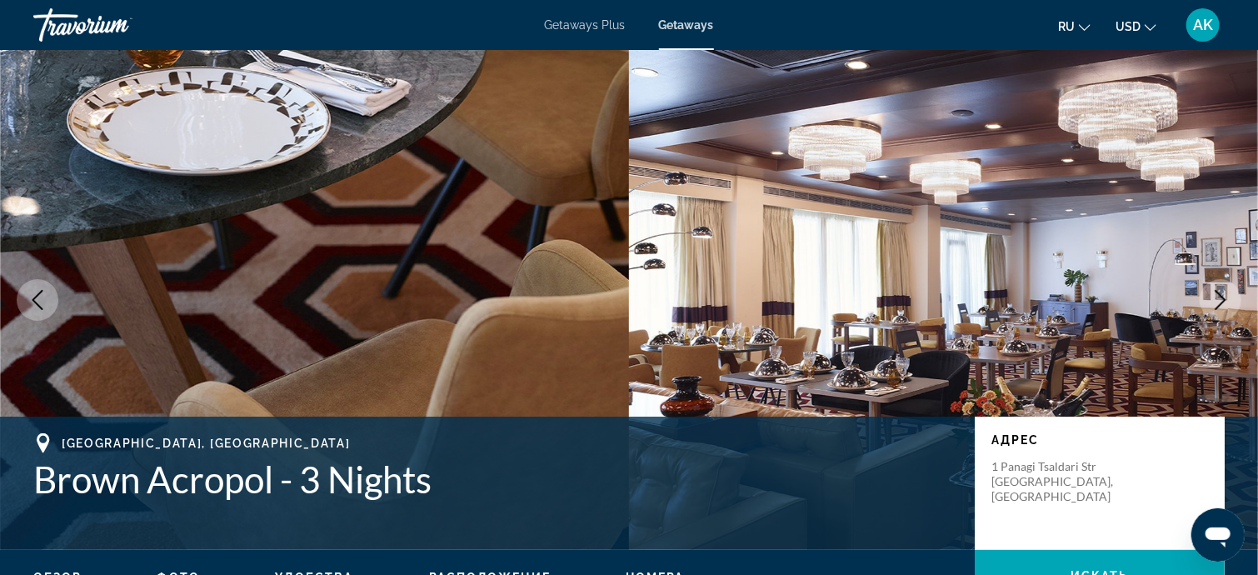
click at [1214, 297] on icon "Next image" at bounding box center [1220, 300] width 20 height 20
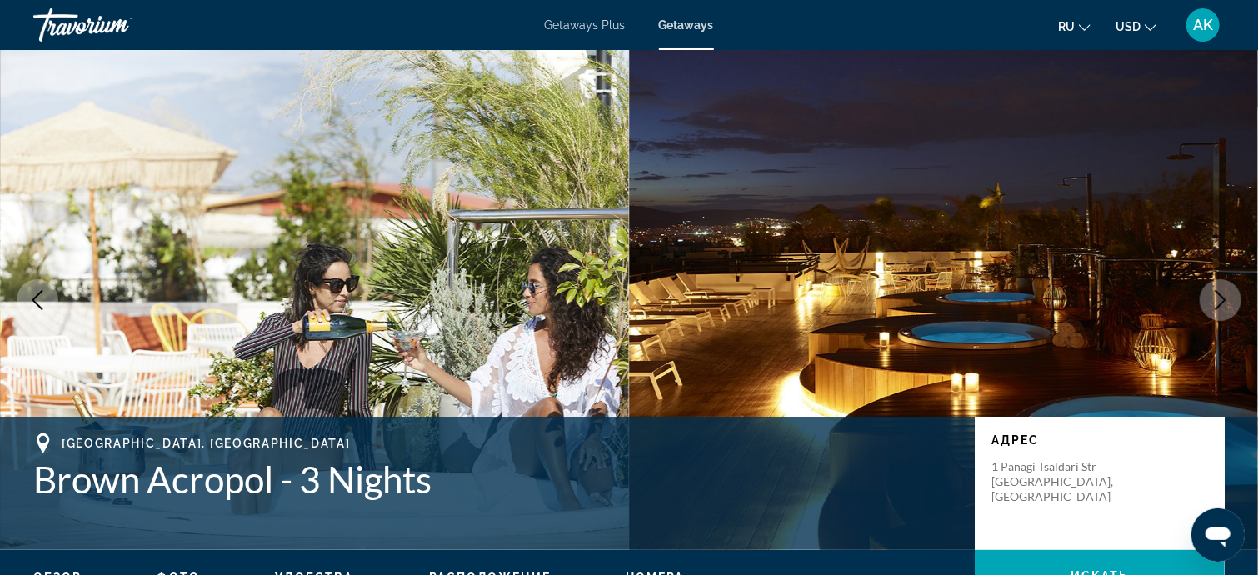
click at [1219, 304] on icon "Next image" at bounding box center [1220, 300] width 20 height 20
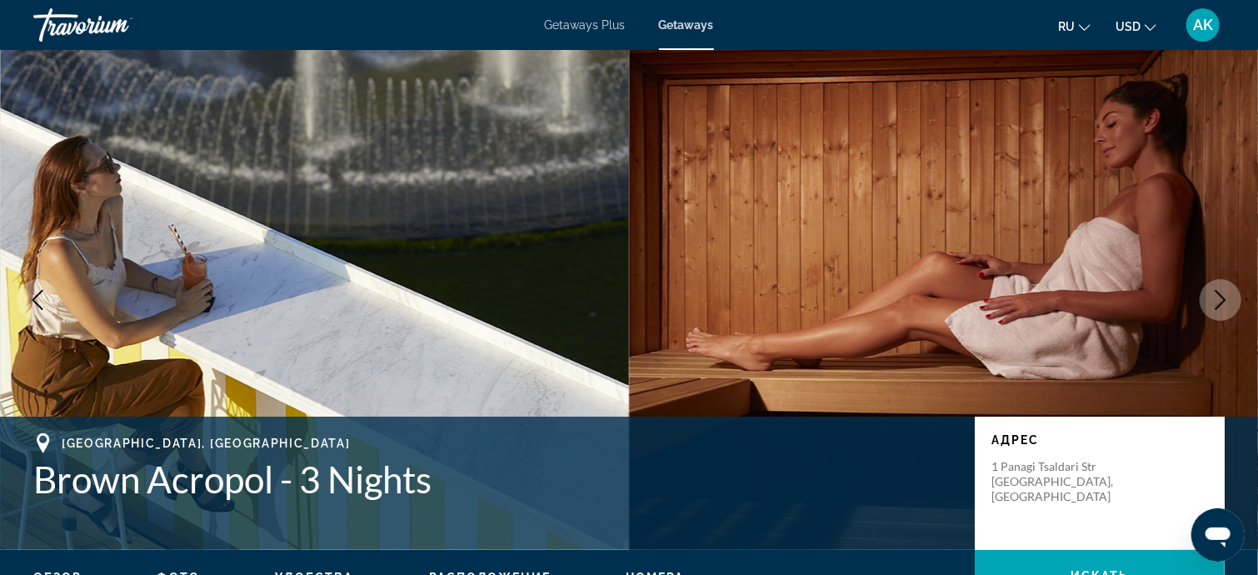
click at [1214, 302] on icon "Next image" at bounding box center [1220, 300] width 20 height 20
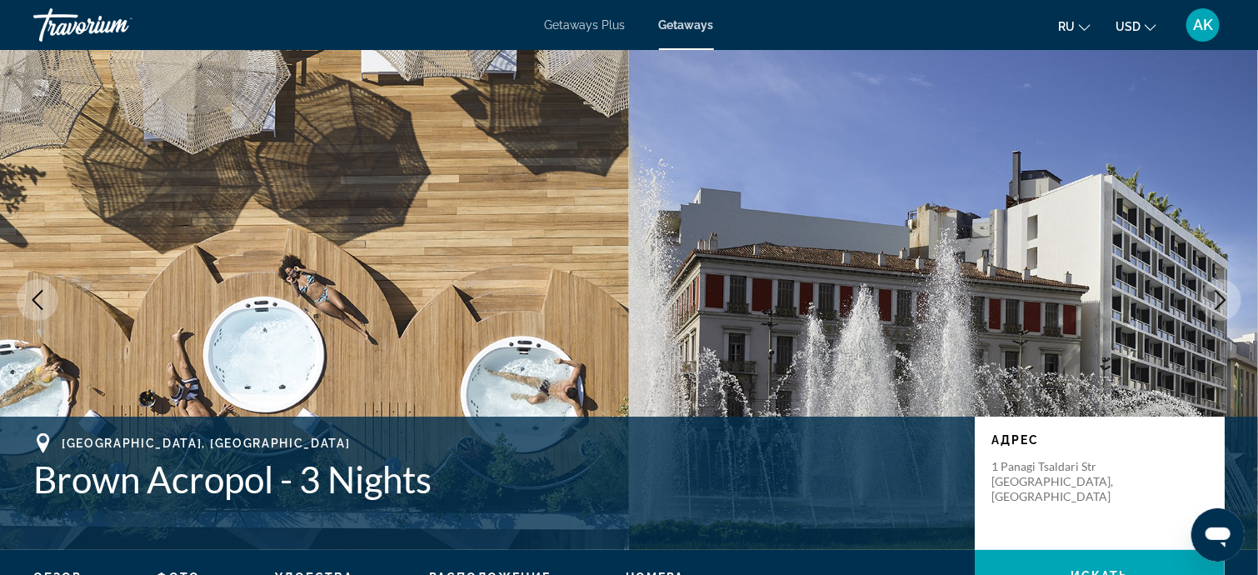
click at [1216, 302] on icon "Next image" at bounding box center [1220, 300] width 20 height 20
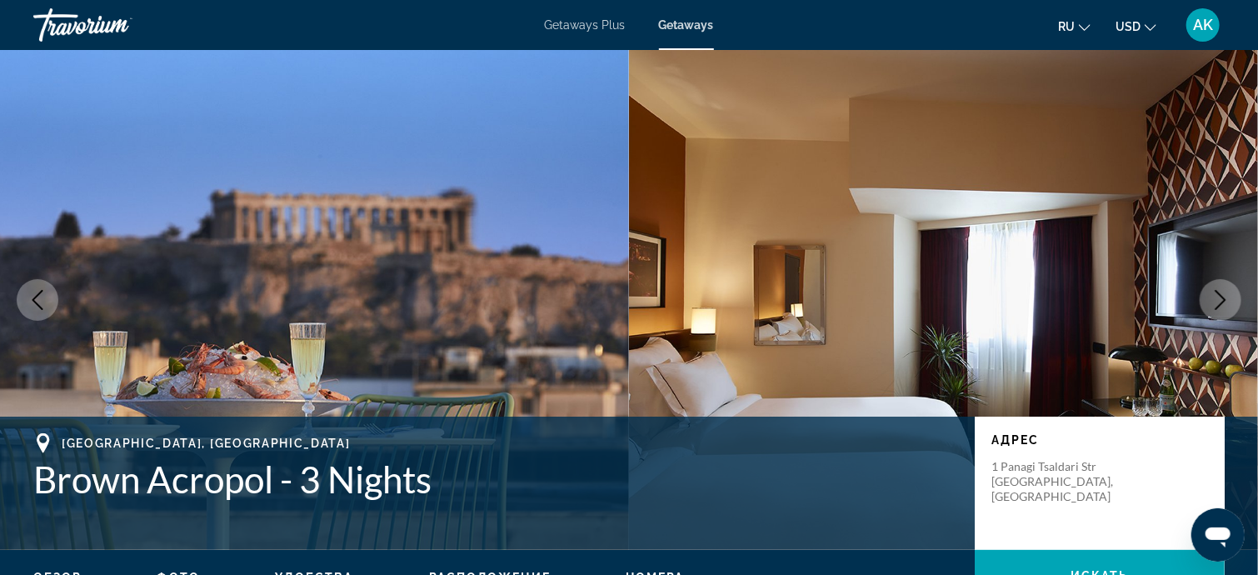
click at [1218, 302] on icon "Next image" at bounding box center [1220, 300] width 20 height 20
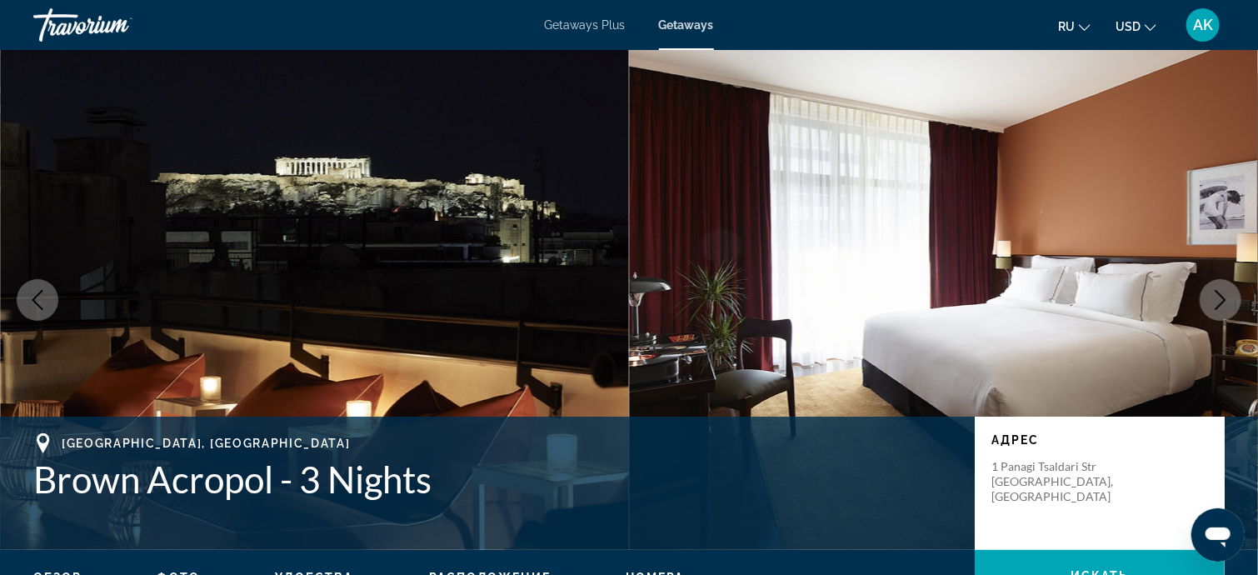
click at [1218, 302] on icon "Next image" at bounding box center [1220, 300] width 20 height 20
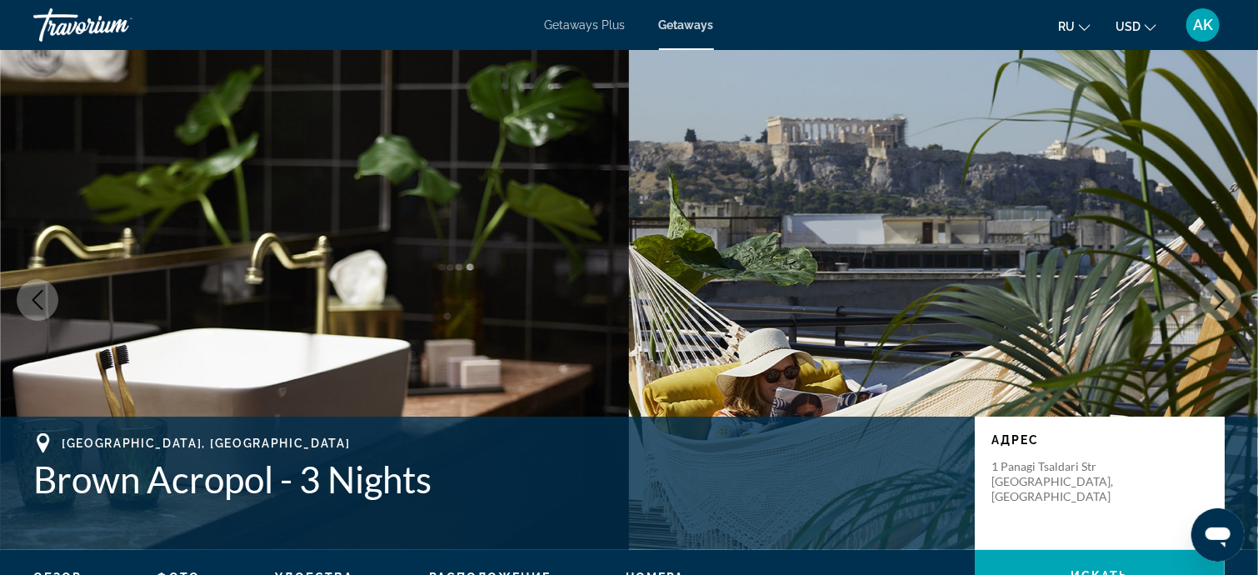
click at [1218, 302] on icon "Next image" at bounding box center [1220, 300] width 20 height 20
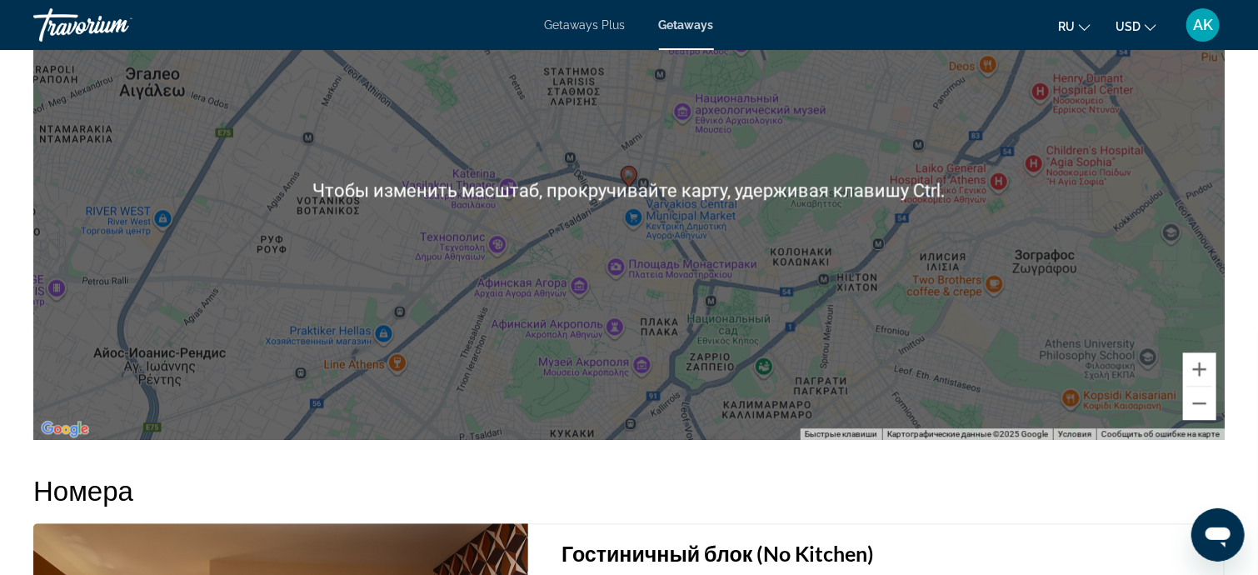
scroll to position [1999, 0]
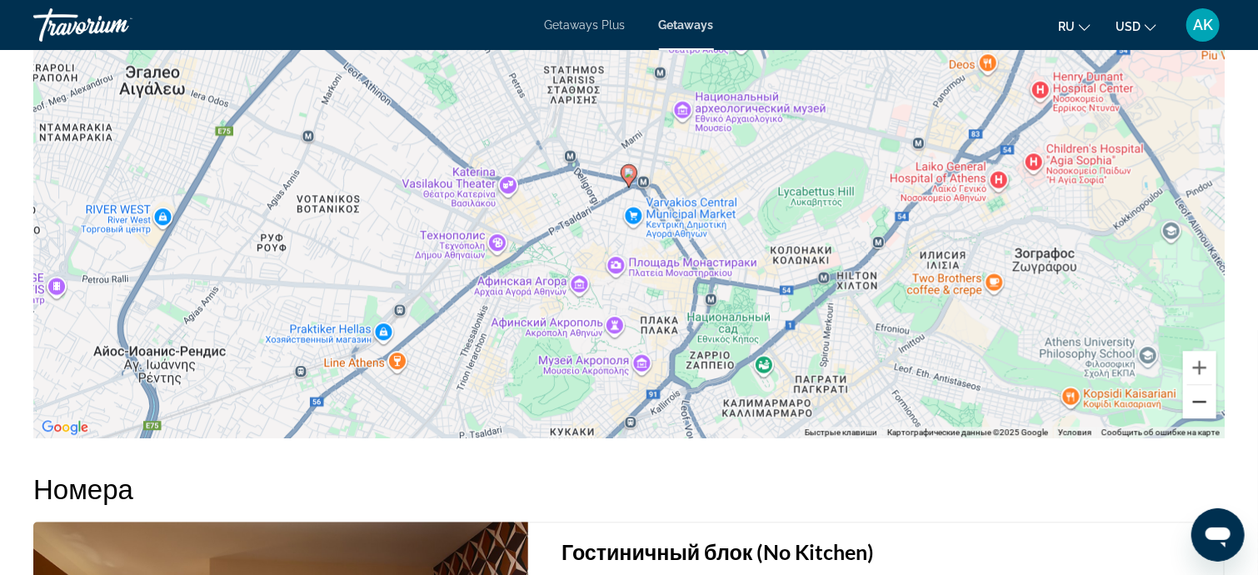
click at [1199, 393] on button "Уменьшить" at bounding box center [1199, 401] width 33 height 33
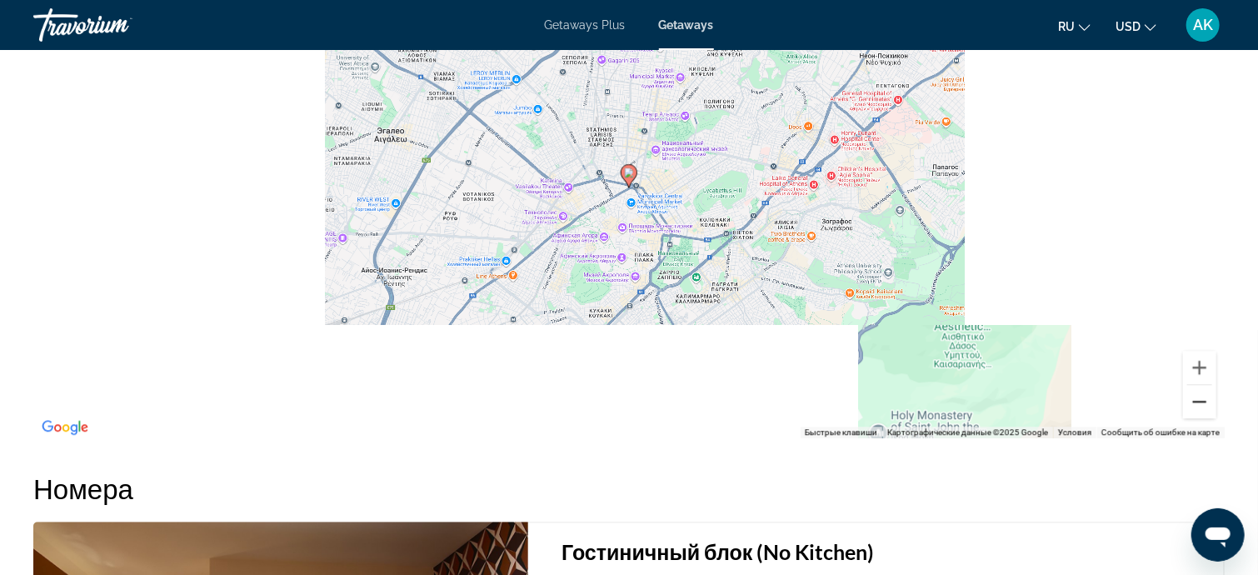
click at [1197, 392] on button "Уменьшить" at bounding box center [1199, 401] width 33 height 33
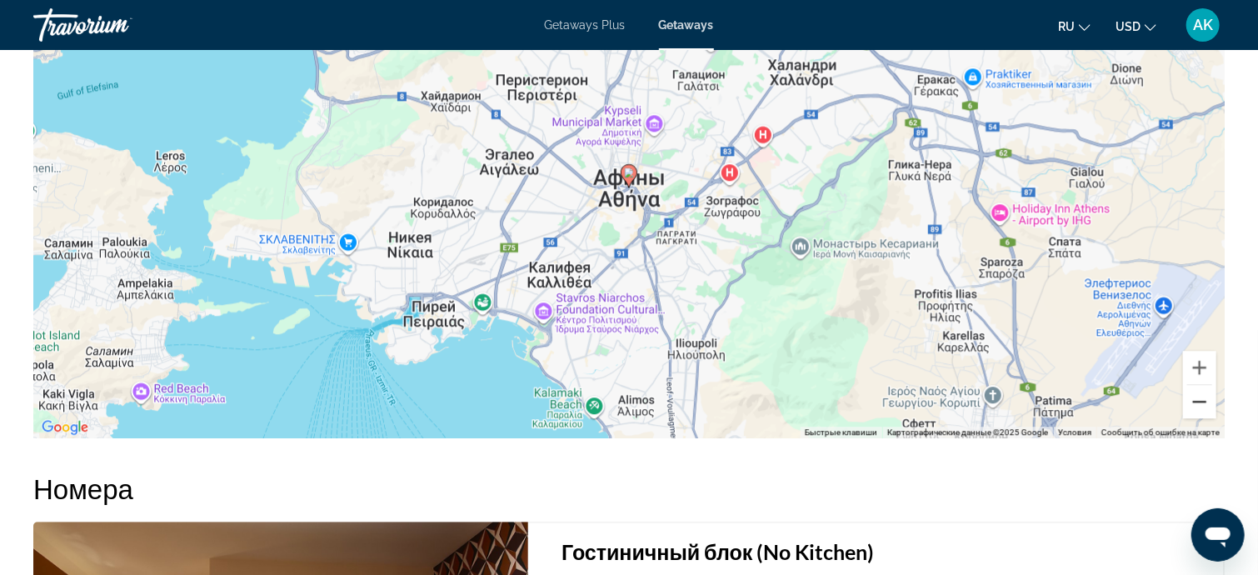
click at [1198, 400] on button "Уменьшить" at bounding box center [1199, 401] width 33 height 33
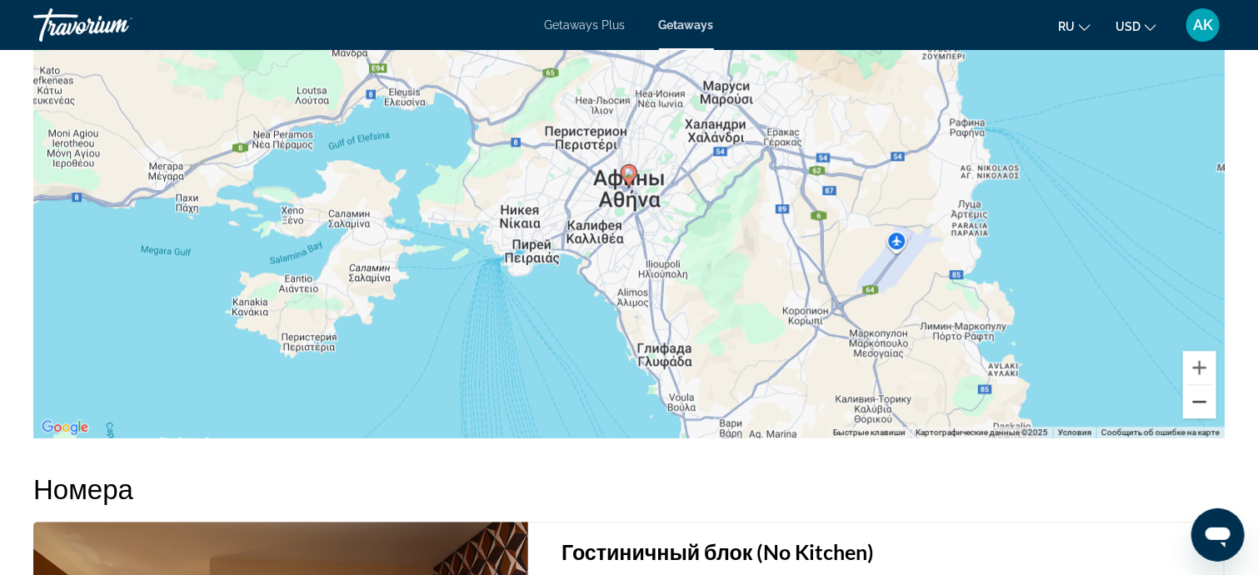
click at [1196, 398] on button "Уменьшить" at bounding box center [1199, 401] width 33 height 33
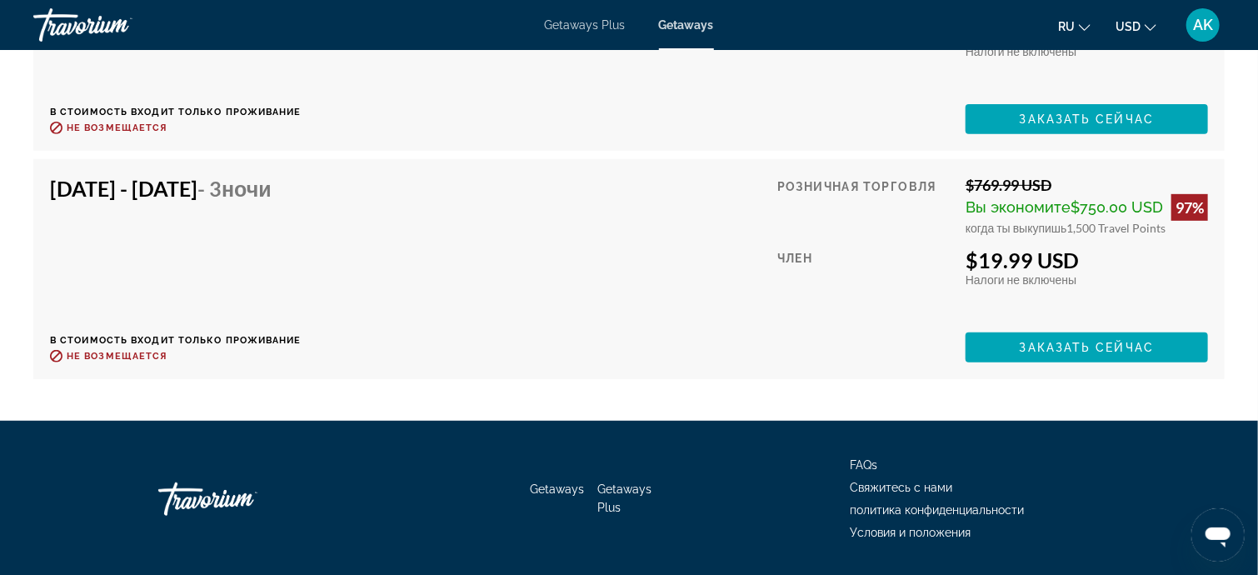
scroll to position [3478, 0]
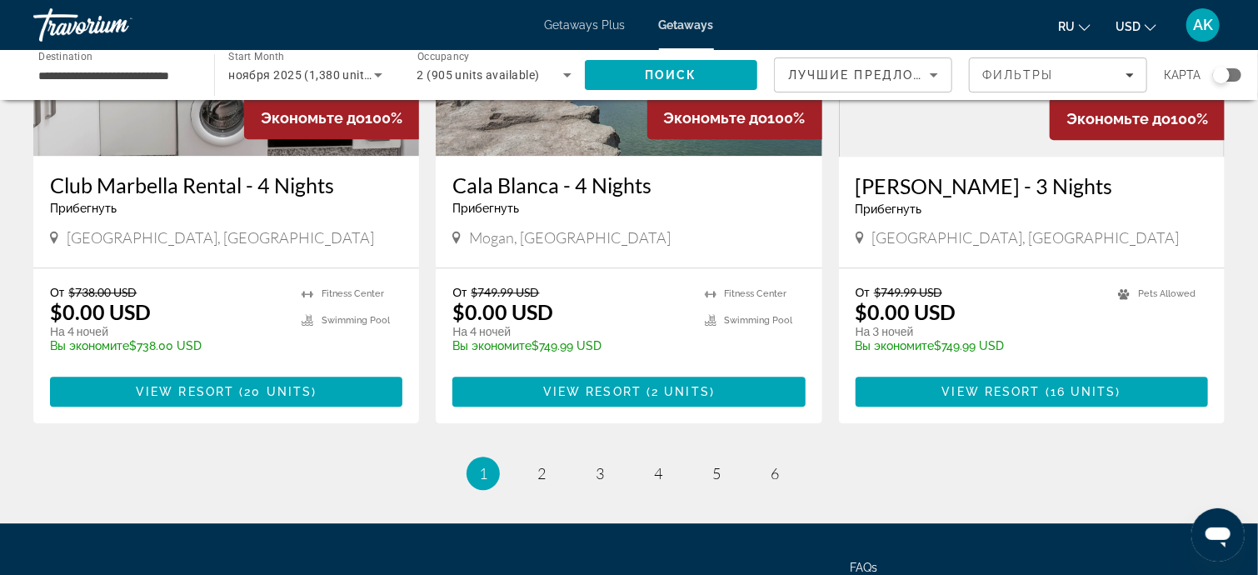
scroll to position [2082, 0]
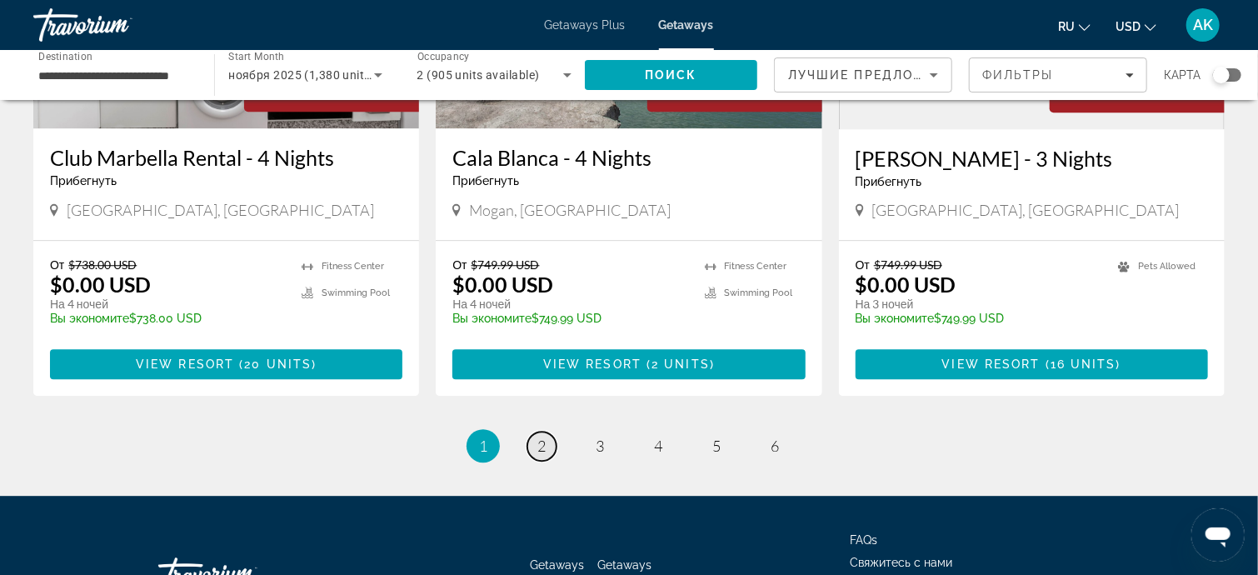
click at [546, 431] on link "page 2" at bounding box center [541, 445] width 29 height 29
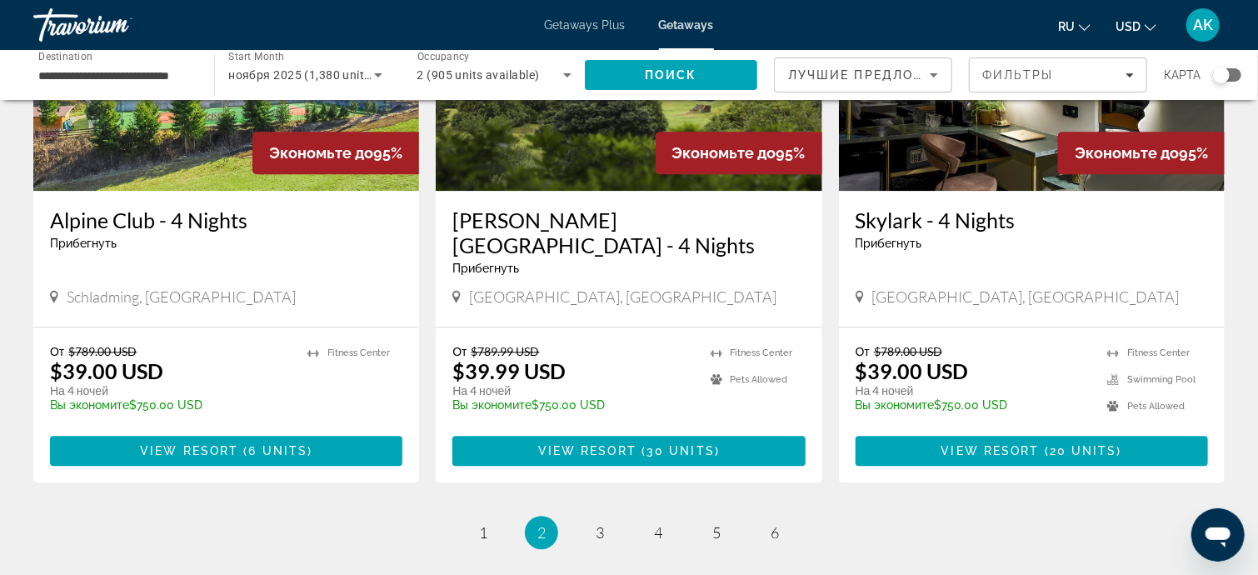
scroll to position [2082, 0]
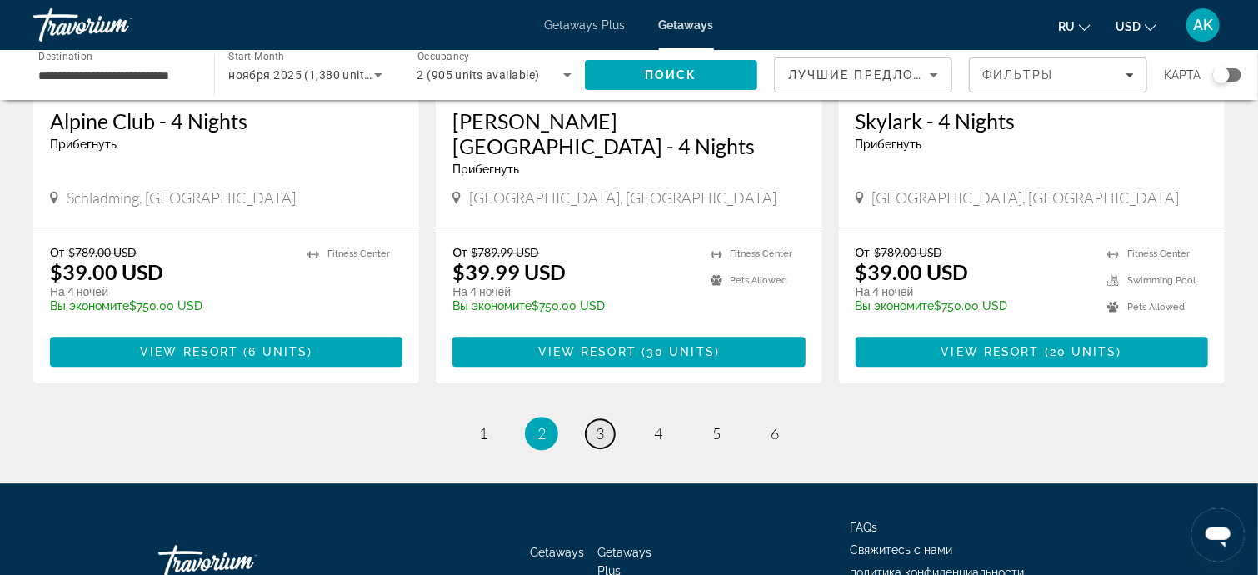
click at [606, 419] on link "page 3" at bounding box center [600, 433] width 29 height 29
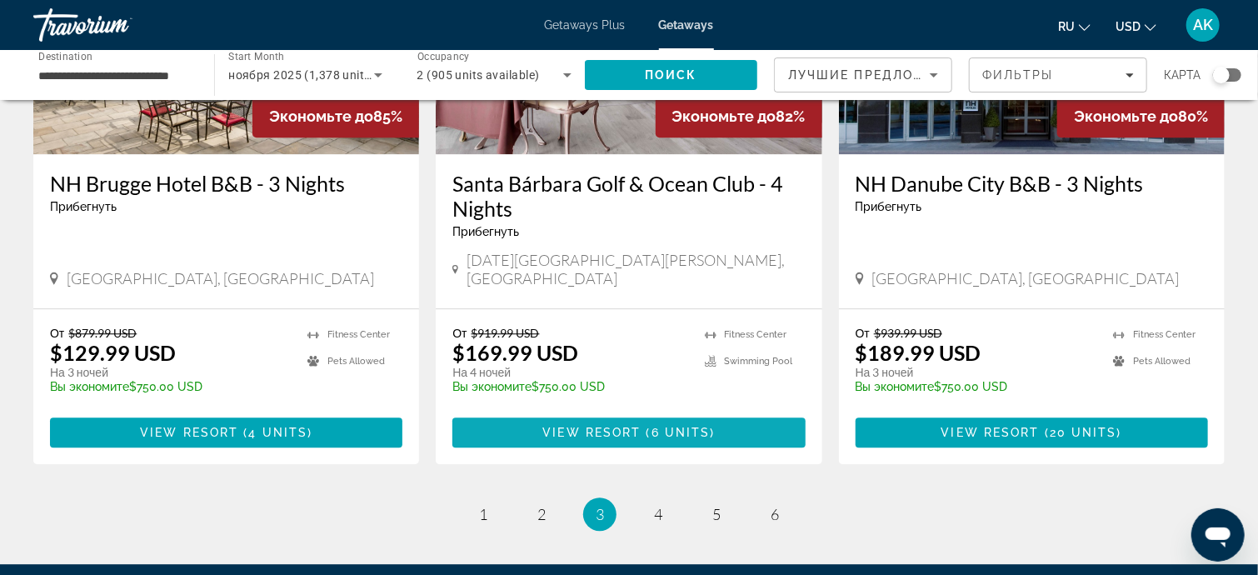
scroll to position [1999, 0]
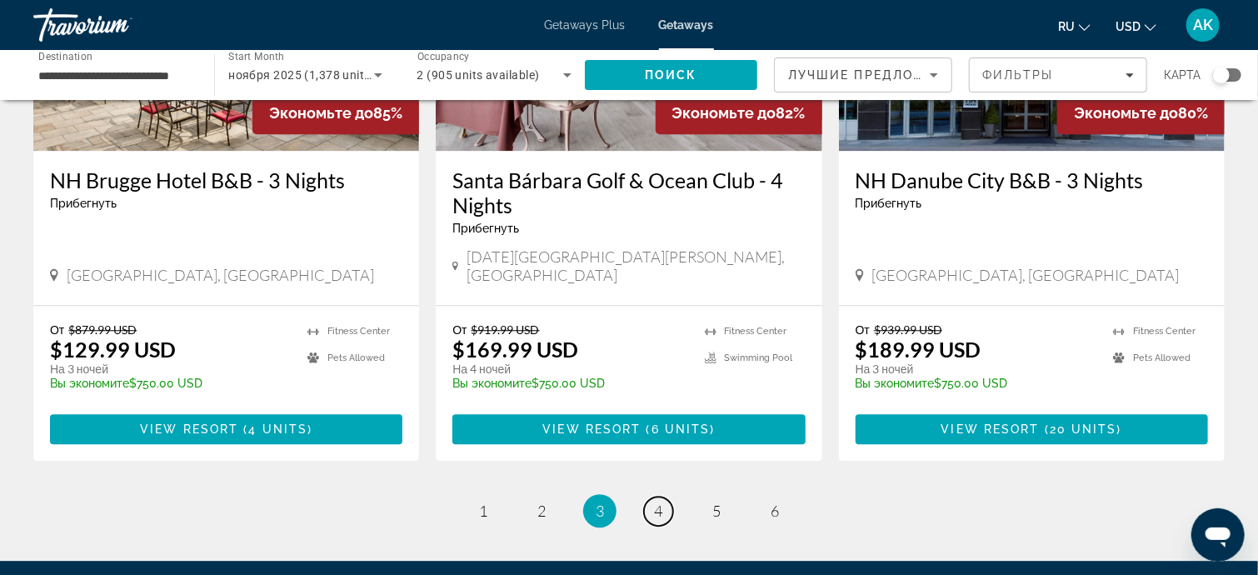
drag, startPoint x: 656, startPoint y: 465, endPoint x: 651, endPoint y: 457, distance: 9.5
click at [656, 501] on span "4" at bounding box center [658, 510] width 8 height 18
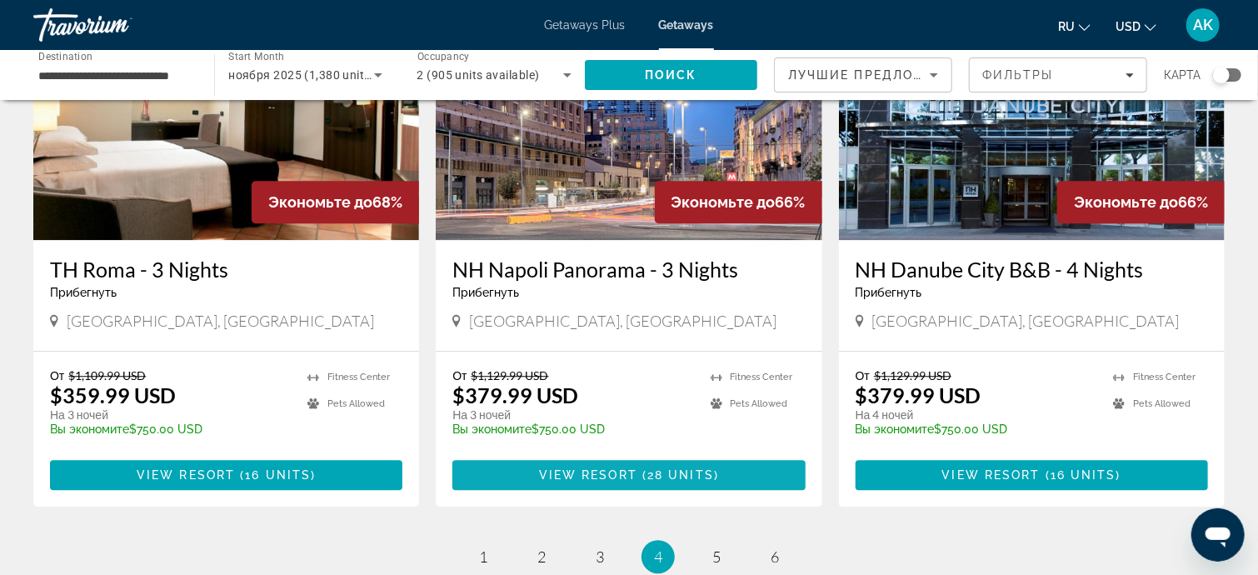
scroll to position [1999, 0]
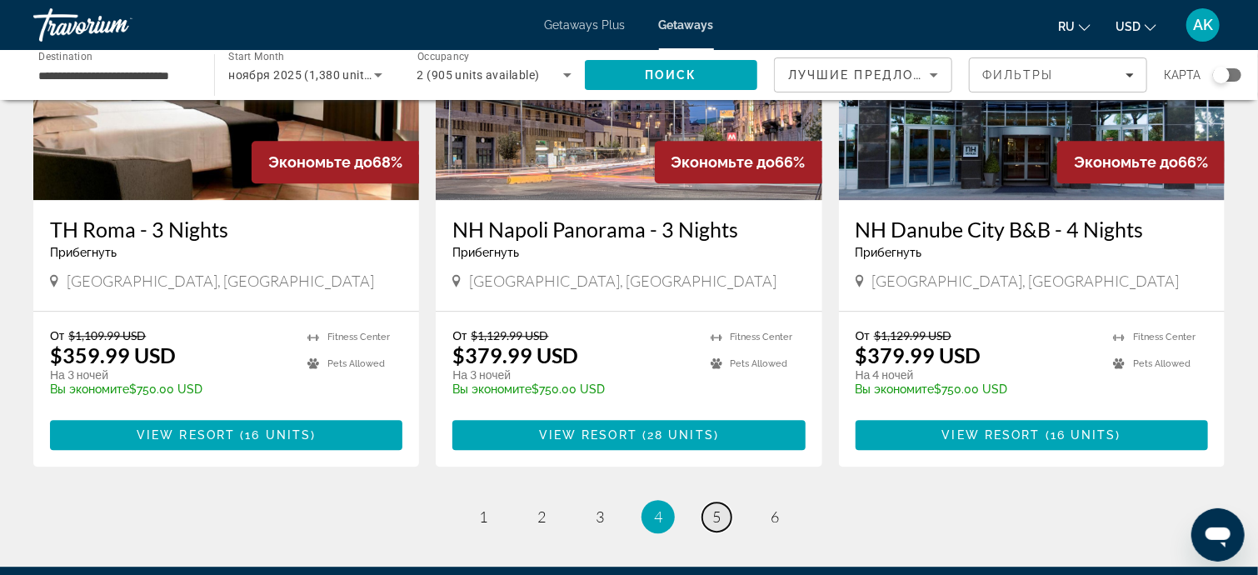
click at [719, 507] on span "5" at bounding box center [716, 516] width 8 height 18
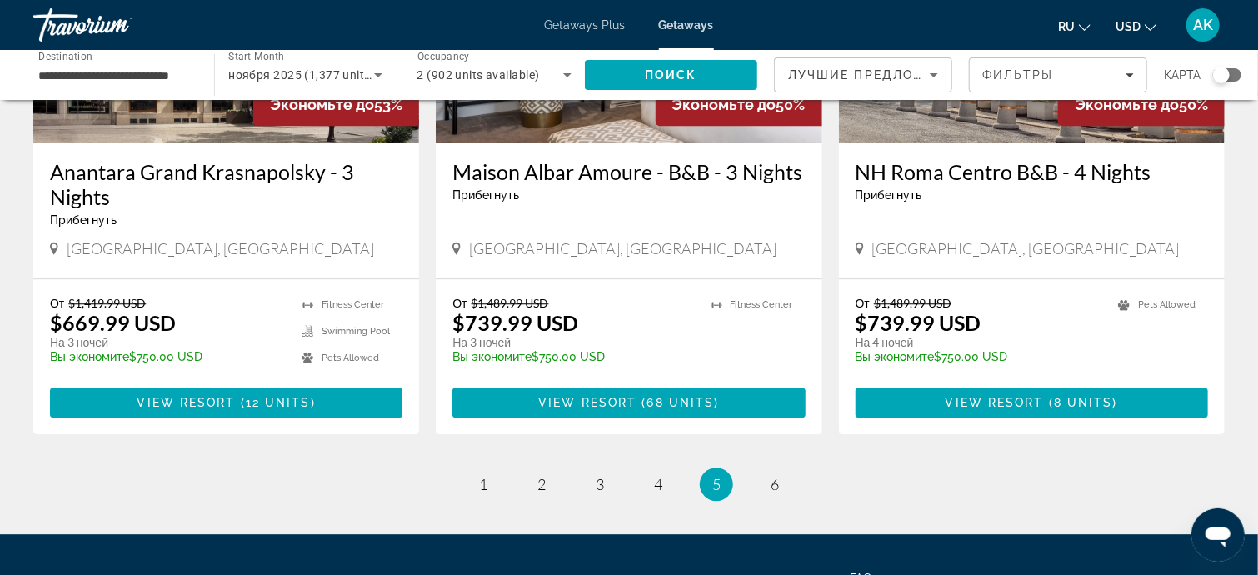
scroll to position [2082, 0]
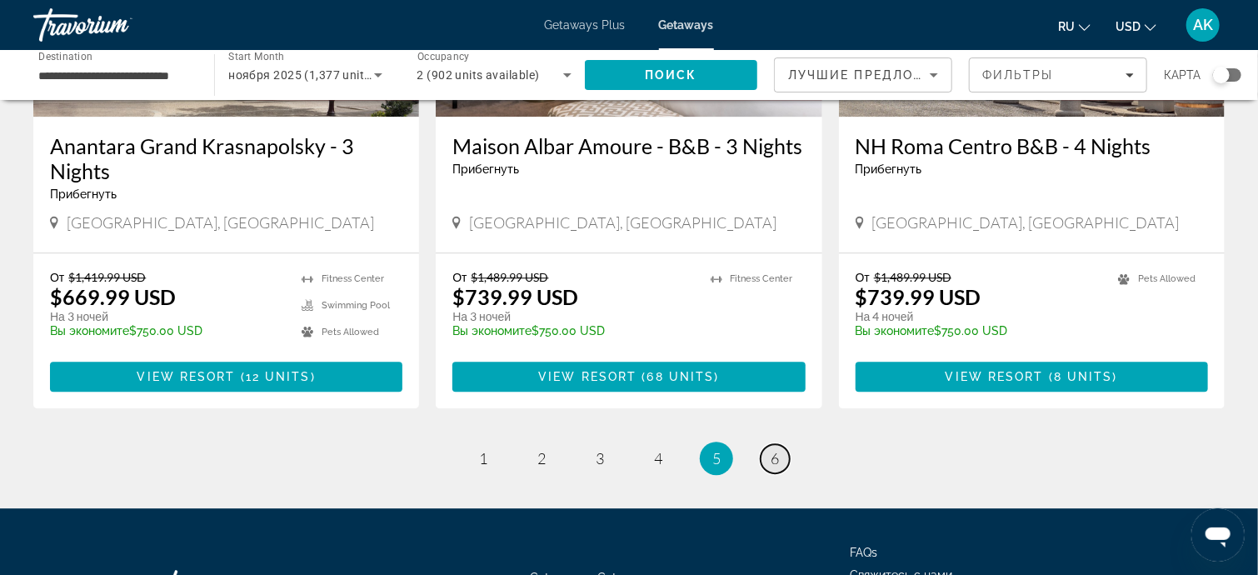
click at [773, 449] on span "6" at bounding box center [774, 458] width 8 height 18
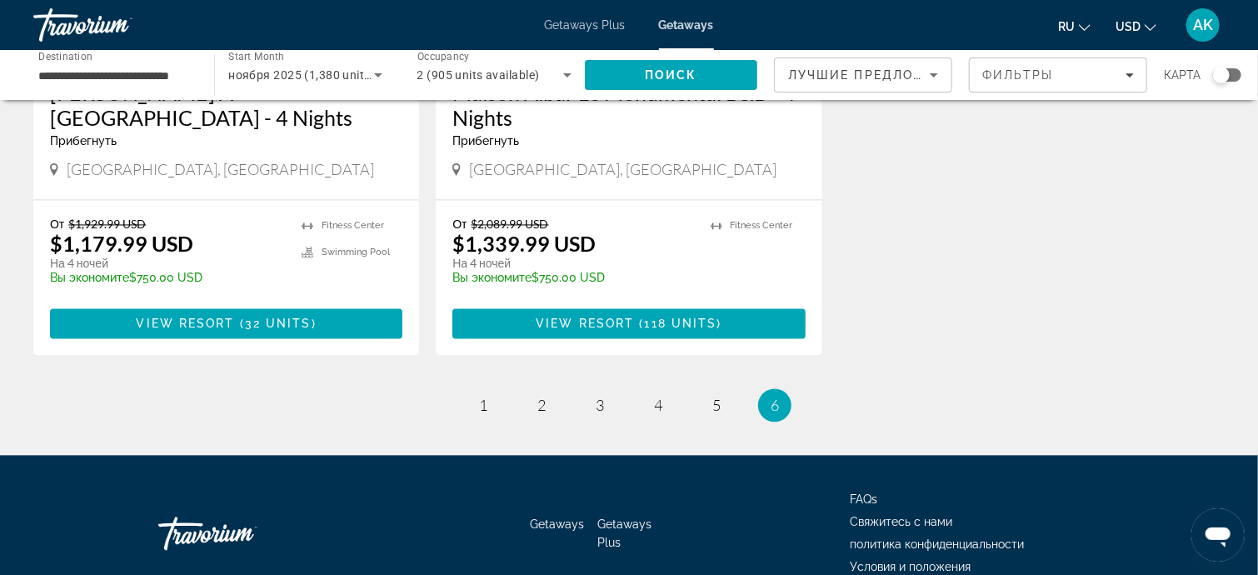
scroll to position [1583, 0]
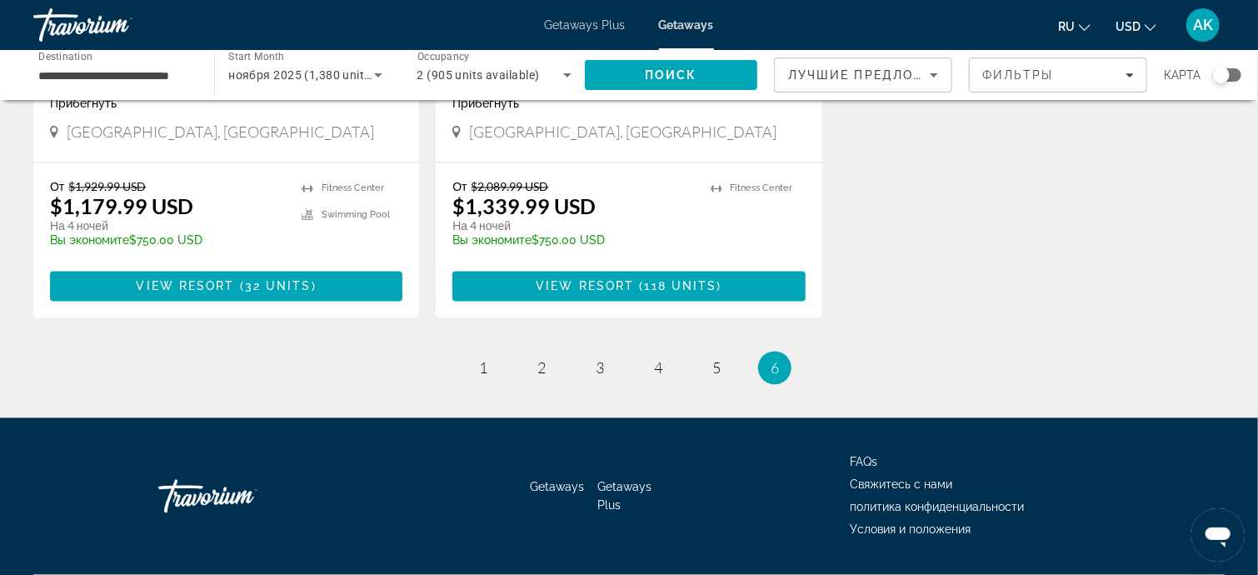
click at [573, 22] on span "Getaways Plus" at bounding box center [585, 24] width 81 height 13
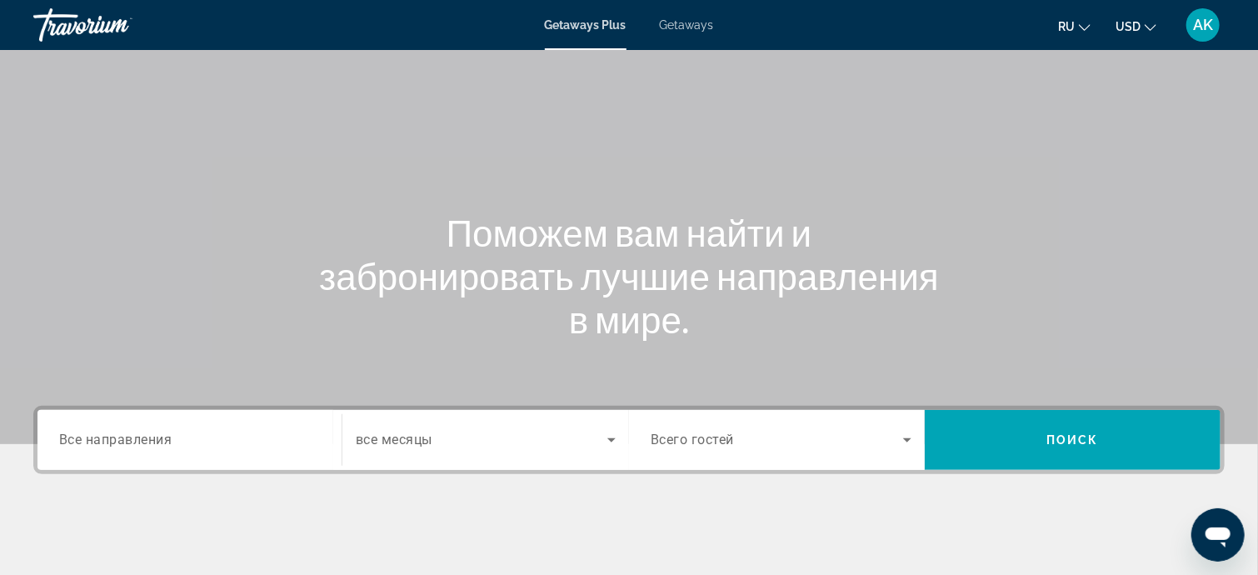
scroll to position [83, 0]
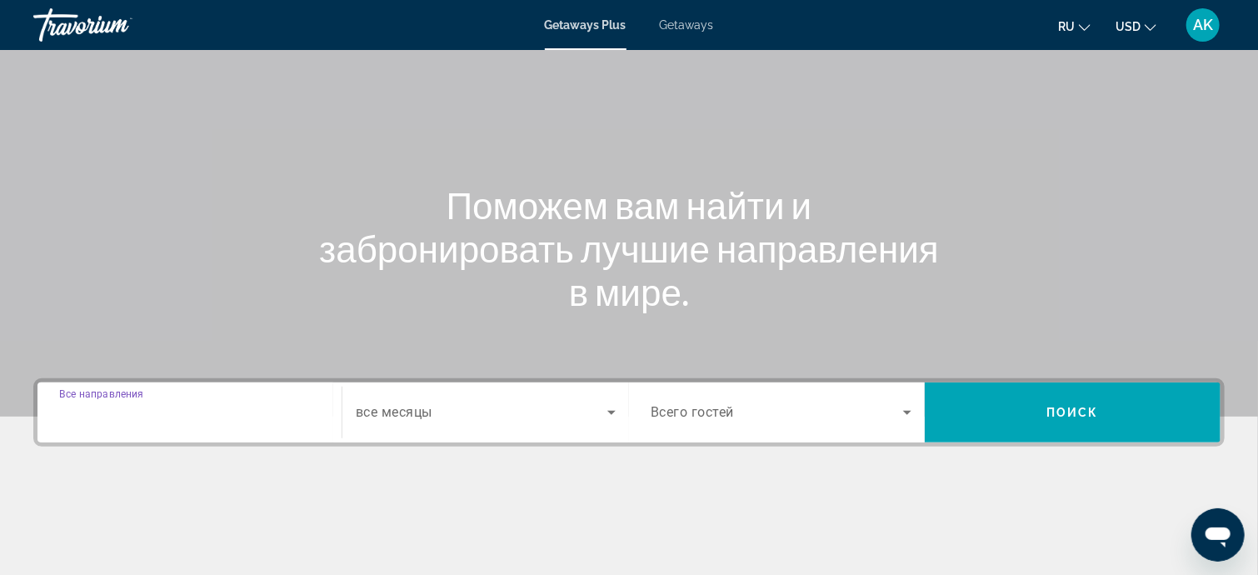
click at [197, 416] on input "Destination Все направления" at bounding box center [189, 413] width 261 height 20
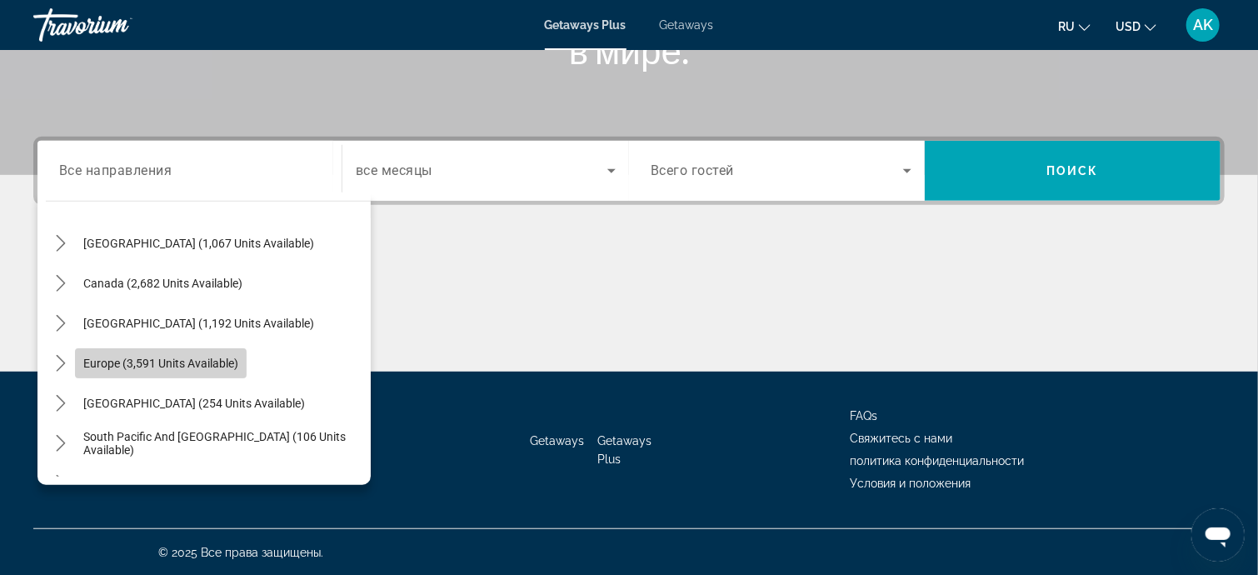
click at [223, 360] on span "Europe (3,591 units available)" at bounding box center [160, 362] width 155 height 13
type input "**********"
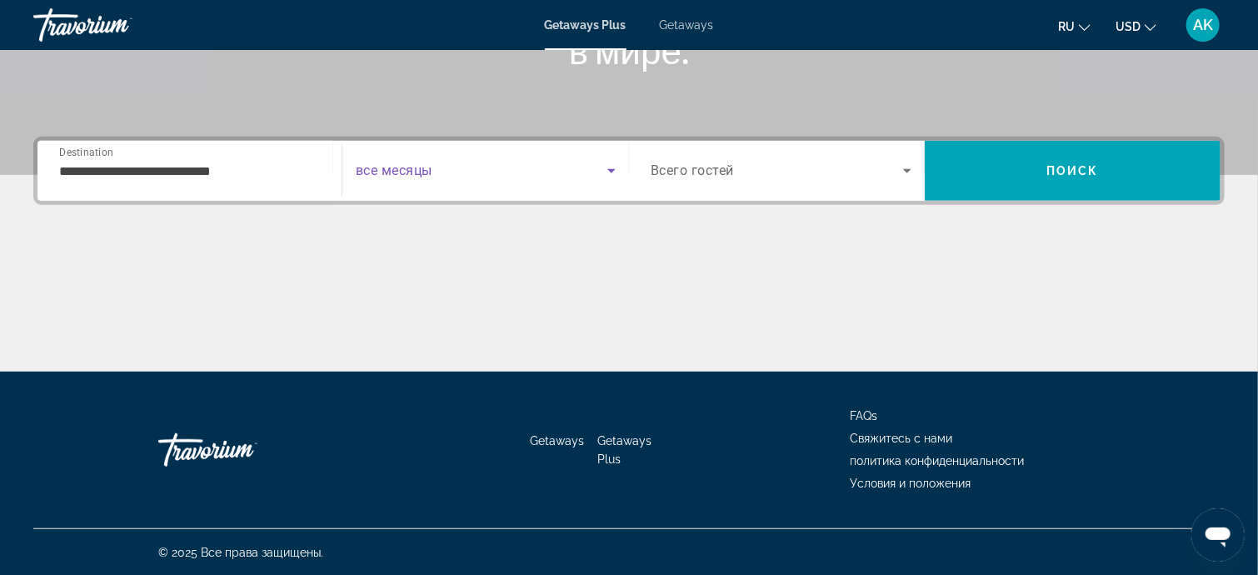
click at [608, 168] on icon "Search widget" at bounding box center [611, 171] width 20 height 20
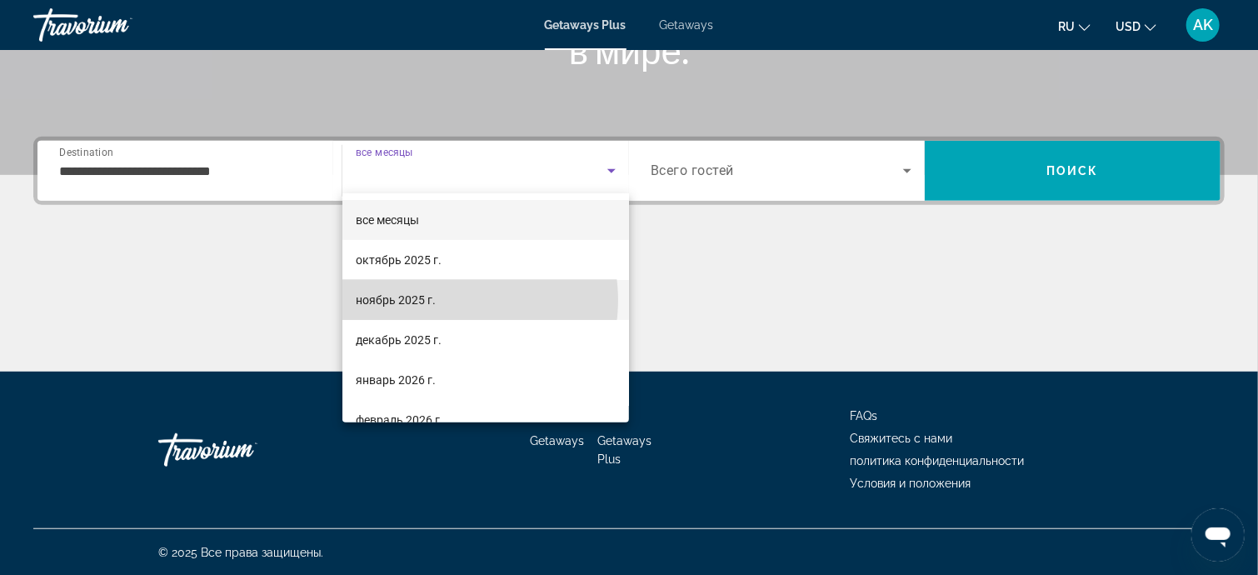
click at [456, 300] on mat-option "ноябрь 2025 г." at bounding box center [485, 300] width 287 height 40
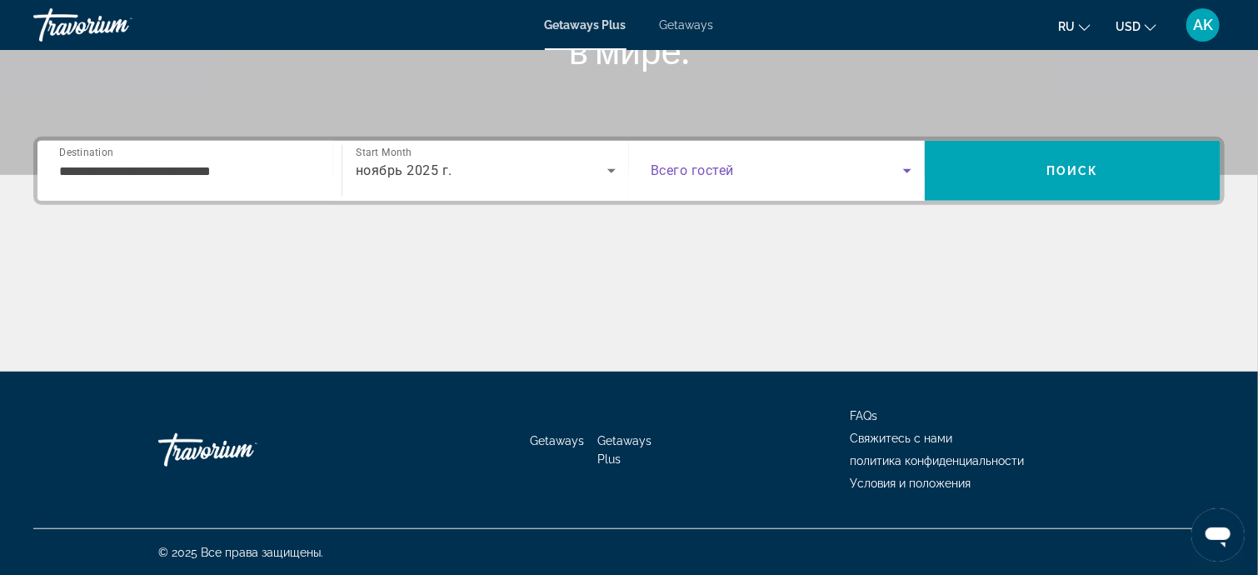
click at [907, 171] on icon "Search widget" at bounding box center [907, 171] width 8 height 4
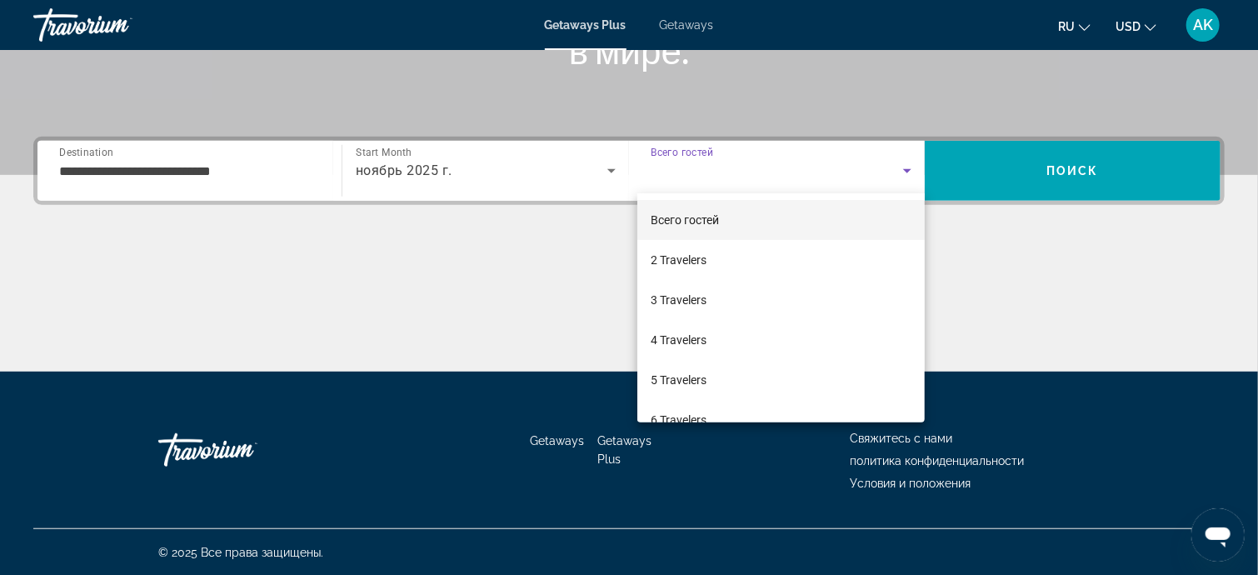
click at [984, 253] on div at bounding box center [629, 287] width 1258 height 575
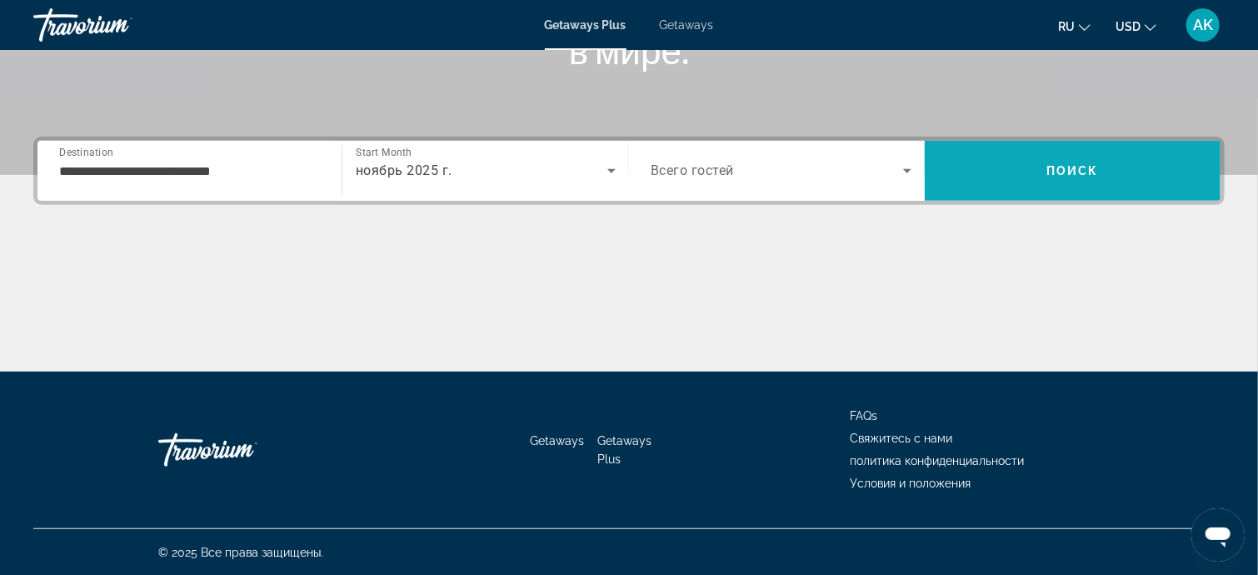
click at [1069, 167] on span "Поиск" at bounding box center [1072, 170] width 52 height 13
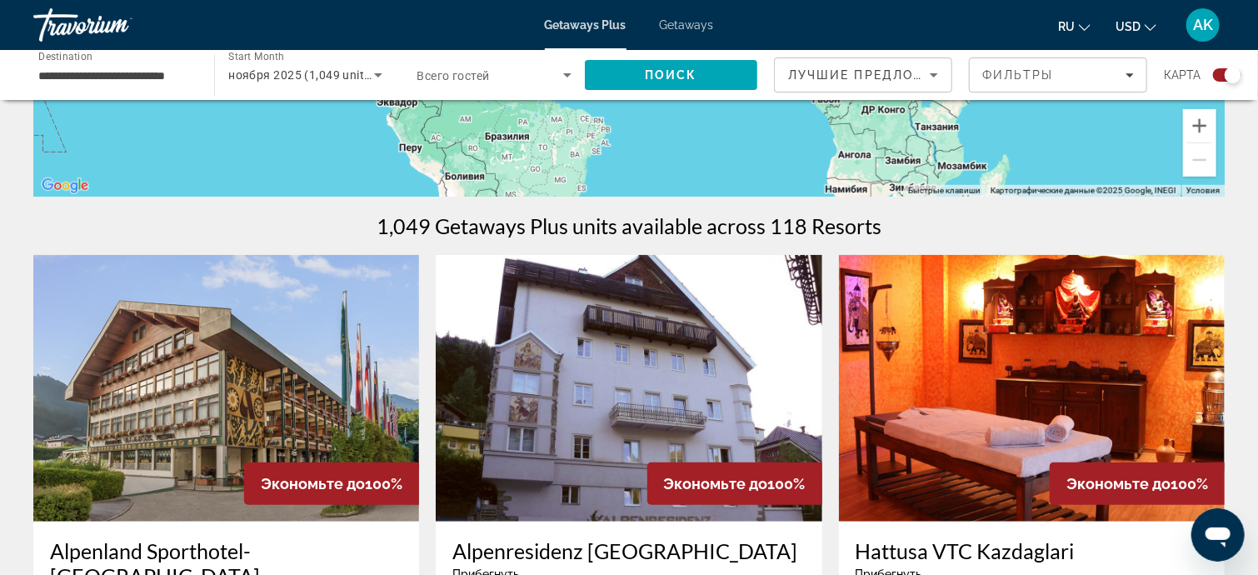
scroll to position [250, 0]
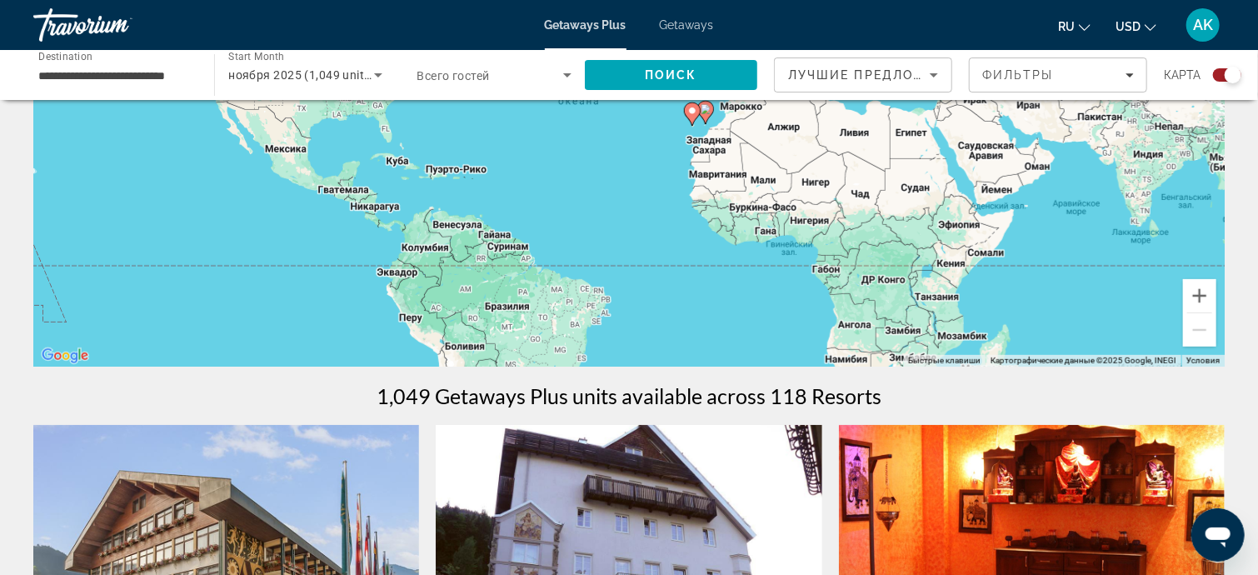
click at [1149, 25] on icon "Change currency" at bounding box center [1150, 28] width 12 height 12
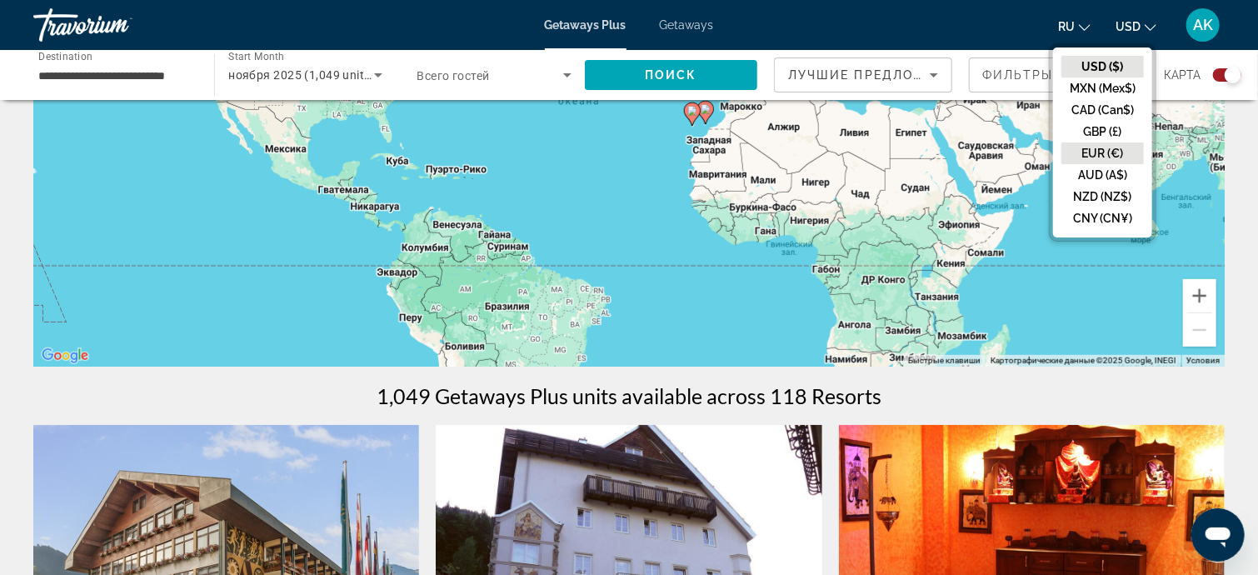
click at [1122, 152] on button "EUR (€)" at bounding box center [1102, 153] width 82 height 22
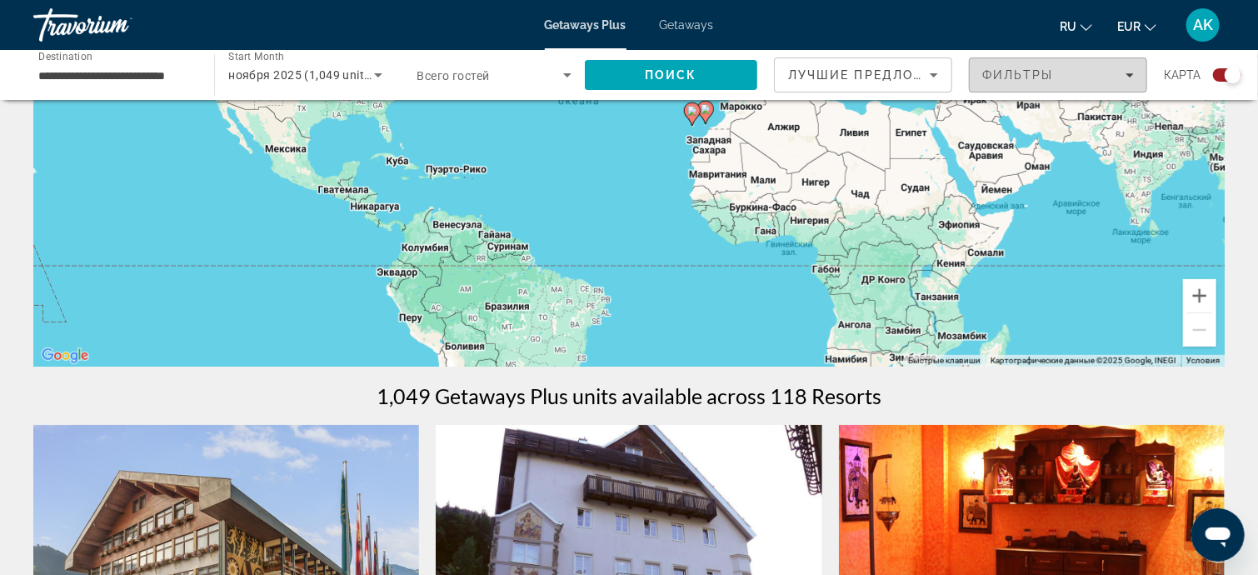
click at [1127, 76] on icon "Filters" at bounding box center [1129, 75] width 8 height 8
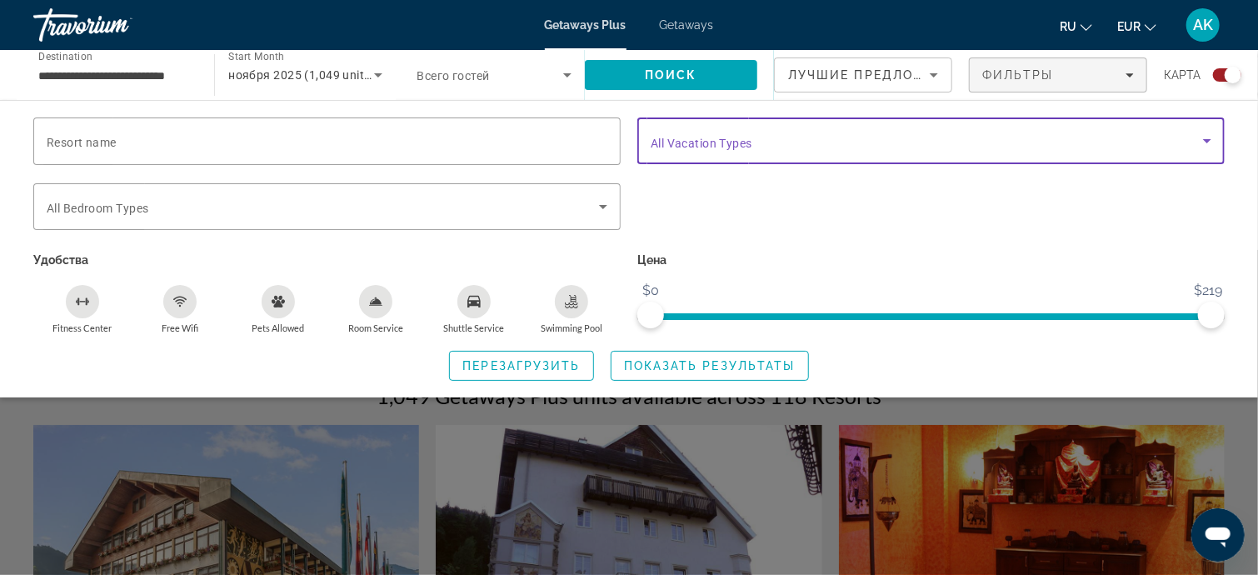
click at [1205, 139] on icon "Search widget" at bounding box center [1207, 141] width 8 height 4
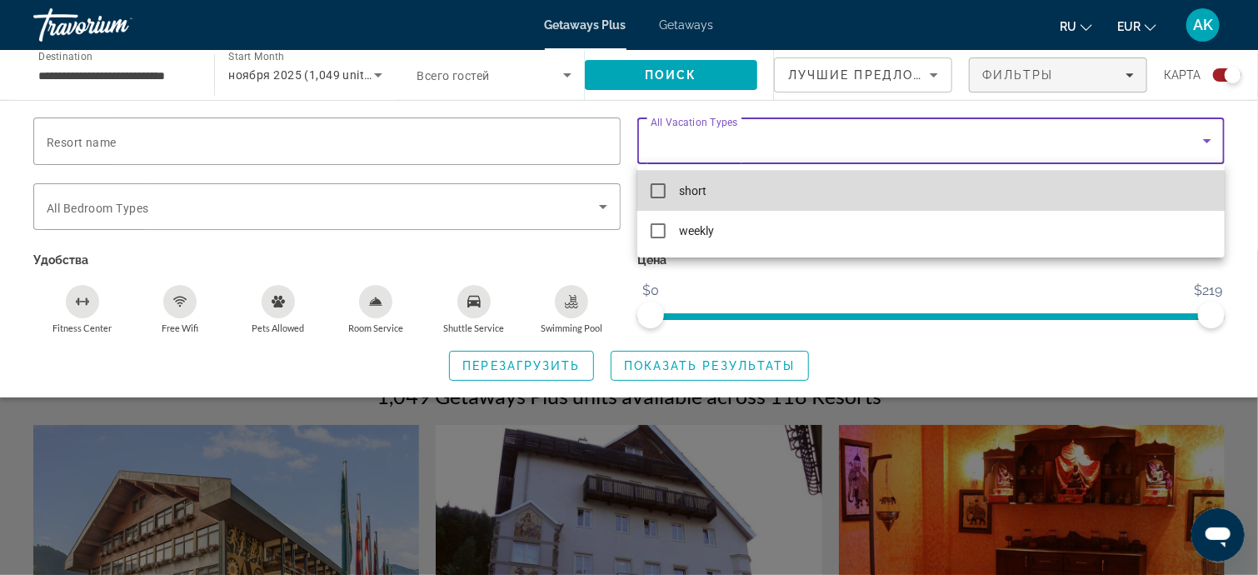
click at [656, 187] on mat-pseudo-checkbox at bounding box center [658, 190] width 15 height 15
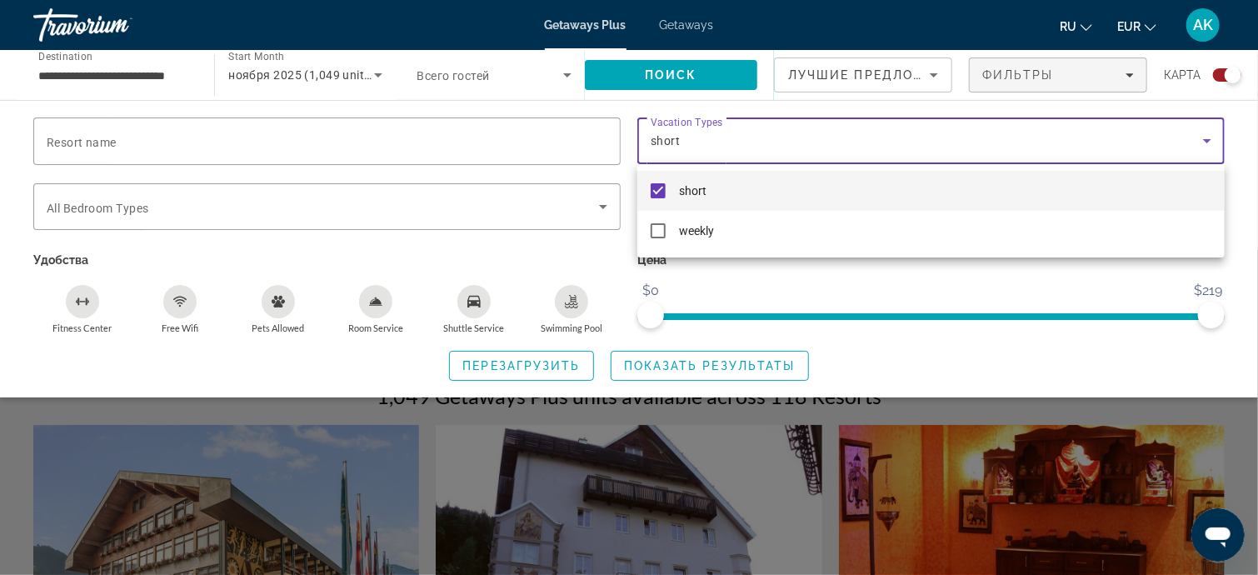
click at [844, 267] on div at bounding box center [629, 287] width 1258 height 575
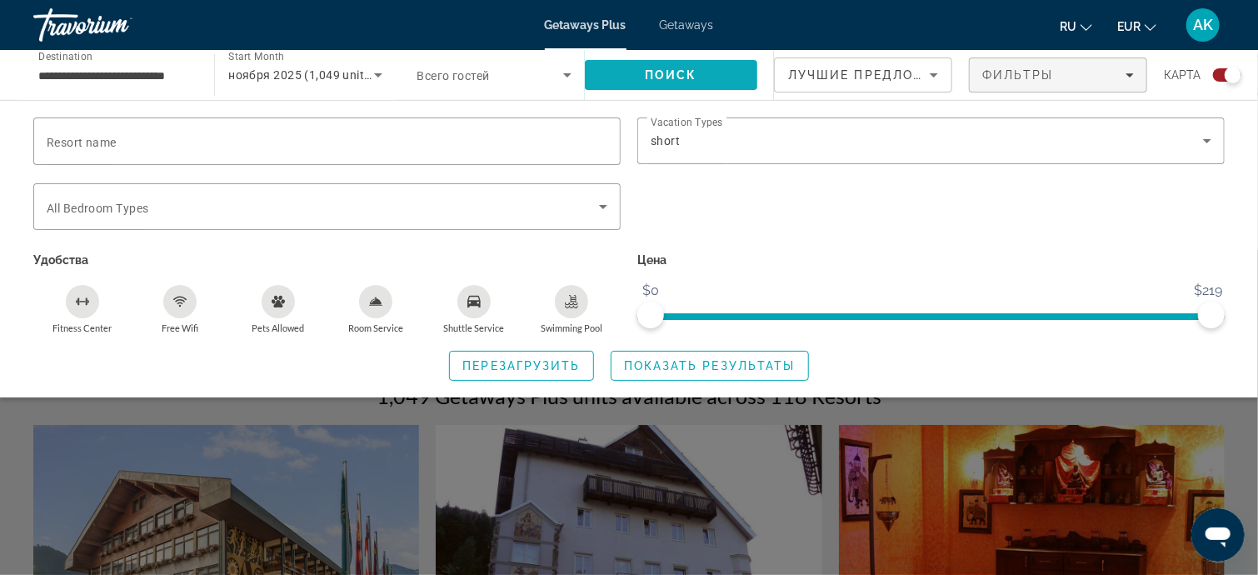
click at [680, 72] on span "Поиск" at bounding box center [671, 74] width 52 height 13
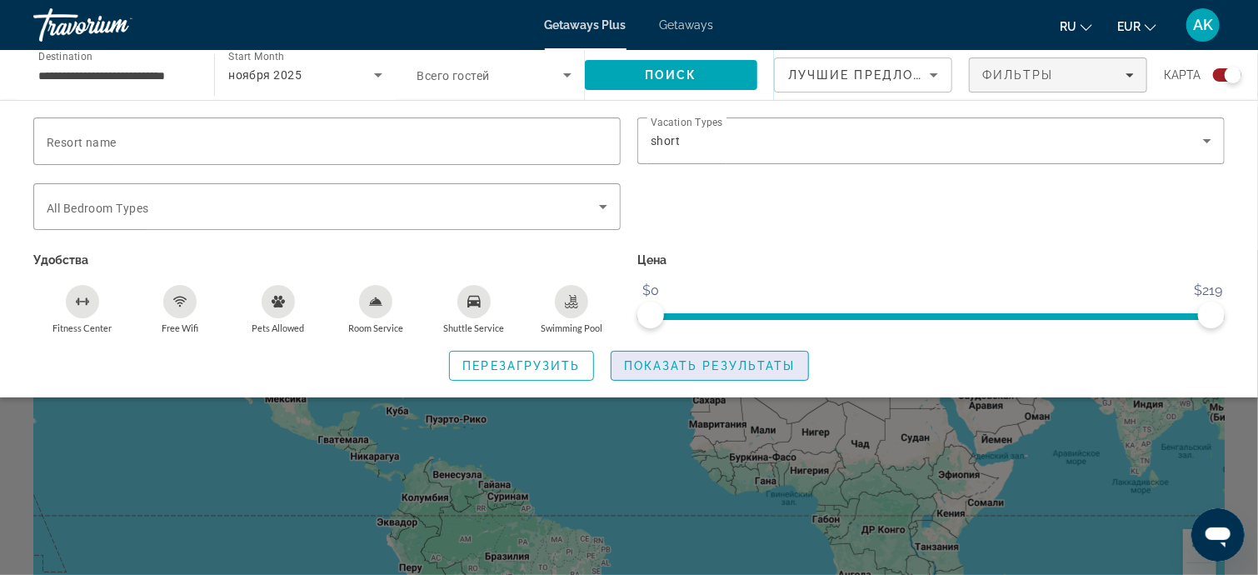
click at [726, 359] on span "Показать результаты" at bounding box center [710, 365] width 172 height 13
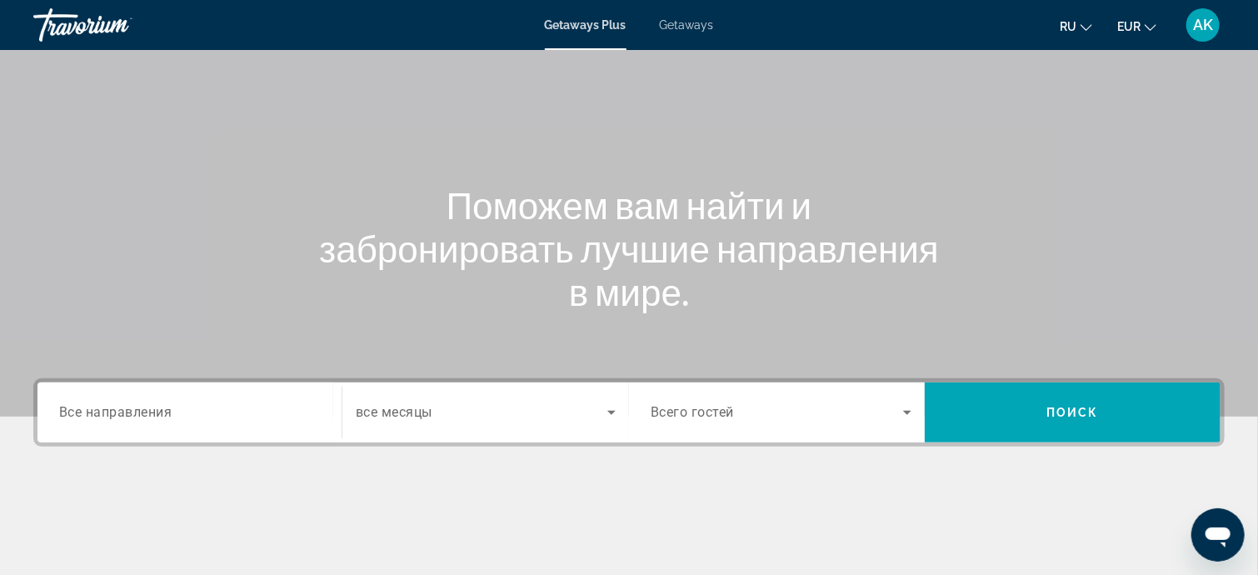
scroll to position [167, 0]
